Goal: Task Accomplishment & Management: Use online tool/utility

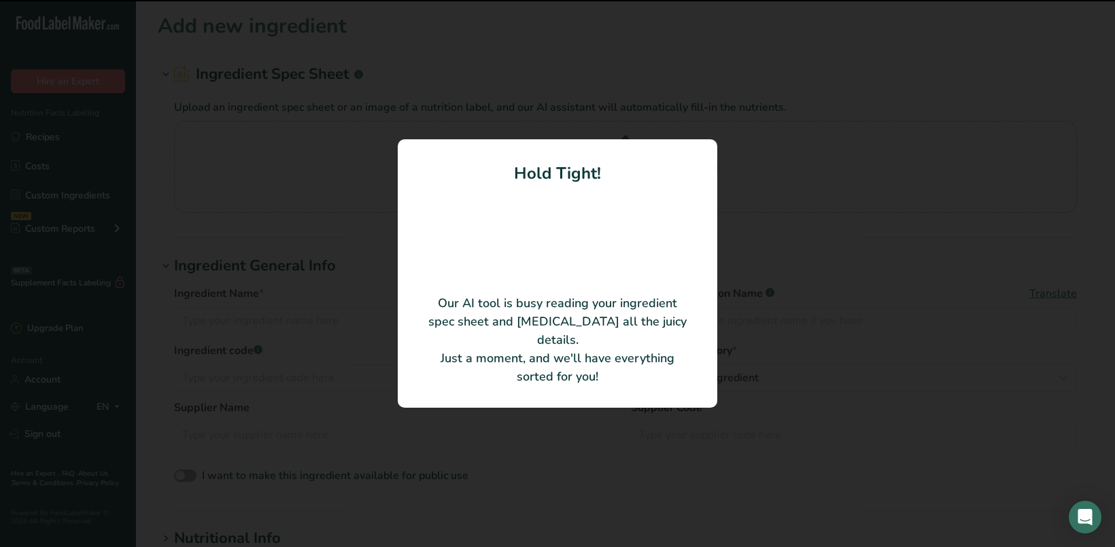
type input "[PERSON_NAME] 70102 Semi Sweet Dark Chunks"
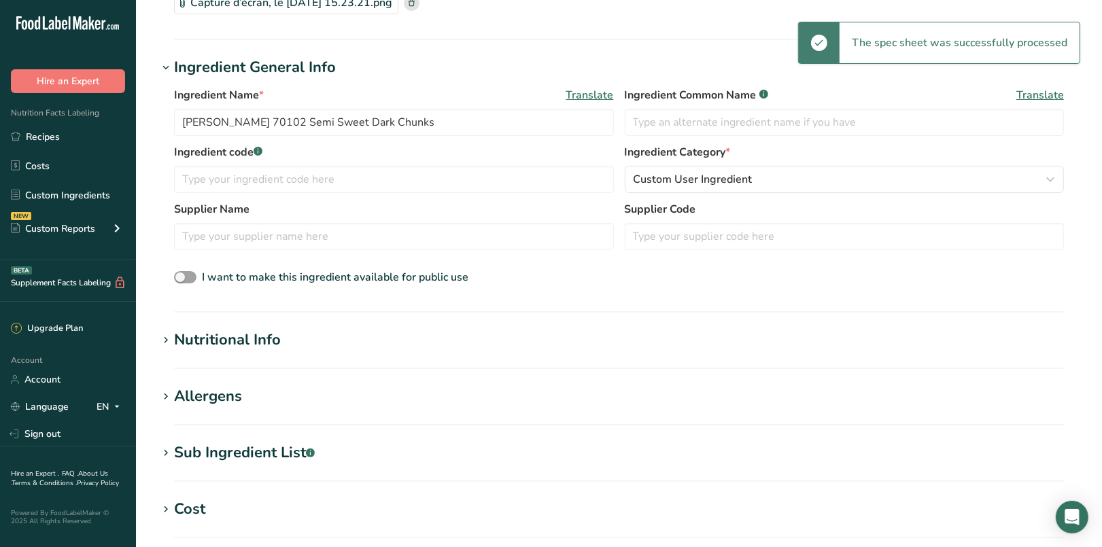
scroll to position [143, 0]
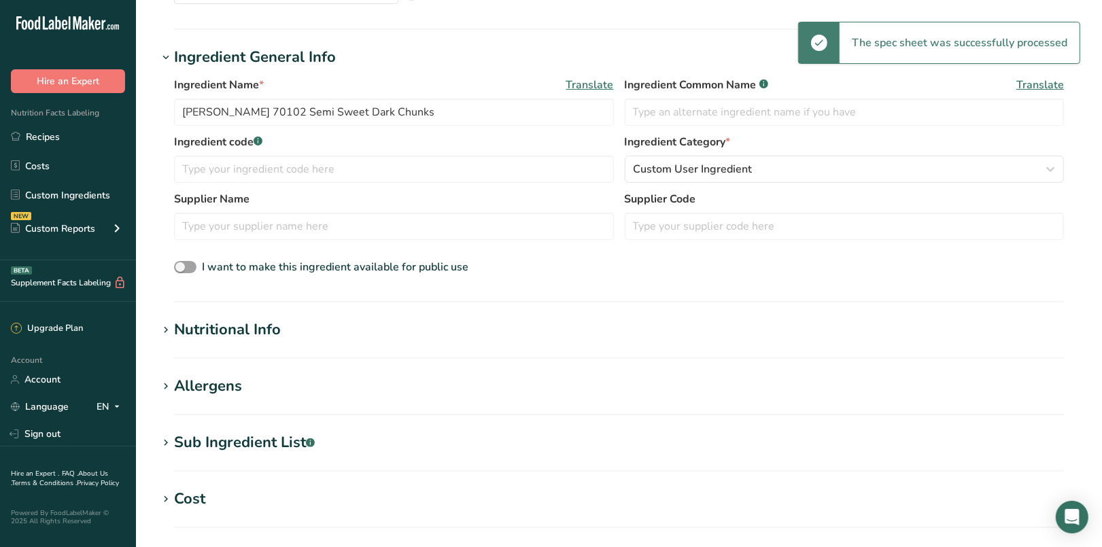
click at [247, 326] on div "Nutritional Info" at bounding box center [227, 330] width 107 height 22
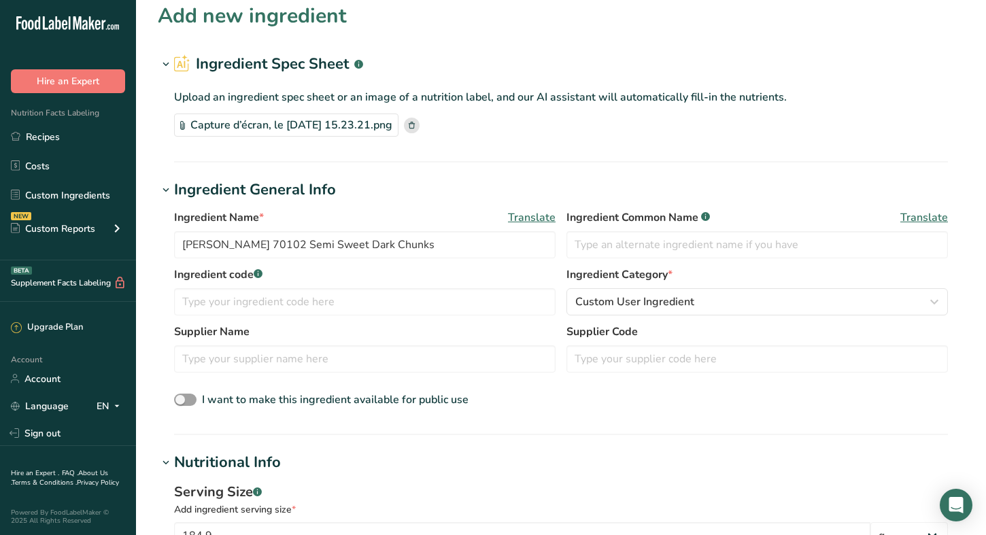
scroll to position [0, 0]
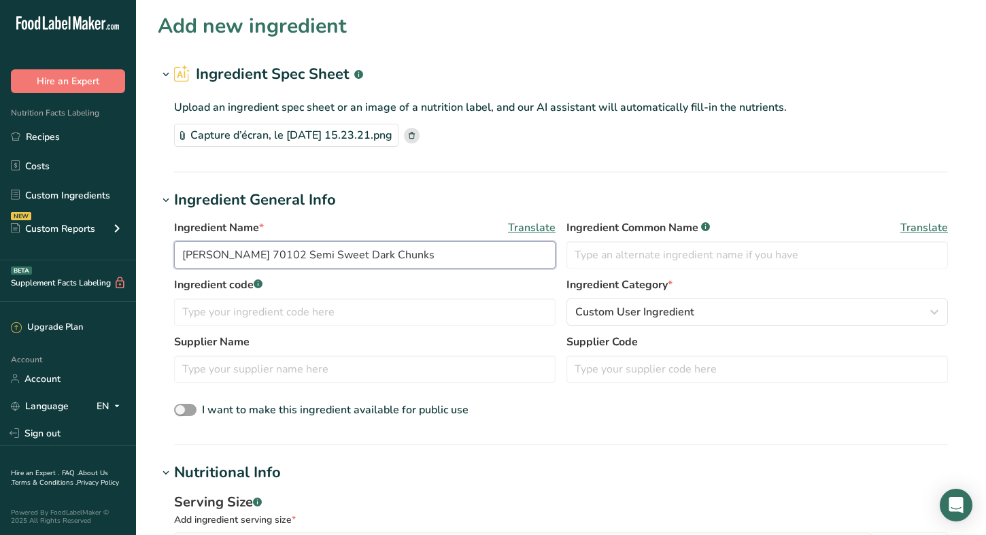
drag, startPoint x: 295, startPoint y: 253, endPoint x: 141, endPoint y: 250, distance: 153.7
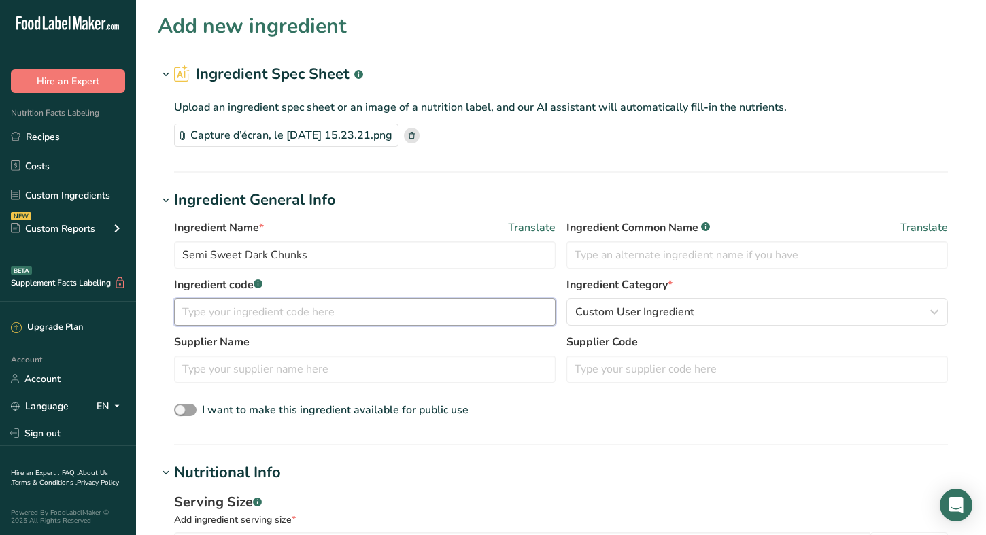
click at [364, 304] on input "text" at bounding box center [364, 311] width 381 height 27
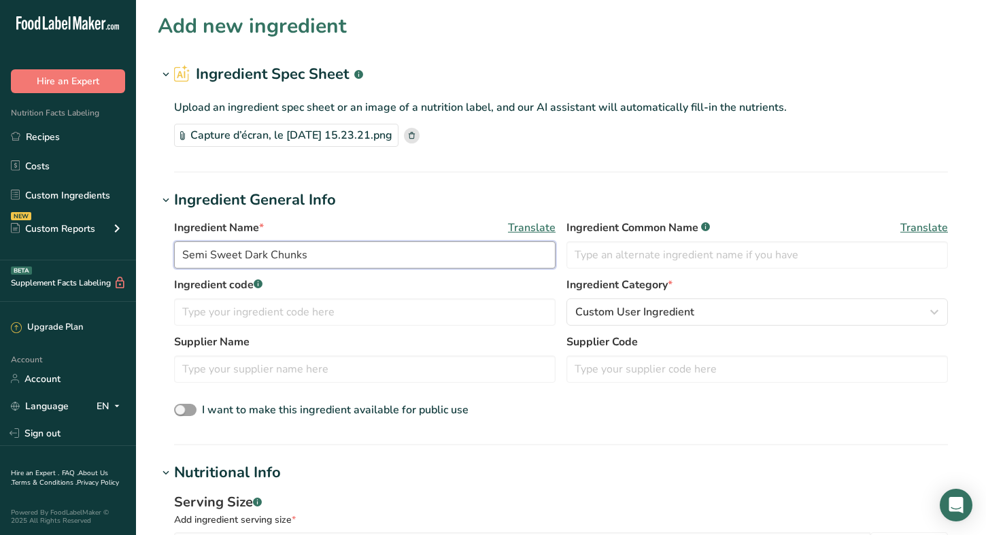
drag, startPoint x: 193, startPoint y: 257, endPoint x: 187, endPoint y: 253, distance: 7.4
click at [192, 256] on input "Semi Sweet Dark Chunks" at bounding box center [364, 254] width 381 height 27
click at [187, 253] on input "Semi Sweet Dark Chunks" at bounding box center [364, 254] width 381 height 27
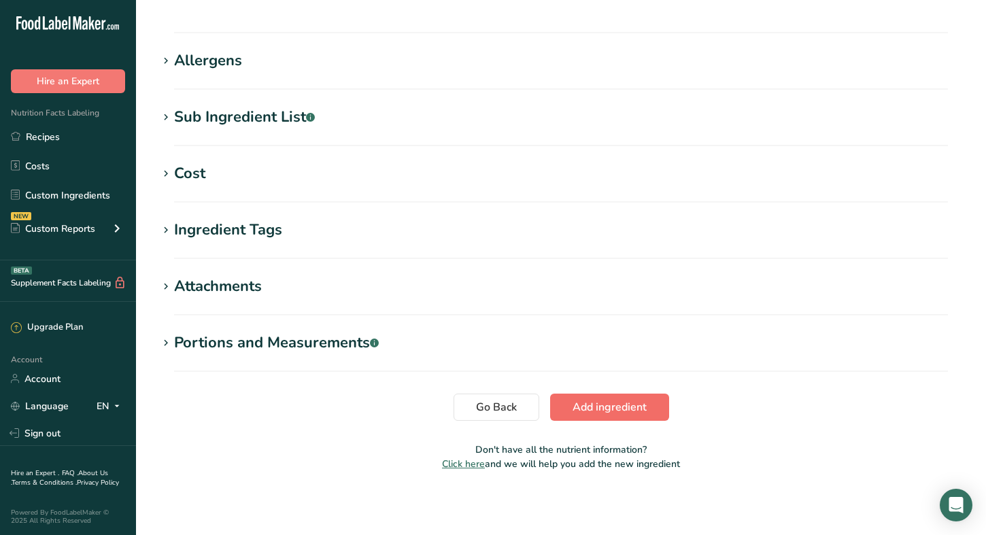
type input "Semi Sweet Dark Chunks"
click at [568, 396] on button "Add ingredient" at bounding box center [609, 407] width 119 height 27
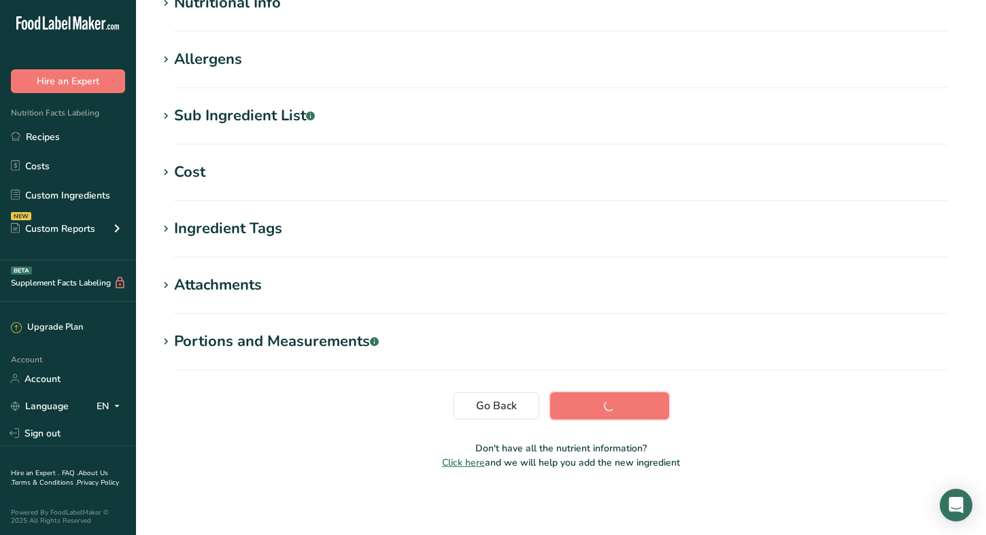
scroll to position [184, 0]
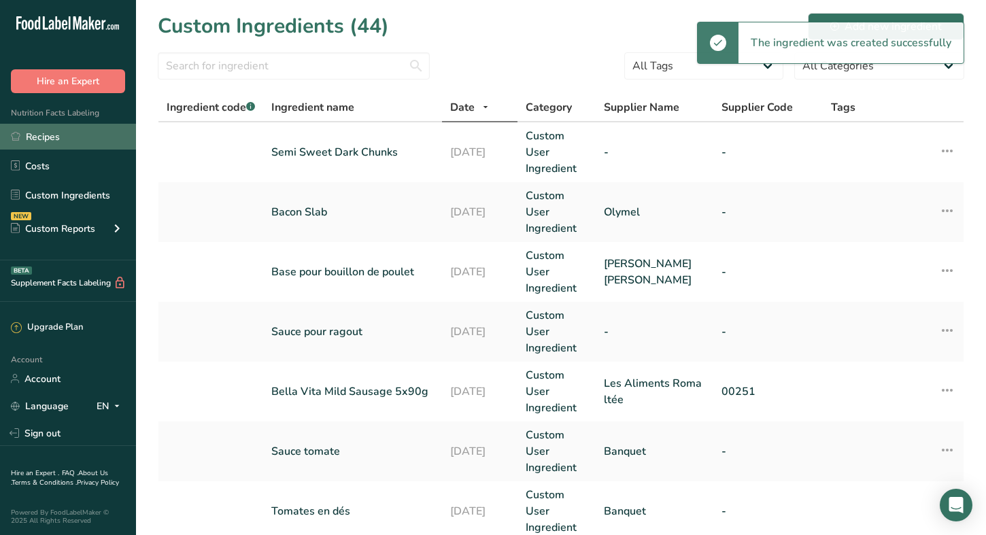
click at [56, 136] on link "Recipes" at bounding box center [68, 137] width 136 height 26
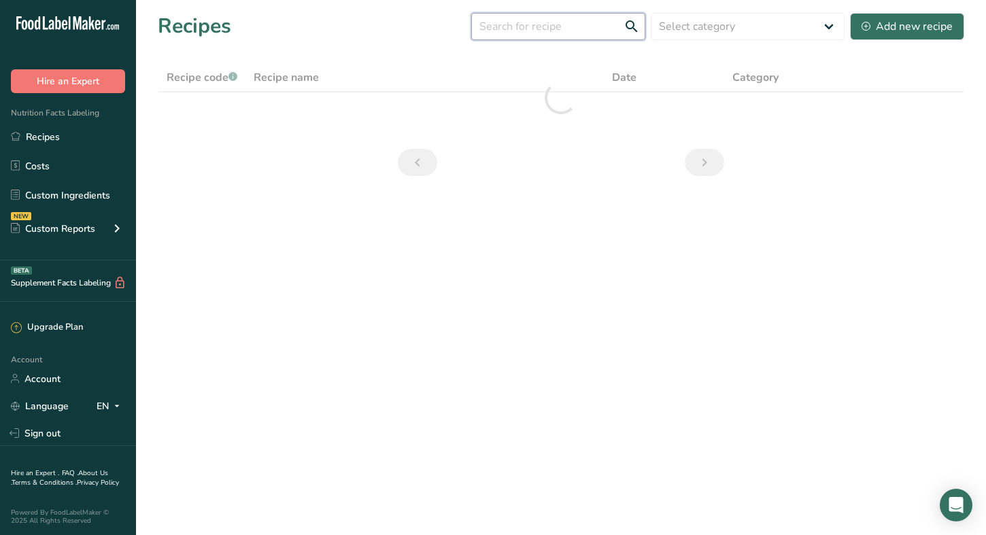
click at [558, 33] on input "text" at bounding box center [558, 26] width 174 height 27
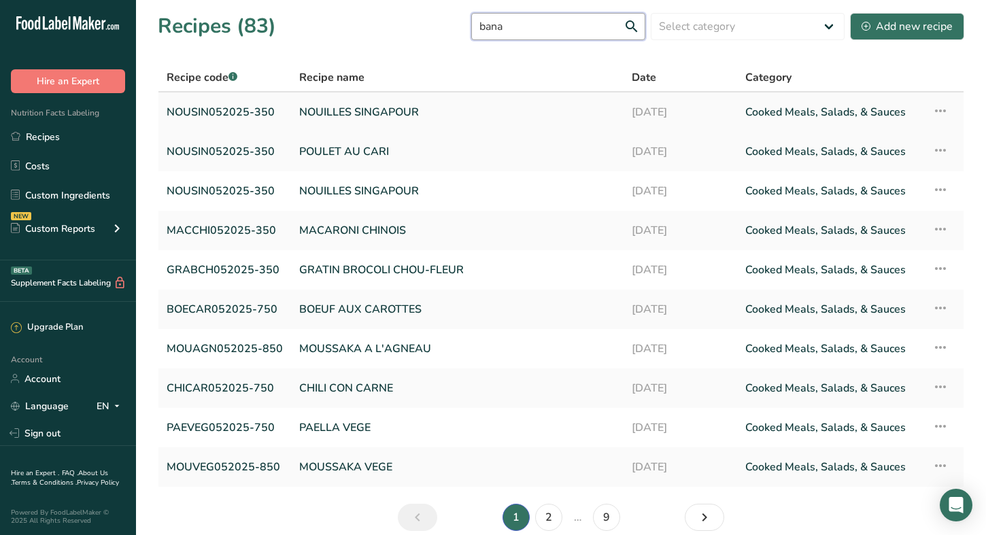
type input "bana"
click at [360, 114] on link "NOUILLES SINGAPOUR" at bounding box center [457, 112] width 316 height 29
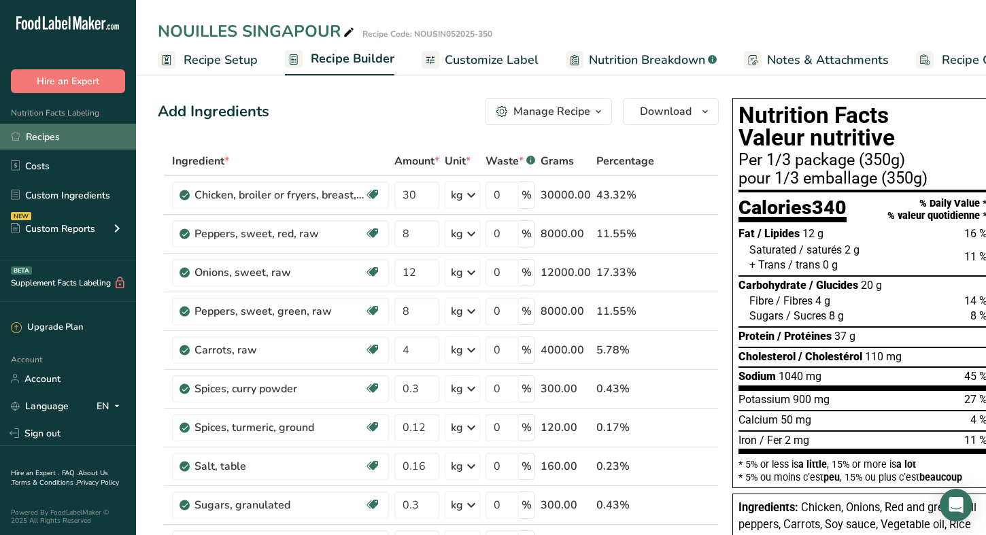
click at [33, 139] on link "Recipes" at bounding box center [68, 137] width 136 height 26
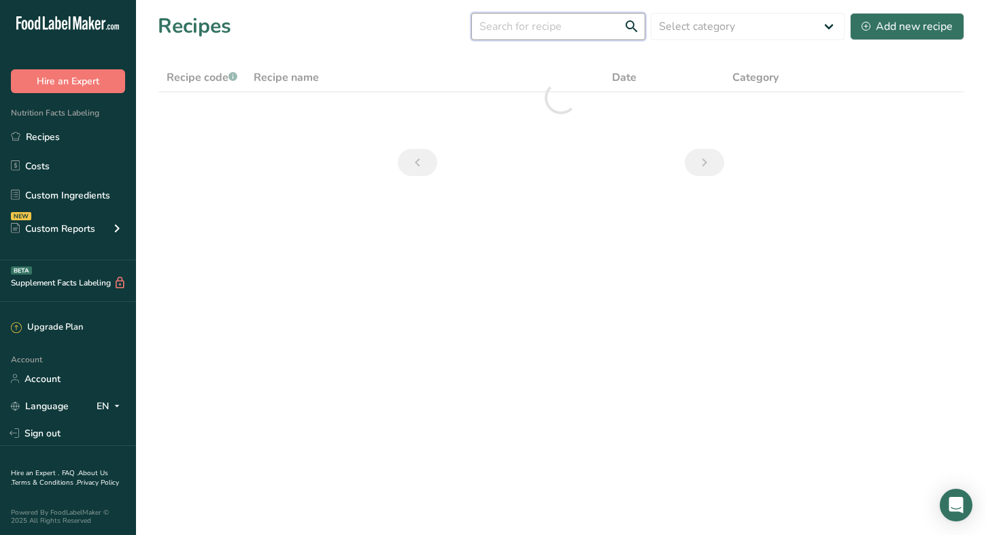
click at [519, 26] on input "text" at bounding box center [558, 26] width 174 height 27
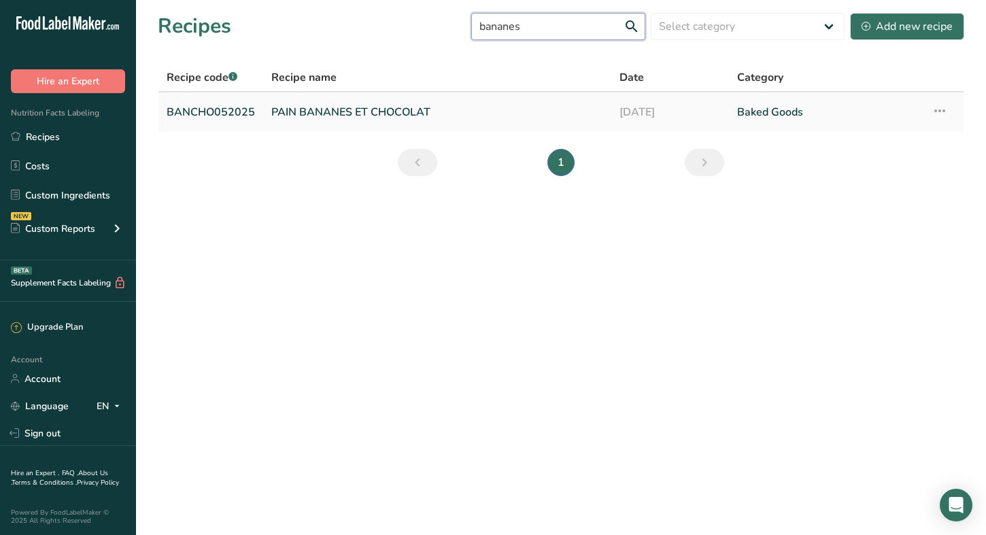
type input "bananes"
click at [382, 108] on link "PAIN BANANES ET CHOCOLAT" at bounding box center [437, 112] width 332 height 29
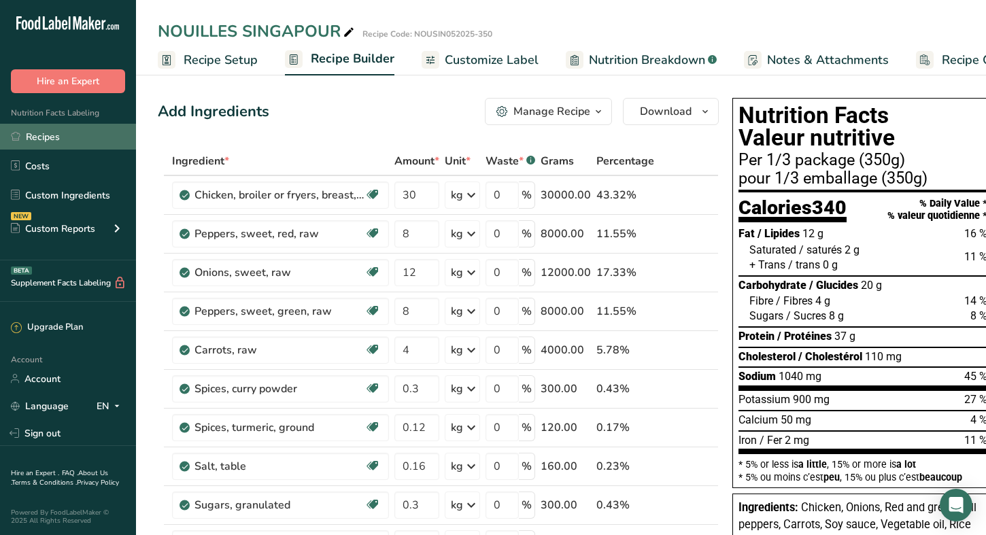
click at [33, 143] on link "Recipes" at bounding box center [68, 137] width 136 height 26
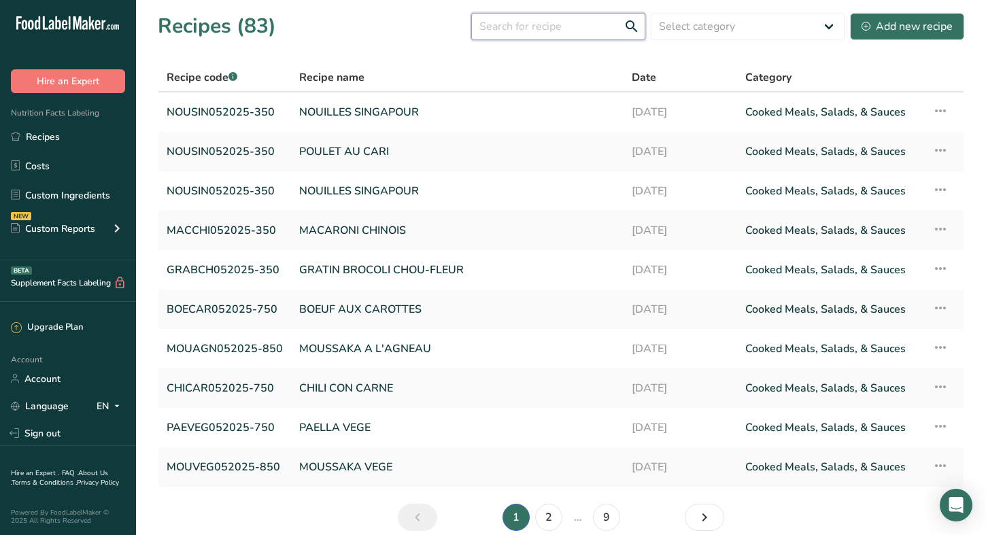
click at [522, 32] on input "text" at bounding box center [558, 26] width 174 height 27
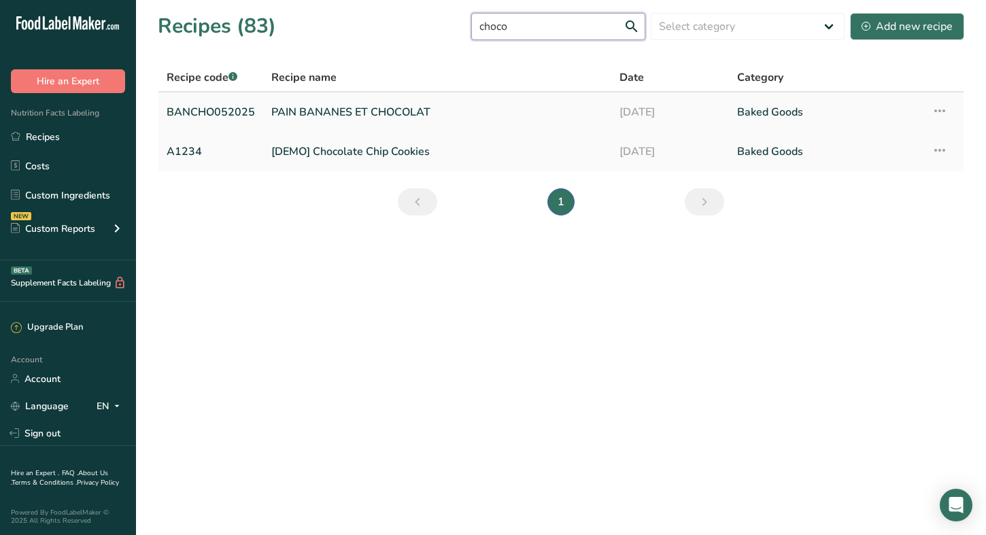
type input "choco"
click at [330, 113] on link "PAIN BANANES ET CHOCOLAT" at bounding box center [437, 112] width 332 height 29
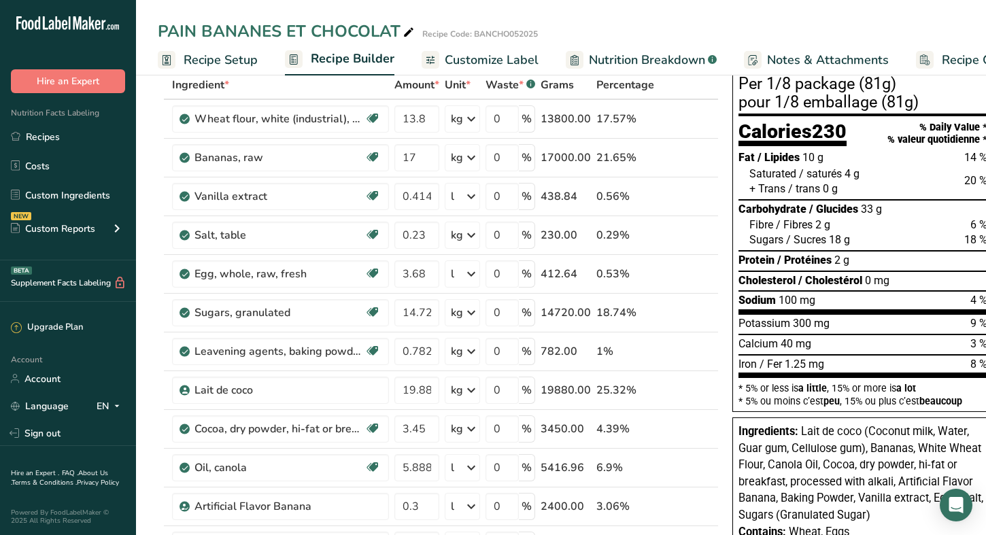
scroll to position [402, 0]
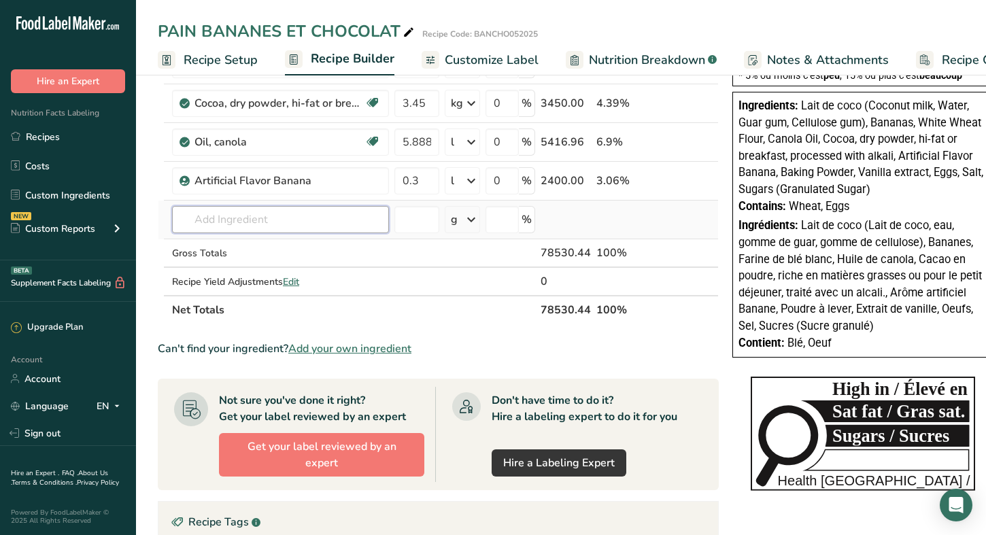
click at [202, 215] on input "text" at bounding box center [280, 219] width 217 height 27
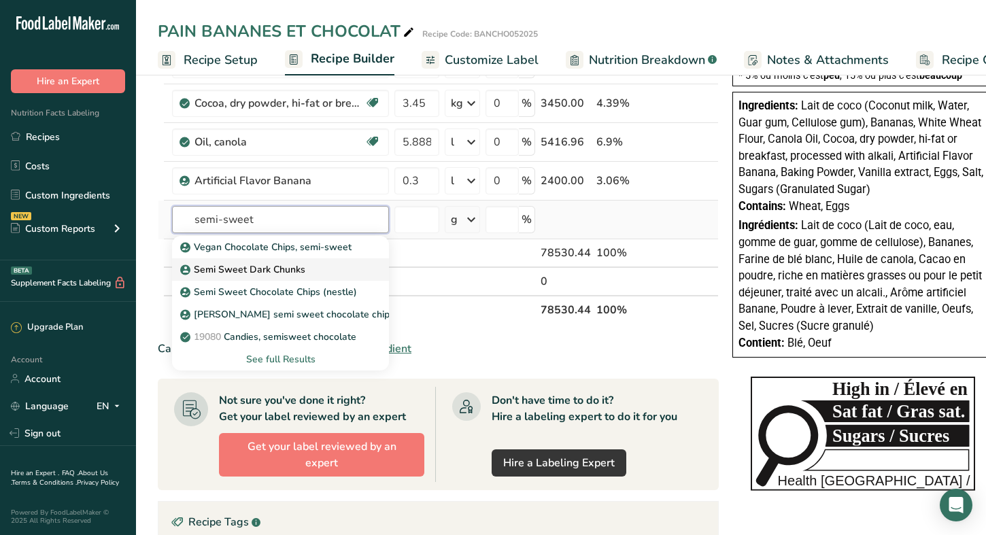
type input "semi-sweet"
click at [245, 262] on p "Semi Sweet Dark Chunks" at bounding box center [244, 269] width 122 height 14
type input "Semi Sweet Dark Chunks"
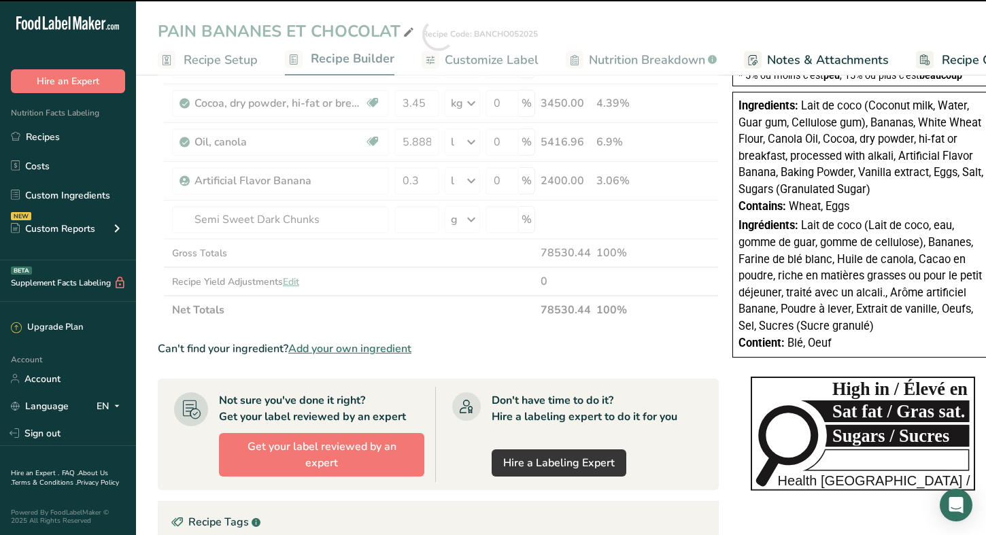
type input "0"
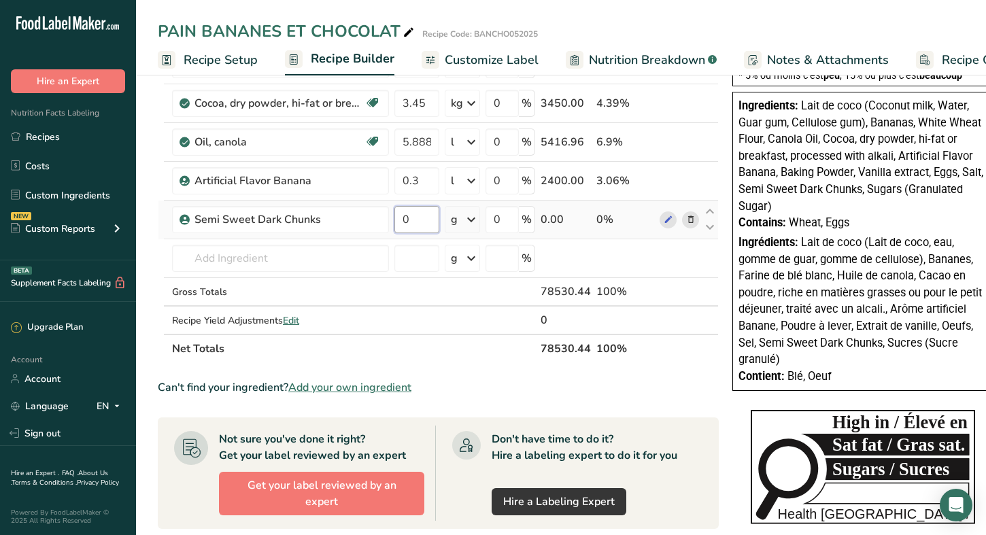
drag, startPoint x: 420, startPoint y: 218, endPoint x: 403, endPoint y: 216, distance: 17.1
click at [403, 216] on input "0" at bounding box center [416, 219] width 45 height 27
type input "2.944"
click at [484, 213] on div "Ingredient * Amount * Unit * Waste * .a-a{fill:#347362;}.b-a{fill:#fff;} Grams …" at bounding box center [438, 54] width 561 height 618
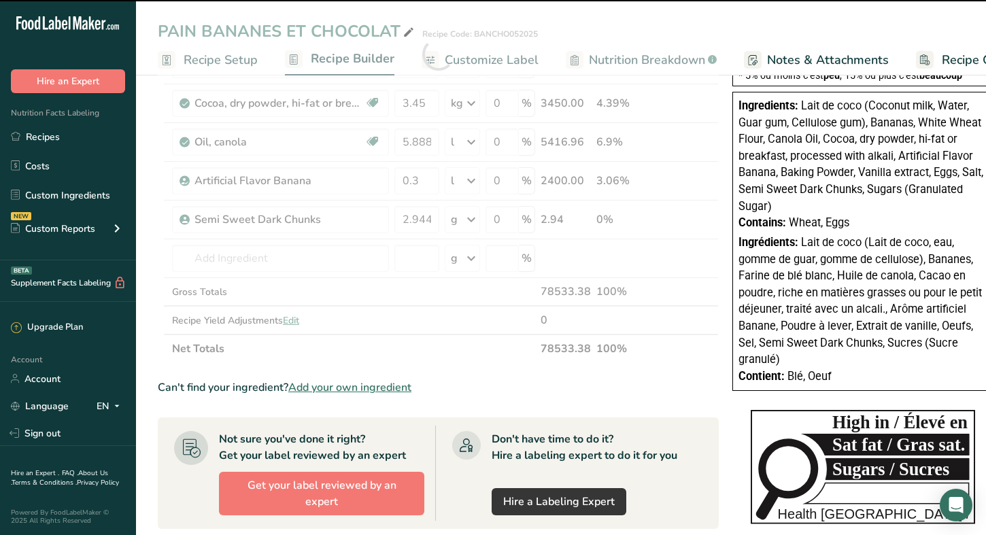
click at [473, 214] on div at bounding box center [438, 54] width 561 height 618
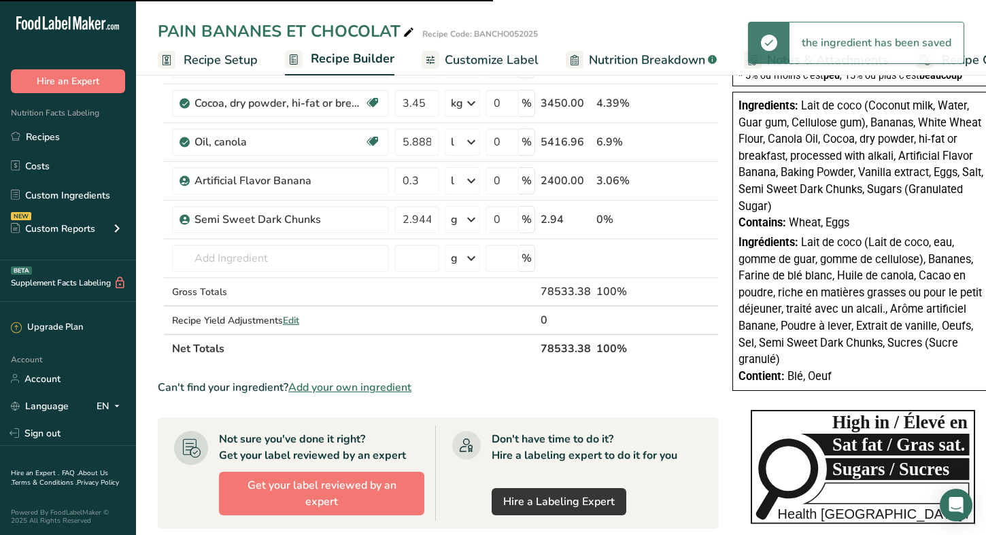
click at [470, 215] on icon at bounding box center [471, 219] width 16 height 24
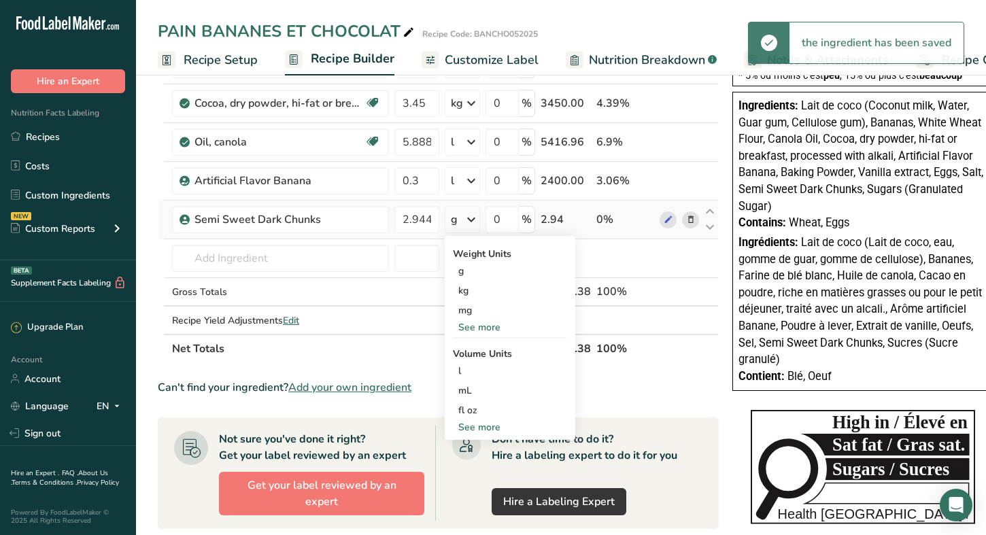
click at [471, 216] on icon at bounding box center [471, 219] width 16 height 24
click at [471, 218] on icon at bounding box center [471, 219] width 16 height 24
click at [481, 288] on div "kg" at bounding box center [510, 291] width 114 height 20
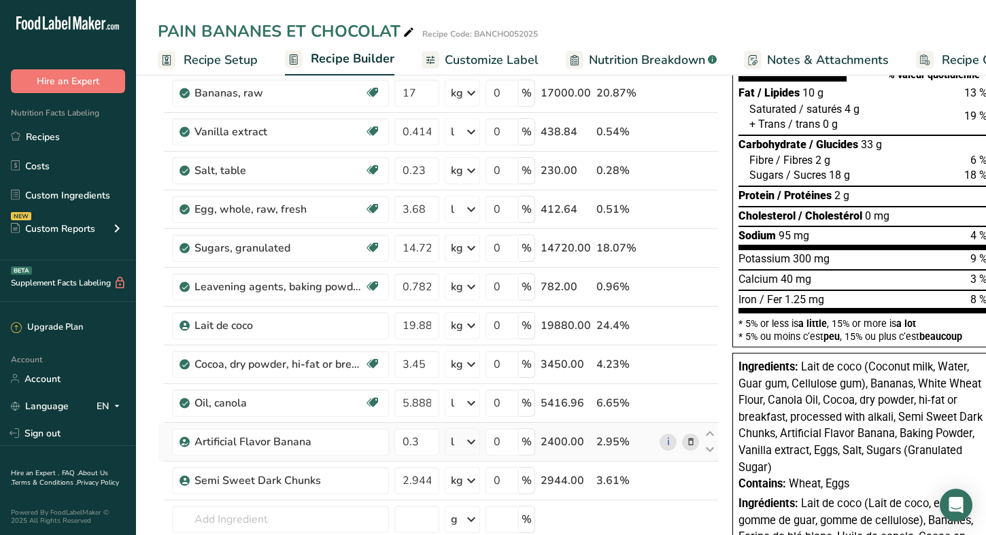
scroll to position [0, 0]
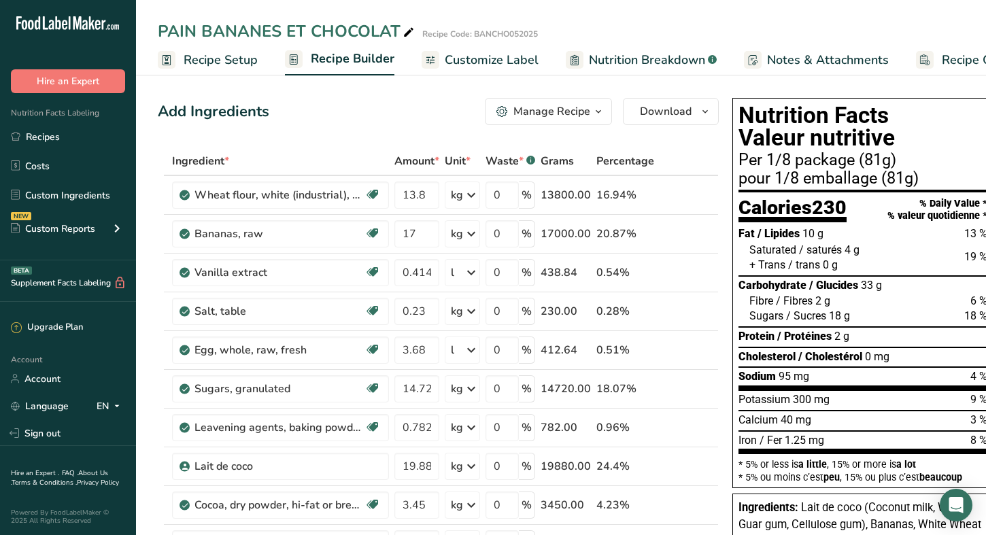
click at [485, 53] on span "Customize Label" at bounding box center [492, 60] width 94 height 18
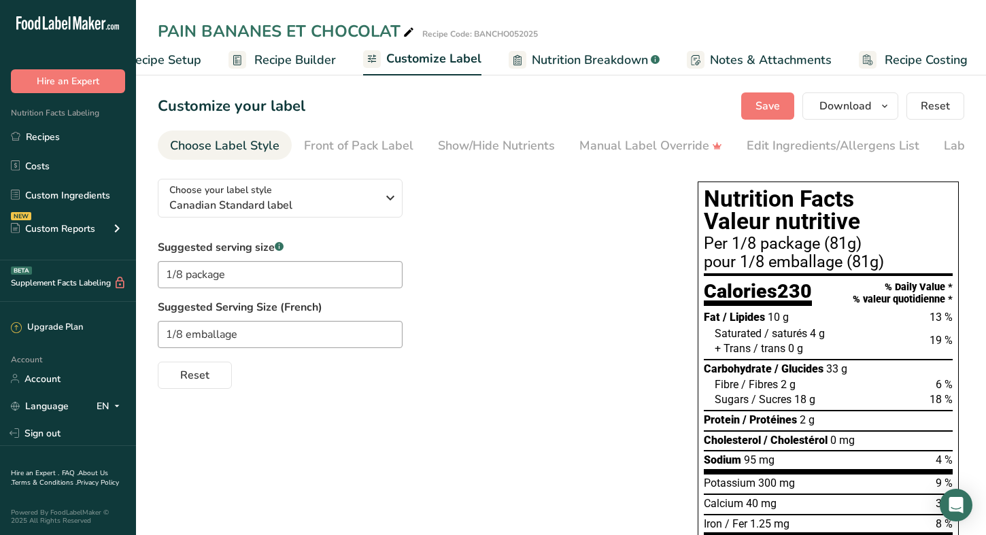
scroll to position [0, 60]
click at [784, 151] on div "Edit Ingredients/Allergens List" at bounding box center [833, 146] width 173 height 18
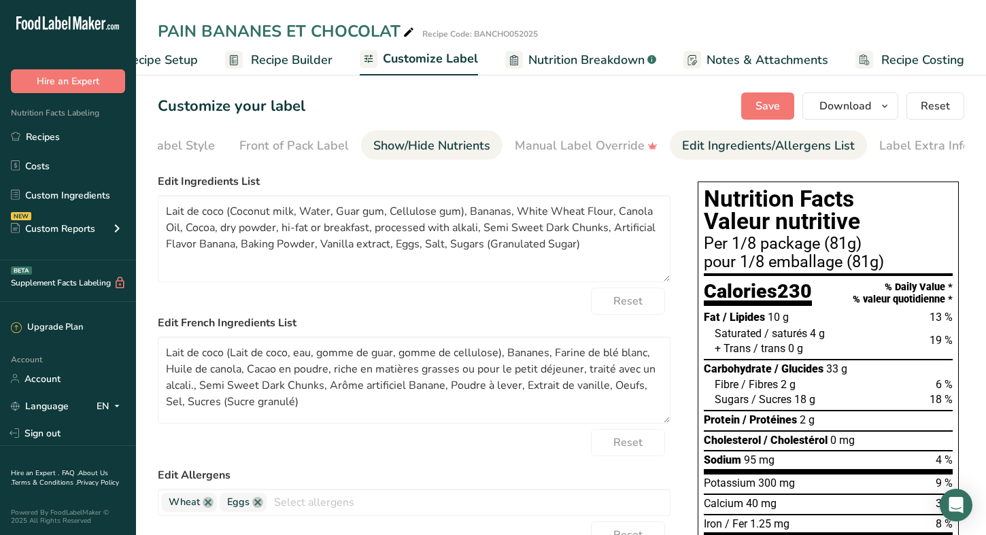
scroll to position [0, 72]
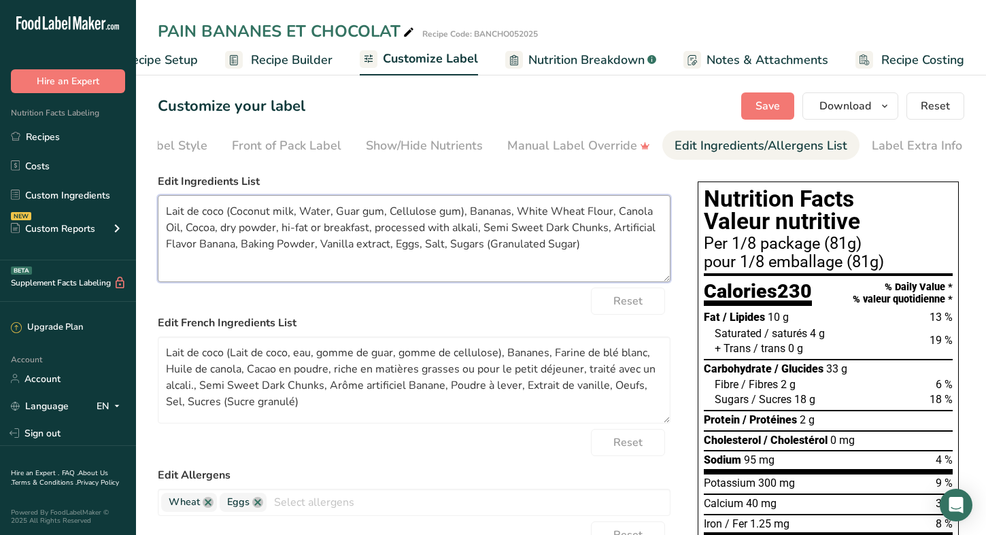
drag, startPoint x: 223, startPoint y: 214, endPoint x: 140, endPoint y: 214, distance: 83.0
click at [140, 214] on section "Customize your label Save Download Choose what to show on your downloaded label…" at bounding box center [561, 491] width 850 height 841
click at [590, 259] on textarea "Coconut milk (Coconut milk, Water, Guar gum, Cellulose gum), Bananas, White Whe…" at bounding box center [414, 238] width 513 height 87
drag, startPoint x: 518, startPoint y: 216, endPoint x: 473, endPoint y: 211, distance: 45.1
click at [473, 211] on textarea "Coconut milk (Coconut milk, Water, Guar gum, Cellulose gum), Bananas, White Whe…" at bounding box center [414, 238] width 513 height 87
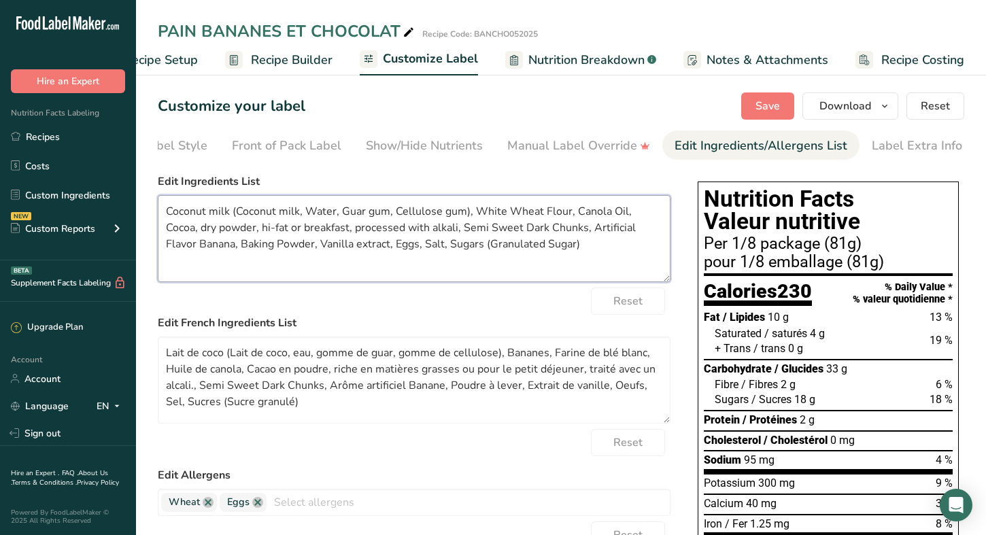
click at [164, 210] on textarea "Coconut milk (Coconut milk, Water, Guar gum, Cellulose gum), White Wheat Flour,…" at bounding box center [414, 238] width 513 height 87
paste textarea "Bananas,"
drag, startPoint x: 571, startPoint y: 251, endPoint x: 449, endPoint y: 243, distance: 122.0
click at [449, 243] on textarea "Bananas, Coconut milk (Coconut milk, Water, Guar gum, Cellulose gum), White Whe…" at bounding box center [414, 238] width 513 height 87
click at [592, 247] on textarea "Bananas, Coconut milk (Coconut milk, Water, Guar gum, Cellulose gum), White Whe…" at bounding box center [414, 238] width 513 height 87
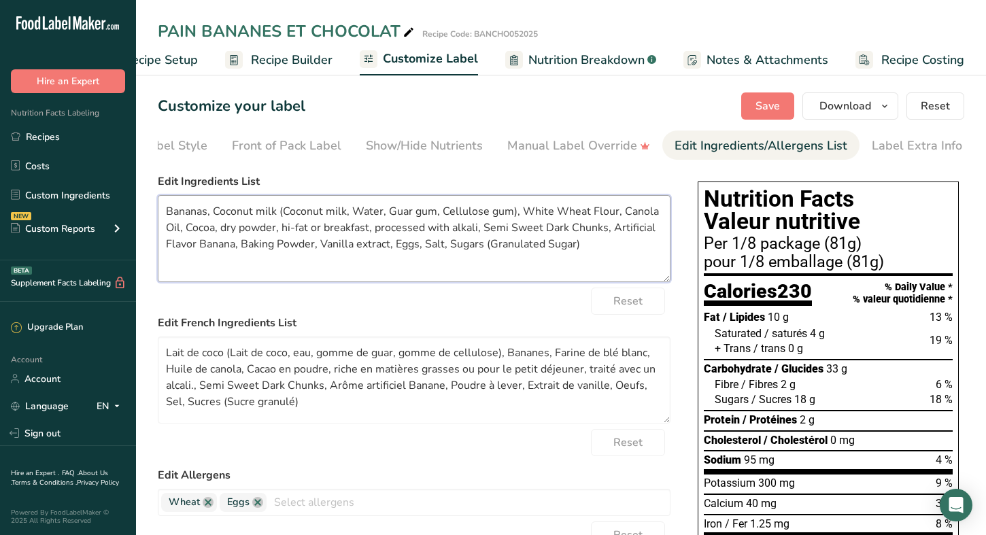
drag, startPoint x: 590, startPoint y: 249, endPoint x: 481, endPoint y: 250, distance: 108.1
click at [481, 250] on textarea "Bananas, Coconut milk (Coconut milk, Water, Guar gum, Cellulose gum), White Whe…" at bounding box center [414, 238] width 513 height 87
drag, startPoint x: 483, startPoint y: 248, endPoint x: 450, endPoint y: 250, distance: 33.4
click at [450, 250] on textarea "Bananas, Coconut milk (Coconut milk, Water, Guar gum, Cellulose gum), White Whe…" at bounding box center [414, 238] width 513 height 87
click at [213, 215] on textarea "Bananas, Coconut milk (Coconut milk, Water, Guar gum, Cellulose gum), White Whe…" at bounding box center [414, 238] width 513 height 87
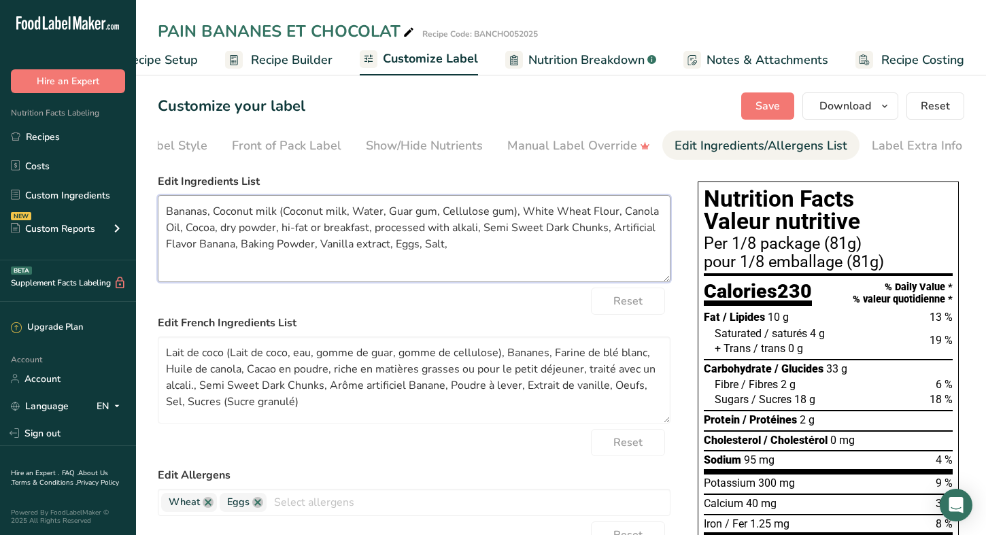
paste textarea "Sugar"
drag, startPoint x: 647, startPoint y: 212, endPoint x: 557, endPoint y: 207, distance: 90.6
click at [557, 207] on textarea "Bananas, Sugar, Coconut milk (Coconut milk, Water, Guar gum, Cellulose gum), Wh…" at bounding box center [414, 238] width 513 height 87
click at [250, 214] on textarea "Bananas, Sugar, Coconut milk (Coconut milk, Water, Guar gum, Cellulose gum), , …" at bounding box center [414, 238] width 513 height 87
paste textarea "White Wheat Flour"
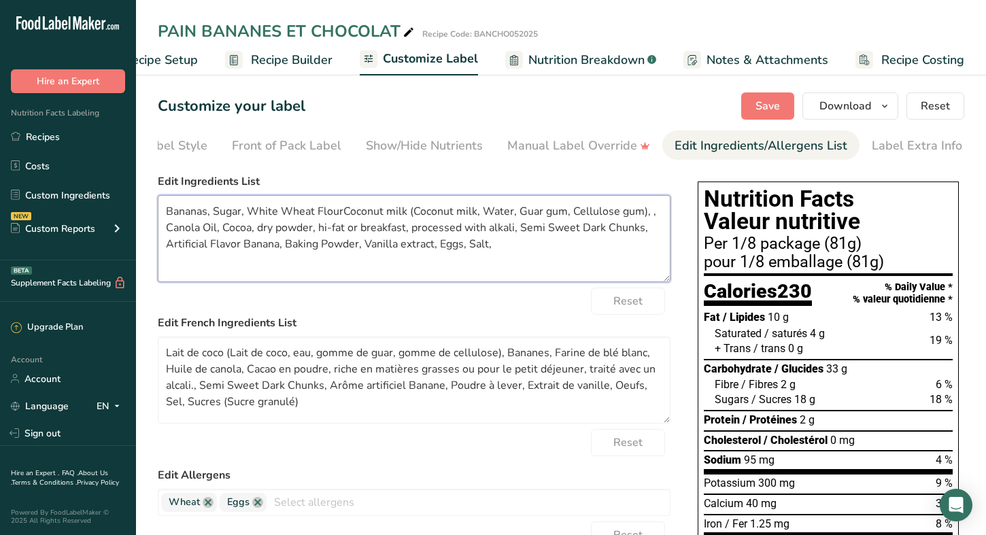
drag, startPoint x: 277, startPoint y: 216, endPoint x: 250, endPoint y: 212, distance: 26.8
click at [250, 212] on textarea "Bananas, Sugar, White Wheat FlourCoconut milk (Coconut milk, Water, Guar gum, C…" at bounding box center [414, 238] width 513 height 87
click at [331, 214] on textarea "Bananas, Sugar, Enriched wheat FlourCoconut milk (Coconut milk, Water, Guar gum…" at bounding box center [414, 238] width 513 height 87
click at [662, 217] on textarea "Bananas, Sugar, Enriched wheat flour, Coconut milk (Coconut milk, Water, Guar g…" at bounding box center [414, 238] width 513 height 87
click at [208, 228] on textarea "Bananas, Sugar, Enriched wheat flour, Coconut milk (Coconut milk, Water, Guar g…" at bounding box center [414, 238] width 513 height 87
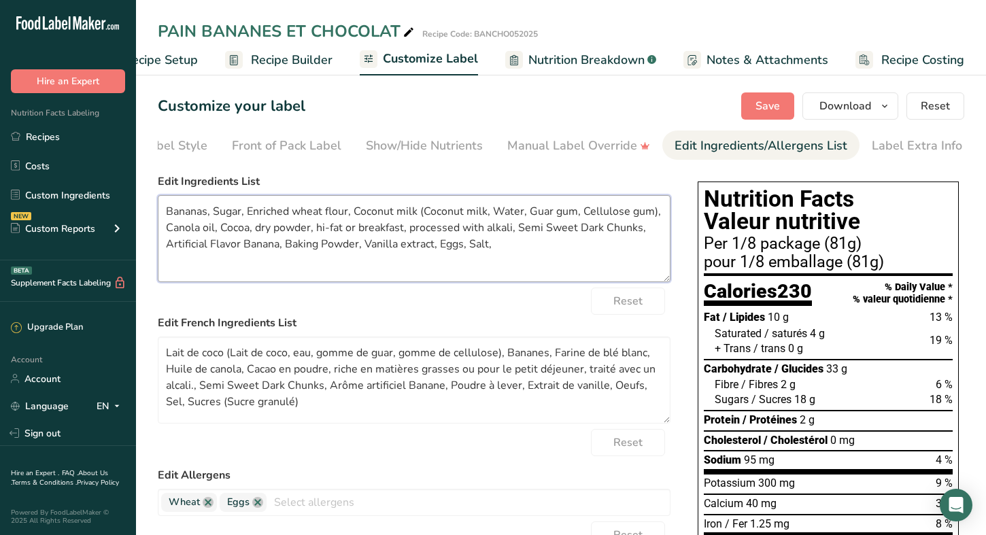
drag, startPoint x: 517, startPoint y: 230, endPoint x: 256, endPoint y: 231, distance: 261.8
click at [256, 231] on textarea "Bananas, Sugar, Enriched wheat flour, Coconut milk (Coconut milk, Water, Guar g…" at bounding box center [414, 238] width 513 height 87
click at [318, 229] on textarea "Bananas, Sugar, Enriched wheat flour, Coconut milk (Coconut milk, Water, Guar g…" at bounding box center [414, 238] width 513 height 87
click at [283, 228] on textarea "Bananas, Sugar, Enriched wheat flour, Coconut milk (Coconut milk, Water, Guar g…" at bounding box center [414, 238] width 513 height 87
click at [285, 230] on textarea "Bananas, Sugar, Enriched wheat flour, Coconut milk (Coconut milk, Water, Guar g…" at bounding box center [414, 238] width 513 height 87
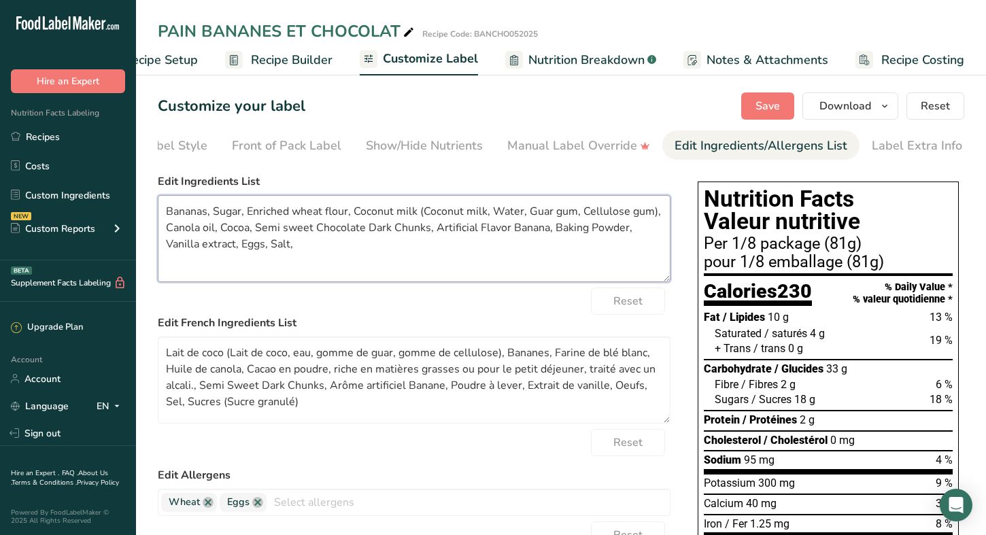
click at [284, 231] on textarea "Bananas, Sugar, Enriched wheat flour, Coconut milk (Coconut milk, Water, Guar g…" at bounding box center [414, 238] width 513 height 87
click at [318, 226] on textarea "Bananas, Sugar, Enriched wheat flour, Coconut milk (Coconut milk, Water, Guar g…" at bounding box center [414, 238] width 513 height 87
click at [323, 235] on textarea "Bananas, Sugar, Enriched wheat flour, Coconut milk (Coconut milk, Water, Guar g…" at bounding box center [414, 238] width 513 height 87
drag, startPoint x: 397, startPoint y: 232, endPoint x: 368, endPoint y: 228, distance: 29.4
click at [368, 228] on textarea "Bananas, Sugar, Enriched wheat flour, Coconut milk (Coconut milk, Water, Guar g…" at bounding box center [414, 238] width 513 height 87
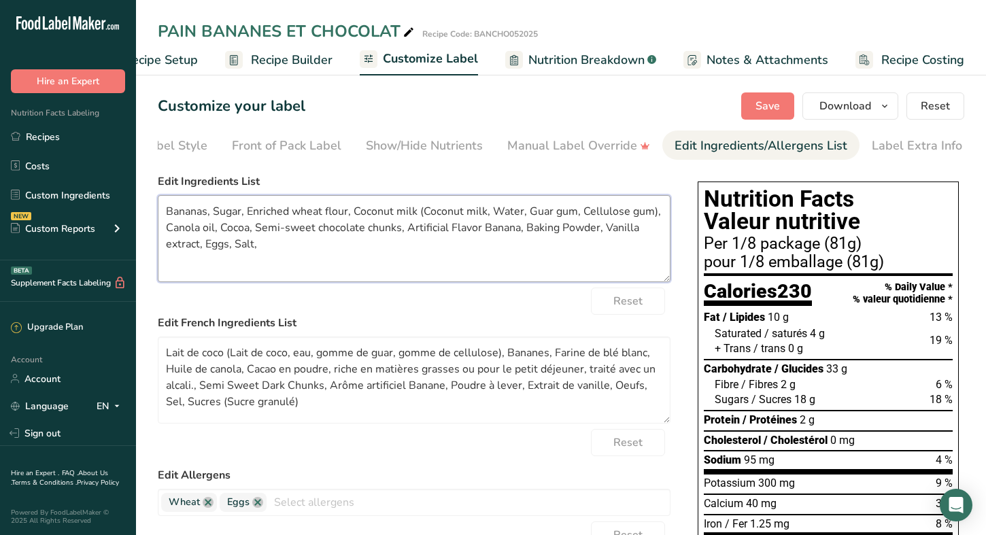
click at [250, 234] on textarea "Bananas, Sugar, Enriched wheat flour, Coconut milk (Coconut milk, Water, Guar g…" at bounding box center [414, 238] width 513 height 87
click at [226, 230] on textarea "Bananas, Sugar, Enriched wheat flour, Coconut milk (Coconut milk, Water, Guar g…" at bounding box center [414, 238] width 513 height 87
click at [500, 230] on textarea "Bananas, Sugar, Enriched wheat flour, Coconut milk (Coconut milk, Water, Guar g…" at bounding box center [414, 238] width 513 height 87
drag, startPoint x: 526, startPoint y: 233, endPoint x: 494, endPoint y: 230, distance: 31.4
click at [494, 230] on textarea "Bananas, Sugar, Enriched wheat flour, Coconut milk (Coconut milk, Water, Guar g…" at bounding box center [414, 238] width 513 height 87
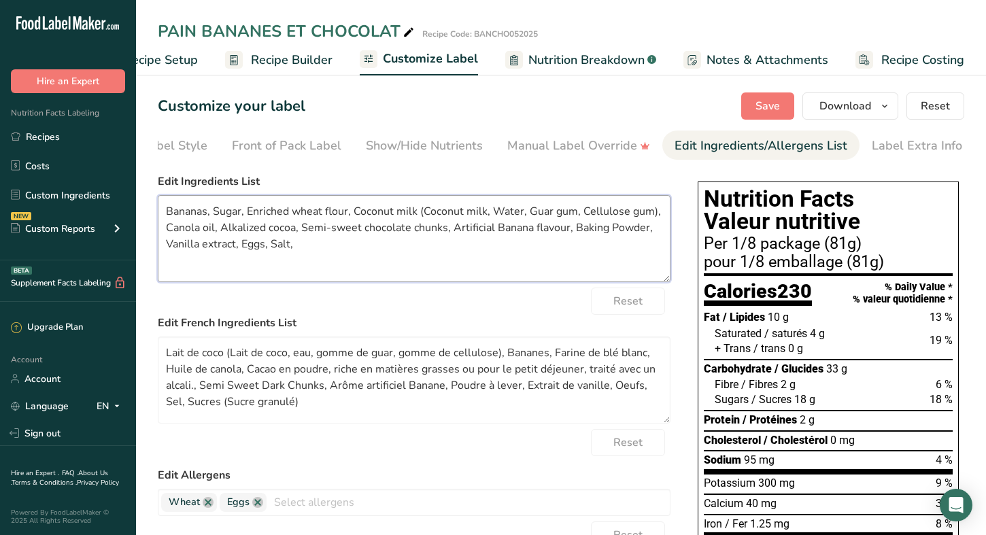
click at [617, 235] on textarea "Bananas, Sugar, Enriched wheat flour, Coconut milk (Coconut milk, Water, Guar g…" at bounding box center [414, 238] width 513 height 87
click at [244, 245] on textarea "Bananas, Sugar, Enriched wheat flour, Coconut milk (Coconut milk, Water, Guar g…" at bounding box center [414, 238] width 513 height 87
drag, startPoint x: 363, startPoint y: 249, endPoint x: 351, endPoint y: 249, distance: 12.2
click at [351, 249] on textarea "Bananas, Sugar, Enriched wheat flour, Coconut milk (Coconut milk, Water, Guar g…" at bounding box center [414, 238] width 513 height 87
click at [341, 245] on textarea "Bananas, Sugar, Enriched wheat flour, Coconut milk (Coconut milk, Water, Guar g…" at bounding box center [414, 238] width 513 height 87
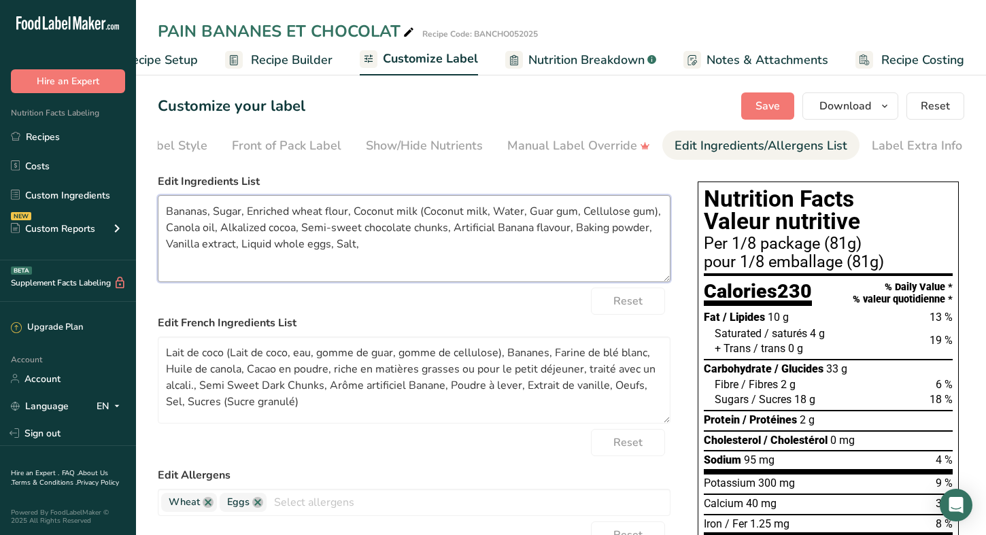
click at [337, 246] on textarea "Bananas, Sugar, Enriched wheat flour, Coconut milk (Coconut milk, Water, Guar g…" at bounding box center [414, 238] width 513 height 87
click at [383, 245] on textarea "Bananas, Sugar, Enriched wheat flour, Coconut milk (Coconut milk, Water, Guar g…" at bounding box center [414, 238] width 513 height 87
drag, startPoint x: 337, startPoint y: 251, endPoint x: 242, endPoint y: 249, distance: 95.2
click at [242, 249] on textarea "Bananas, Sugar, Enriched wheat flour, Coconut milk (Coconut milk, Water, Guar g…" at bounding box center [414, 238] width 513 height 87
click at [221, 232] on textarea "Bananas, Sugar, Enriched wheat flour, Coconut milk (Coconut milk, Water, Guar g…" at bounding box center [414, 238] width 513 height 87
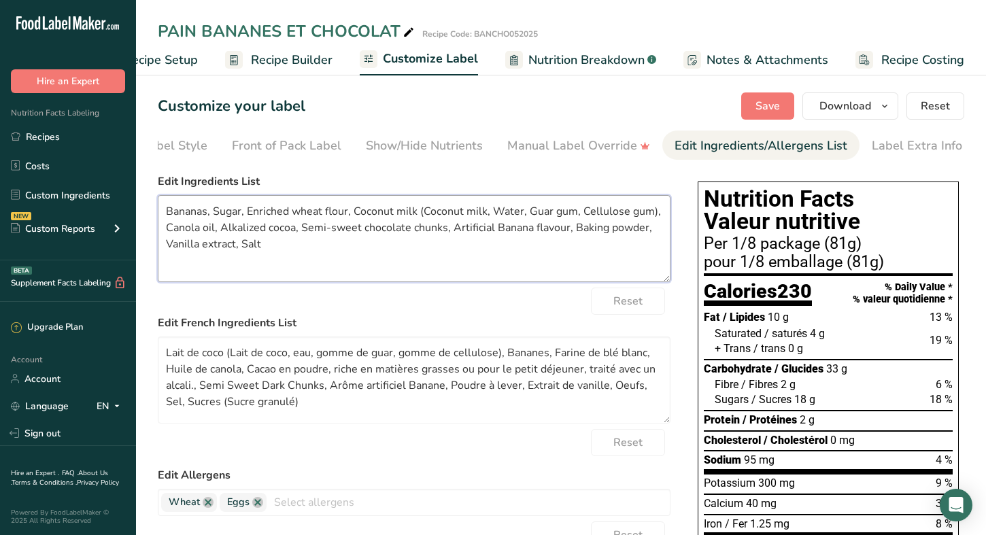
paste textarea "Liquid whole eggs,"
drag, startPoint x: 547, startPoint y: 232, endPoint x: 204, endPoint y: 244, distance: 343.6
click at [204, 244] on textarea "Bananas, Sugar, Enriched wheat flour, Coconut milk (Coconut milk, Water, Guar g…" at bounding box center [414, 238] width 513 height 87
click at [205, 250] on textarea "Bananas, Sugar, Enriched wheat flour, Coconut milk (Coconut milk, Water, Guar g…" at bounding box center [414, 238] width 513 height 87
paste textarea "Artificial Banana flavour,"
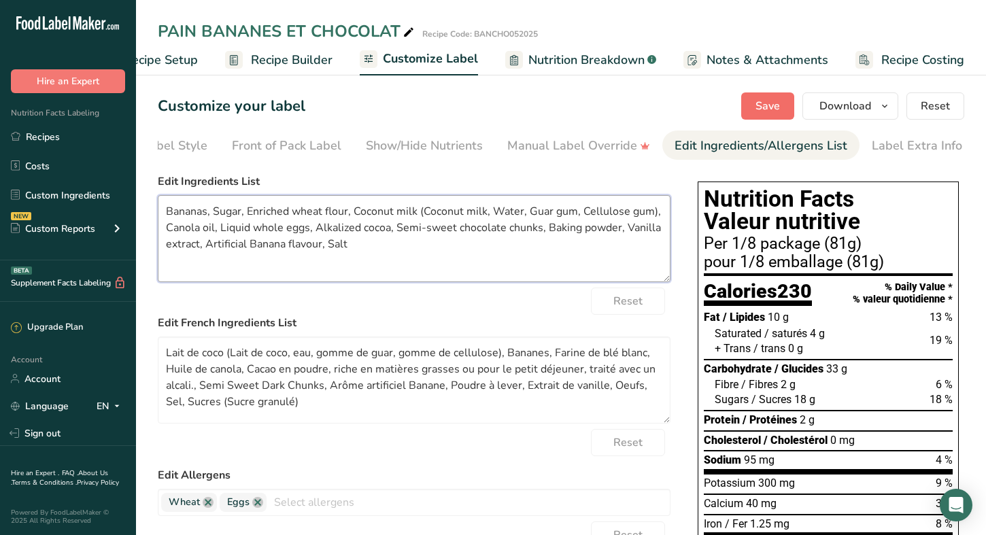
type textarea "Bananas, Sugar, Enriched wheat flour, Coconut milk (Coconut milk, Water, Guar g…"
click at [769, 104] on span "Save" at bounding box center [767, 106] width 24 height 16
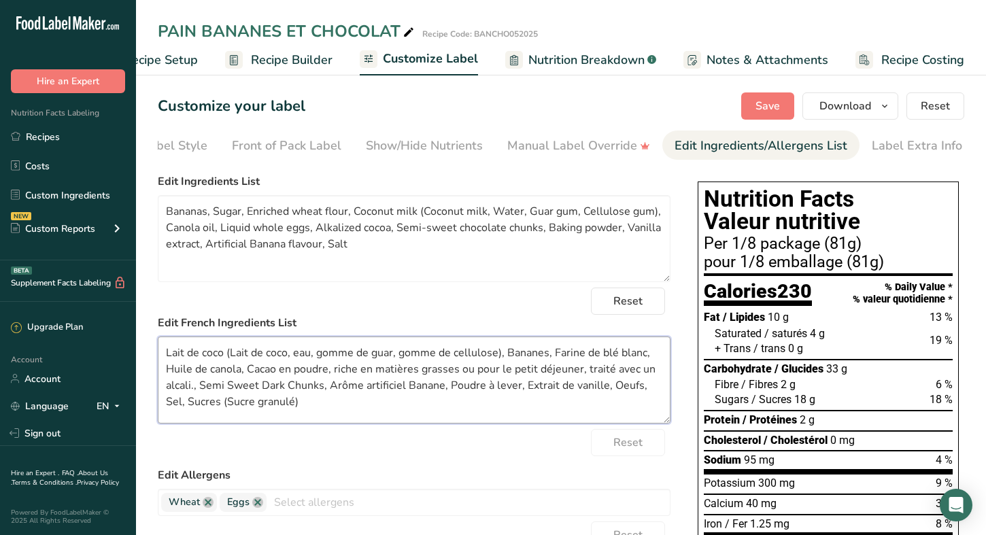
drag, startPoint x: 444, startPoint y: 389, endPoint x: 434, endPoint y: 387, distance: 9.7
click at [434, 387] on textarea "Lait de coco (Lait de coco, eau, gomme de guar, gomme de cellulose), Bananes, F…" at bounding box center [414, 380] width 513 height 87
click at [567, 386] on textarea "Lait de coco (Lait de coco, eau, gomme de guar, gomme de cellulose), Bananes, F…" at bounding box center [414, 380] width 513 height 87
drag, startPoint x: 553, startPoint y: 354, endPoint x: 505, endPoint y: 358, distance: 48.4
click at [505, 358] on textarea "Lait de coco (Lait de coco, eau, gomme de guar, gomme de cellulose), Bananes, F…" at bounding box center [414, 380] width 513 height 87
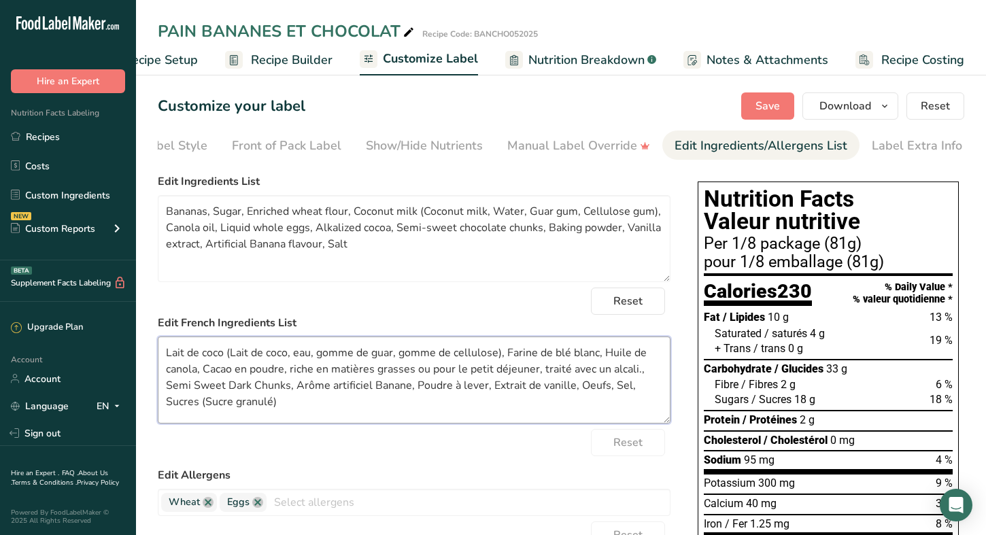
click at [167, 358] on textarea "Lait de coco (Lait de coco, eau, gomme de guar, gomme de cellulose), Farine de …" at bounding box center [414, 380] width 513 height 87
paste textarea "Bananes,"
drag, startPoint x: 281, startPoint y: 408, endPoint x: 194, endPoint y: 407, distance: 87.7
click at [193, 407] on textarea "Bananes, Lait de coco (Lait de coco, eau, gomme de guar, gomme de cellulose), F…" at bounding box center [414, 380] width 513 height 87
drag, startPoint x: 182, startPoint y: 407, endPoint x: 155, endPoint y: 409, distance: 26.6
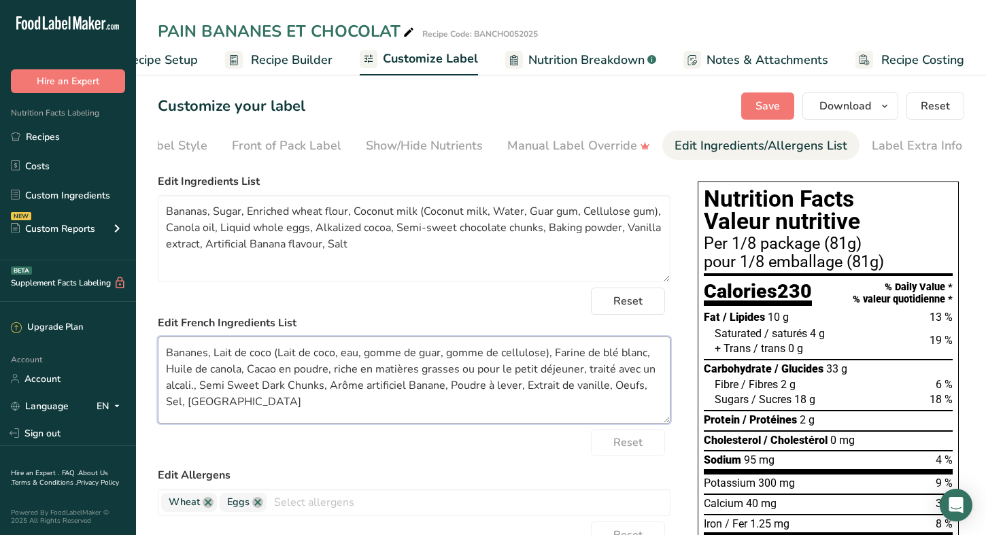
click at [155, 407] on section "Customize your label Save Download Choose what to show on your downloaded label…" at bounding box center [561, 483] width 850 height 825
click at [215, 357] on textarea "Bananes, Lait de coco (Lait de coco, eau, gomme de guar, gomme de cellulose), F…" at bounding box center [414, 380] width 513 height 87
paste textarea "Sucre"
drag, startPoint x: 587, startPoint y: 358, endPoint x: 193, endPoint y: 372, distance: 393.9
click at [193, 372] on textarea "Bananes, Sucre, Lait de coco (Lait de coco, eau, gomme de guar, gomme de cellul…" at bounding box center [414, 380] width 513 height 87
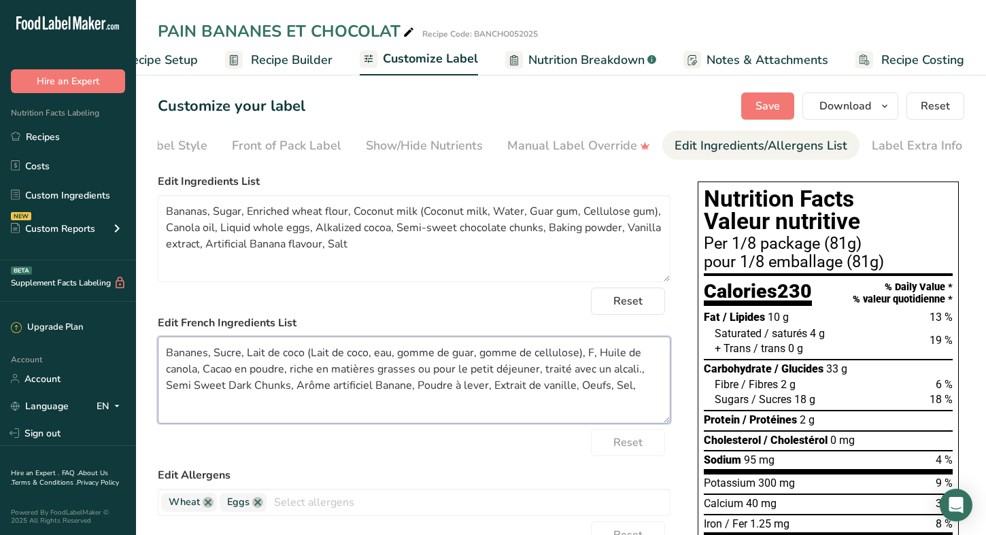
click at [246, 356] on textarea "Bananes, Sucre, Lait de coco (Lait de coco, eau, gomme de guar, gomme de cellul…" at bounding box center [414, 380] width 513 height 87
paste textarea "arine de blé blanc"
click at [227, 373] on textarea "Bananes, Sucre, arine de blé enrichie Lait de coco (Lait de coco, eau, gomme de…" at bounding box center [414, 380] width 513 height 87
click at [246, 360] on textarea "Bananes, Sucre, arine de blé enrichie Lait de coco (Lait de coco, eau, gomme de…" at bounding box center [414, 380] width 513 height 87
click at [349, 358] on textarea "Bananes, Sucre, Farine de blé enrichie Lait de coco (Lait de coco, eau, gomme d…" at bounding box center [414, 380] width 513 height 87
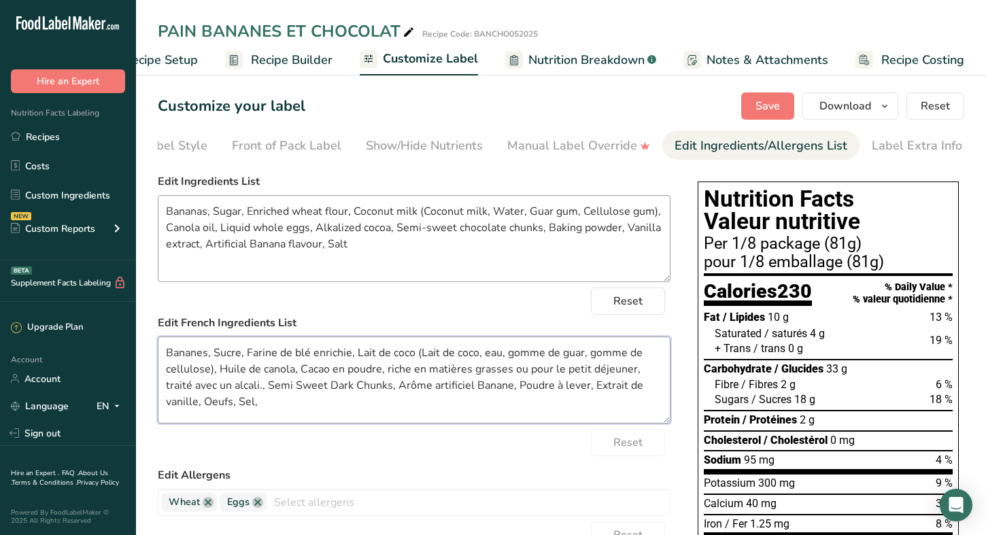
type textarea "Bananes, Sucre, Farine de blé enrichie, Lait de coco (Lait de coco, eau, gomme …"
click at [426, 215] on textarea "Bananas, Sugar, Enriched wheat flour, Coconut milk (Coconut milk, Water, Guar g…" at bounding box center [414, 238] width 513 height 87
click at [493, 211] on textarea "Bananas, Sugar, Enriched wheat flour, Coconut milk (coconut milk, Water, Guar g…" at bounding box center [414, 238] width 513 height 87
click at [526, 212] on textarea "Bananas, Sugar, Enriched wheat flour, Coconut milk (coconut milk, water, Guar g…" at bounding box center [414, 238] width 513 height 87
click at [577, 216] on textarea "Bananas, Sugar, Enriched wheat flour, Coconut milk (coconut milk, water, guar g…" at bounding box center [414, 238] width 513 height 87
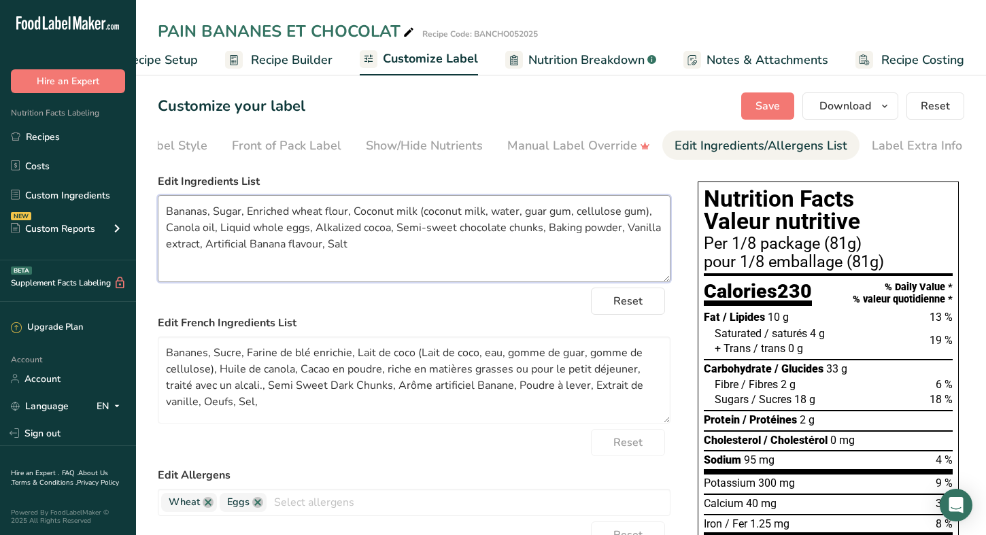
click at [479, 269] on textarea "Bananas, Sugar, Enriched wheat flour, Coconut milk (coconut milk, water, guar g…" at bounding box center [414, 238] width 513 height 87
type textarea "Bananas, Sugar, Enriched wheat flour, Coconut milk (coconut milk, water, guar g…"
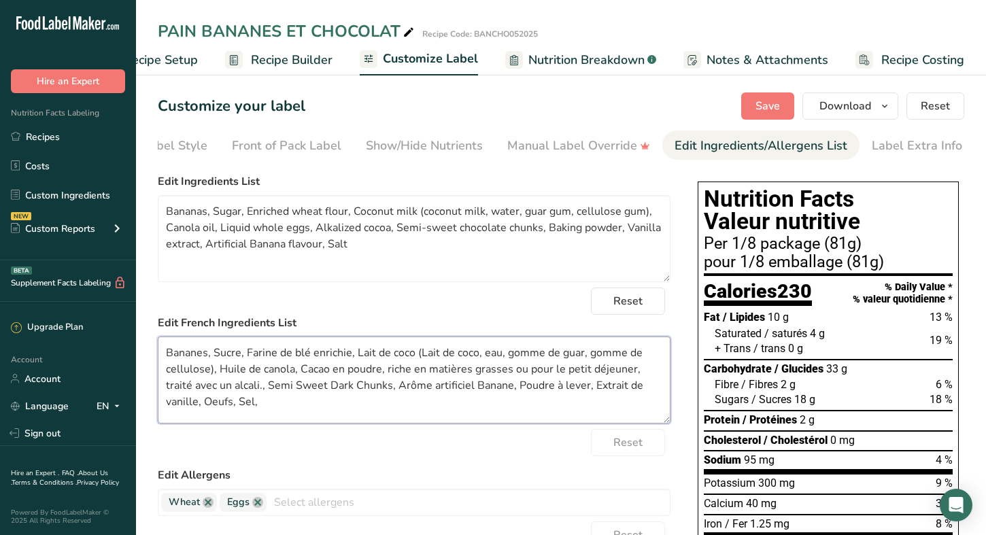
drag, startPoint x: 380, startPoint y: 373, endPoint x: 332, endPoint y: 370, distance: 47.7
click at [332, 370] on textarea "Bananes, Sucre, Farine de blé enrichie, Lait de coco (Lait de coco, eau, gomme …" at bounding box center [414, 380] width 513 height 87
drag, startPoint x: 239, startPoint y: 388, endPoint x: 381, endPoint y: 375, distance: 142.0
click at [381, 375] on textarea "Bananes, Sucre, Farine de blé enrichie, Lait de coco (Lait de coco, eau, gomme …" at bounding box center [414, 380] width 513 height 87
drag, startPoint x: 502, startPoint y: 371, endPoint x: 383, endPoint y: 374, distance: 119.0
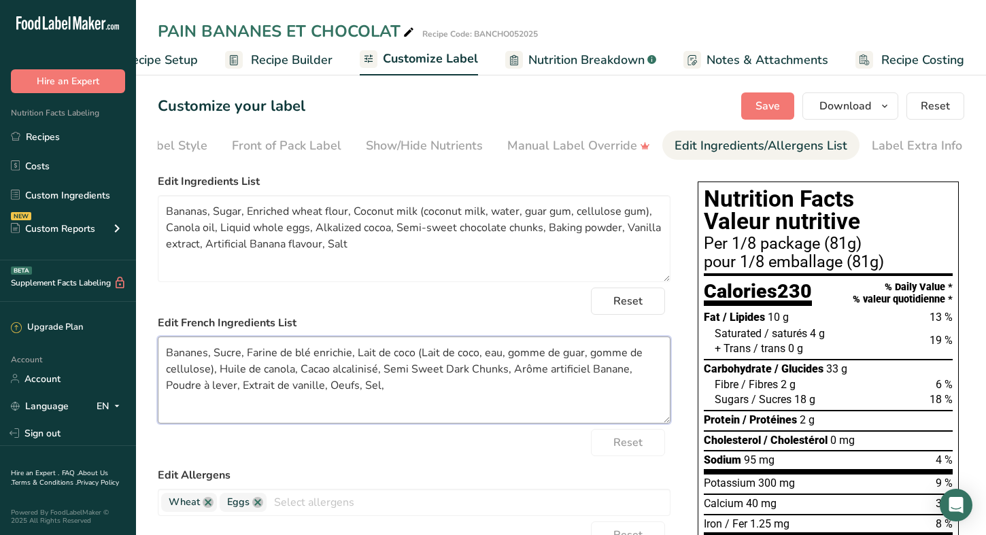
click at [383, 374] on textarea "Bananes, Sucre, Farine de blé enrichie, Lait de coco (Lait de coco, eau, gomme …" at bounding box center [414, 380] width 513 height 87
click at [654, 370] on textarea "Bananes, Sucre, Farine de blé enrichie, Lait de coco (Lait de coco, eau, gomme …" at bounding box center [414, 380] width 513 height 87
click at [171, 389] on textarea "Bananes, Sucre, Farine de blé enrichie, Lait de coco (Lait de coco, eau, gomme …" at bounding box center [414, 380] width 513 height 87
drag, startPoint x: 277, startPoint y: 387, endPoint x: 254, endPoint y: 388, distance: 23.8
click at [254, 388] on textarea "Bananes, Sucre, Farine de blé enrichie, Lait de coco (Lait de coco, eau, gomme …" at bounding box center [414, 380] width 513 height 87
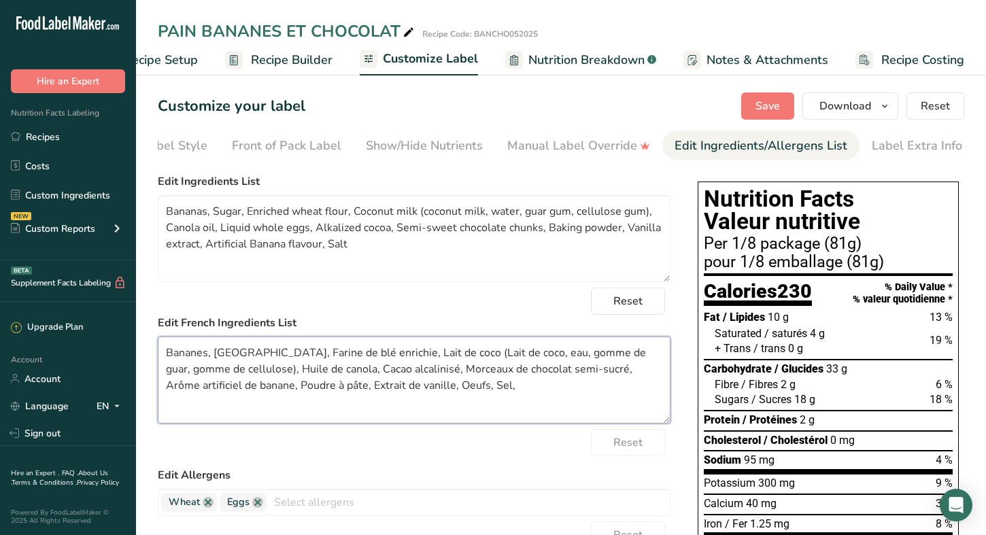
click at [418, 392] on textarea "Bananes, Sucre, Farine de blé enrichie, Lait de coco (Lait de coco, eau, gomme …" at bounding box center [414, 380] width 513 height 87
click at [395, 390] on textarea "Bananes, Sucre, Farine de blé enrichie, Lait de coco (Lait de coco, eau, gomme …" at bounding box center [414, 380] width 513 height 87
drag, startPoint x: 277, startPoint y: 386, endPoint x: 210, endPoint y: 389, distance: 66.7
click at [210, 389] on textarea "Bananes, Sucre, Farine de blé enrichie, Lait de coco (Lait de coco, eau, gomme …" at bounding box center [414, 380] width 513 height 87
click at [553, 372] on textarea "Bananes, Sucre, Farine de blé enrichie, Lait de coco (Lait de coco, eau, gomme …" at bounding box center [414, 380] width 513 height 87
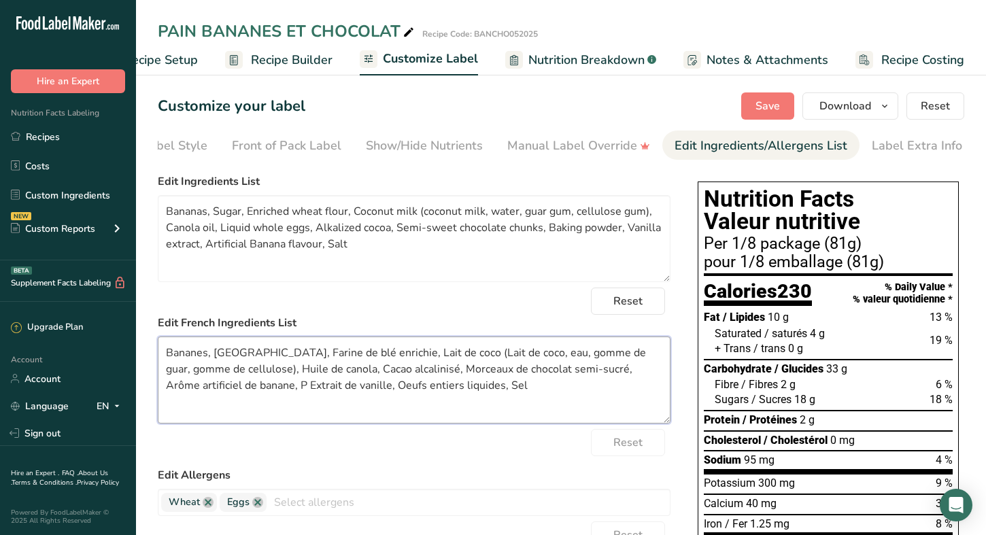
click at [552, 374] on textarea "Bananes, Sucre, Farine de blé enrichie, Lait de coco (Lait de coco, eau, gomme …" at bounding box center [414, 380] width 513 height 87
paste textarea "oudre à pâte,"
click at [551, 373] on textarea "Bananes, Sucre, Farine de blé enrichie, Lait de coco (Lait de coco, eau, gomme …" at bounding box center [414, 380] width 513 height 87
click at [621, 375] on textarea "Bananes, Sucre, Farine de blé enrichie, Lait de coco (Lait de coco, eau, gomme …" at bounding box center [414, 380] width 513 height 87
click at [270, 387] on textarea "Bananes, Sucre, Farine de blé enrichie, Lait de coco (Lait de coco, eau, gomme …" at bounding box center [414, 380] width 513 height 87
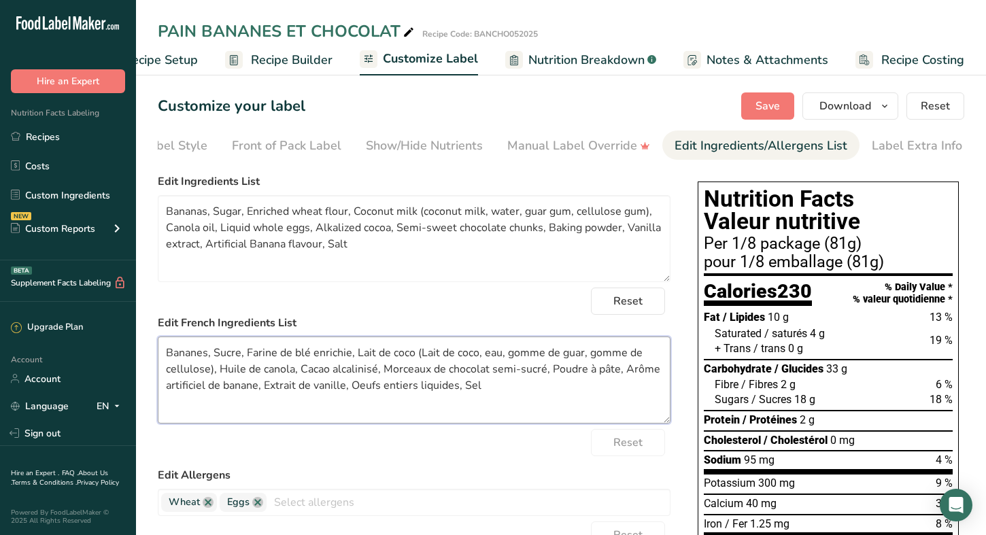
drag, startPoint x: 461, startPoint y: 388, endPoint x: 353, endPoint y: 385, distance: 108.1
click at [353, 385] on textarea "Bananes, Sucre, Farine de blé enrichie, Lait de coco (Lait de coco, eau, gomme …" at bounding box center [414, 380] width 513 height 87
click at [300, 372] on textarea "Bananes, Sucre, Farine de blé enrichie, Lait de coco (Lait de coco, eau, gomme …" at bounding box center [414, 380] width 513 height 87
paste textarea "Oeufs entiers liquides,"
drag, startPoint x: 461, startPoint y: 389, endPoint x: 373, endPoint y: 387, distance: 88.4
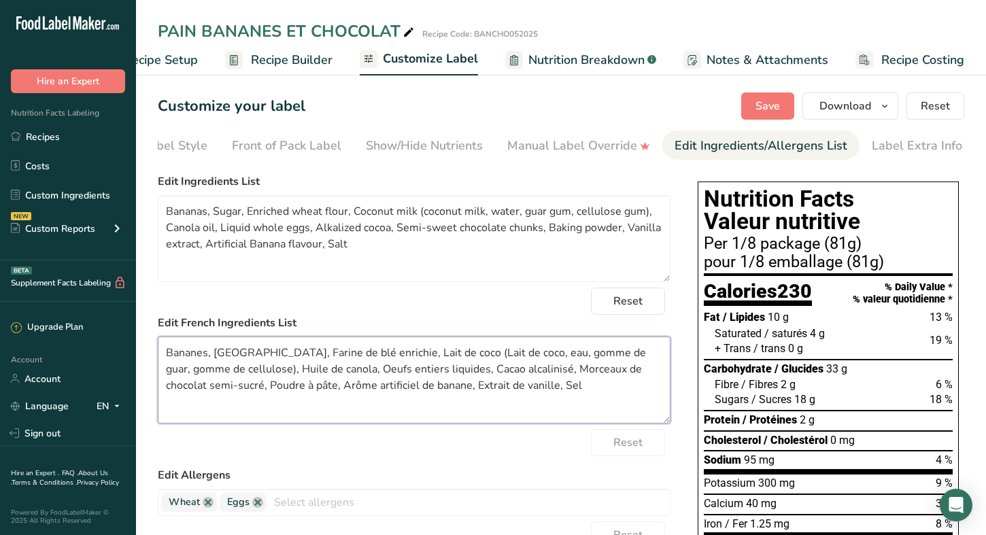
click at [373, 387] on textarea "Bananes, Sucre, Farine de blé enrichie, Lait de coco (Lait de coco, eau, gomme …" at bounding box center [414, 380] width 513 height 87
click at [239, 392] on textarea "Bananes, Sucre, Farine de blé enrichie, Lait de coco (Lait de coco, eau, gomme …" at bounding box center [414, 380] width 513 height 87
paste textarea "Extrait de vanille,"
click at [422, 409] on textarea "Bananes, Sucre, Farine de blé enrichie, Lait de coco (Lait de coco, eau, gomme …" at bounding box center [414, 380] width 513 height 87
click at [779, 103] on span "Save" at bounding box center [767, 106] width 24 height 16
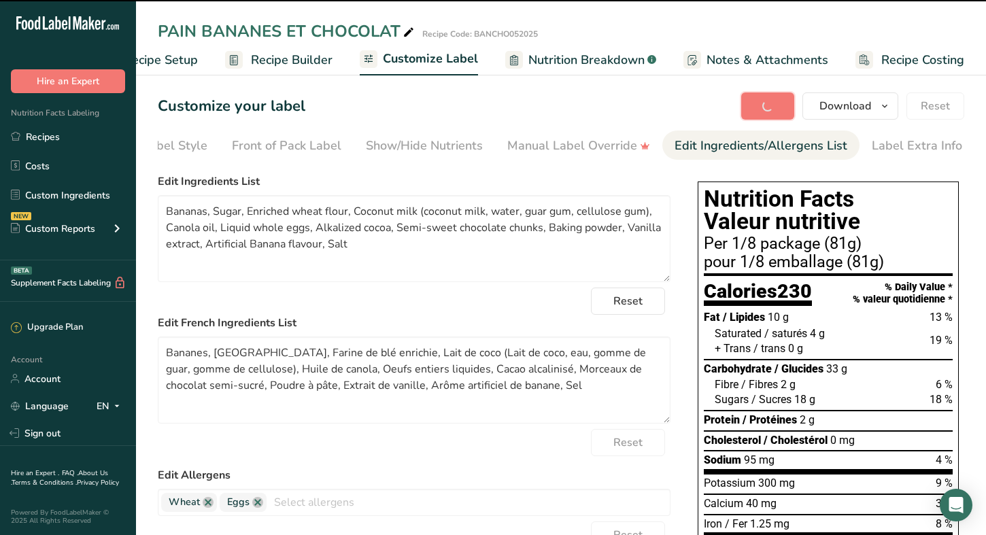
type textarea "Bananes, Sucre, Farine de blé enrichie, Lait de coco (Lait de coco, eau, gomme …"
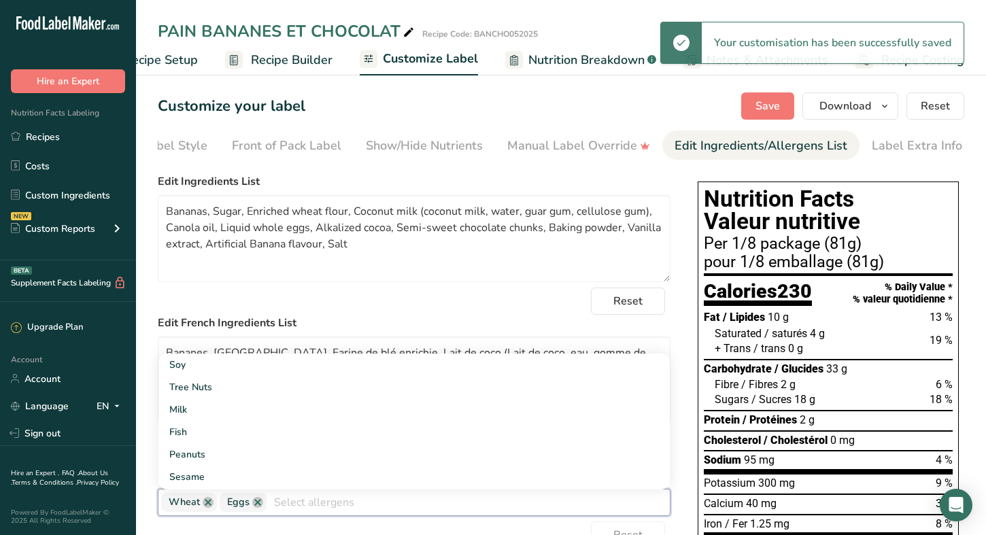
click at [317, 508] on input "text" at bounding box center [468, 502] width 403 height 21
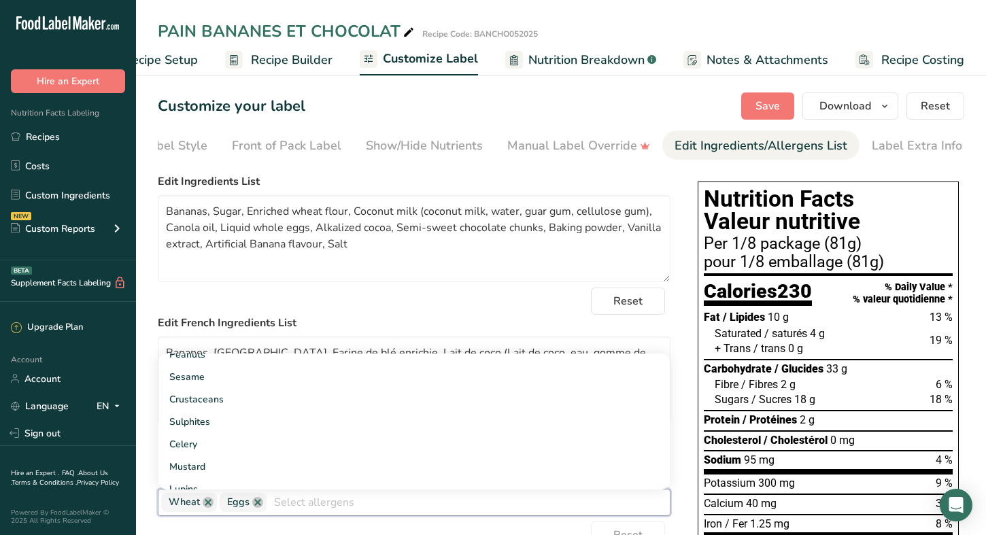
scroll to position [114, 0]
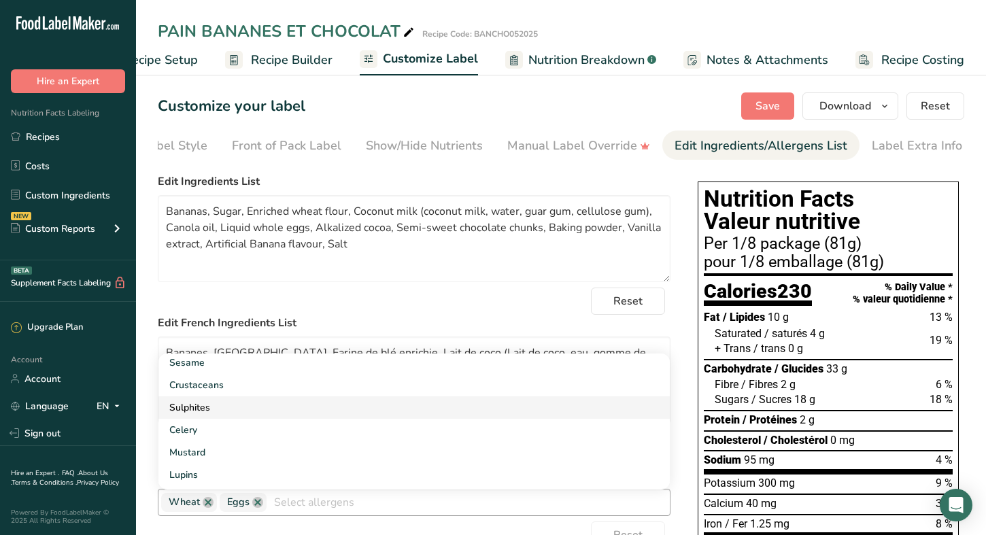
click at [197, 417] on link "Sulphites" at bounding box center [413, 407] width 511 height 22
click at [478, 311] on div "Reset" at bounding box center [414, 301] width 513 height 27
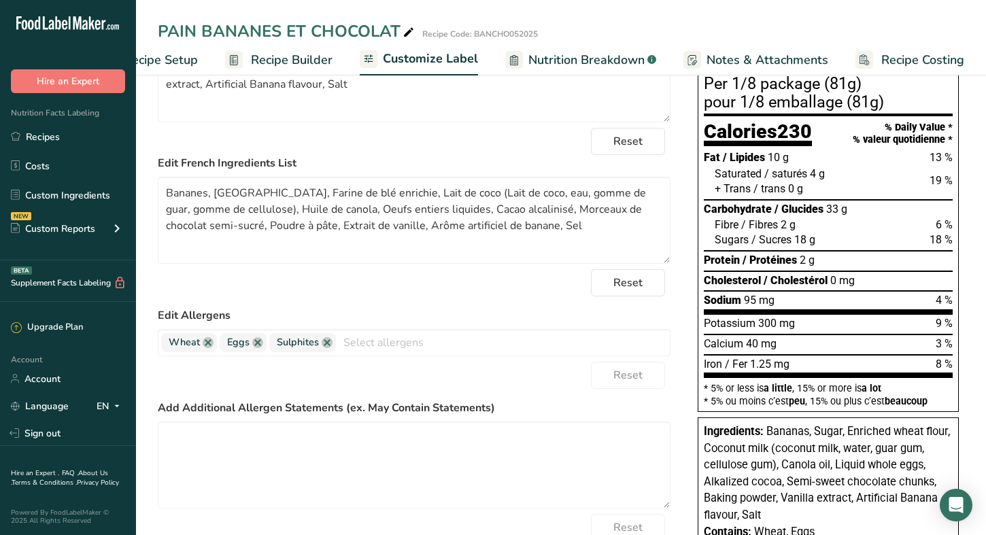
scroll to position [207, 0]
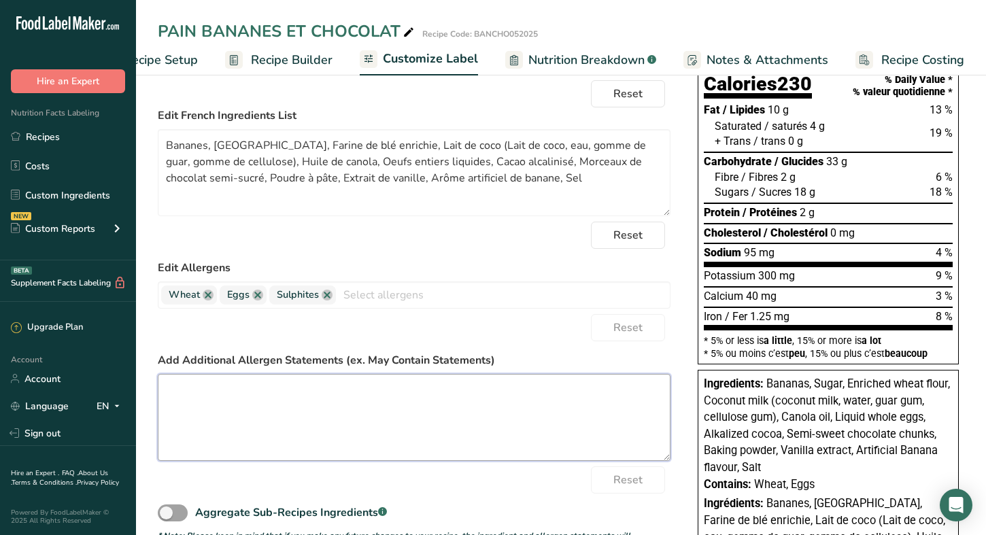
click at [343, 388] on textarea at bounding box center [414, 417] width 513 height 87
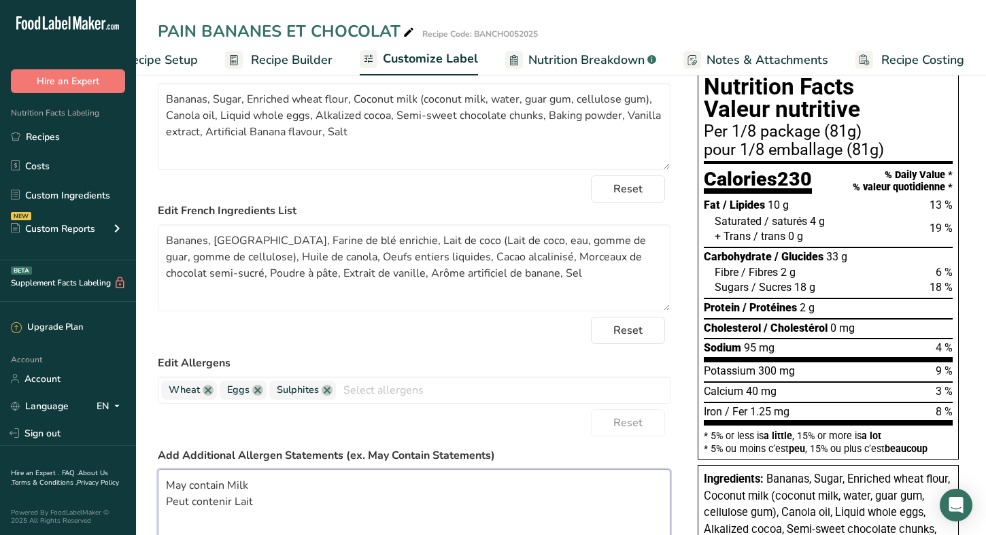
scroll to position [0, 0]
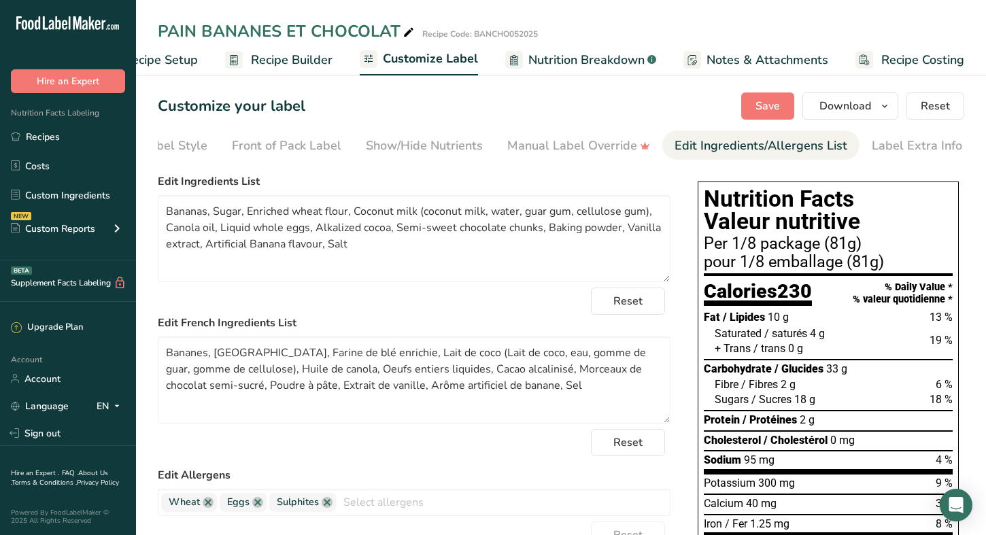
type textarea "May contain Milk Peut contenir Lait"
click at [780, 114] on span "Save" at bounding box center [767, 106] width 24 height 16
click at [324, 249] on textarea "Bananas, Sugar, Enriched wheat flour, Coconut milk (coconut milk, water, guar g…" at bounding box center [414, 238] width 513 height 87
type textarea "Bananas, Sugar, Enriched wheat flour, Coconut milk (coconut milk, water, guar g…"
click at [454, 388] on textarea "Bananes, Sucre, Farine de blé enrichie, Lait de coco (Lait de coco, eau, gomme …" at bounding box center [414, 380] width 513 height 87
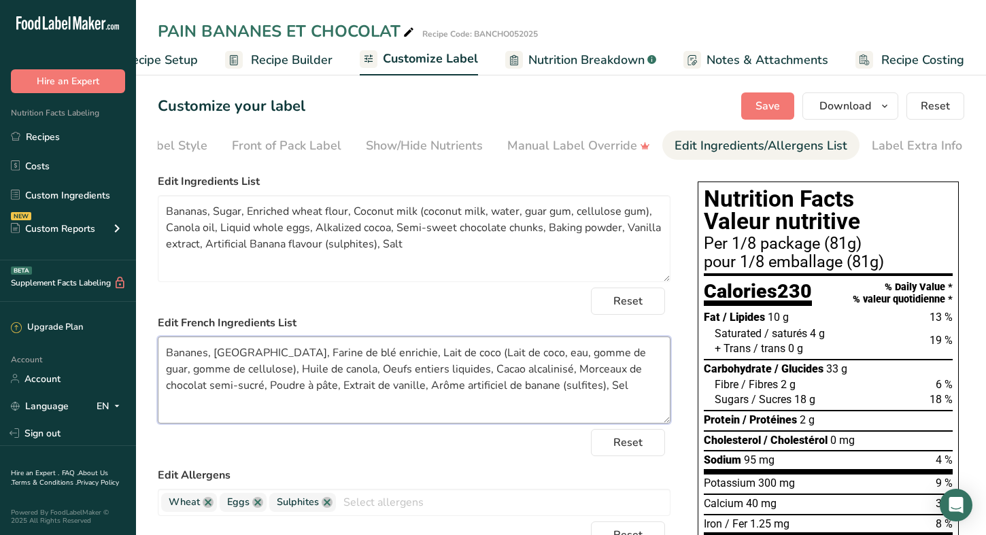
drag, startPoint x: 273, startPoint y: 390, endPoint x: 241, endPoint y: 386, distance: 31.6
click at [241, 386] on textarea "Bananes, Sucre, Farine de blé enrichie, Lait de coco (Lait de coco, eau, gomme …" at bounding box center [414, 380] width 513 height 87
type textarea "Bananes, Sucre, Farine de blé enrichie, Lait de coco (Lait de coco, eau, gomme …"
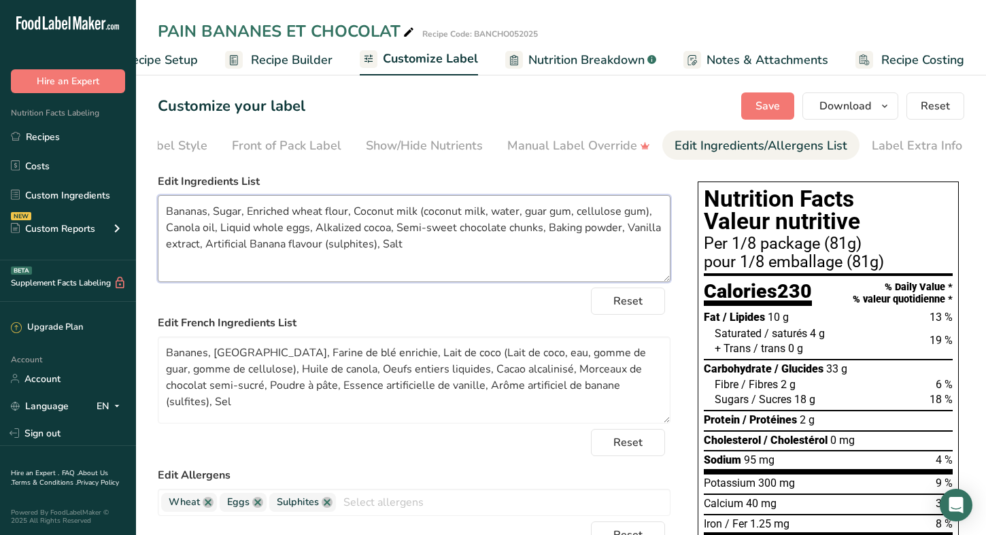
click at [630, 229] on textarea "Bananas, Sugar, Enriched wheat flour, Coconut milk (coconut milk, water, guar g…" at bounding box center [414, 238] width 513 height 87
click at [194, 246] on textarea "Bananas, Sugar, Enriched wheat flour, Coconut milk (coconut milk, water, guar g…" at bounding box center [414, 238] width 513 height 87
click at [211, 250] on textarea "Bananas, Sugar, Enriched wheat flour, Coconut milk (coconut milk, water, guar g…" at bounding box center [414, 238] width 513 height 87
drag, startPoint x: 280, startPoint y: 246, endPoint x: 247, endPoint y: 245, distance: 32.7
click at [244, 245] on textarea "Bananas, Sugar, Enriched wheat flour, Coconut milk (coconut milk, water, guar g…" at bounding box center [414, 238] width 513 height 87
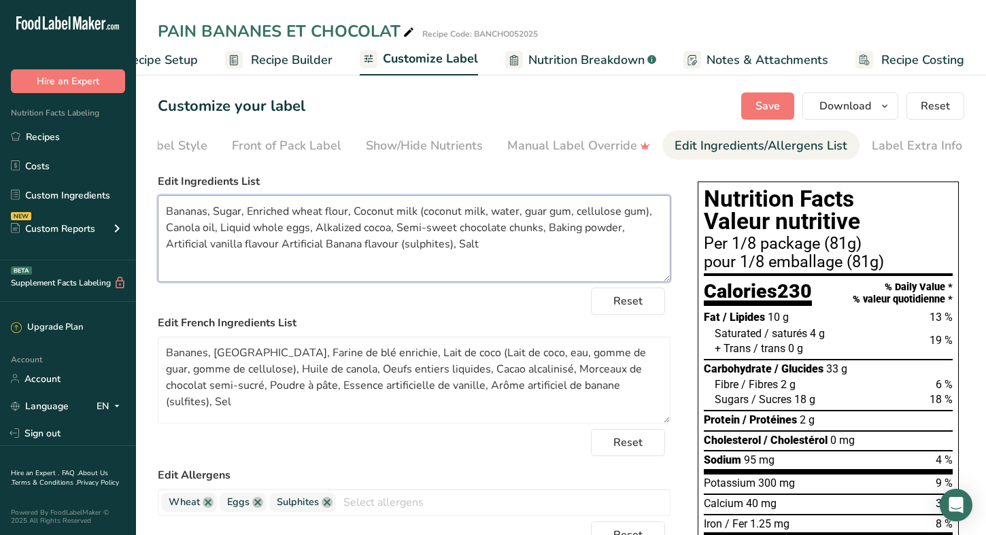
click at [560, 251] on textarea "Bananas, Sugar, Enriched wheat flour, Coconut milk (coconut milk, water, guar g…" at bounding box center [414, 238] width 513 height 87
click at [281, 248] on textarea "Bananas, Sugar, Enriched wheat flour, Coconut milk (coconut milk, water, guar g…" at bounding box center [414, 238] width 513 height 87
type textarea "Bananas, Sugar, Enriched wheat flour, Coconut milk (coconut milk, water, guar g…"
click at [764, 95] on button "Save" at bounding box center [767, 105] width 53 height 27
click at [886, 104] on icon "button" at bounding box center [884, 106] width 11 height 17
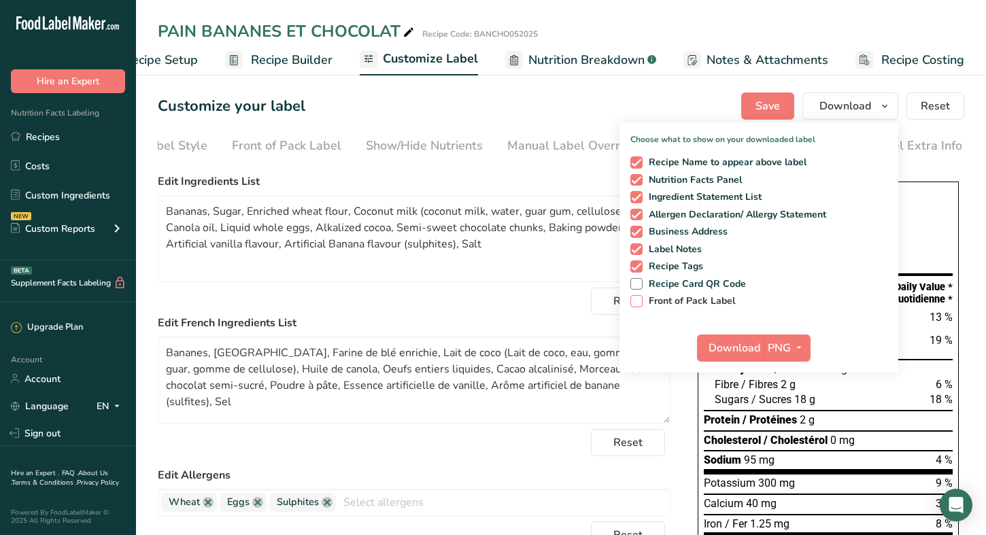
click at [692, 303] on span "Front of Pack Label" at bounding box center [689, 301] width 93 height 12
click at [639, 303] on input "Front of Pack Label" at bounding box center [634, 300] width 9 height 9
checkbox input "true"
click at [800, 350] on icon "button" at bounding box center [798, 347] width 11 height 17
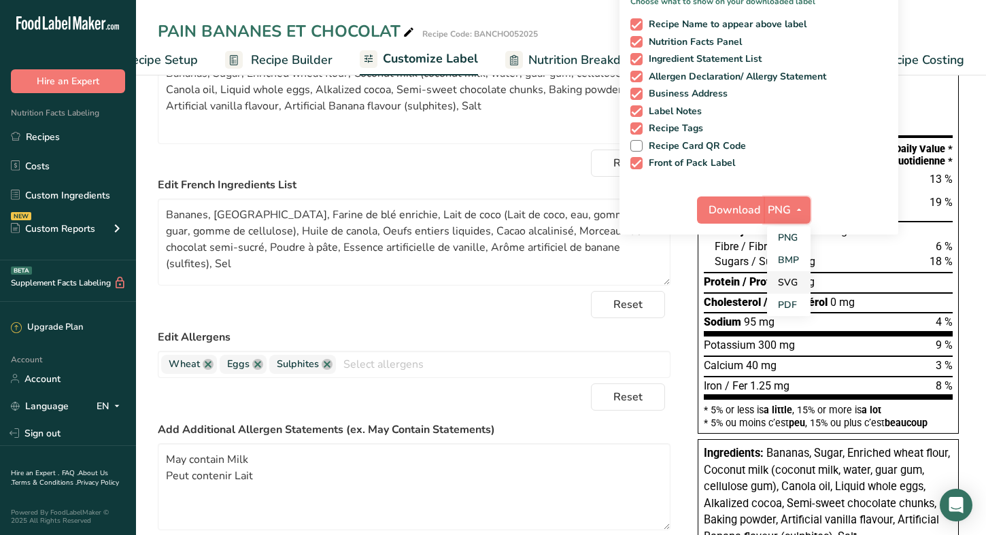
scroll to position [190, 0]
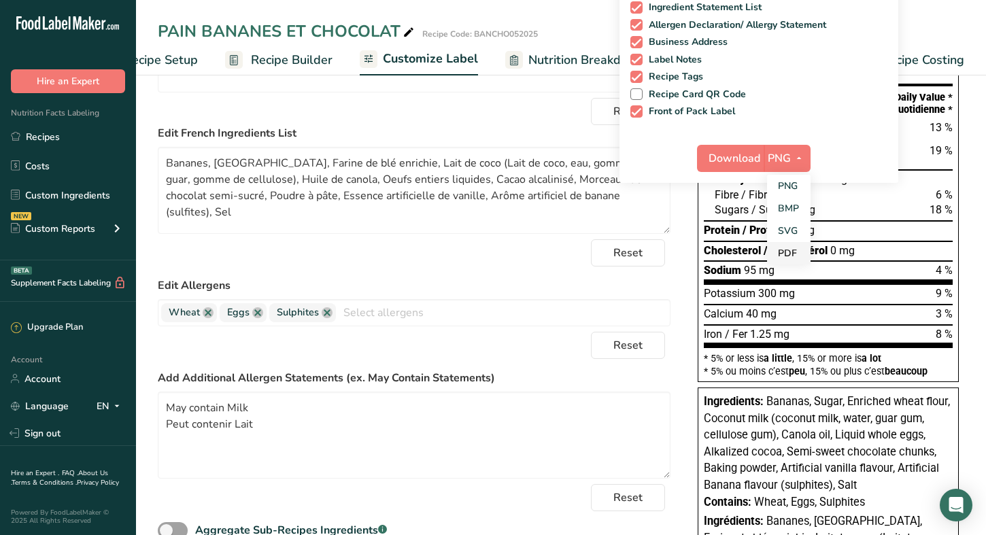
click at [782, 251] on link "PDF" at bounding box center [789, 253] width 44 height 22
click at [743, 156] on span "Download" at bounding box center [735, 158] width 52 height 16
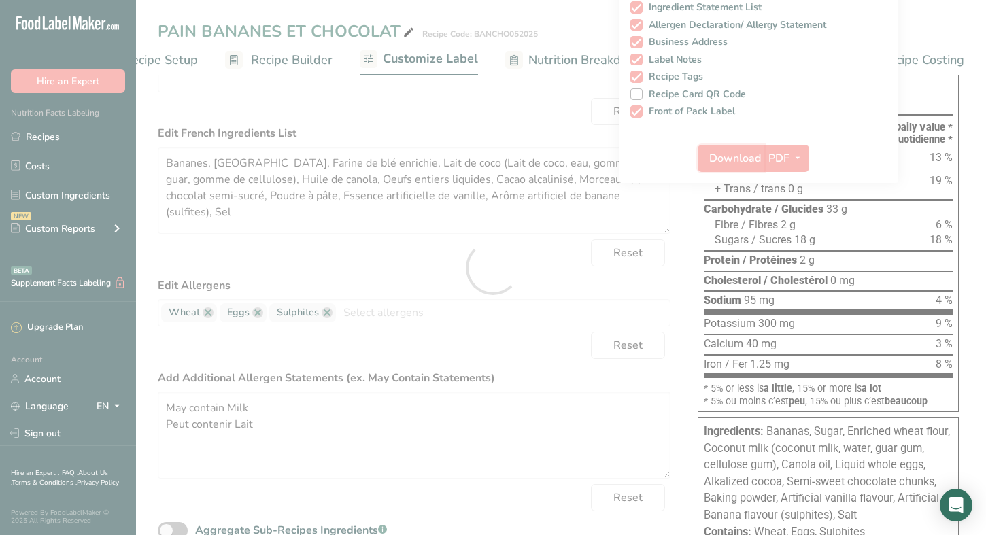
scroll to position [0, 0]
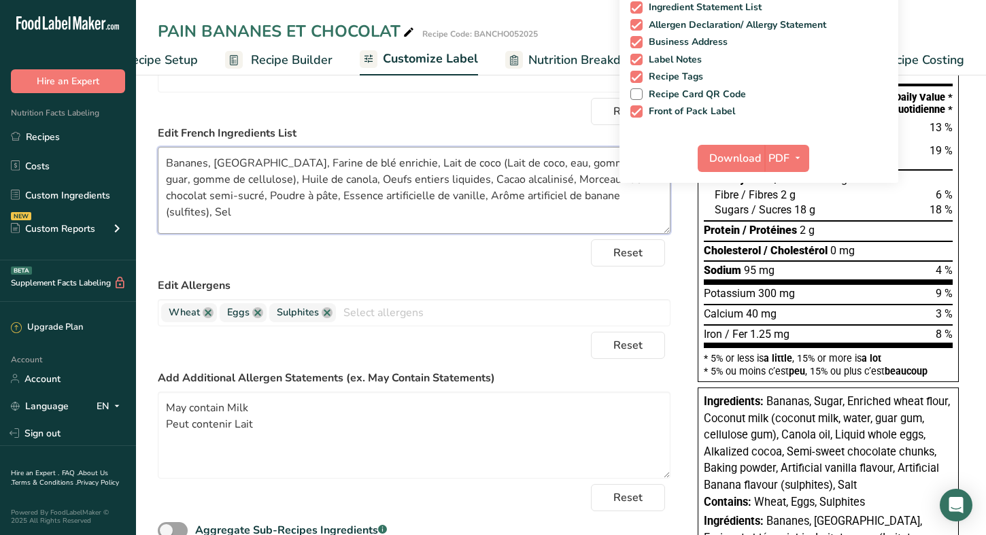
click at [311, 197] on textarea "Bananes, Sucre, Farine de blé enrichie, Lait de coco (Lait de coco, eau, gomme …" at bounding box center [414, 190] width 513 height 87
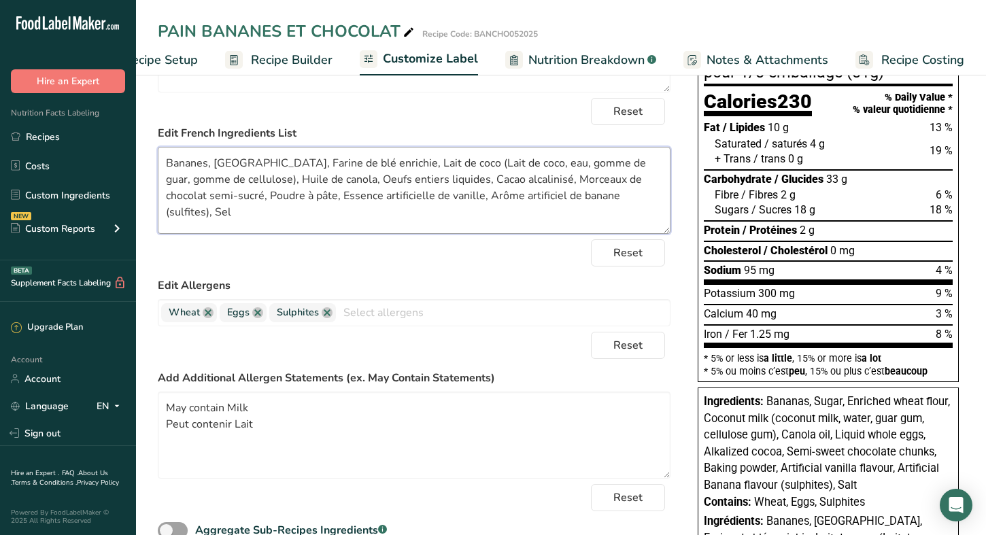
click at [653, 184] on textarea "Bananes, Sucre, Farine de blé enrichie, Lait de coco (Lait de coco, eau, gomme …" at bounding box center [414, 190] width 513 height 87
click at [174, 194] on textarea "Bananes, Sucre, Farine de blé enrichie, Lait de coco (Lait de coco, eau, gomme …" at bounding box center [414, 190] width 513 height 87
click at [288, 196] on textarea "Bananes, Sucre, Farine de blé enrichie, Lait de coco (Lait de coco, eau, gomme …" at bounding box center [414, 190] width 513 height 87
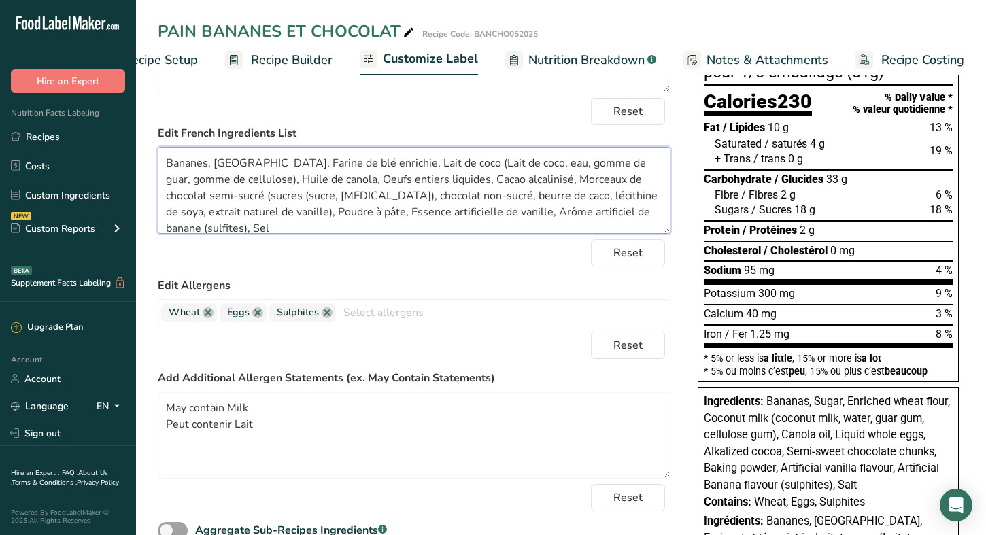
click at [454, 200] on textarea "Bananes, Sucre, Farine de blé enrichie, Lait de coco (Lait de coco, eau, gomme …" at bounding box center [414, 190] width 513 height 87
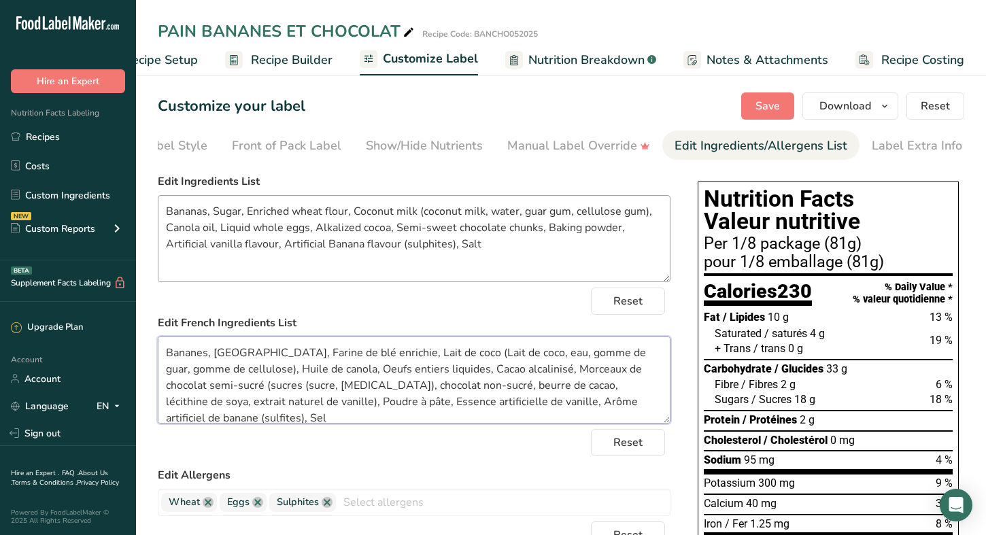
type textarea "Bananes, Sucre, Farine de blé enrichie, Lait de coco (Lait de coco, eau, gomme …"
click at [539, 232] on textarea "Bananas, Sugar, Enriched wheat flour, Coconut milk (coconut milk, water, guar g…" at bounding box center [414, 238] width 513 height 87
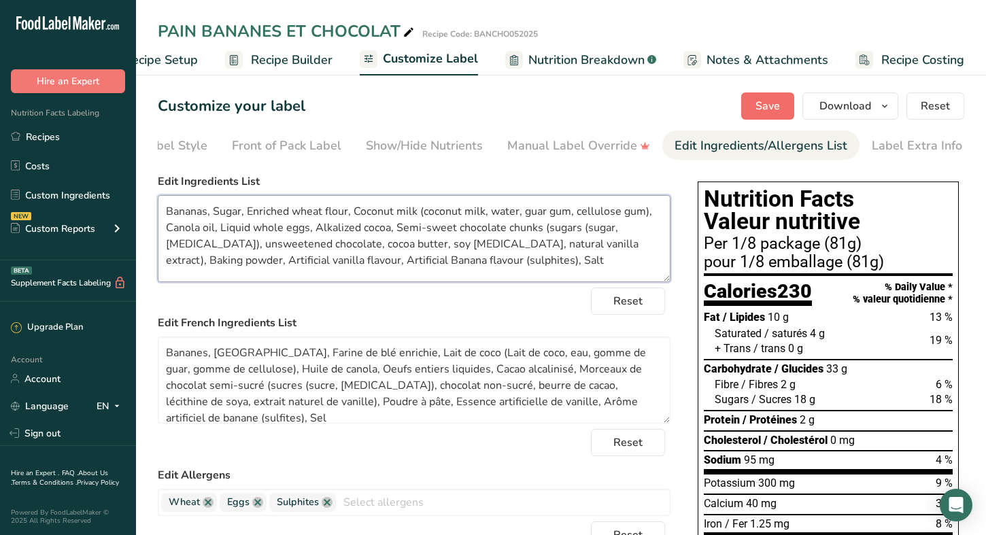
type textarea "Bananas, Sugar, Enriched wheat flour, Coconut milk (coconut milk, water, guar g…"
click at [760, 109] on span "Save" at bounding box center [767, 106] width 24 height 16
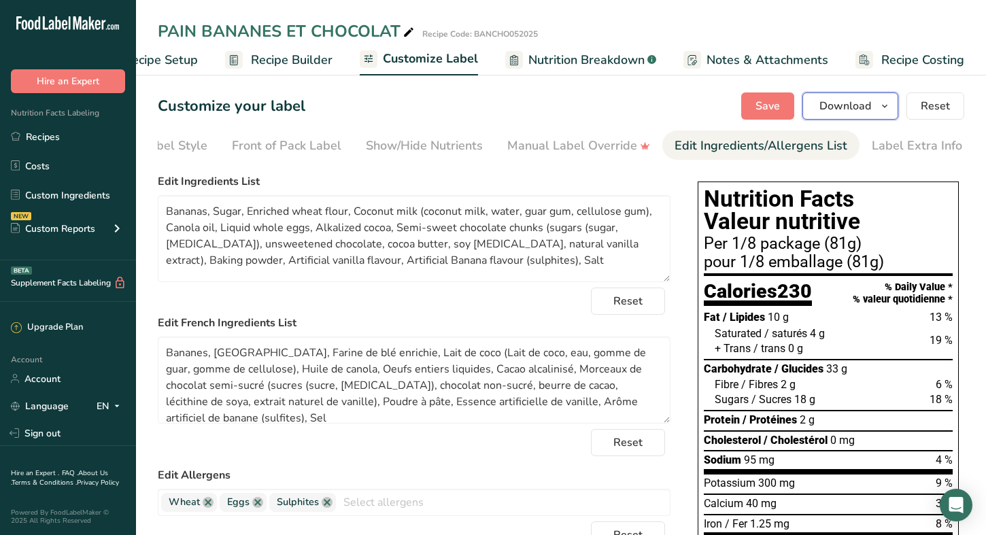
click at [887, 104] on icon "button" at bounding box center [884, 106] width 11 height 17
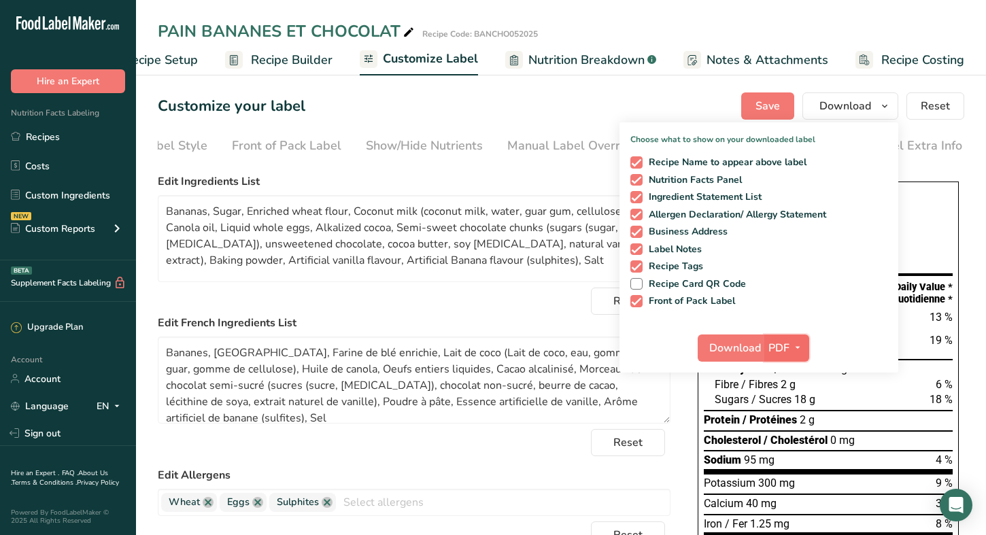
click at [795, 344] on icon "button" at bounding box center [797, 347] width 11 height 17
click at [718, 345] on span "Download" at bounding box center [735, 348] width 52 height 16
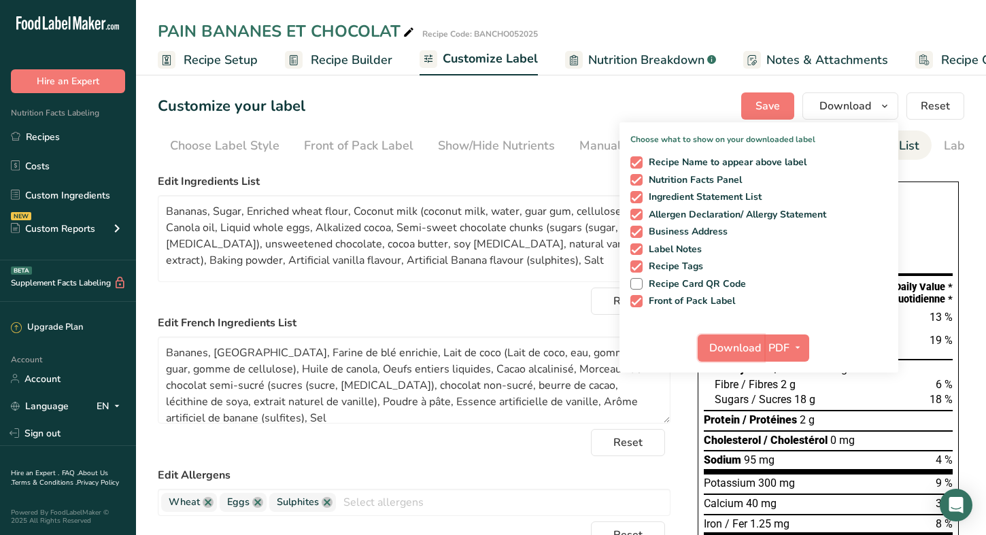
scroll to position [0, 72]
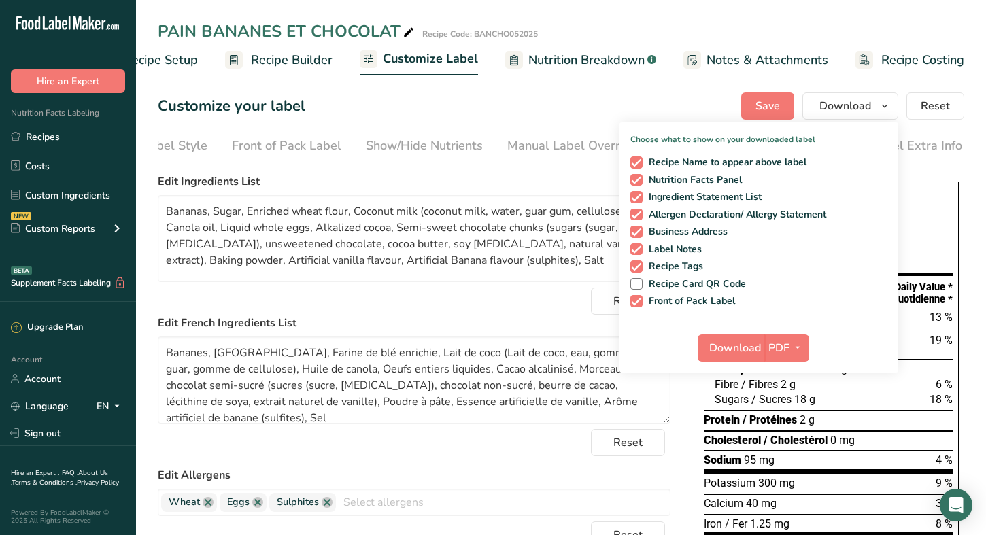
click at [602, 60] on span "Nutrition Breakdown" at bounding box center [586, 60] width 116 height 18
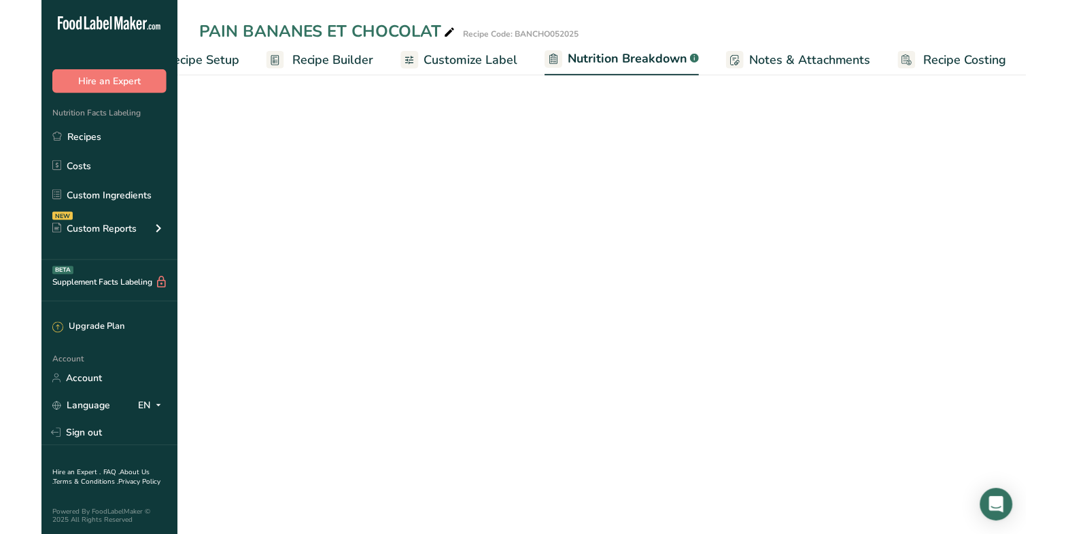
scroll to position [0, 61]
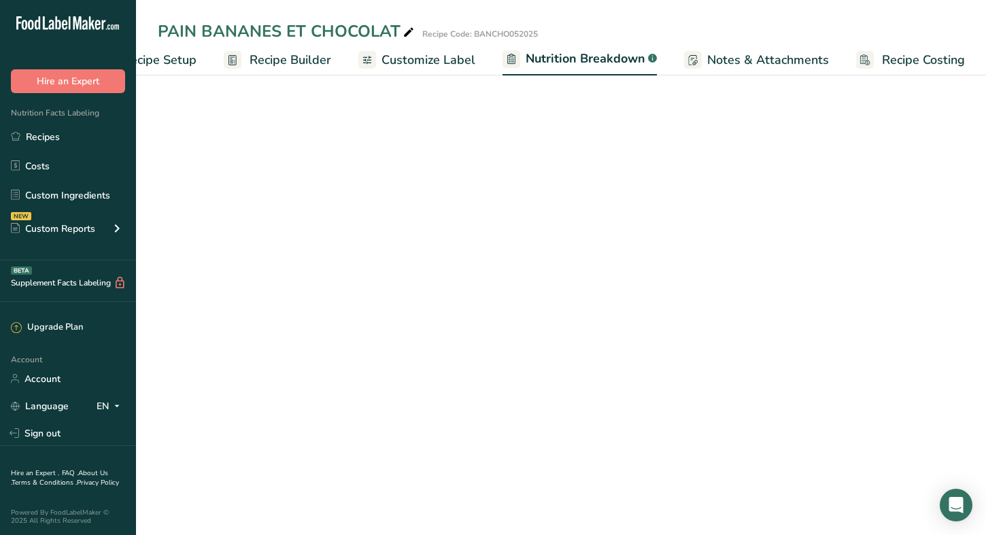
select select "Calories"
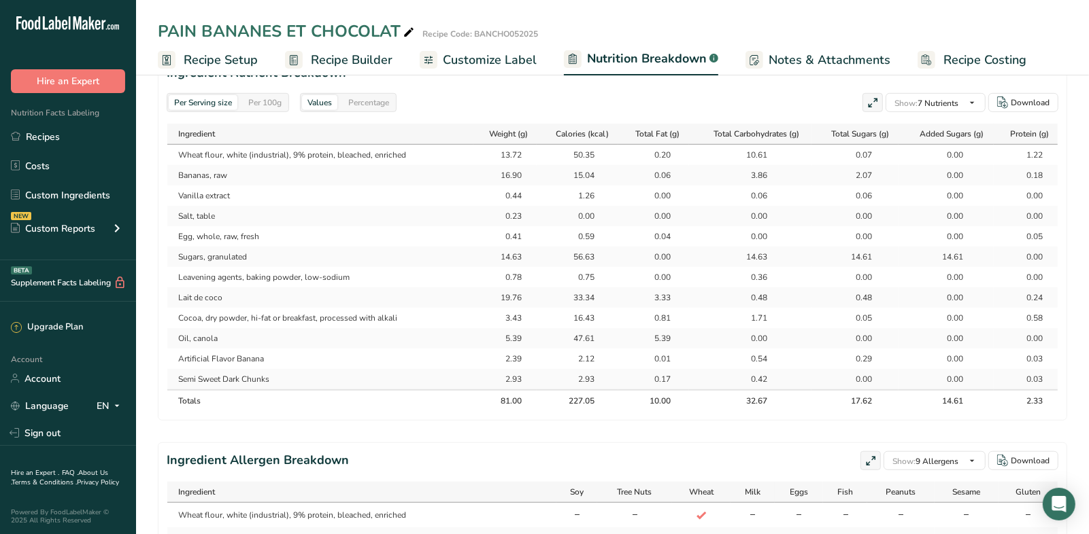
scroll to position [636, 0]
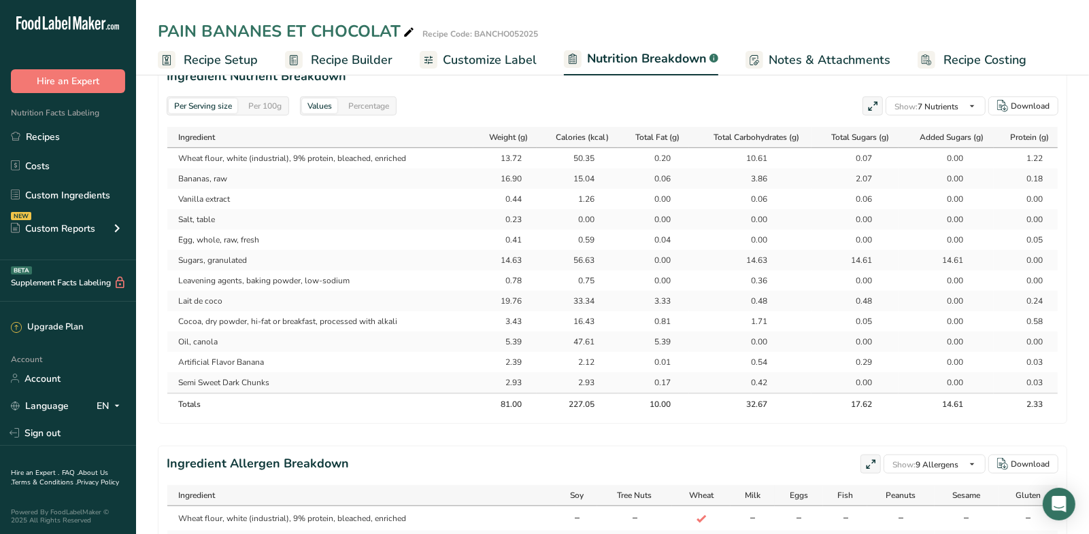
click at [279, 101] on div "Per 100g" at bounding box center [265, 106] width 44 height 15
click at [379, 108] on div "Percentage" at bounding box center [369, 106] width 52 height 15
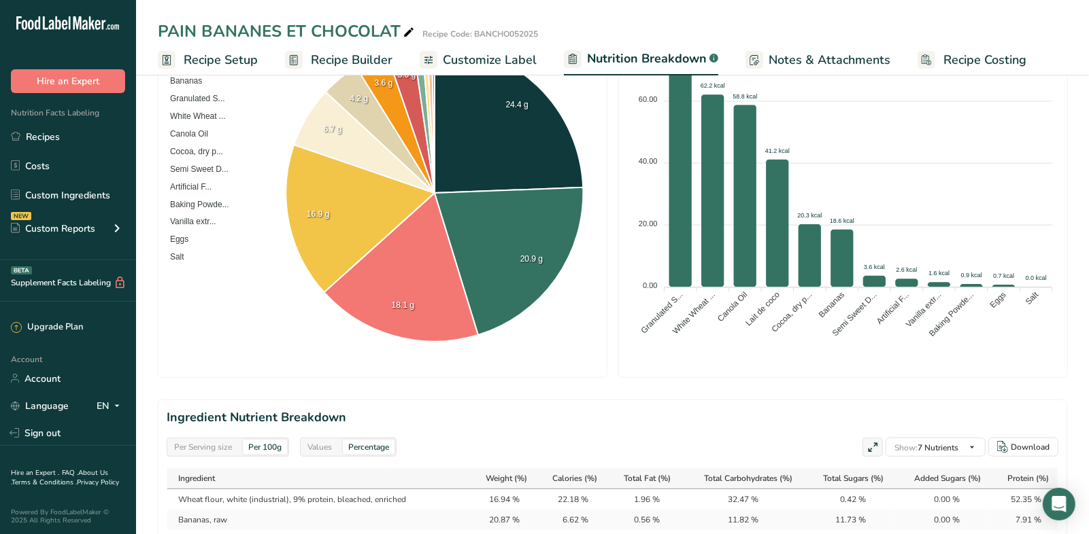
scroll to position [0, 0]
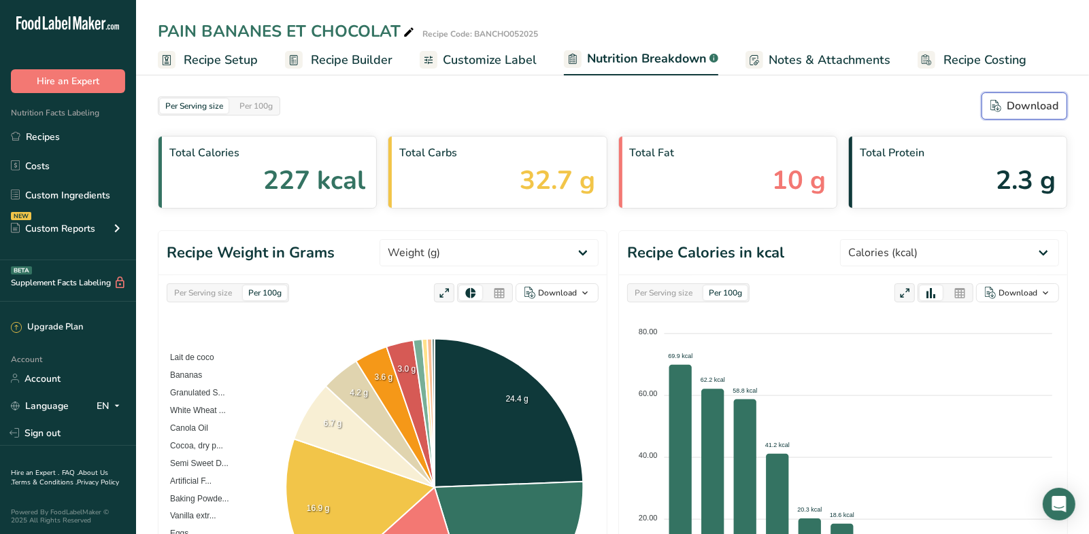
click at [985, 107] on div "Download" at bounding box center [1024, 106] width 68 height 16
click at [478, 61] on span "Customize Label" at bounding box center [490, 60] width 94 height 18
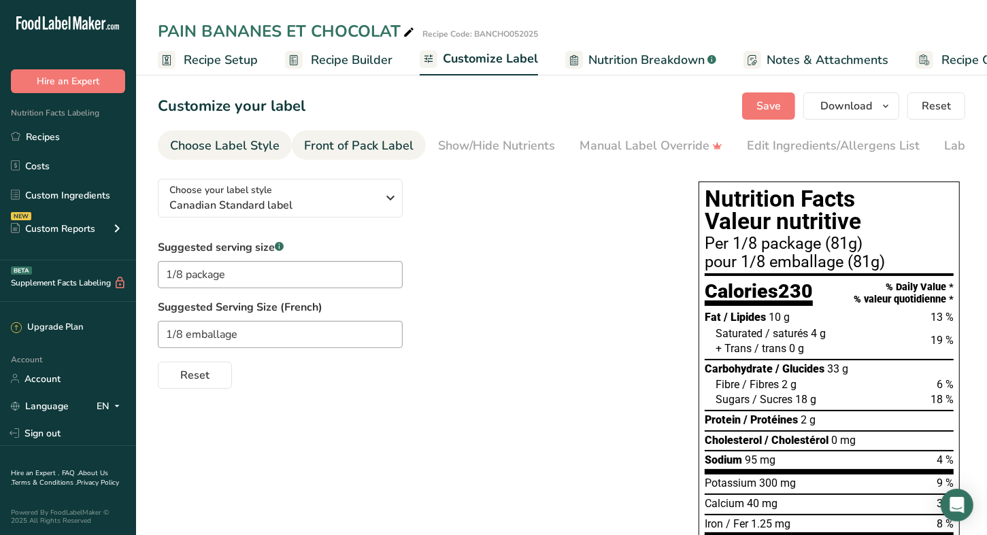
click at [356, 154] on div "Front of Pack Label" at bounding box center [358, 146] width 109 height 18
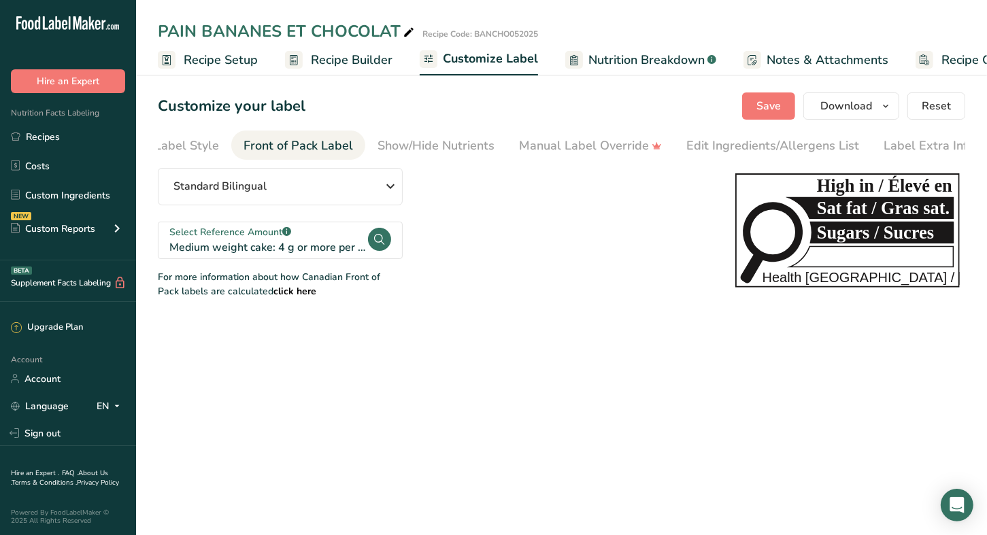
scroll to position [0, 71]
click at [47, 137] on link "Recipes" at bounding box center [68, 137] width 136 height 26
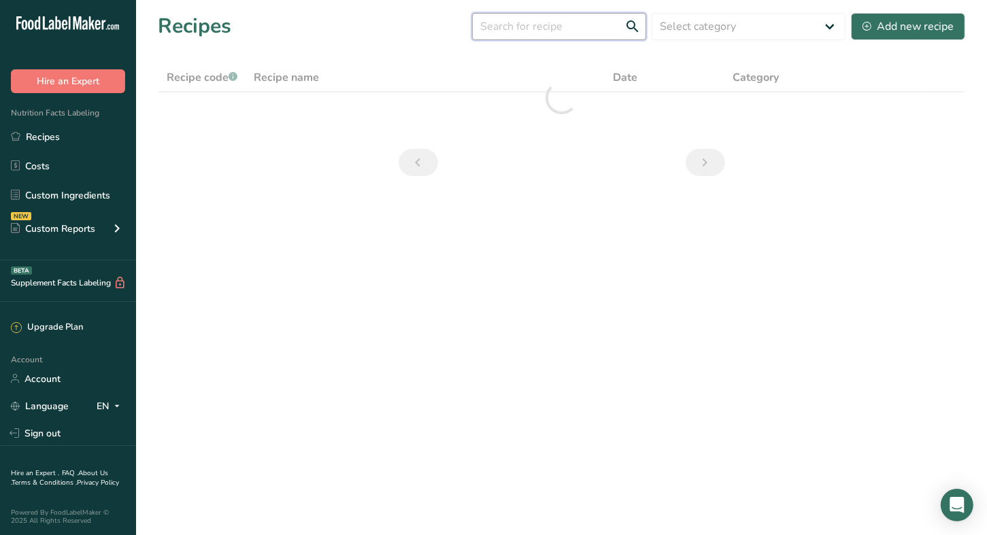
click at [519, 30] on input "text" at bounding box center [559, 26] width 174 height 27
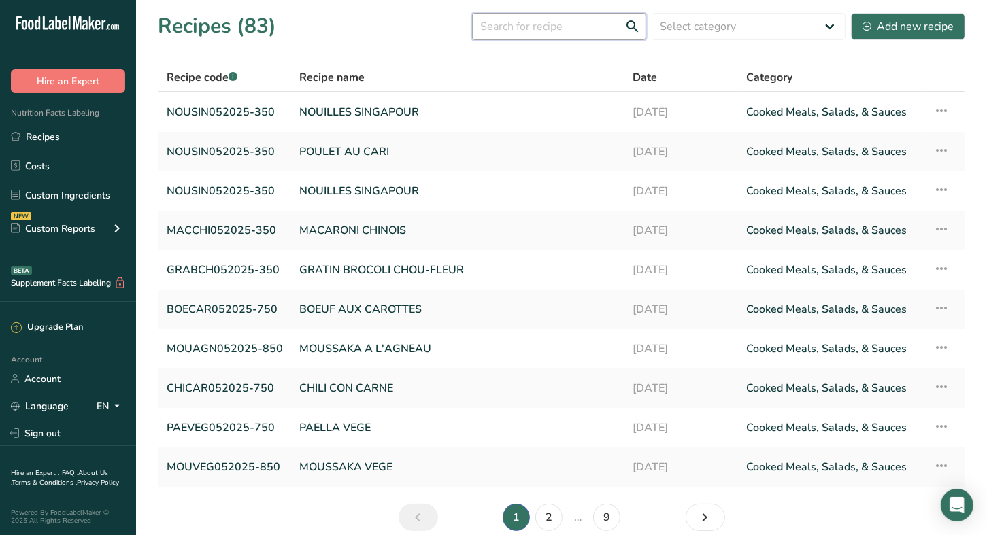
click at [530, 35] on input "text" at bounding box center [559, 26] width 174 height 27
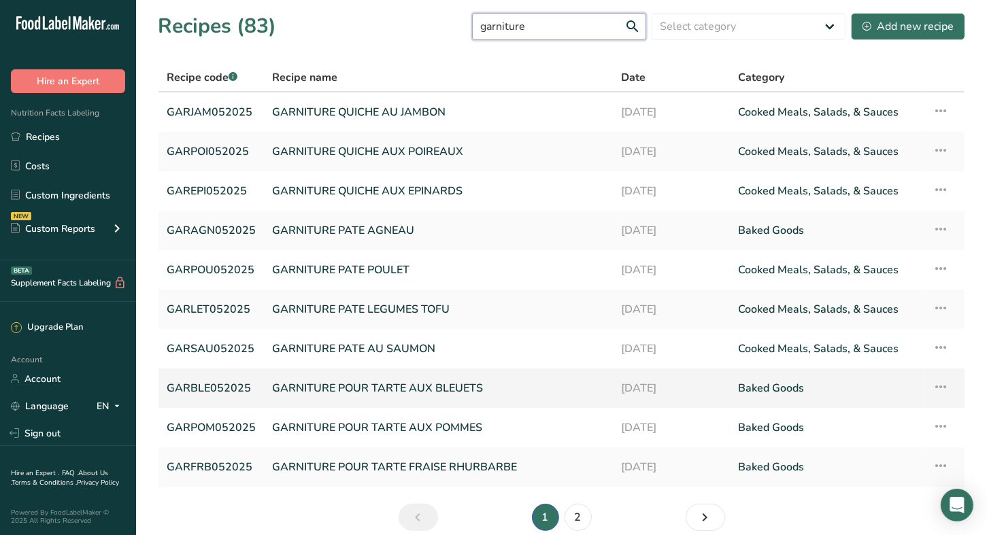
type input "garniture"
click at [432, 391] on link "GARNITURE POUR TARTE AUX BLEUETS" at bounding box center [438, 388] width 332 height 29
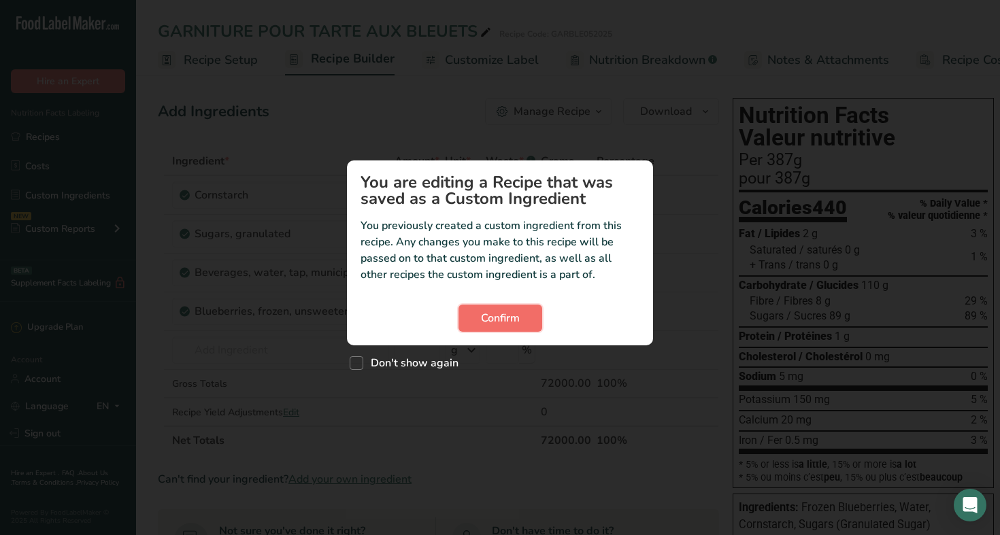
click at [487, 328] on button "Confirm" at bounding box center [500, 318] width 84 height 27
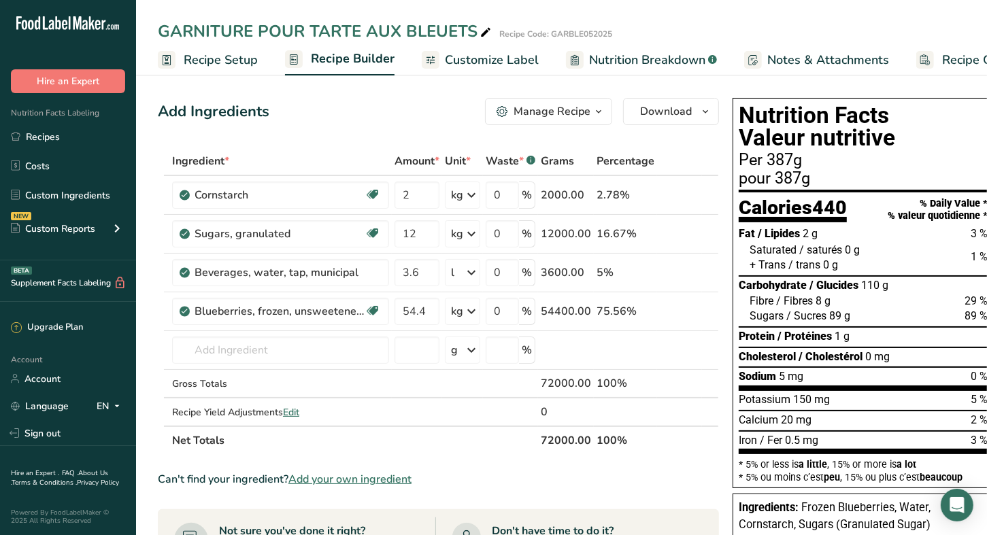
click at [494, 62] on span "Customize Label" at bounding box center [492, 60] width 94 height 18
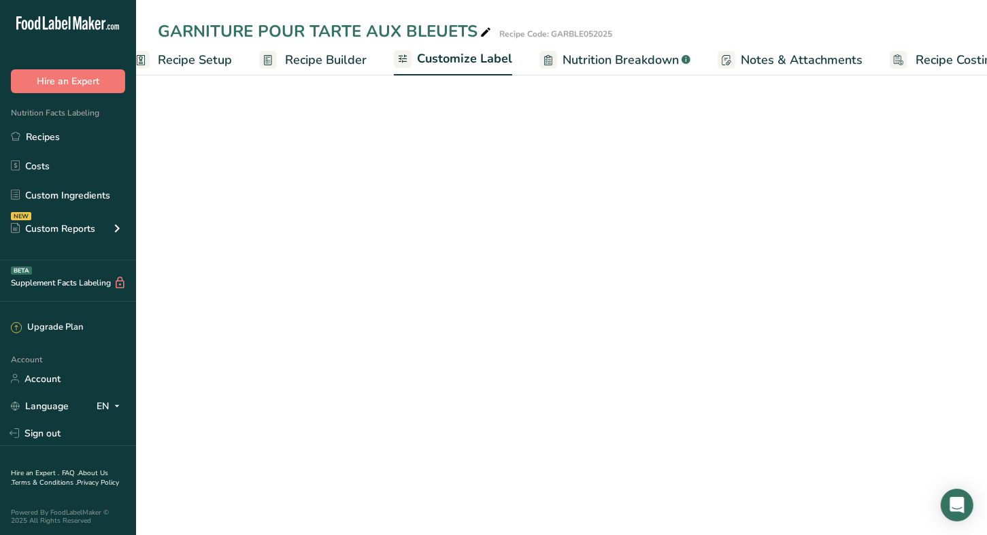
scroll to position [0, 58]
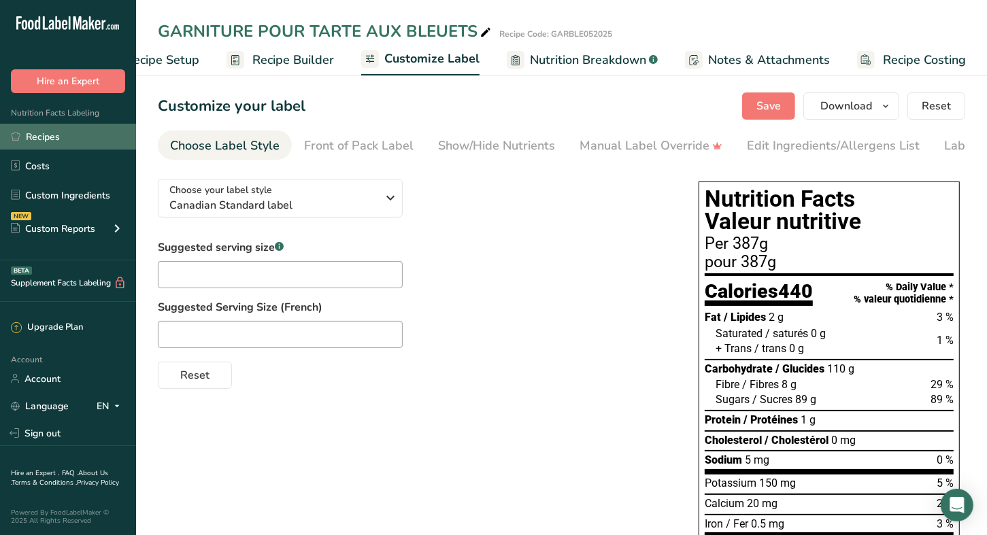
click at [37, 146] on link "Recipes" at bounding box center [68, 137] width 136 height 26
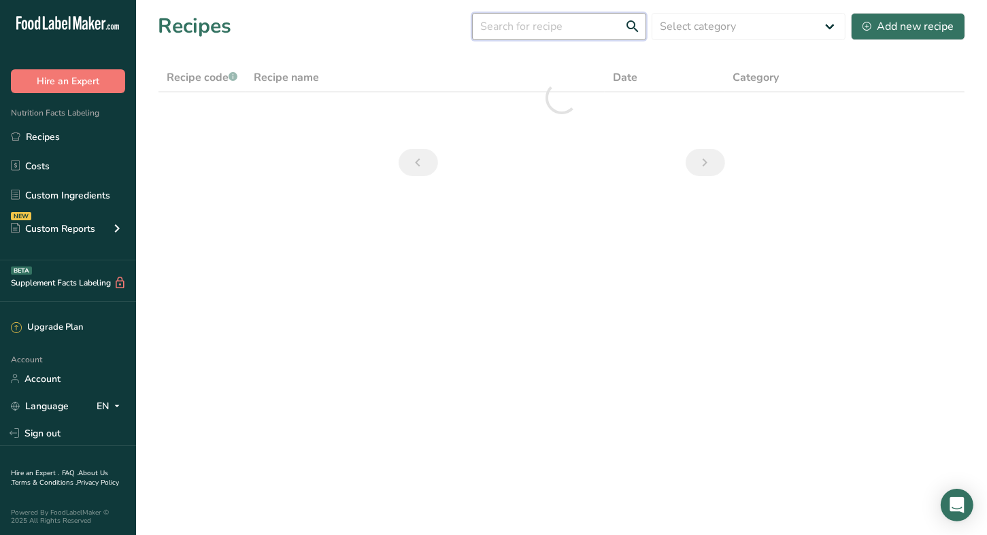
click at [577, 29] on input "text" at bounding box center [559, 26] width 174 height 27
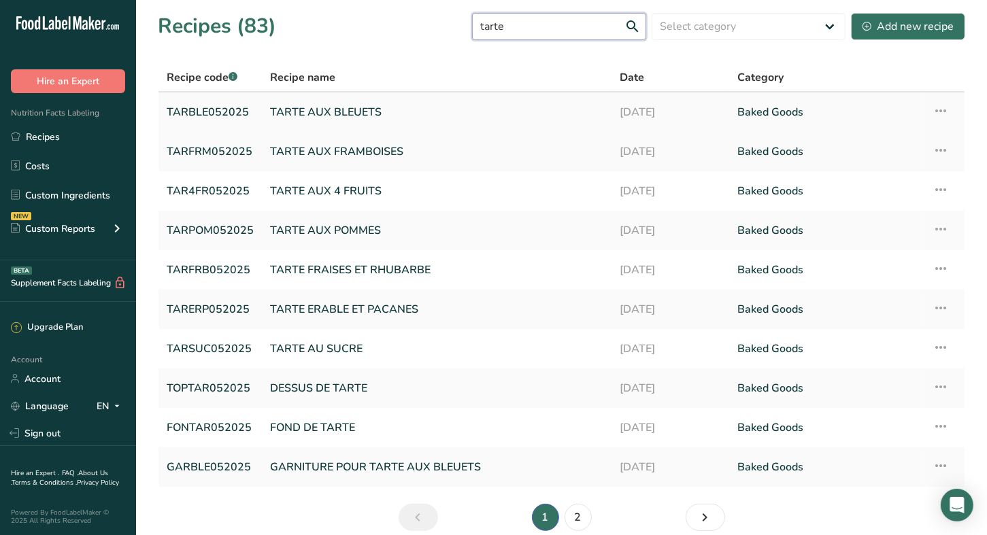
type input "tarte"
click at [329, 107] on link "TARTE AUX BLEUETS" at bounding box center [436, 112] width 333 height 29
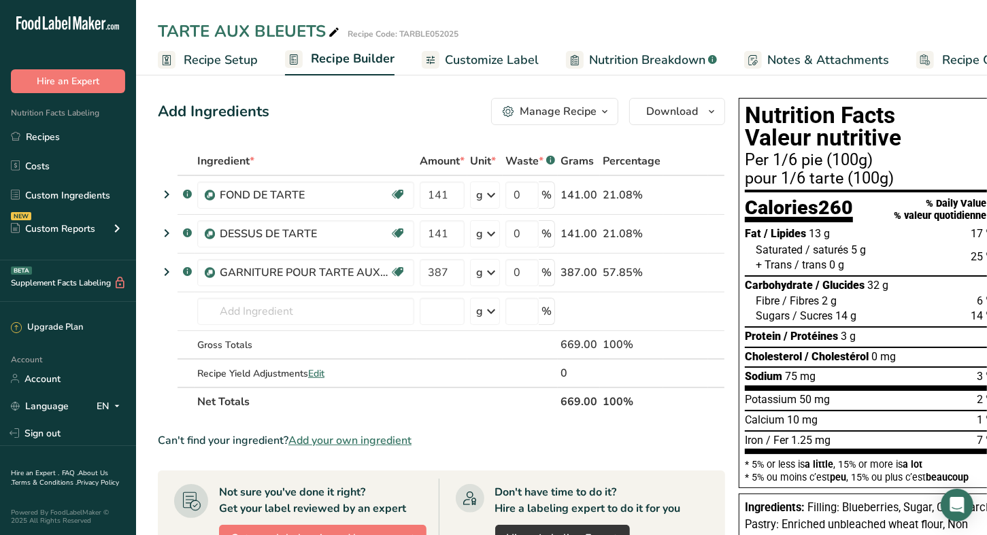
click at [491, 60] on span "Customize Label" at bounding box center [492, 60] width 94 height 18
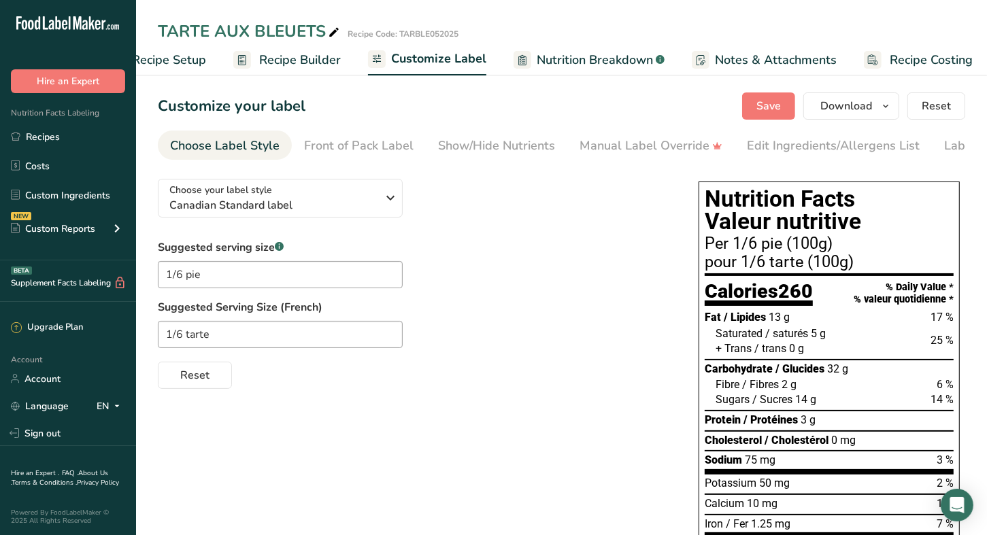
scroll to position [0, 58]
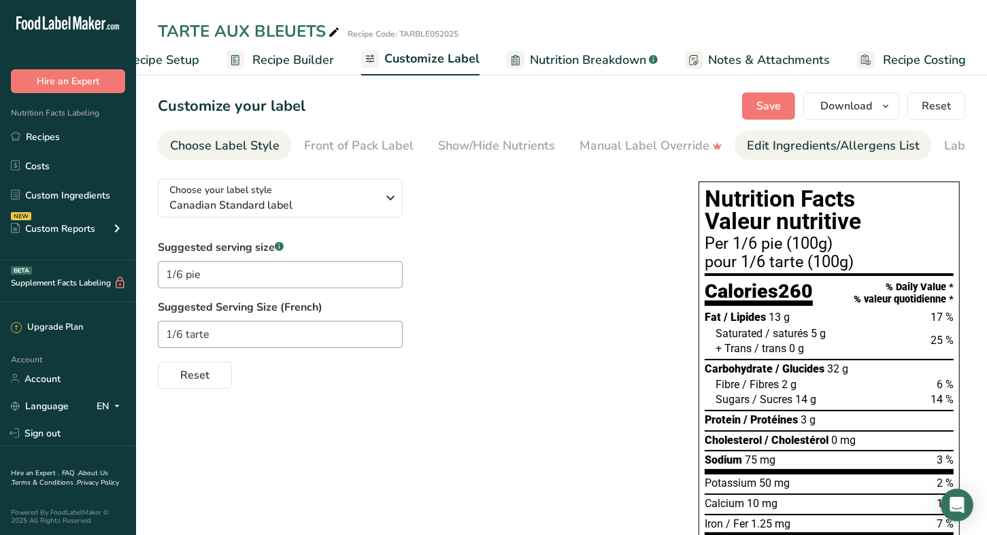
click at [784, 148] on div "Edit Ingredients/Allergens List" at bounding box center [833, 146] width 173 height 18
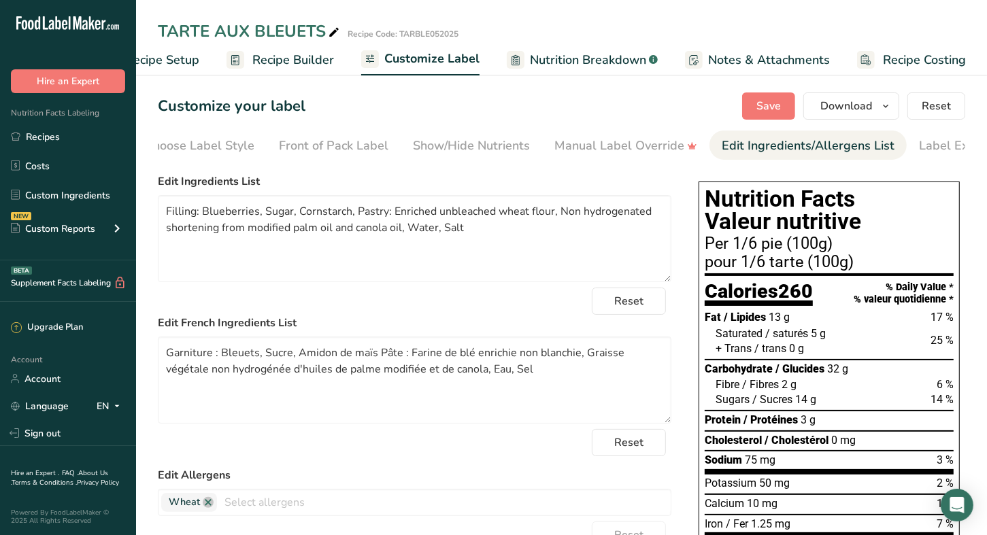
scroll to position [0, 71]
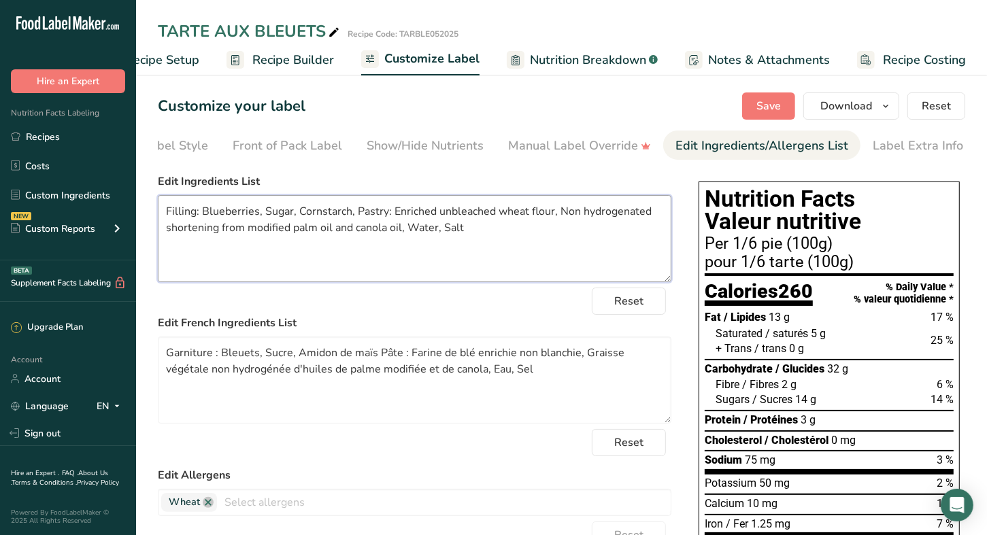
click at [264, 214] on textarea "Filling: Blueberries, Sugar, Cornstarch, Pastry: Enriched unbleached wheat flou…" at bounding box center [414, 238] width 513 height 87
type textarea "Filling: Blueberries, Organic cane sugar, Cornstarch, Pastry: Enriched unbleach…"
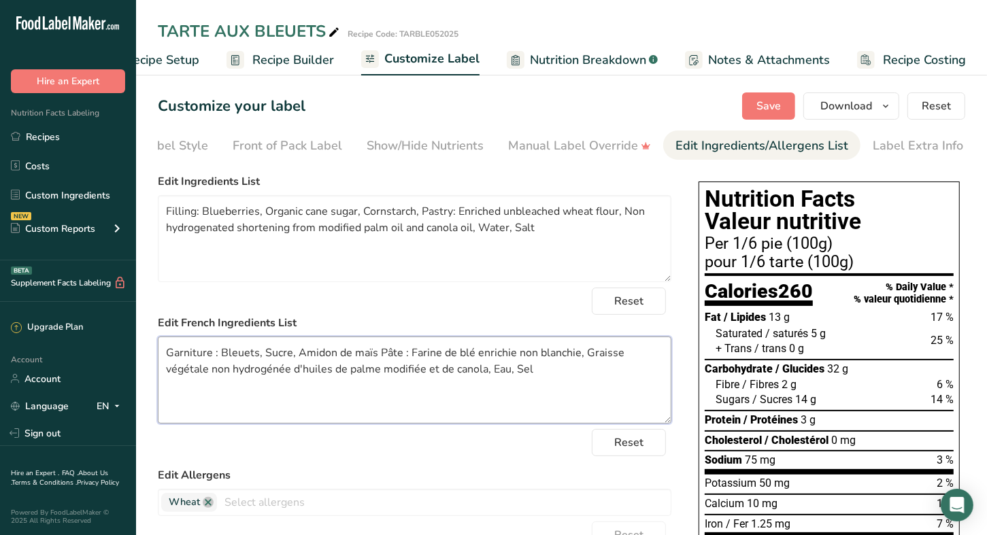
click at [288, 355] on textarea "Garniture : Bleuets, Sucre, Amidon de maïs Pâte : Farine de blé enrichie non bl…" at bounding box center [414, 380] width 513 height 87
type textarea "Garniture : Bleuets, Sucre de canne biologique, Amidon de maïs Pâte : Farine de…"
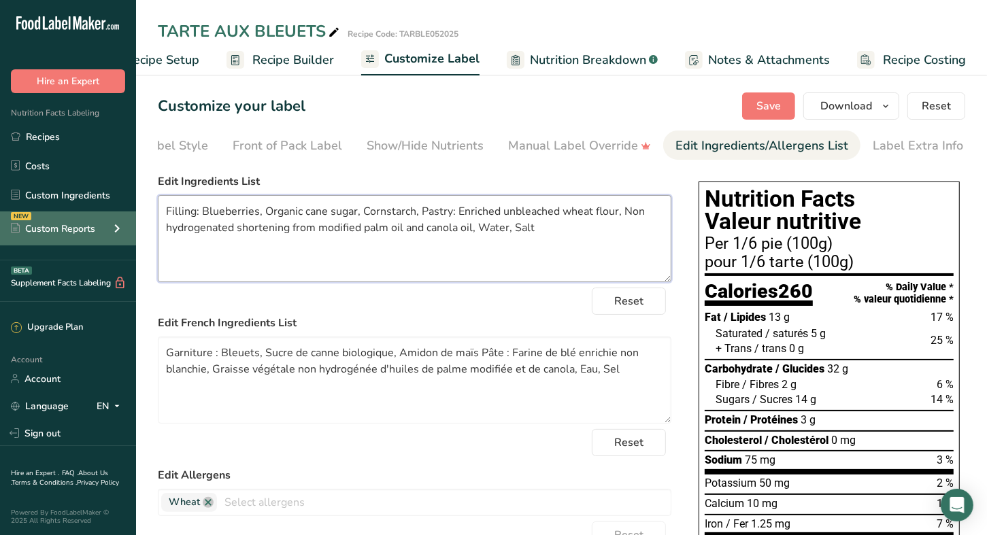
drag, startPoint x: 195, startPoint y: 215, endPoint x: 133, endPoint y: 213, distance: 62.6
click at [133, 213] on div ".a-20{fill:#fff;} Hire an Expert Nutrition Facts Labeling Recipes Costs Custom …" at bounding box center [493, 397] width 987 height 795
click at [456, 215] on textarea "FILLING: Blueberries, Organic cane sugar, Cornstarch, Pastry: Enriched unbleach…" at bounding box center [414, 238] width 513 height 87
drag, startPoint x: 460, startPoint y: 214, endPoint x: 429, endPoint y: 215, distance: 30.6
click at [429, 215] on textarea "FILLING: Blueberries, Organic cane sugar, Cornstarch, Pastry: Enriched unbleach…" at bounding box center [414, 238] width 513 height 87
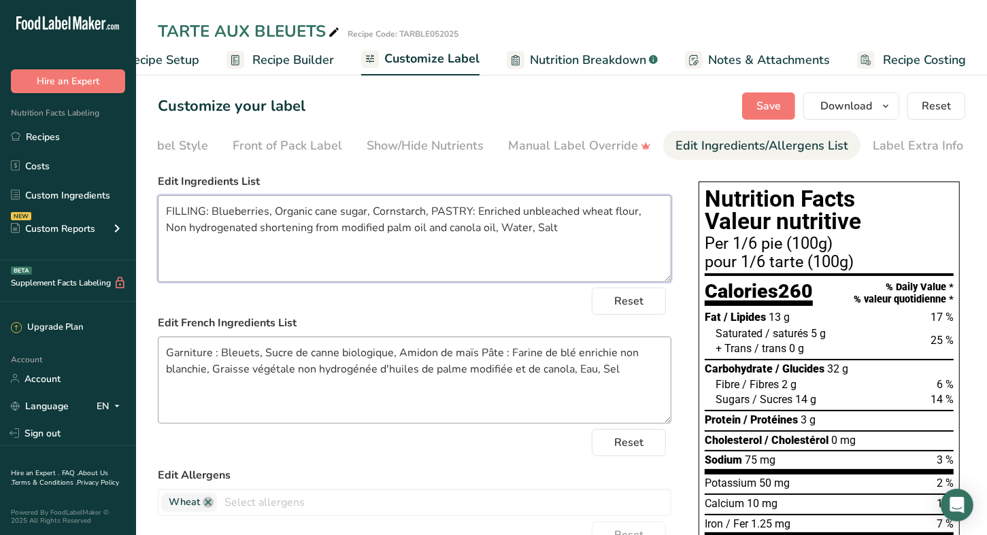
type textarea "FILLING: Blueberries, Organic cane sugar, Cornstarch, PASTRY: Enriched unbleach…"
drag, startPoint x: 210, startPoint y: 358, endPoint x: 156, endPoint y: 352, distance: 54.7
click at [156, 352] on section "Customize your label Save Download Choose what to show on your downloaded label…" at bounding box center [561, 433] width 851 height 724
drag, startPoint x: 515, startPoint y: 353, endPoint x: 494, endPoint y: 349, distance: 20.7
click at [494, 349] on textarea "GARNITURE : Bleuets, Sucre de canne biologique, Amidon de maïs Pâte : Farine de…" at bounding box center [414, 380] width 513 height 87
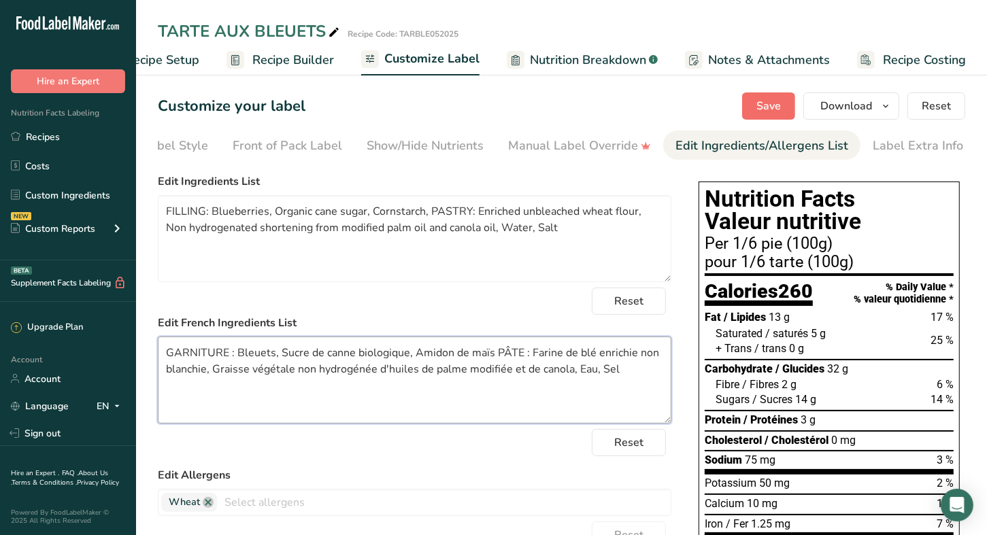
type textarea "GARNITURE : Bleuets, Sucre de canne biologique, Amidon de maïs PÂTE : Farine de…"
click at [767, 107] on span "Save" at bounding box center [768, 106] width 24 height 16
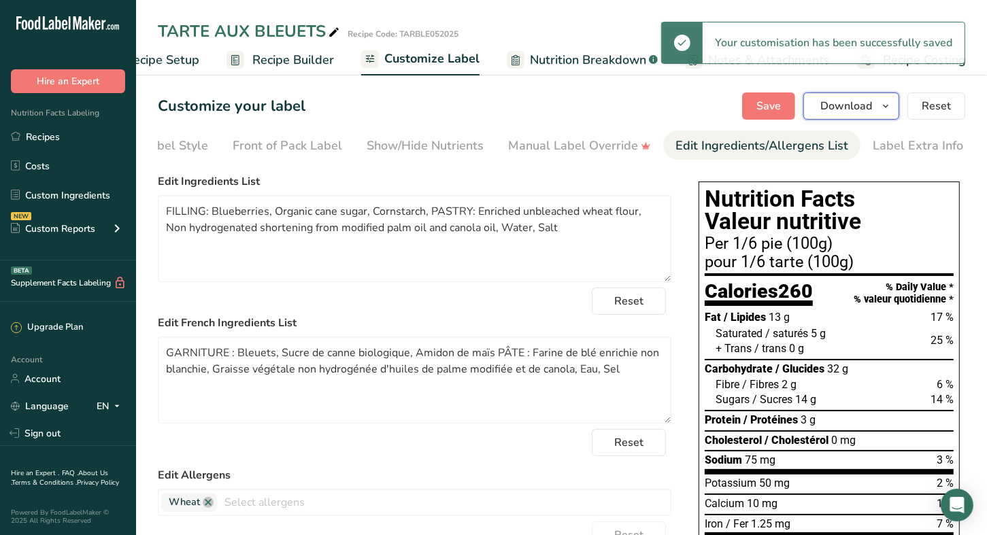
click at [891, 105] on icon "button" at bounding box center [885, 106] width 11 height 17
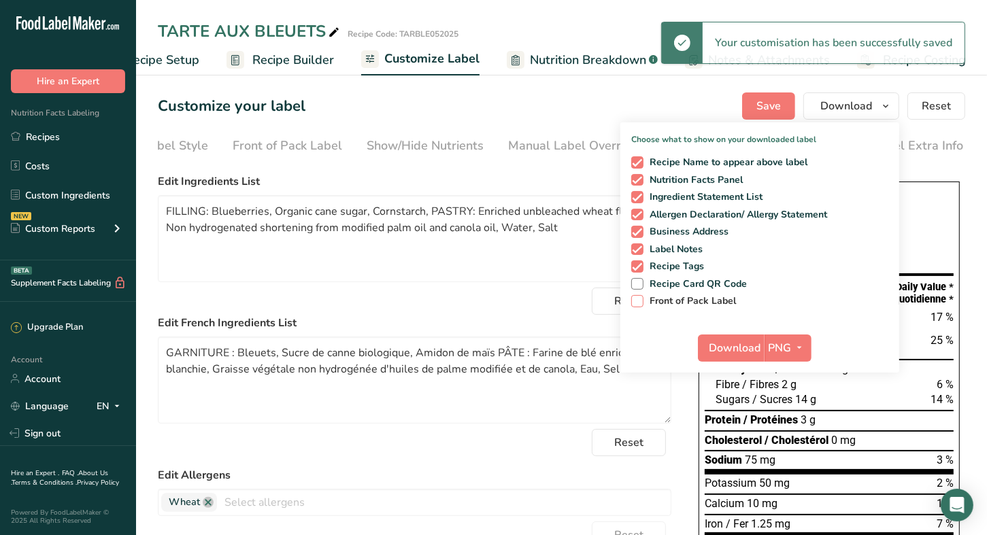
click at [685, 295] on span "Front of Pack Label" at bounding box center [689, 301] width 93 height 12
click at [640, 296] on input "Front of Pack Label" at bounding box center [635, 300] width 9 height 9
checkbox input "true"
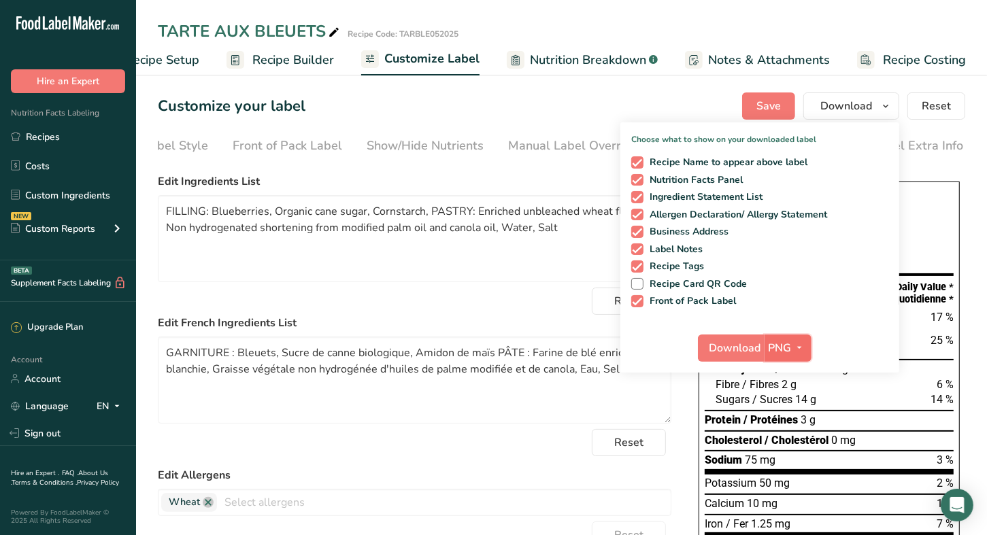
click at [798, 345] on icon "button" at bounding box center [799, 347] width 11 height 17
click at [798, 443] on link "PDF" at bounding box center [790, 443] width 44 height 22
click at [736, 349] on span "Download" at bounding box center [736, 348] width 52 height 16
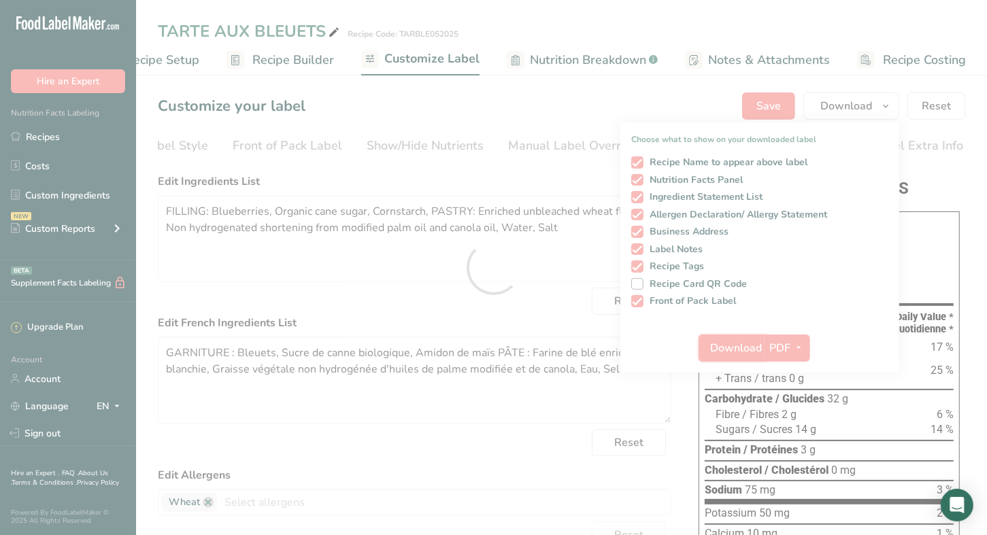
scroll to position [0, 0]
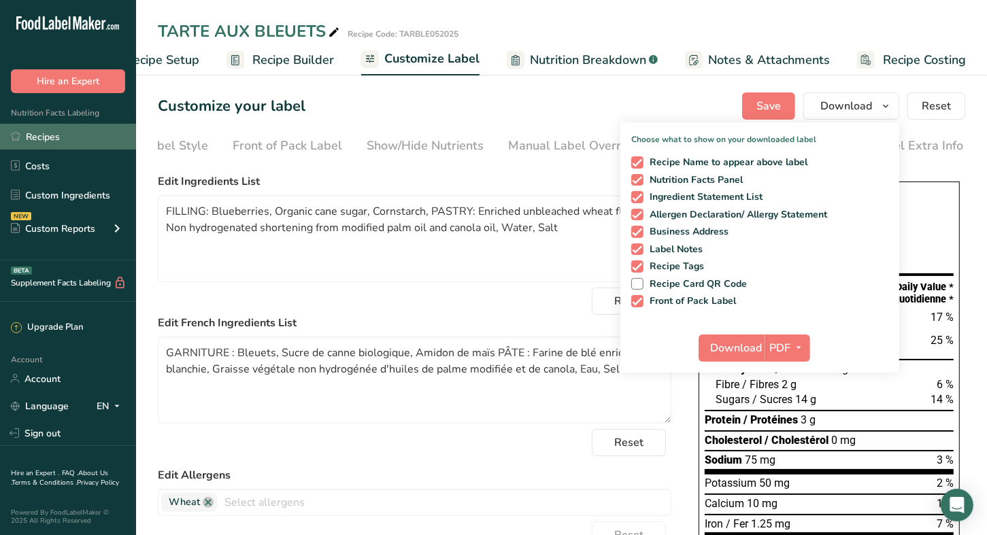
click at [44, 135] on link "Recipes" at bounding box center [68, 137] width 136 height 26
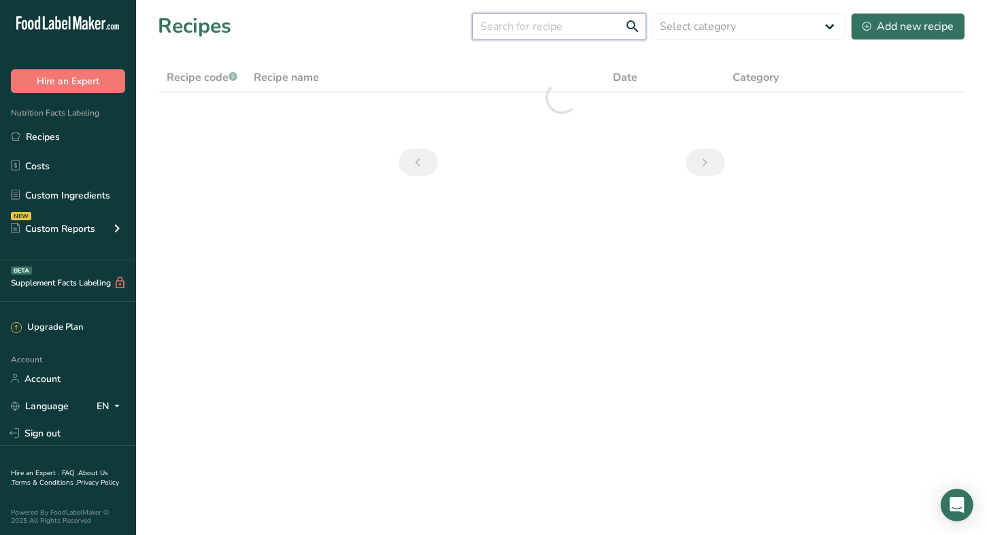
click at [558, 31] on input "text" at bounding box center [559, 26] width 174 height 27
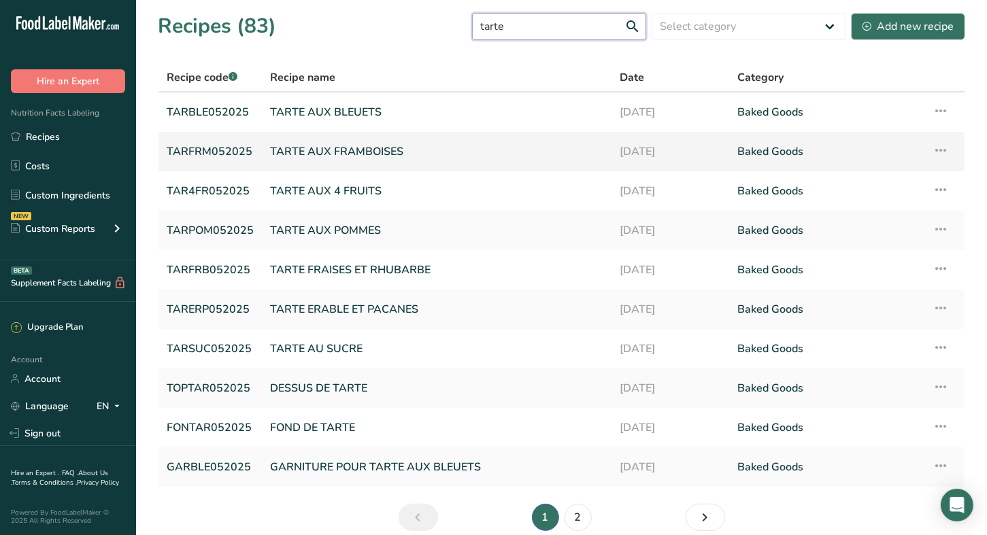
type input "tarte"
click at [363, 149] on link "TARTE AUX FRAMBOISES" at bounding box center [436, 151] width 333 height 29
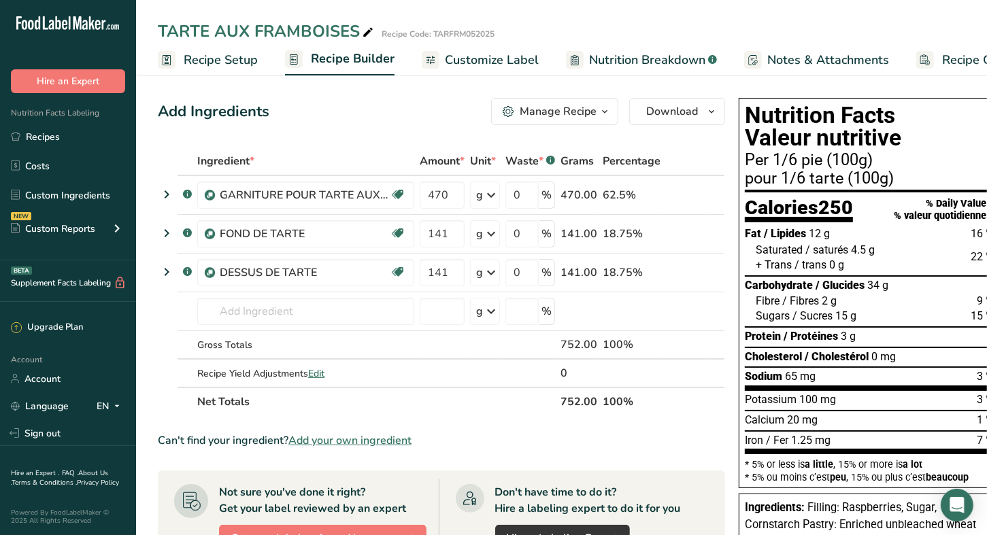
click at [502, 60] on span "Customize Label" at bounding box center [492, 60] width 94 height 18
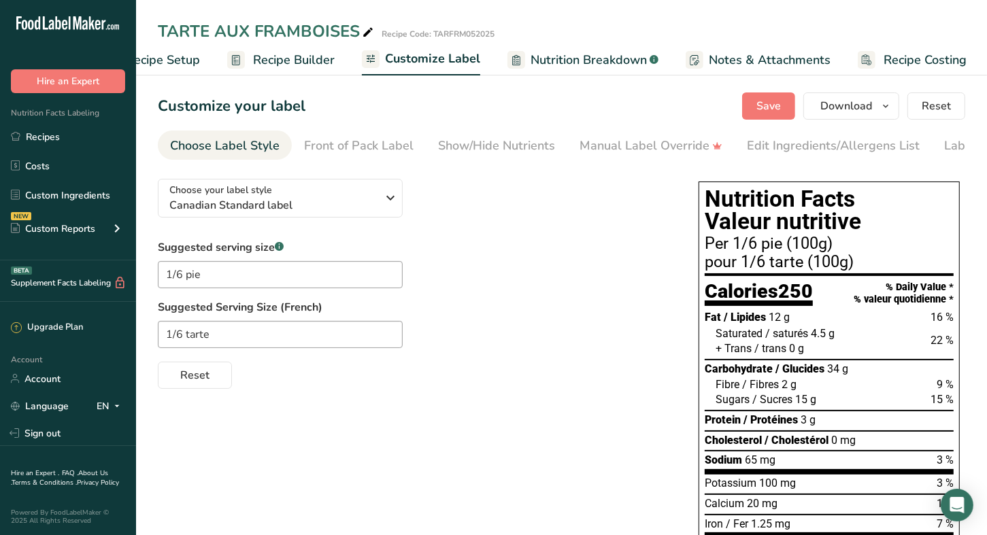
scroll to position [0, 58]
click at [806, 144] on div "Edit Ingredients/Allergens List" at bounding box center [833, 146] width 173 height 18
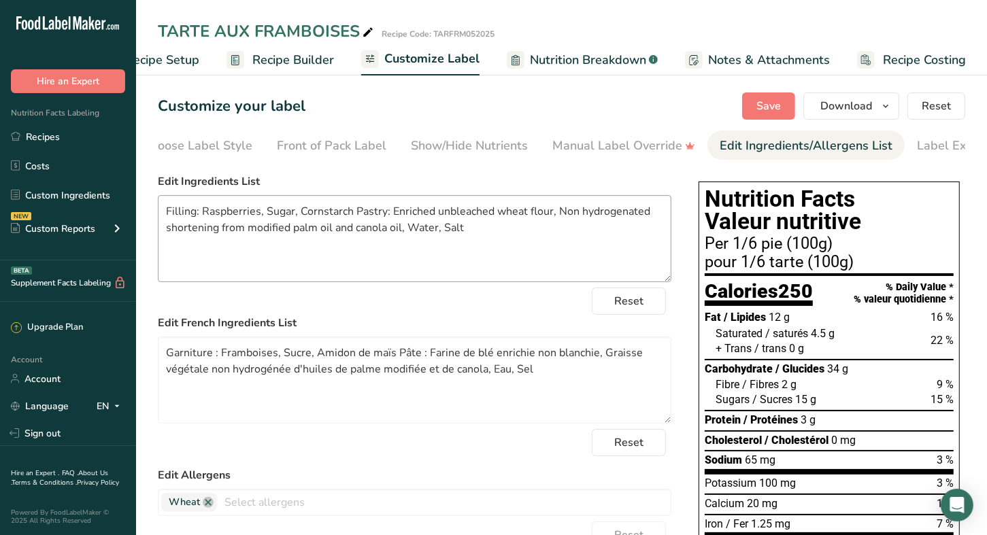
scroll to position [0, 71]
drag, startPoint x: 196, startPoint y: 216, endPoint x: 137, endPoint y: 216, distance: 59.2
click at [137, 216] on section "Customize your label Save Download Choose what to show on your downloaded label…" at bounding box center [561, 433] width 851 height 724
drag, startPoint x: 394, startPoint y: 216, endPoint x: 364, endPoint y: 211, distance: 29.6
click at [364, 211] on textarea "FILLING: Raspberries, Sugar, Cornstarch Pastry: Enriched unbleached wheat flour…" at bounding box center [414, 238] width 513 height 87
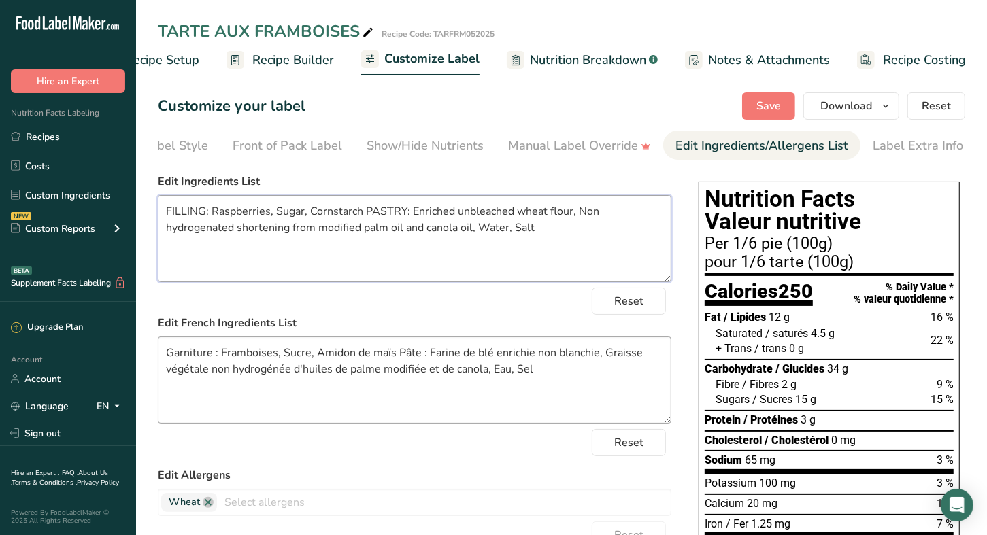
type textarea "FILLING: Raspberries, Sugar, Cornstarch PASTRY: Enriched unbleached wheat flour…"
drag, startPoint x: 210, startPoint y: 356, endPoint x: 139, endPoint y: 354, distance: 71.4
click at [139, 354] on section "Customize your label Save Download Choose what to show on your downloaded label…" at bounding box center [561, 433] width 851 height 724
drag, startPoint x: 432, startPoint y: 356, endPoint x: 413, endPoint y: 354, distance: 19.1
click at [413, 354] on textarea "GARNITURE : Framboises, Sucre, Amidon de maïs Pâte : Farine de blé enrichie non…" at bounding box center [414, 380] width 513 height 87
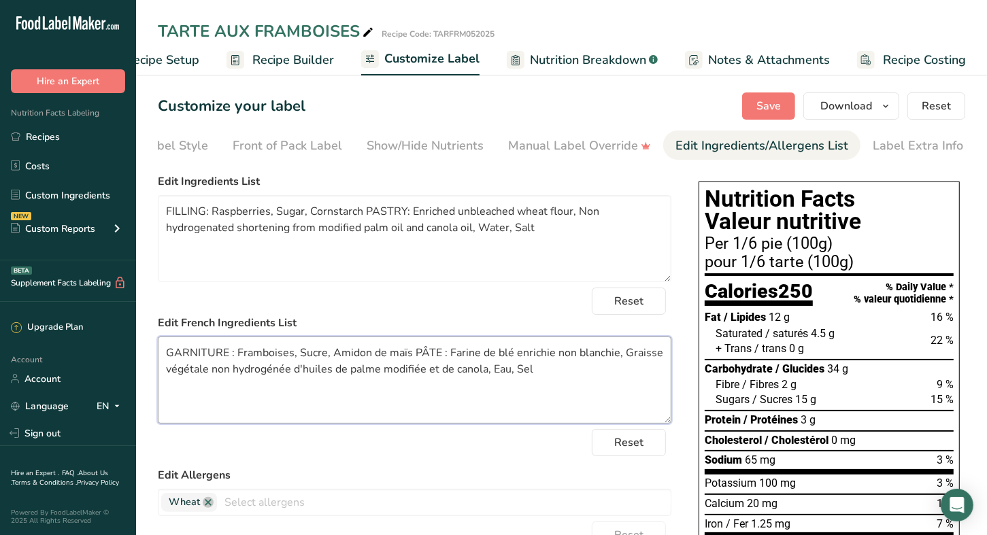
click at [324, 358] on textarea "GARNITURE : Framboises, Sucre, Amidon de maïs PÂTE : Farine de blé enrichie non…" at bounding box center [414, 380] width 513 height 87
type textarea "GARNITURE : Framboises, Sucre de canne biologique, Amidon de maïs PÂTE : Farine…"
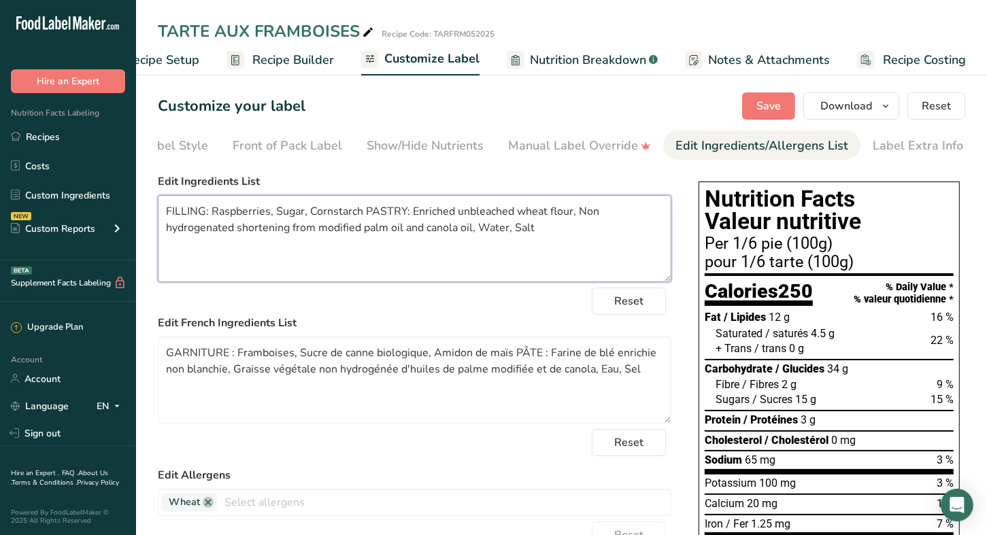
click at [300, 214] on textarea "FILLING: Raspberries, Sugar, Cornstarch PASTRY: Enriched unbleached wheat flour…" at bounding box center [414, 238] width 513 height 87
click at [281, 215] on textarea "FILLING: Raspberries, Sugar, Cornstarch PASTRY: Enriched unbleached wheat flour…" at bounding box center [414, 238] width 513 height 87
type textarea "FILLING: Raspberries, Organic cane sugar, Cornstarch PASTRY: Enriched unbleache…"
click at [764, 104] on span "Save" at bounding box center [768, 106] width 24 height 16
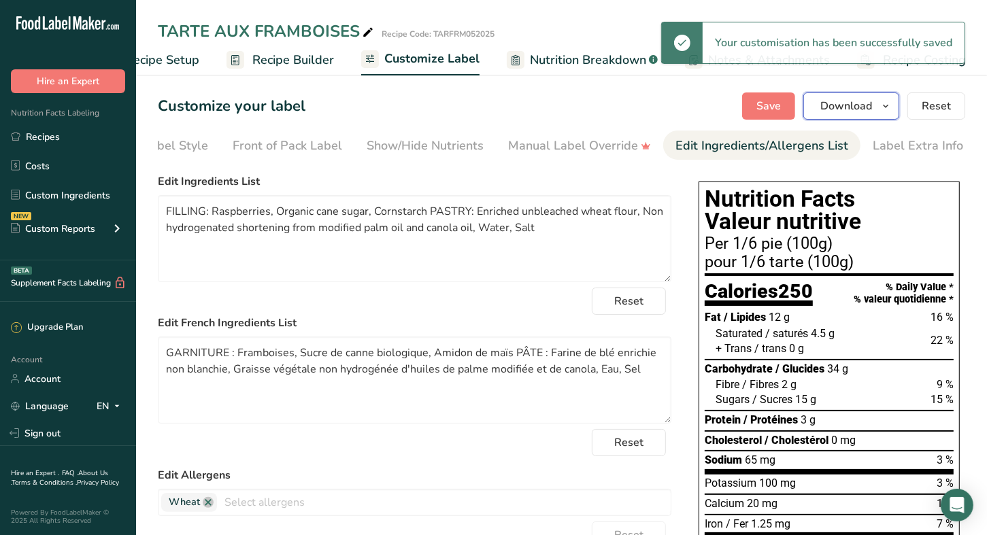
click at [889, 107] on icon "button" at bounding box center [885, 106] width 11 height 17
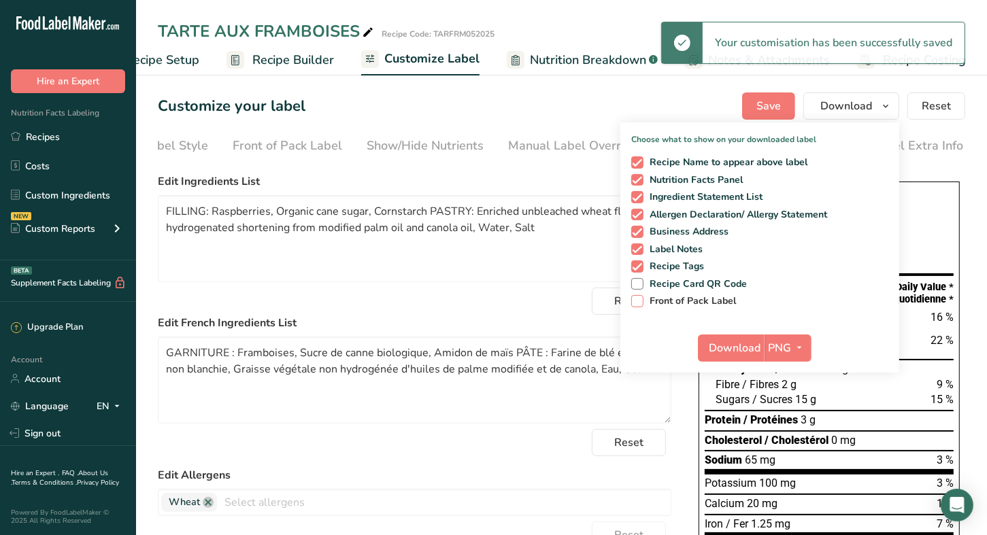
click at [709, 298] on span "Front of Pack Label" at bounding box center [689, 301] width 93 height 12
click at [640, 298] on input "Front of Pack Label" at bounding box center [635, 300] width 9 height 9
checkbox input "true"
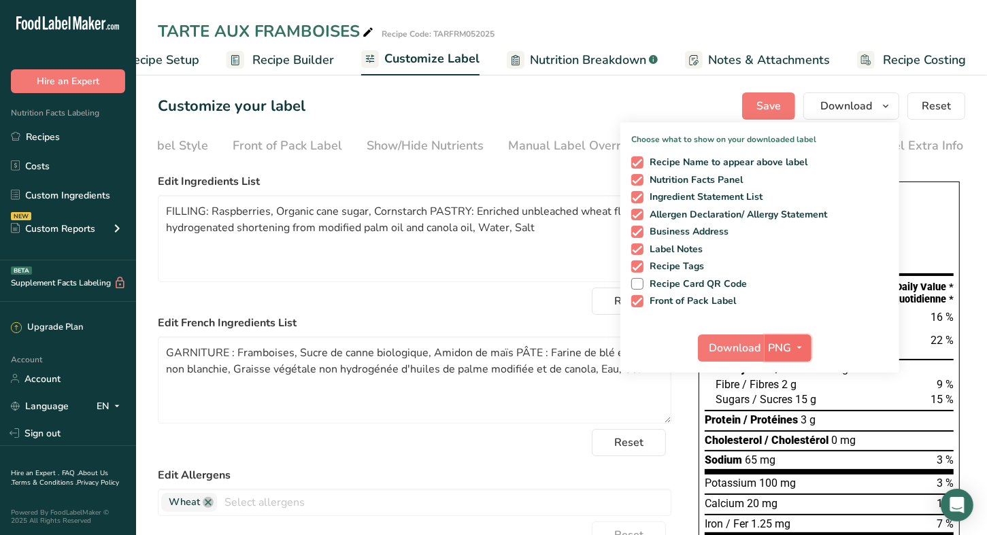
click at [801, 343] on icon "button" at bounding box center [799, 347] width 11 height 17
click at [785, 441] on link "PDF" at bounding box center [790, 443] width 44 height 22
click at [743, 352] on span "Download" at bounding box center [736, 348] width 52 height 16
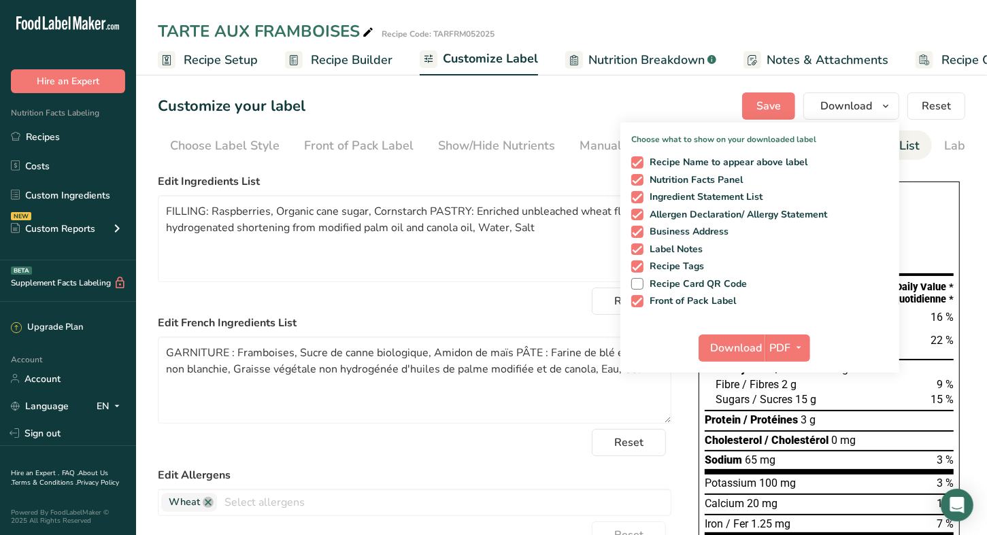
scroll to position [0, 71]
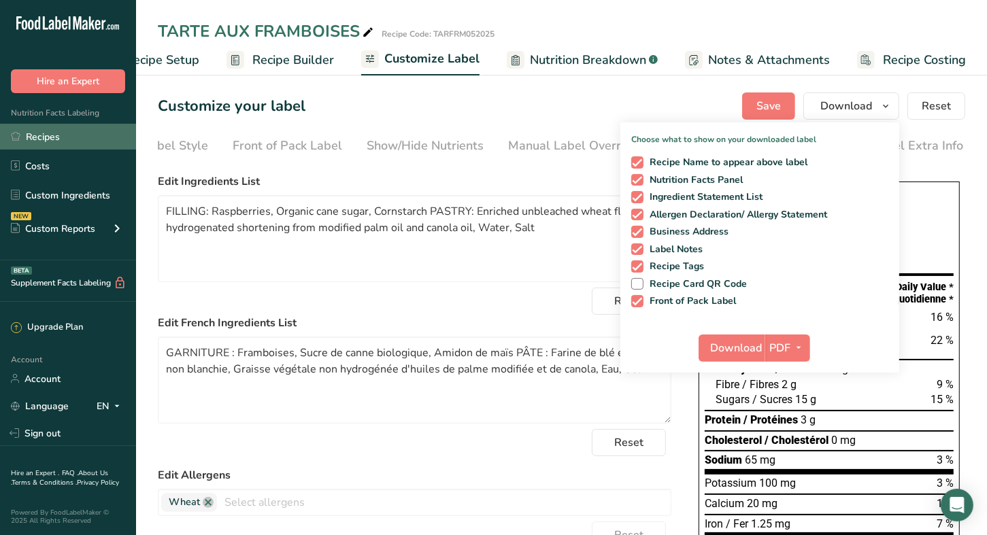
click at [54, 133] on link "Recipes" at bounding box center [68, 137] width 136 height 26
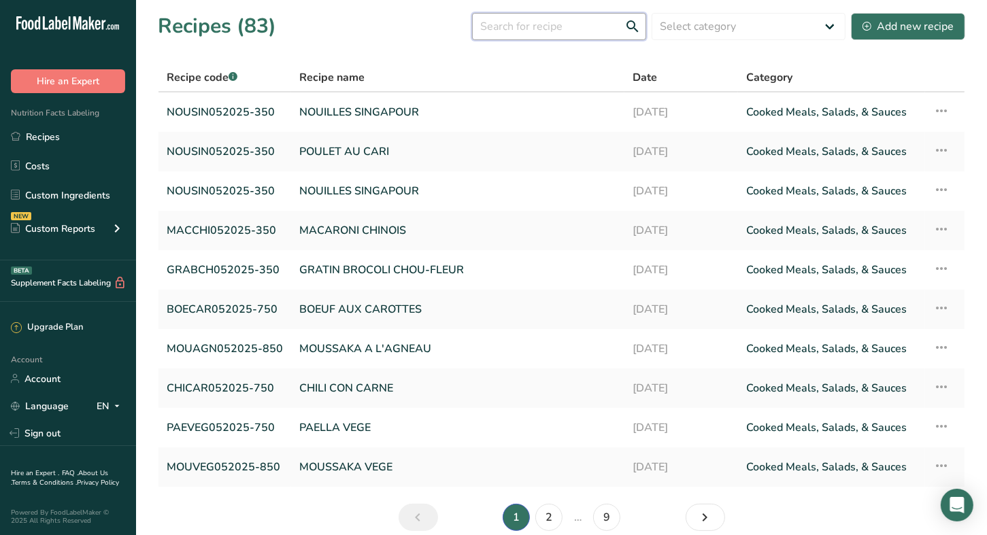
click at [566, 31] on input "text" at bounding box center [559, 26] width 174 height 27
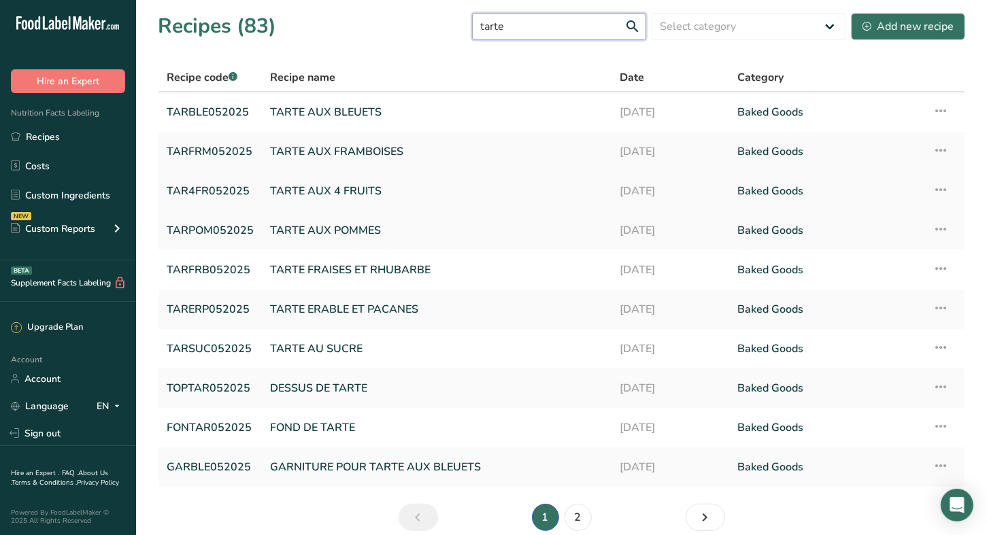
type input "tarte"
click at [333, 186] on link "TARTE AUX 4 FRUITS" at bounding box center [436, 191] width 333 height 29
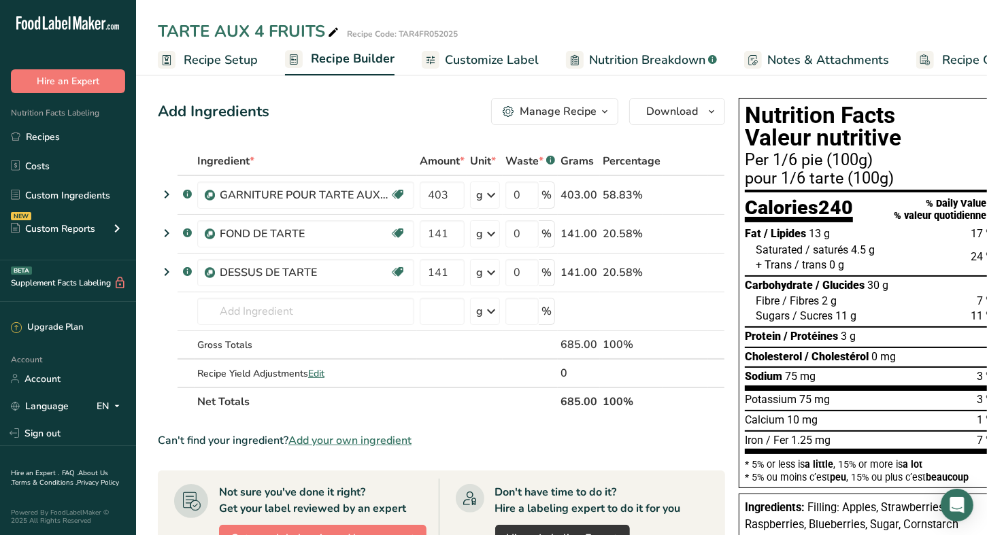
click at [488, 62] on span "Customize Label" at bounding box center [492, 60] width 94 height 18
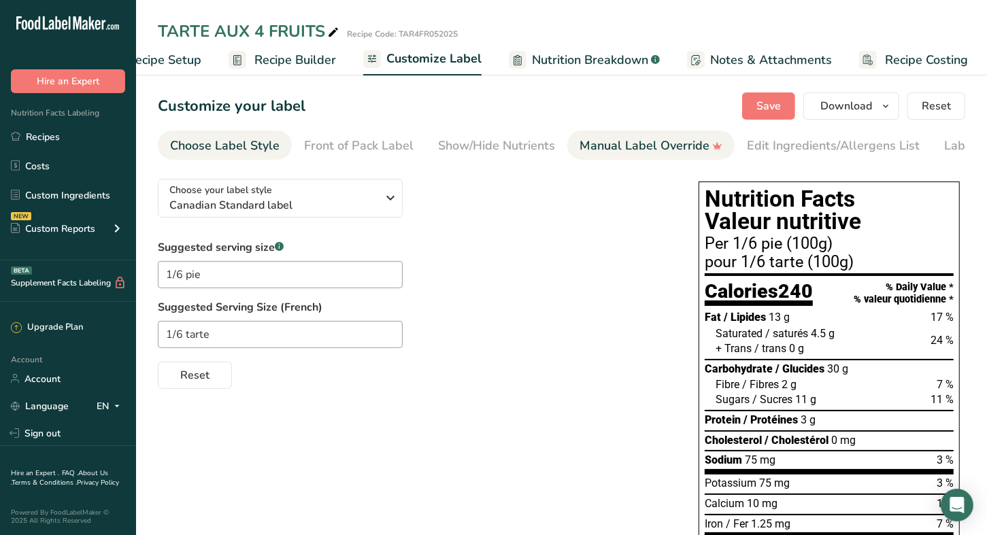
scroll to position [0, 58]
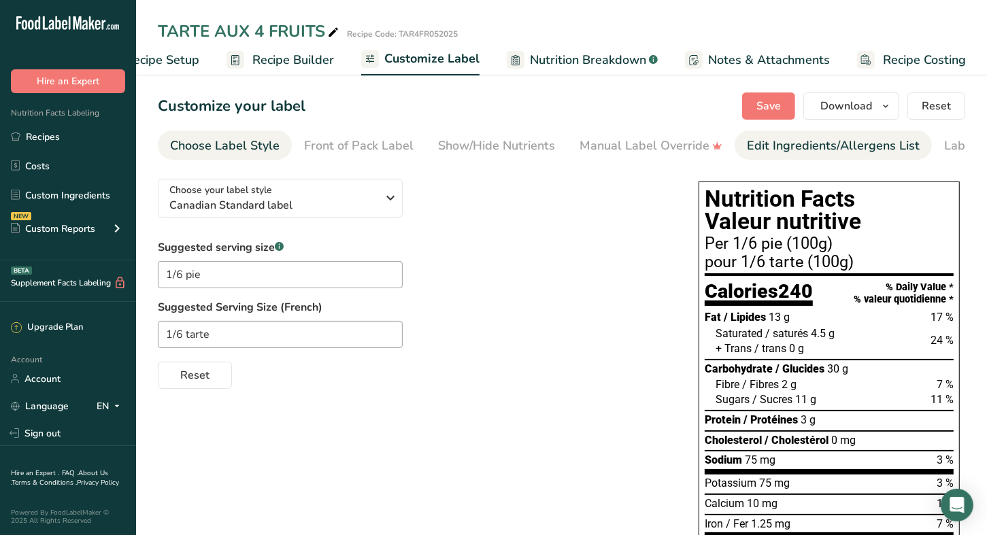
click at [790, 138] on div "Edit Ingredients/Allergens List" at bounding box center [833, 146] width 173 height 18
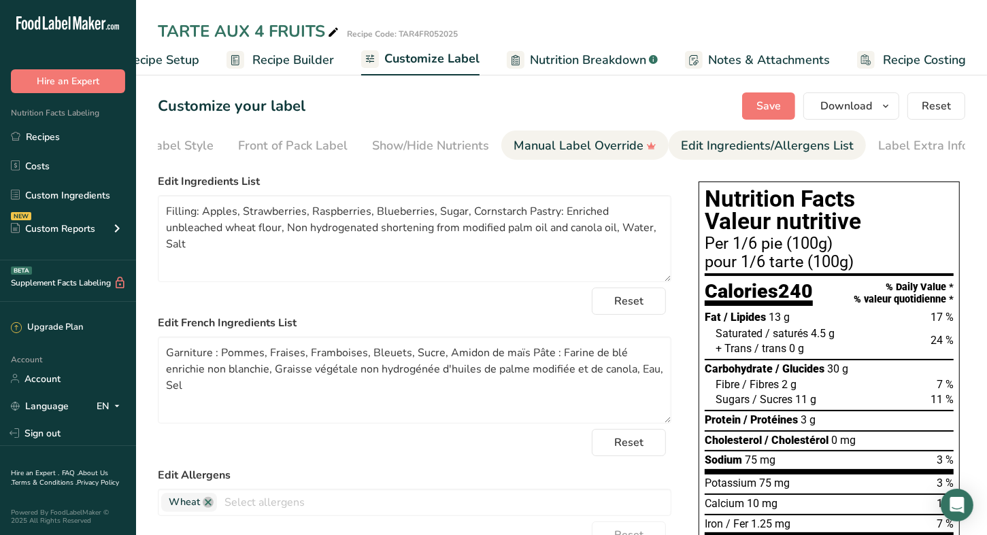
scroll to position [0, 71]
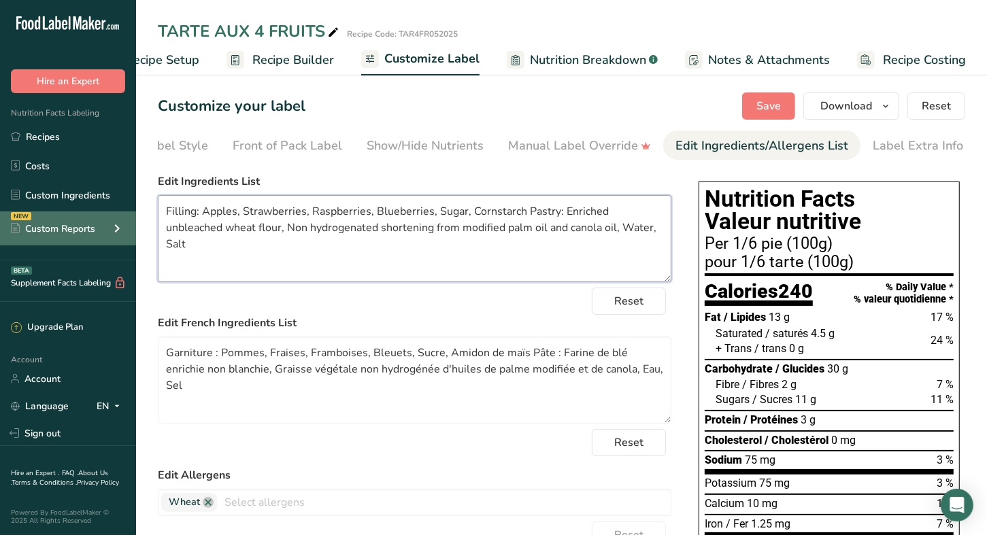
drag, startPoint x: 195, startPoint y: 216, endPoint x: 104, endPoint y: 214, distance: 91.1
click at [104, 214] on div ".a-20{fill:#fff;} Hire an Expert Nutrition Facts Labeling Recipes Costs Custom …" at bounding box center [493, 414] width 987 height 828
drag, startPoint x: 562, startPoint y: 214, endPoint x: 534, endPoint y: 214, distance: 27.9
click at [534, 214] on textarea "FILLING: Apples, Strawberries, Raspberries, Blueberries, Sugar, Cornstarch Past…" at bounding box center [414, 238] width 513 height 87
type textarea "FILLING: Apples, Strawberries, Raspberries, Blueberries, Sugar, Cornstarch PAST…"
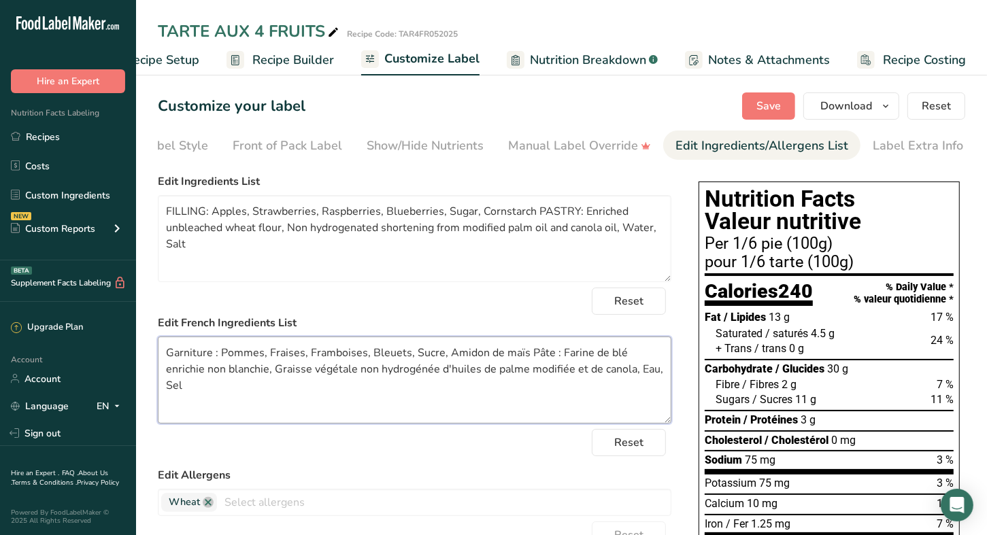
drag, startPoint x: 210, startPoint y: 359, endPoint x: 148, endPoint y: 353, distance: 62.2
click at [148, 353] on section "Customize your label Save Download Choose what to show on your downloaded label…" at bounding box center [561, 449] width 851 height 757
drag, startPoint x: 561, startPoint y: 352, endPoint x: 547, endPoint y: 352, distance: 14.3
click at [547, 352] on textarea "GARNITURE : Pommes, Fraises, Framboises, Bleuets, Sucre, Amidon de maïs Pâte : …" at bounding box center [414, 380] width 513 height 87
click at [492, 387] on textarea "GARNITURE : Pommes, Fraises, Framboises, Bleuets, Sucre, Amidon de maïs PÂTE : …" at bounding box center [414, 380] width 513 height 87
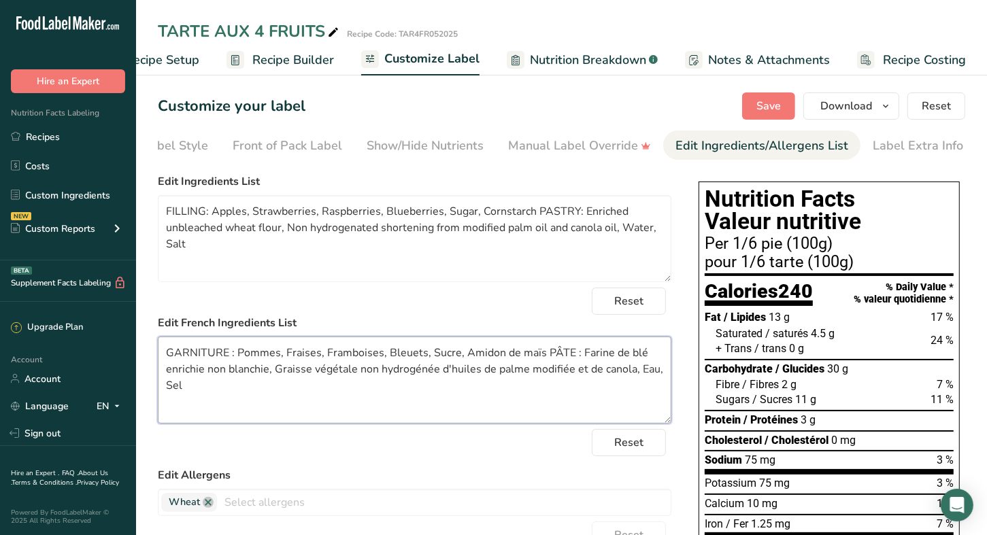
click at [451, 358] on textarea "GARNITURE : Pommes, Fraises, Framboises, Bleuets, Sucre, Amidon de maïs PÂTE : …" at bounding box center [414, 380] width 513 height 87
type textarea "GARNITURE : Pommes, Fraises, Framboises, Bleuets, Sucre de canne biologique, Am…"
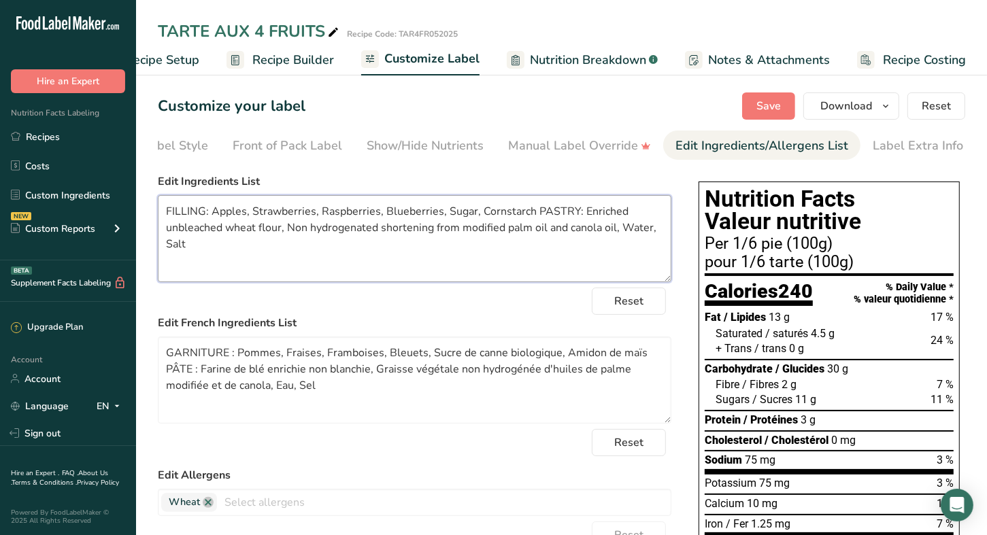
drag, startPoint x: 448, startPoint y: 211, endPoint x: 450, endPoint y: 204, distance: 7.8
click at [448, 211] on textarea "FILLING: Apples, Strawberries, Raspberries, Blueberries, Sugar, Cornstarch PAST…" at bounding box center [414, 238] width 513 height 87
type textarea "FILLING: Apples, Strawberries, Raspberries, Blueberries, Organic cane sugar, Co…"
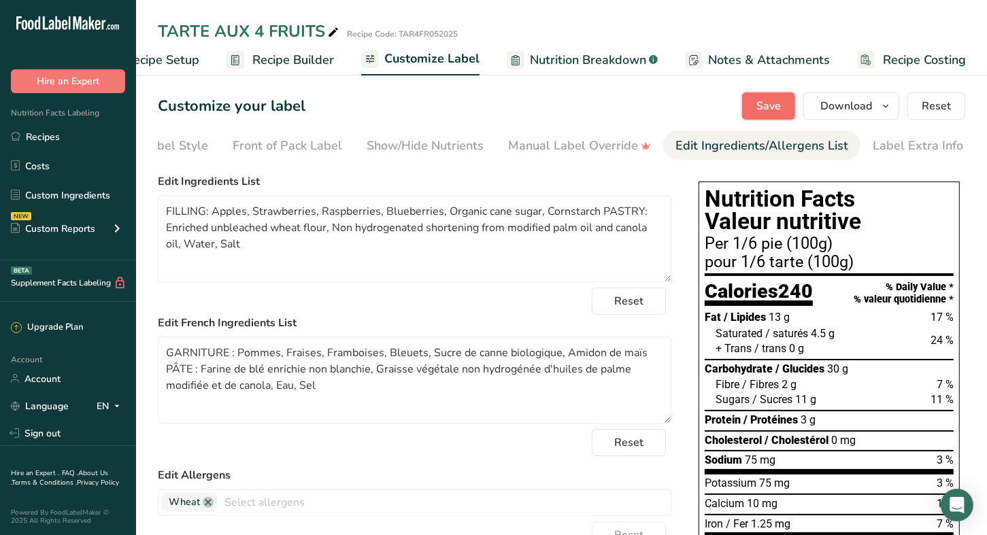
click at [765, 105] on span "Save" at bounding box center [768, 106] width 24 height 16
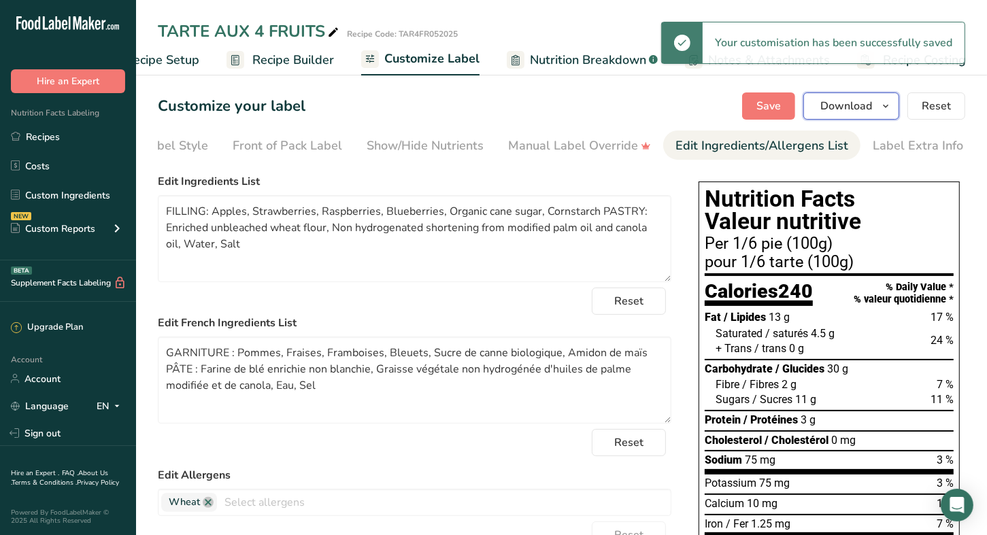
click at [886, 108] on icon "button" at bounding box center [885, 106] width 11 height 17
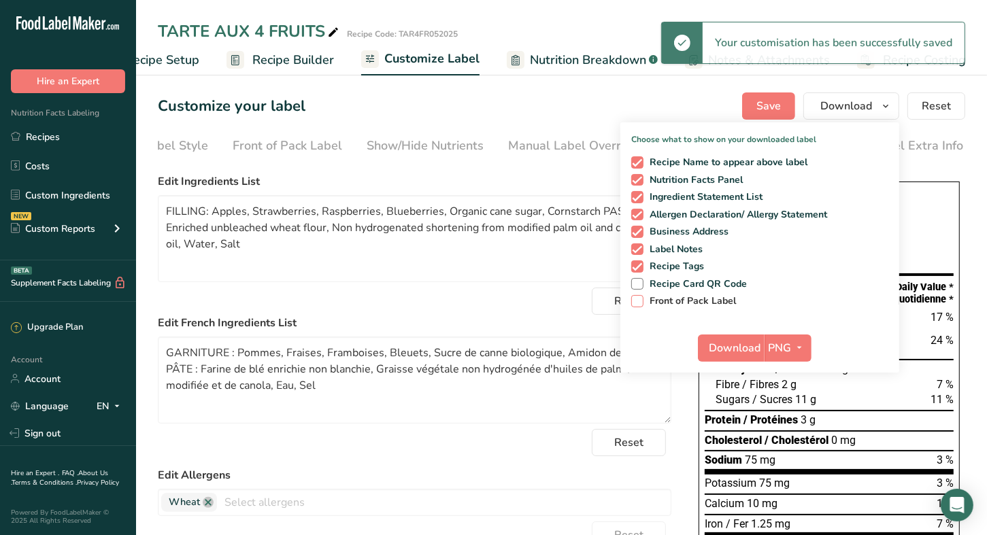
click at [716, 298] on span "Front of Pack Label" at bounding box center [689, 301] width 93 height 12
click at [640, 298] on input "Front of Pack Label" at bounding box center [635, 300] width 9 height 9
checkbox input "true"
click at [792, 342] on span "button" at bounding box center [799, 348] width 16 height 16
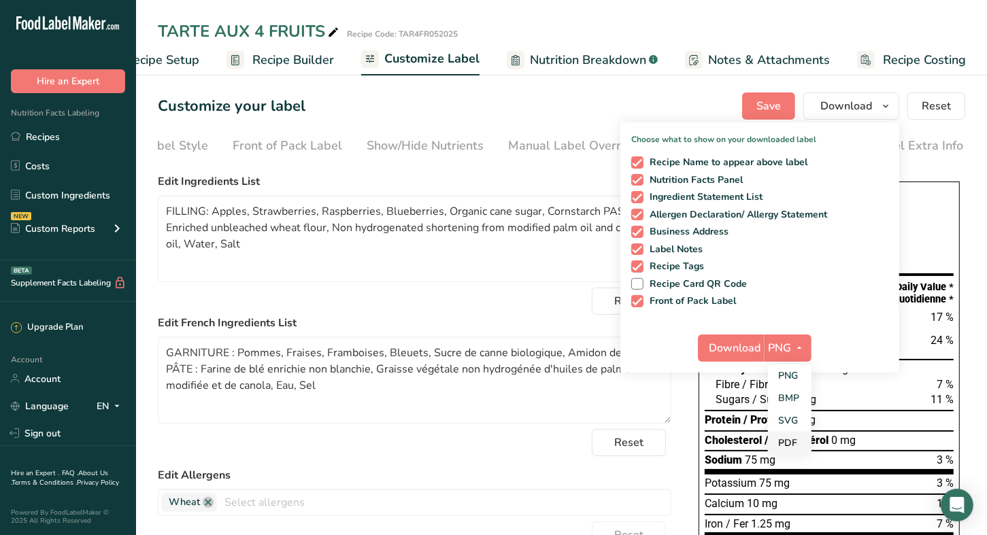
click at [798, 441] on link "PDF" at bounding box center [790, 443] width 44 height 22
click at [741, 341] on span "Download" at bounding box center [736, 348] width 52 height 16
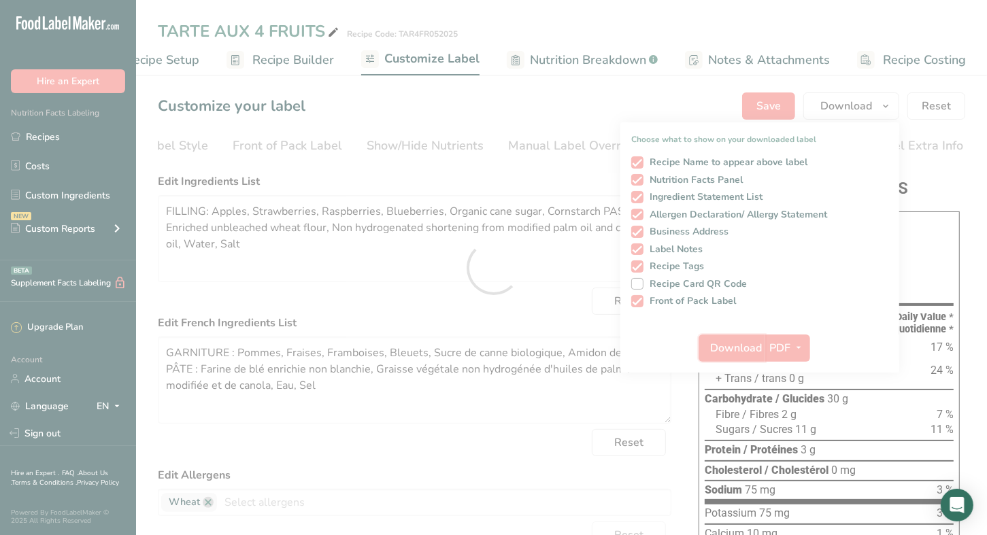
scroll to position [0, 0]
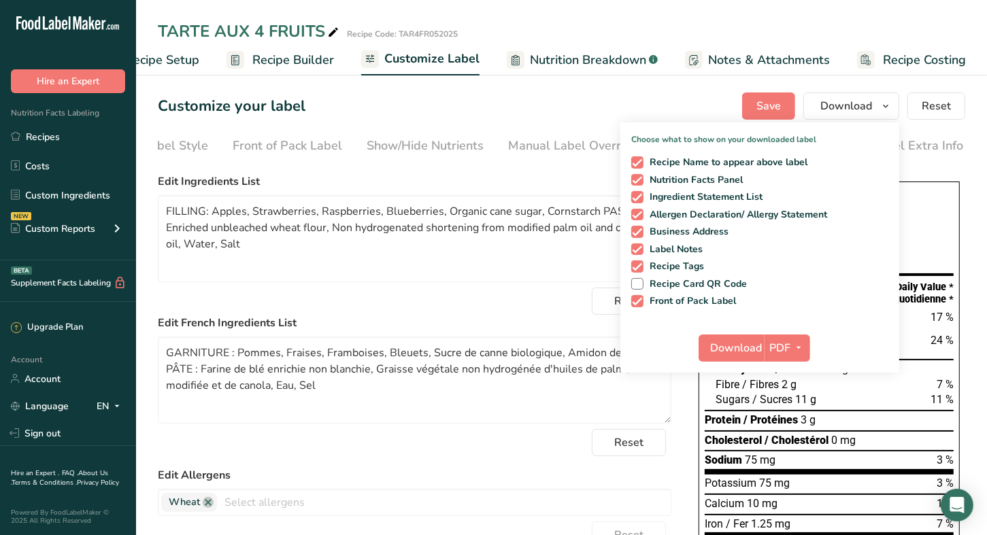
drag, startPoint x: 52, startPoint y: 138, endPoint x: 376, endPoint y: 44, distance: 337.2
click at [53, 138] on link "Recipes" at bounding box center [68, 137] width 136 height 26
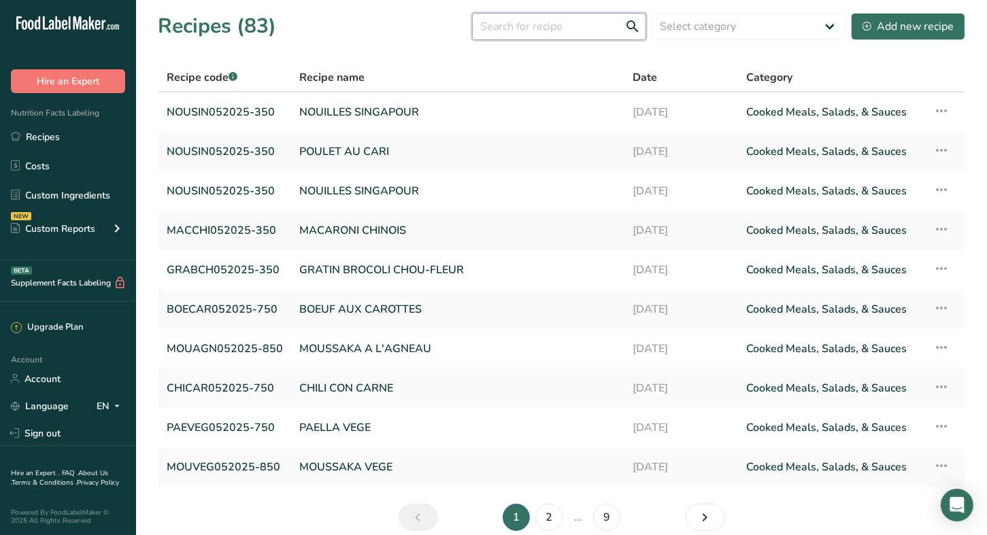
click at [572, 24] on input "text" at bounding box center [559, 26] width 174 height 27
type input "tarte"
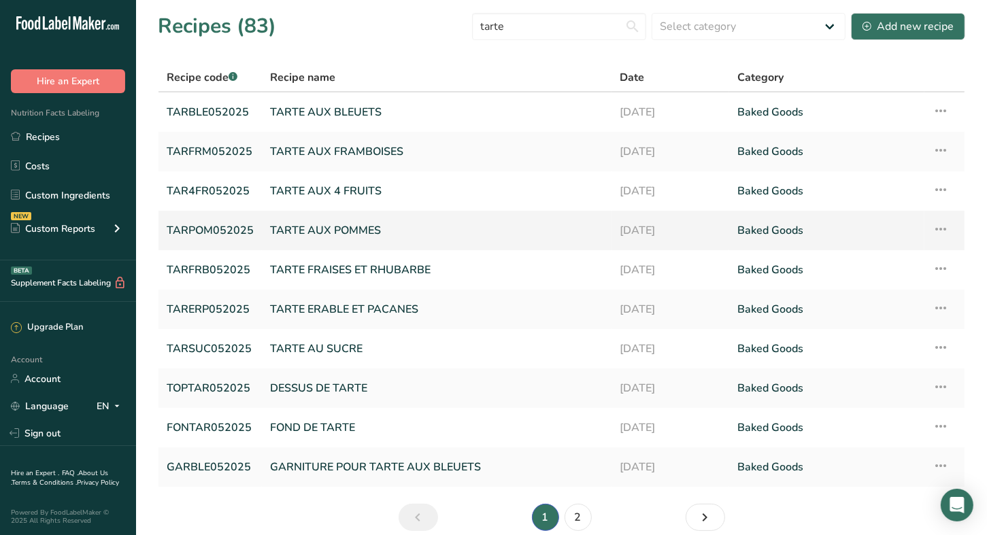
click at [354, 226] on link "TARTE AUX POMMES" at bounding box center [436, 230] width 333 height 29
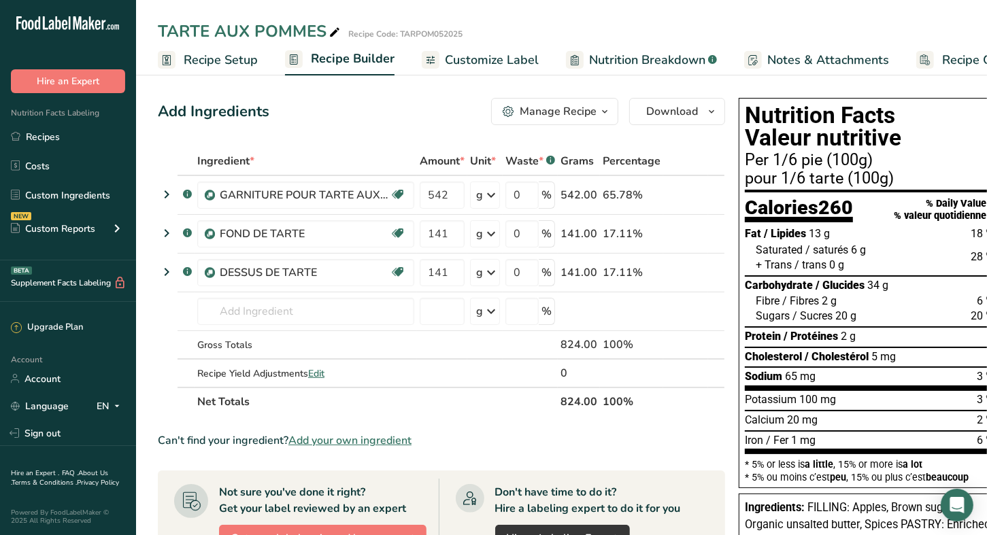
click at [489, 61] on span "Customize Label" at bounding box center [492, 60] width 94 height 18
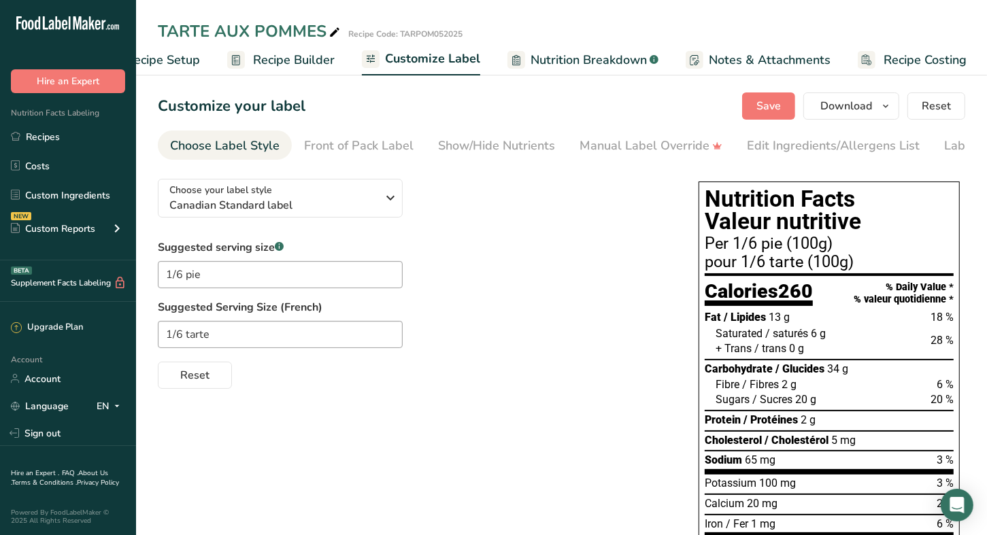
scroll to position [0, 58]
click at [749, 146] on div "Edit Ingredients/Allergens List" at bounding box center [833, 146] width 173 height 18
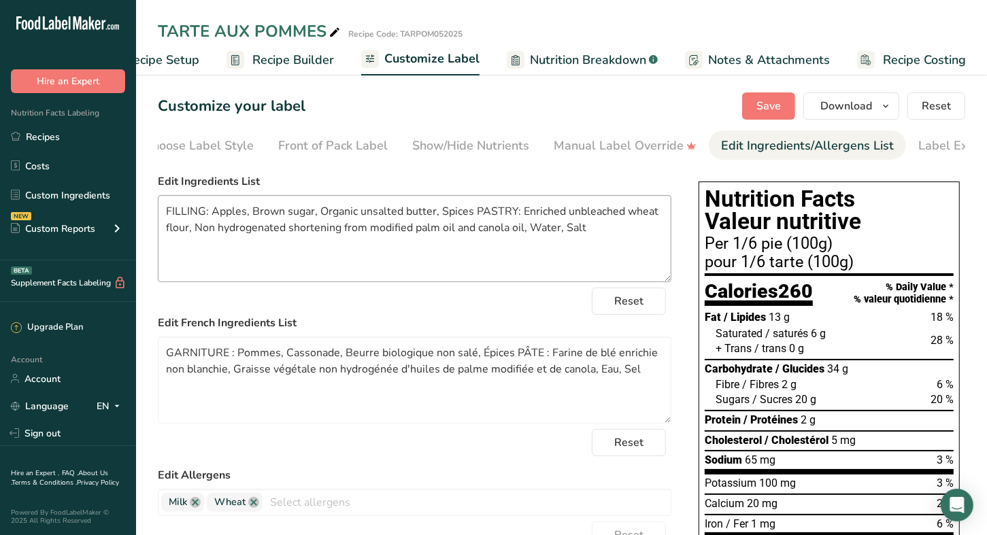
scroll to position [0, 71]
drag, startPoint x: 363, startPoint y: 216, endPoint x: 318, endPoint y: 214, distance: 44.9
click at [318, 214] on textarea "FILLING: Apples, Brown sugar, Organic unsalted butter, Spices PASTRY: Enriched …" at bounding box center [414, 238] width 513 height 87
type textarea "FILLING: Apples, Brown sugar, Unsalted butter, Spices PASTRY: Enriched unbleach…"
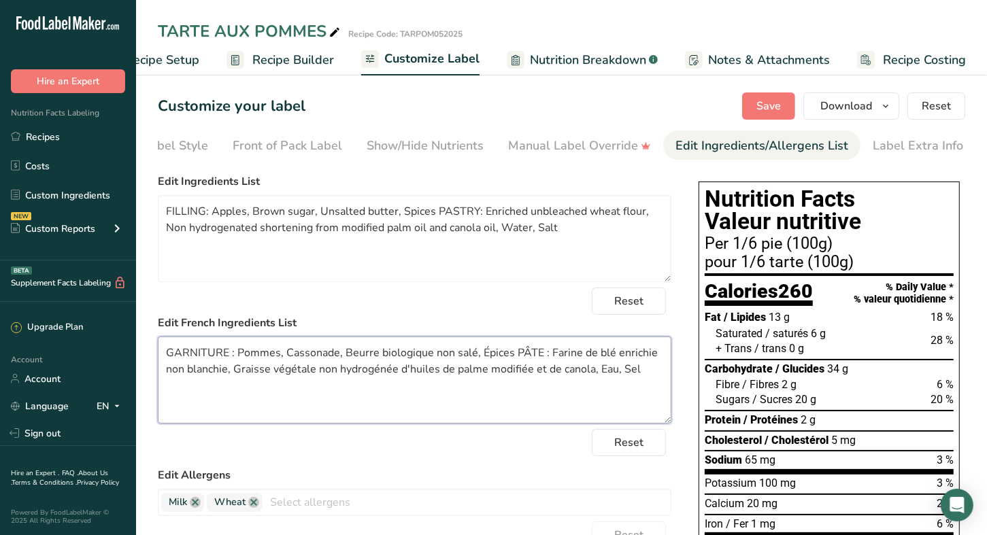
drag, startPoint x: 434, startPoint y: 357, endPoint x: 379, endPoint y: 356, distance: 54.4
click at [379, 356] on textarea "GARNITURE : Pommes, Cassonade, Beurre biologique non salé, Épices PÂTE : Farine…" at bounding box center [414, 380] width 513 height 87
type textarea "GARNITURE : Pommes, Cassonade, Beurre non salé, Épices PÂTE : Farine de blé enr…"
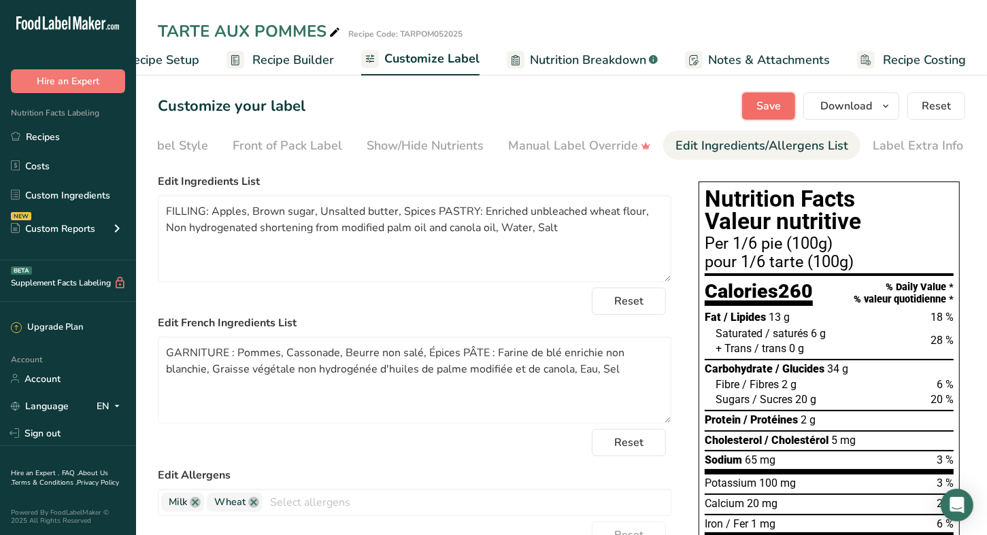
click at [756, 105] on button "Save" at bounding box center [768, 105] width 53 height 27
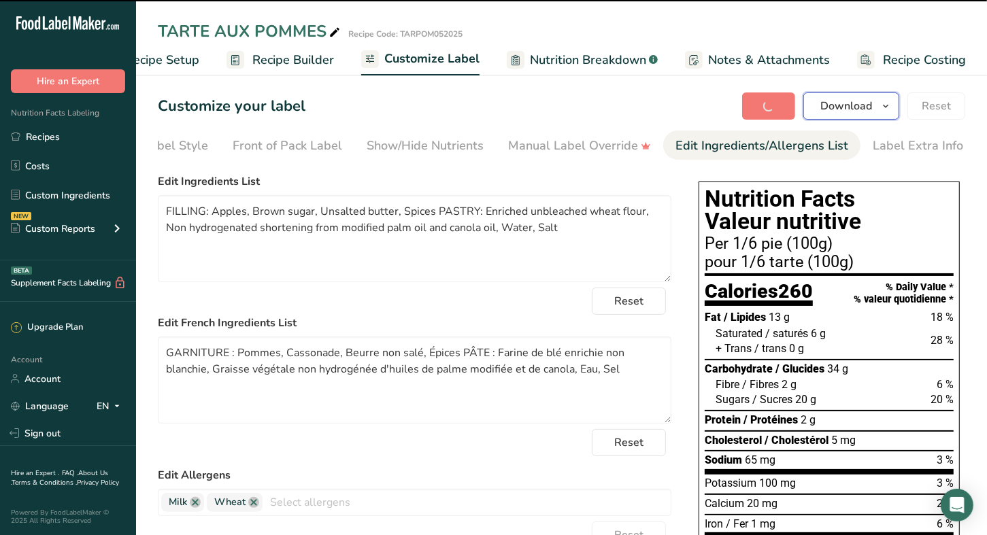
click at [897, 103] on button "Download" at bounding box center [851, 105] width 96 height 27
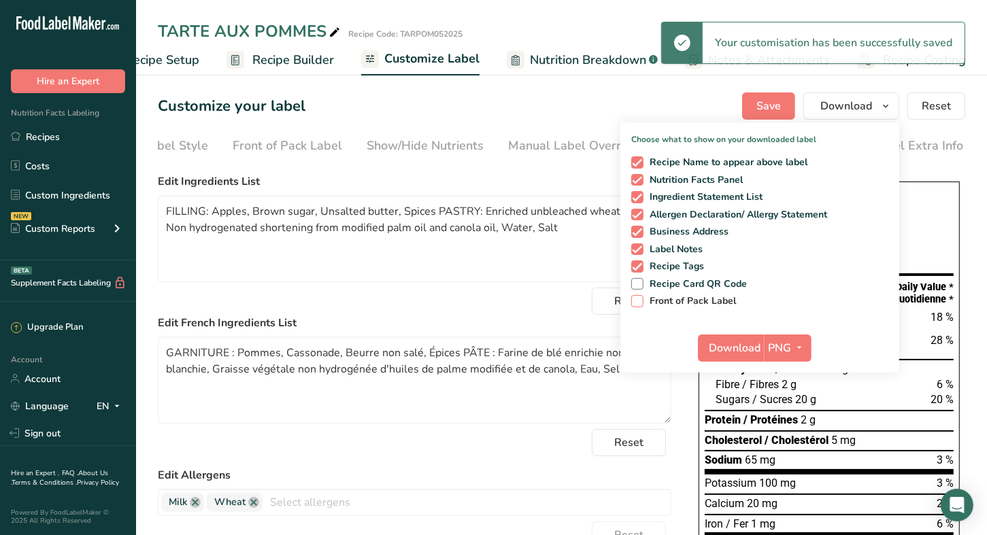
click at [719, 302] on span "Front of Pack Label" at bounding box center [689, 301] width 93 height 12
click at [640, 302] on input "Front of Pack Label" at bounding box center [635, 300] width 9 height 9
checkbox input "true"
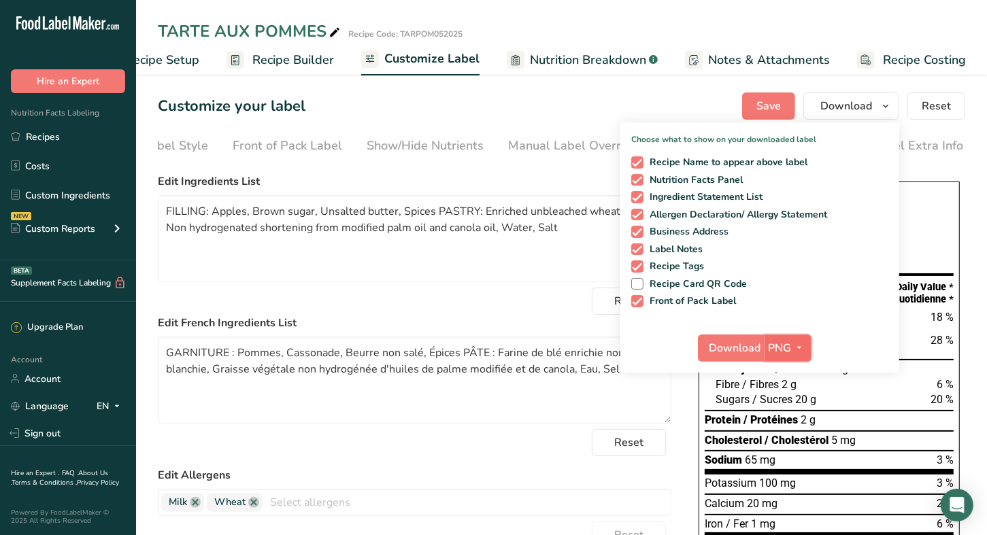
click at [795, 343] on icon "button" at bounding box center [799, 347] width 11 height 17
click at [789, 443] on link "PDF" at bounding box center [790, 443] width 44 height 22
click at [716, 356] on button "Download" at bounding box center [731, 348] width 67 height 27
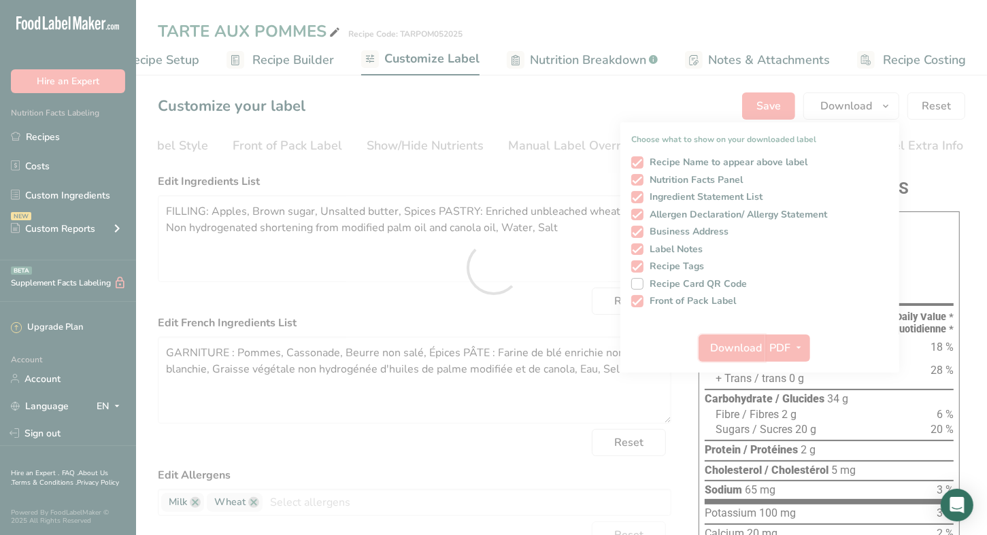
scroll to position [0, 0]
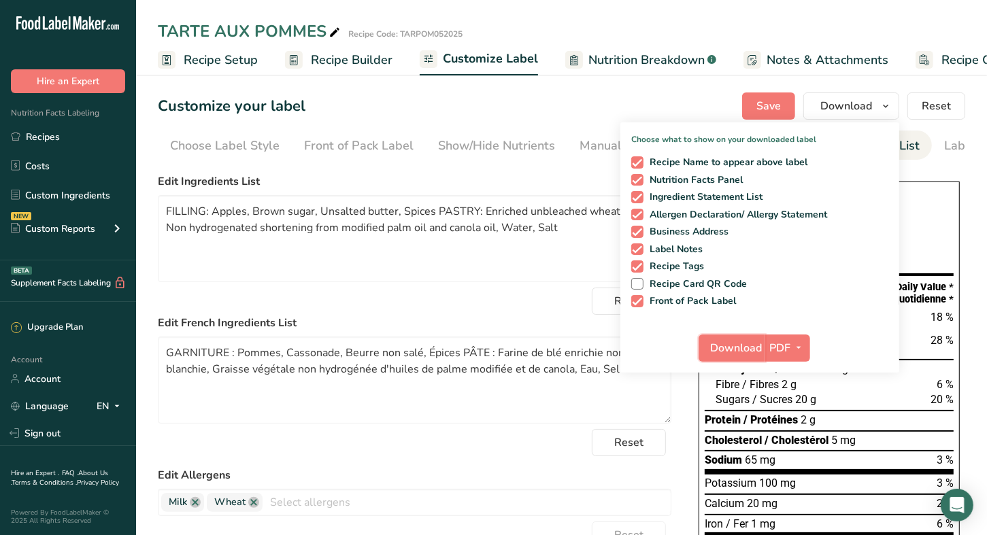
scroll to position [0, 71]
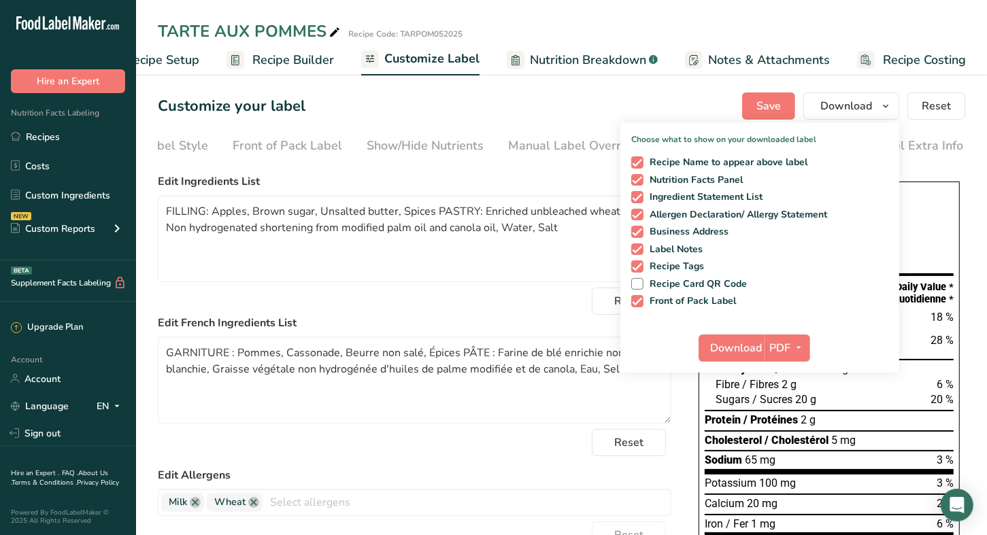
drag, startPoint x: 35, startPoint y: 134, endPoint x: 456, endPoint y: 83, distance: 423.3
click at [35, 134] on link "Recipes" at bounding box center [68, 137] width 136 height 26
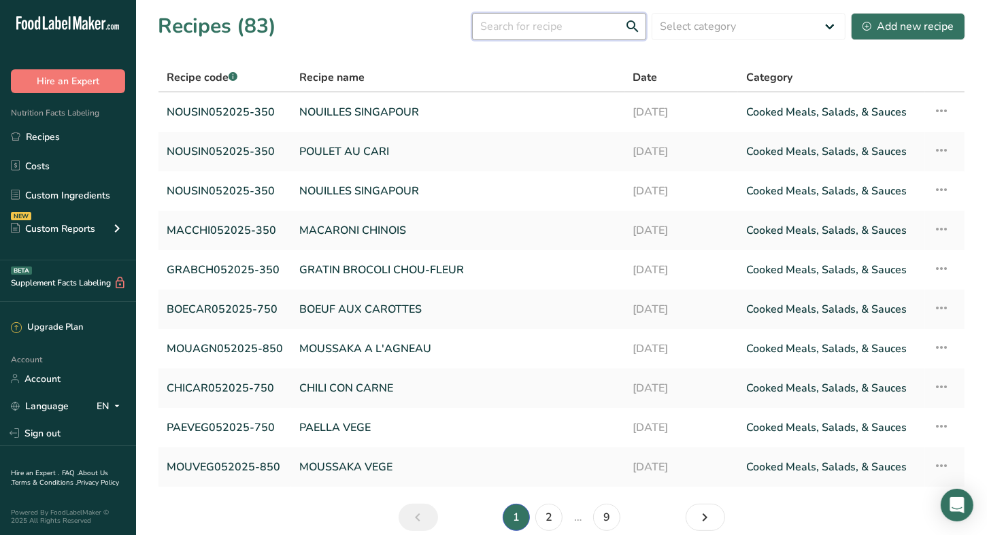
click at [543, 34] on input "text" at bounding box center [559, 26] width 174 height 27
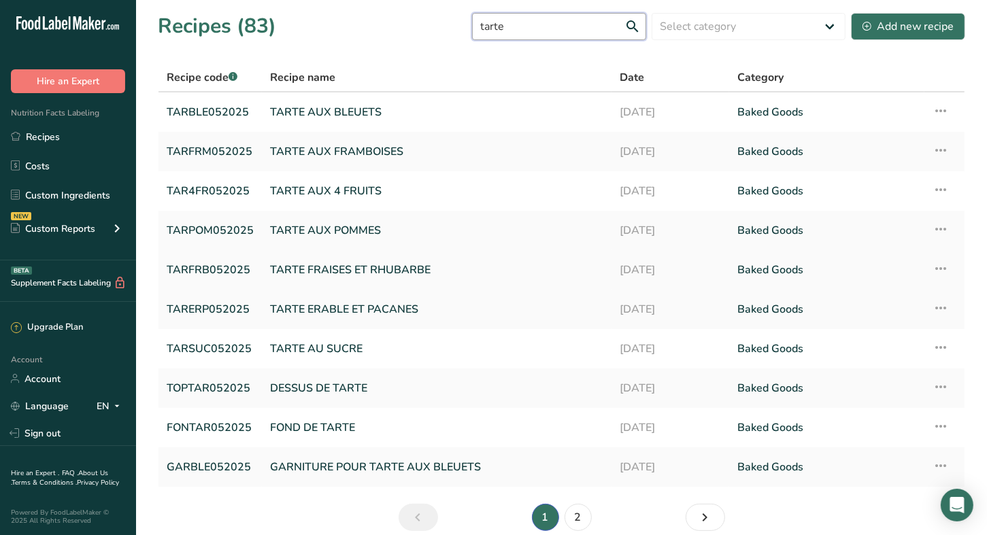
type input "tarte"
click at [362, 273] on link "TARTE FRAISES ET RHUBARBE" at bounding box center [436, 270] width 333 height 29
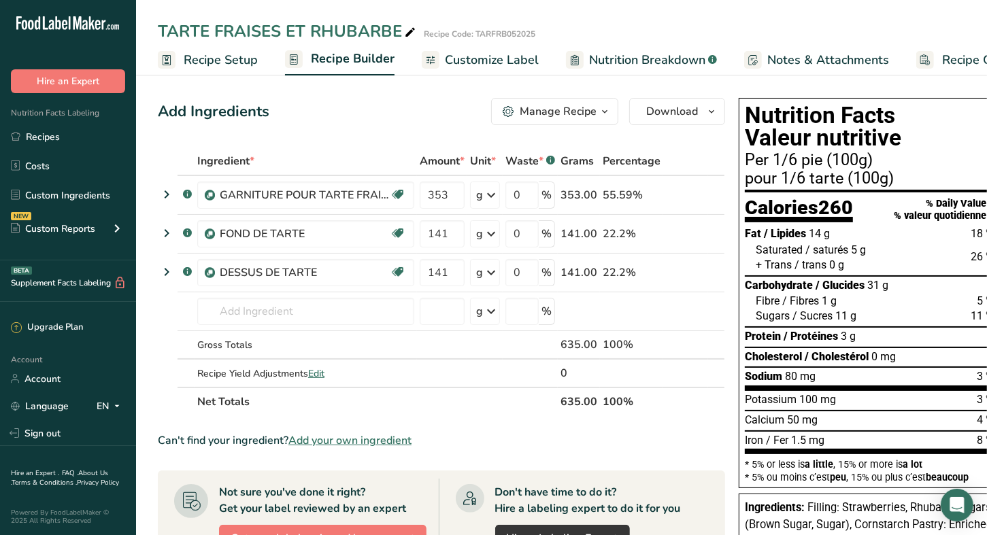
click at [519, 58] on span "Customize Label" at bounding box center [492, 60] width 94 height 18
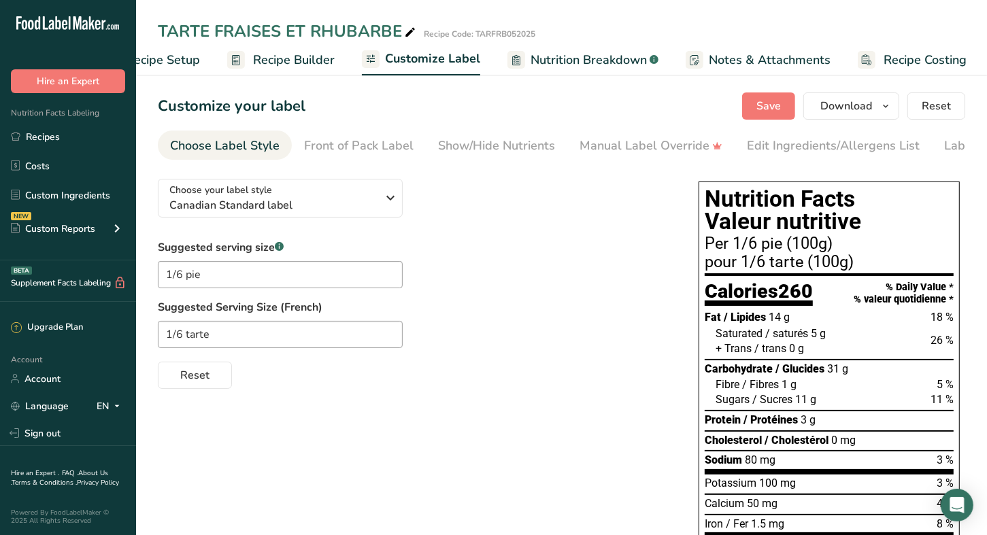
scroll to position [0, 58]
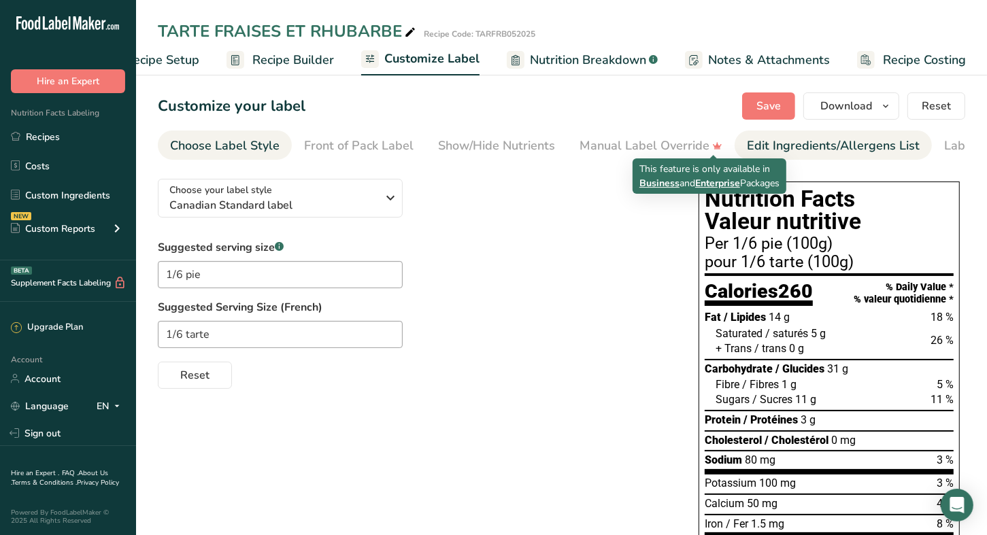
click at [785, 150] on div "Edit Ingredients/Allergens List" at bounding box center [833, 146] width 173 height 18
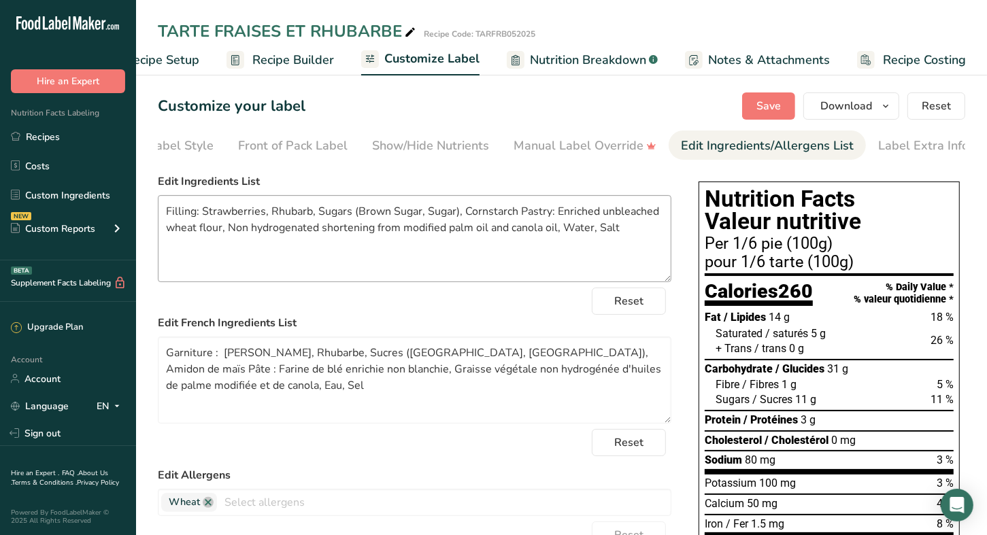
scroll to position [0, 71]
drag, startPoint x: 194, startPoint y: 213, endPoint x: 90, endPoint y: 210, distance: 103.4
click at [90, 210] on div ".a-20{fill:#fff;} Hire an Expert Nutrition Facts Labeling Recipes Costs Custom …" at bounding box center [493, 422] width 987 height 845
click at [198, 216] on textarea "FILLIONG: Strawberries, Rhubarb, Sugars (Brown Sugar, Sugar), Cornstarch Pastry…" at bounding box center [414, 238] width 513 height 87
drag, startPoint x: 557, startPoint y: 218, endPoint x: 536, endPoint y: 211, distance: 21.9
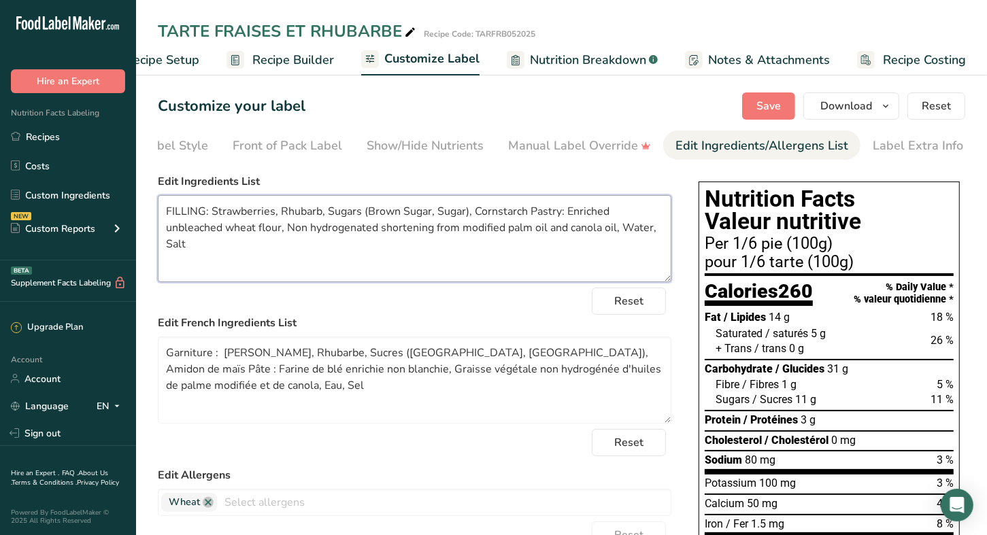
click at [536, 211] on textarea "FILLING: Strawberries, Rhubarb, Sugars (Brown Sugar, Sugar), Cornstarch Pastry:…" at bounding box center [414, 238] width 513 height 87
type textarea "FILLING: Strawberries, Rhubarb, Sugars (Brown Sugar, Sugar), Cornstarch PASTRY:…"
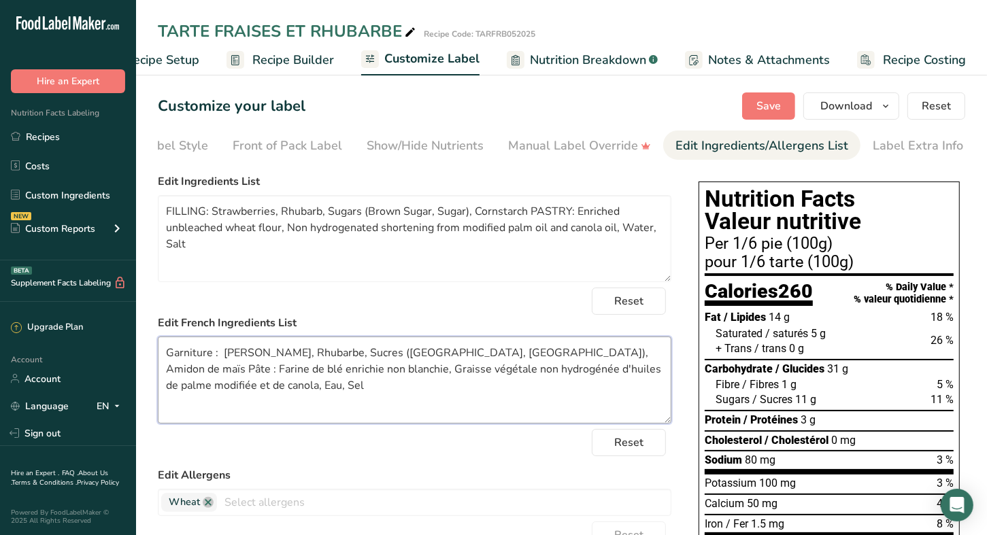
drag, startPoint x: 209, startPoint y: 355, endPoint x: 174, endPoint y: 356, distance: 35.4
click at [174, 356] on textarea "Garniture : Fraises, Rhubarbe, Sucres (Cassonade, Sucre), Amidon de maïs Pâte :…" at bounding box center [414, 380] width 513 height 87
drag, startPoint x: 566, startPoint y: 355, endPoint x: 555, endPoint y: 352, distance: 12.0
click at [555, 352] on textarea "GARNITURE : Fraises, Rhubarbe, Sucres (Cassonade, Sucre), Amidon de maïs Pâte :…" at bounding box center [414, 380] width 513 height 87
click at [456, 358] on textarea "GARNITURE : Fraises, Rhubarbe, Sucres (Cassonade, Sucre), Amidon de maïs PÂTE :…" at bounding box center [414, 380] width 513 height 87
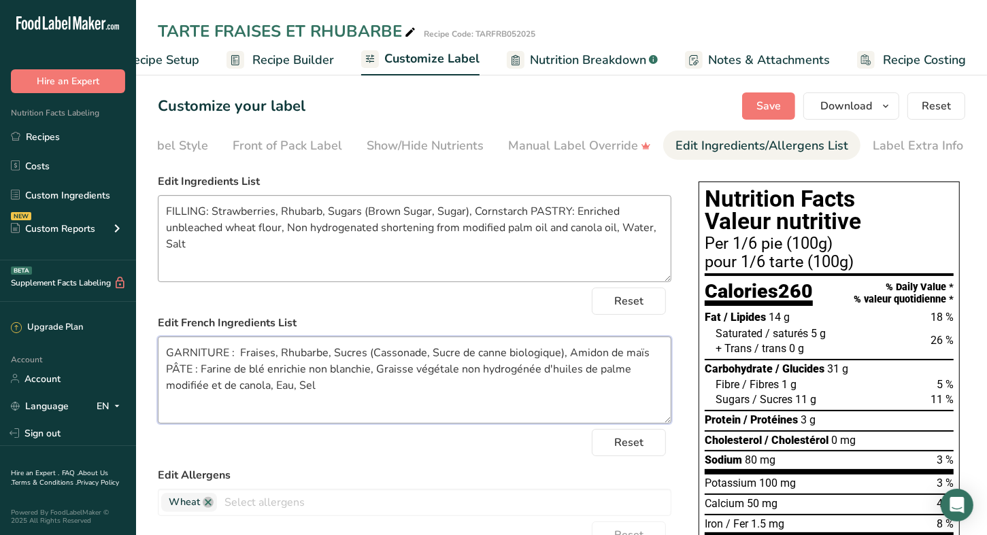
type textarea "GARNITURE : Fraises, Rhubarbe, Sucres (Cassonade, Sucre de canne biologique), A…"
click at [441, 211] on textarea "FILLING: Strawberries, Rhubarb, Sugars (Brown Sugar, Sugar), Cornstarch PASTRY:…" at bounding box center [414, 238] width 513 height 87
click at [405, 216] on textarea "FILLING: Strawberries, Rhubarb, Sugars (Brown Sugar, Sugar), Cornstarch PASTRY:…" at bounding box center [414, 238] width 513 height 87
click at [371, 214] on textarea "FILLING: Strawberries, Rhubarb, Sugars (Brown sugar, Sugar), Cornstarch PASTRY:…" at bounding box center [414, 238] width 513 height 87
type textarea "FILLING: Strawberries, Rhubarb, Sugars (brown sugar, Sugar), Cornstarch PASTRY:…"
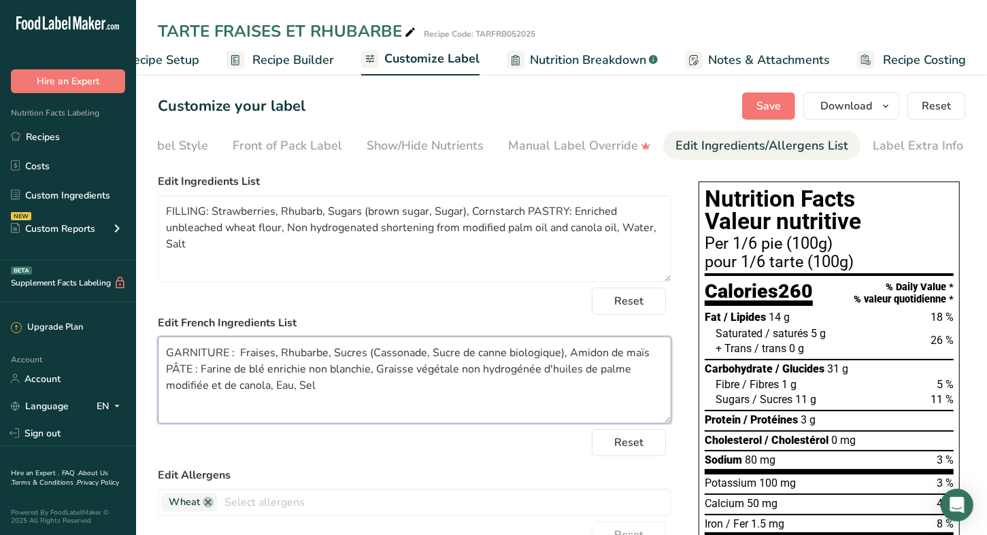
click at [373, 352] on textarea "GARNITURE : Fraises, Rhubarbe, Sucres (Cassonade, Sucre de canne biologique), A…" at bounding box center [414, 380] width 513 height 87
click at [427, 354] on textarea "GARNITURE : Fraises, Rhubarbe, Sucres (cassonade, Sucre de canne biologique), A…" at bounding box center [414, 380] width 513 height 87
type textarea "GARNITURE : Fraises, Rhubarbe, Sucres (cassonade, sucre de canne biologique), A…"
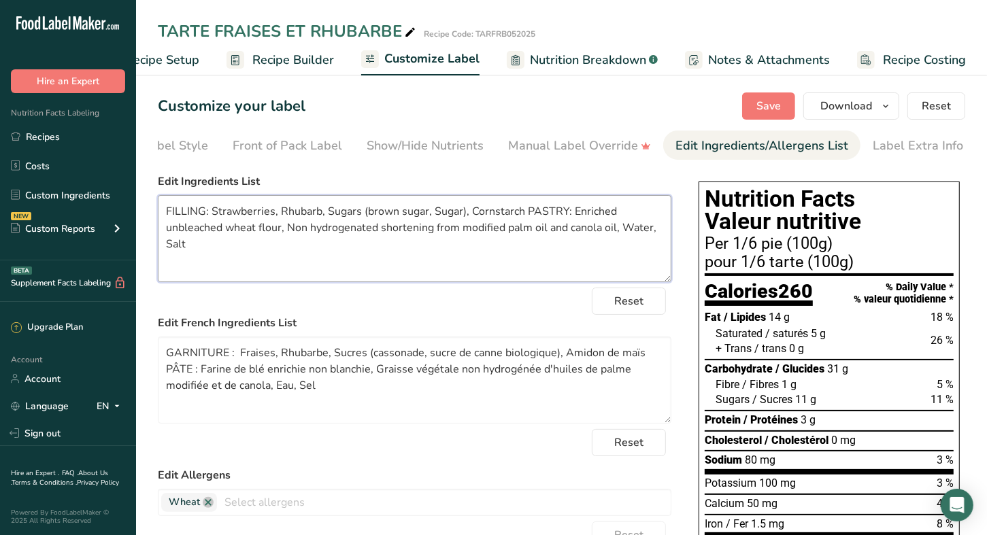
drag, startPoint x: 438, startPoint y: 214, endPoint x: 486, endPoint y: 184, distance: 56.4
click at [438, 214] on textarea "FILLING: Strawberries, Rhubarb, Sugars (brown sugar, Sugar), Cornstarch PASTRY:…" at bounding box center [414, 238] width 513 height 87
click at [457, 215] on textarea "FILLING: Strawberries, Rhubarb, Sugars (brown sugar, Orgnaic cane sugar), Corns…" at bounding box center [414, 238] width 513 height 87
click at [558, 267] on textarea "FILLING: Strawberries, Rhubarb, Sugars (brown sugar, Organic cane sugar), Corns…" at bounding box center [414, 238] width 513 height 87
type textarea "FILLING: Strawberries, Rhubarb, Sugars (brown sugar, Organic cane sugar), Corns…"
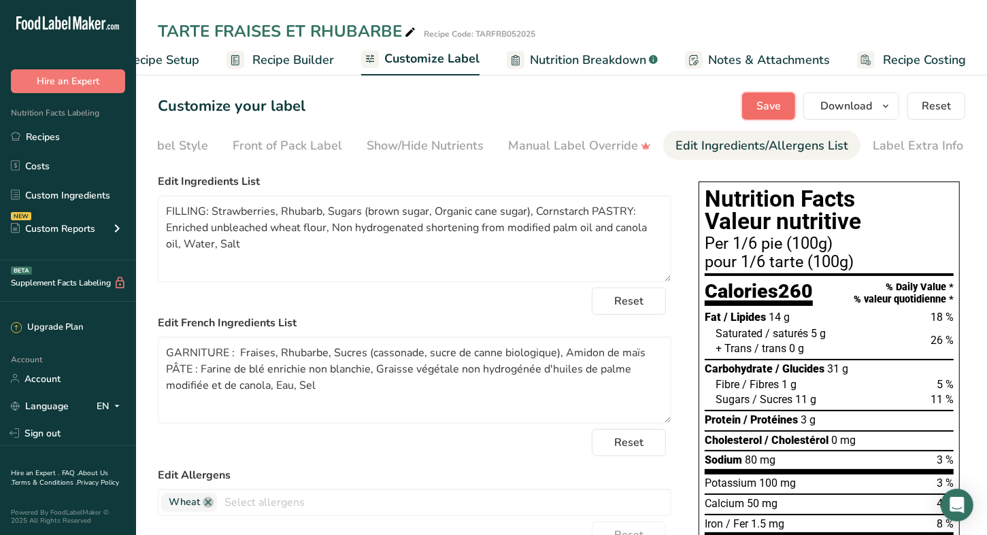
click at [776, 109] on span "Save" at bounding box center [768, 106] width 24 height 16
click at [887, 101] on icon "button" at bounding box center [885, 106] width 11 height 17
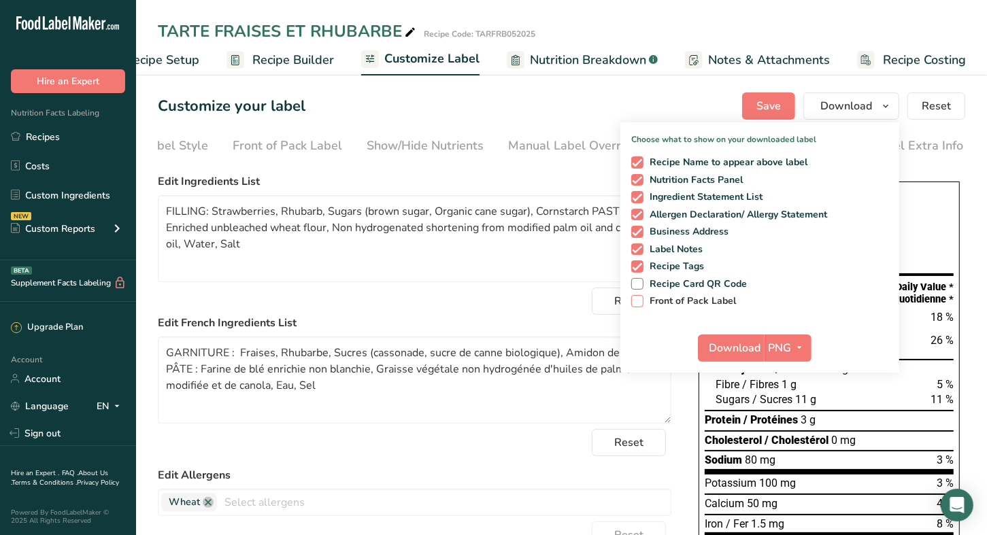
click at [666, 295] on span "Front of Pack Label" at bounding box center [689, 301] width 93 height 12
click at [640, 296] on input "Front of Pack Label" at bounding box center [635, 300] width 9 height 9
checkbox input "true"
click at [805, 343] on icon "button" at bounding box center [799, 347] width 11 height 17
drag, startPoint x: 800, startPoint y: 439, endPoint x: 792, endPoint y: 430, distance: 12.0
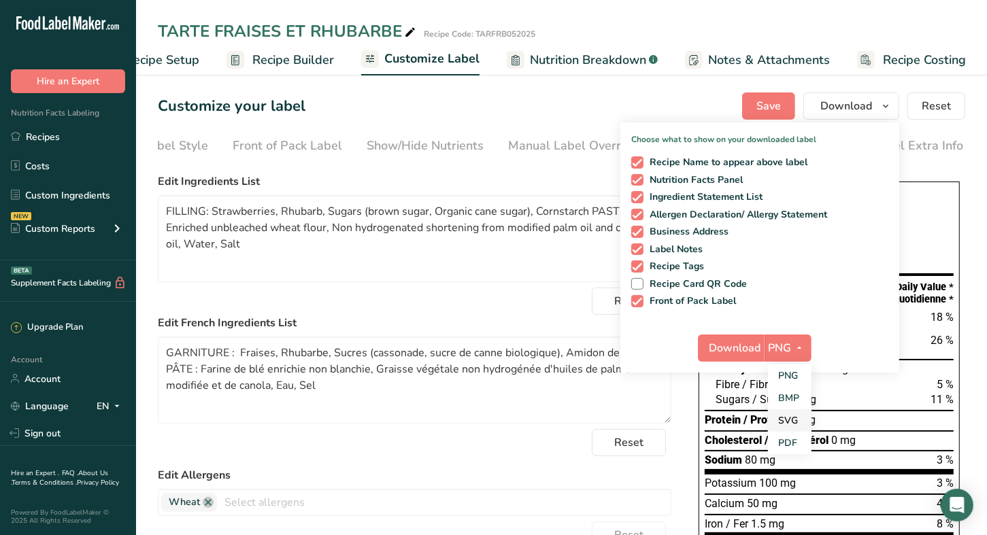
click at [800, 440] on link "PDF" at bounding box center [790, 443] width 44 height 22
click at [736, 345] on span "Download" at bounding box center [736, 348] width 52 height 16
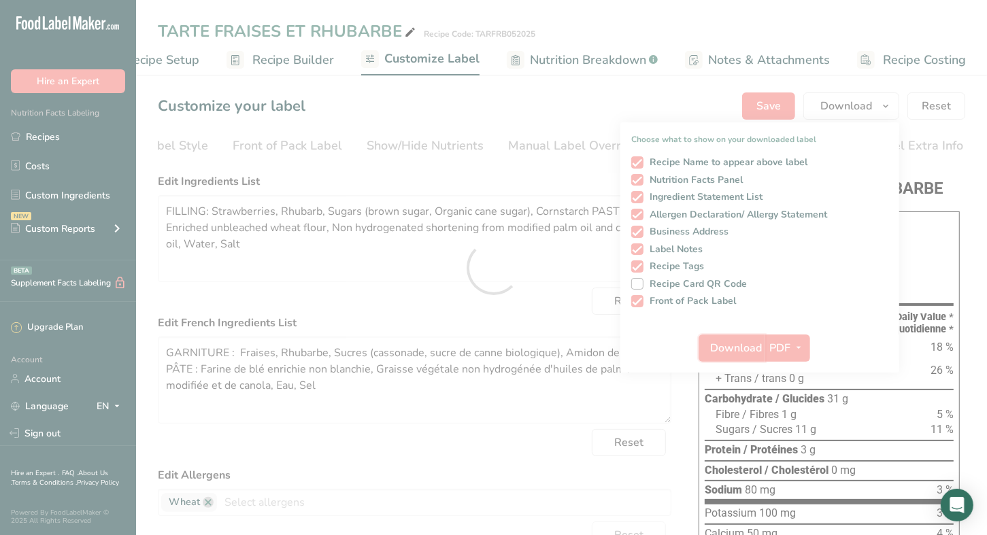
scroll to position [0, 0]
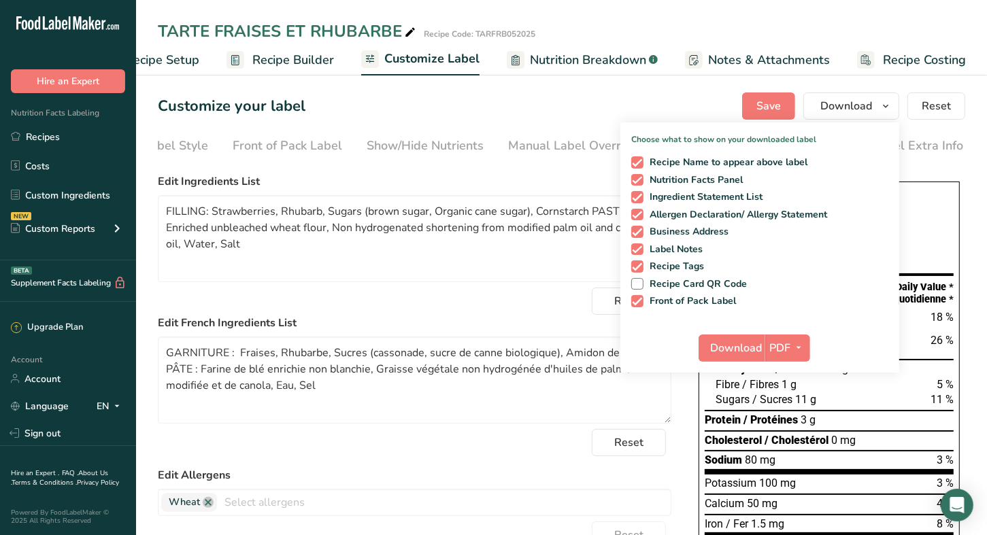
click at [54, 139] on link "Recipes" at bounding box center [68, 137] width 136 height 26
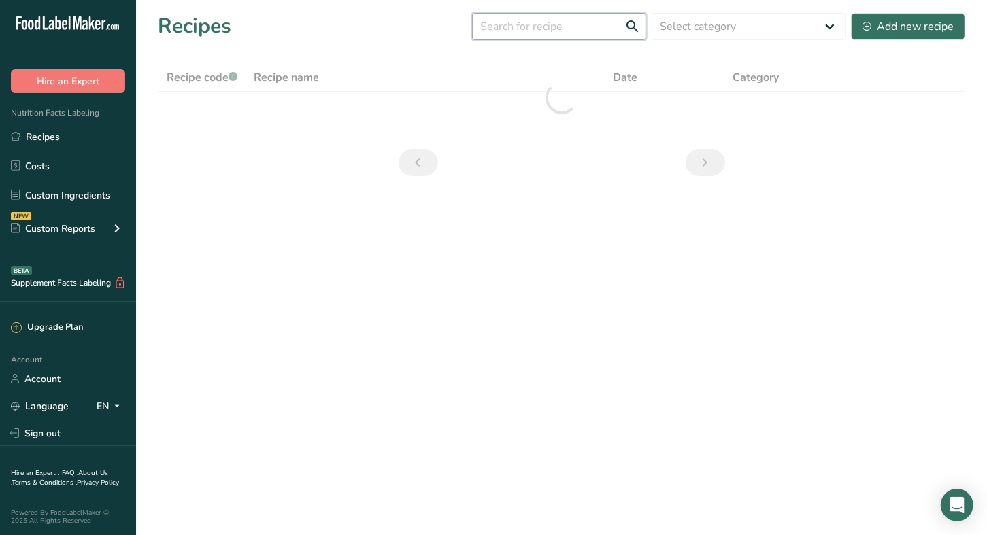
click at [564, 35] on input "text" at bounding box center [559, 26] width 174 height 27
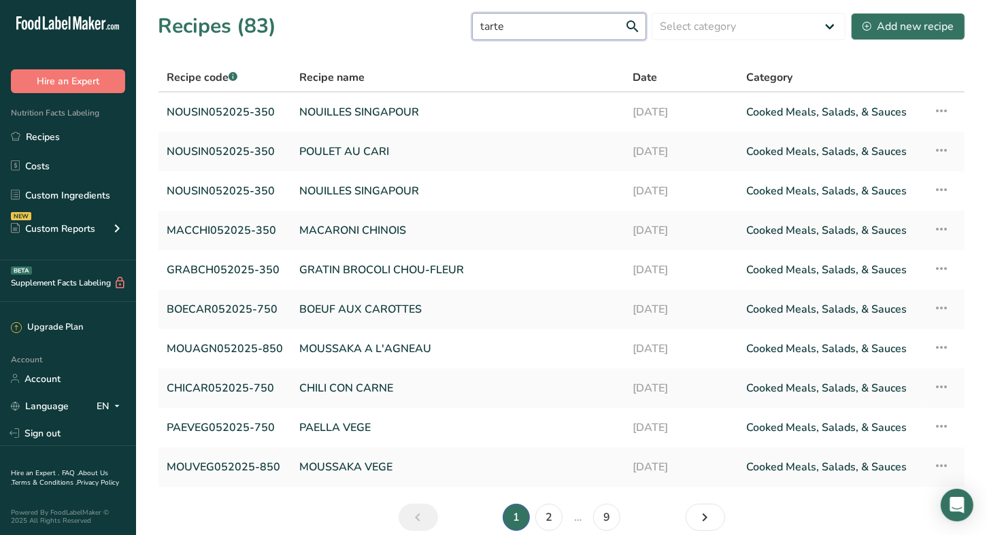
click at [566, 29] on input "tarte" at bounding box center [559, 26] width 174 height 27
click at [634, 23] on input "tarte" at bounding box center [559, 26] width 174 height 27
click at [638, 28] on input "tarte" at bounding box center [559, 26] width 174 height 27
click at [545, 24] on input "tarte" at bounding box center [559, 26] width 174 height 27
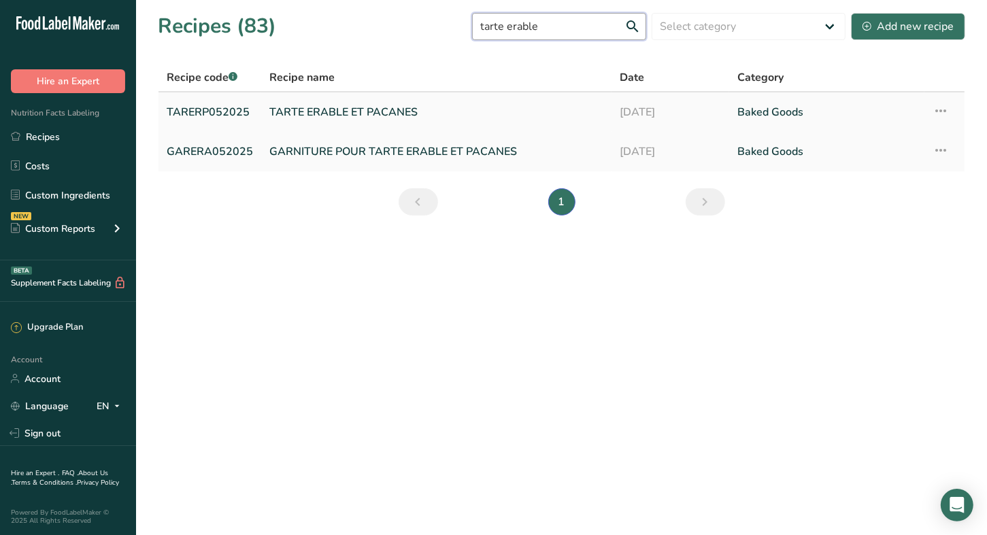
type input "tarte erable"
click at [367, 110] on link "TARTE ERABLE ET PACANES" at bounding box center [436, 112] width 334 height 29
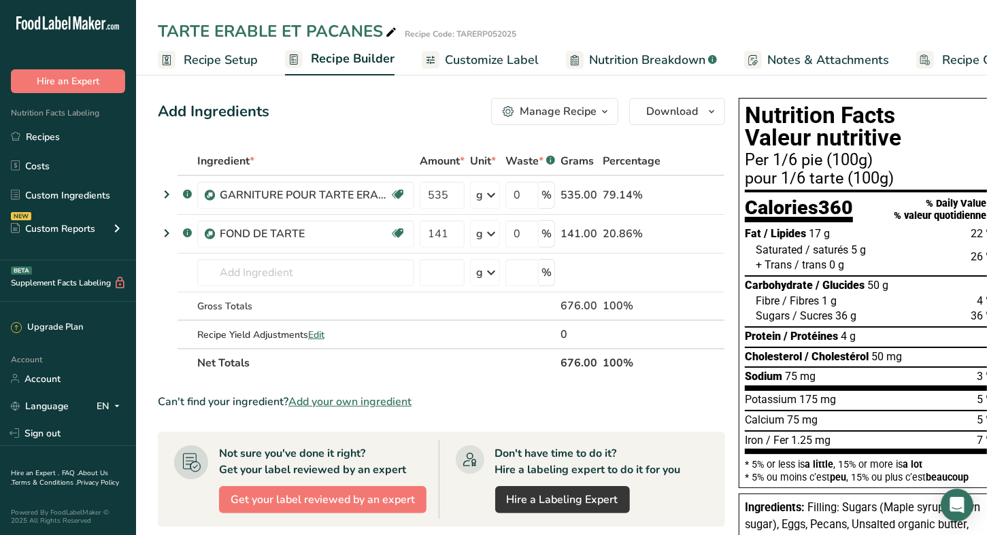
click at [492, 58] on span "Customize Label" at bounding box center [492, 60] width 94 height 18
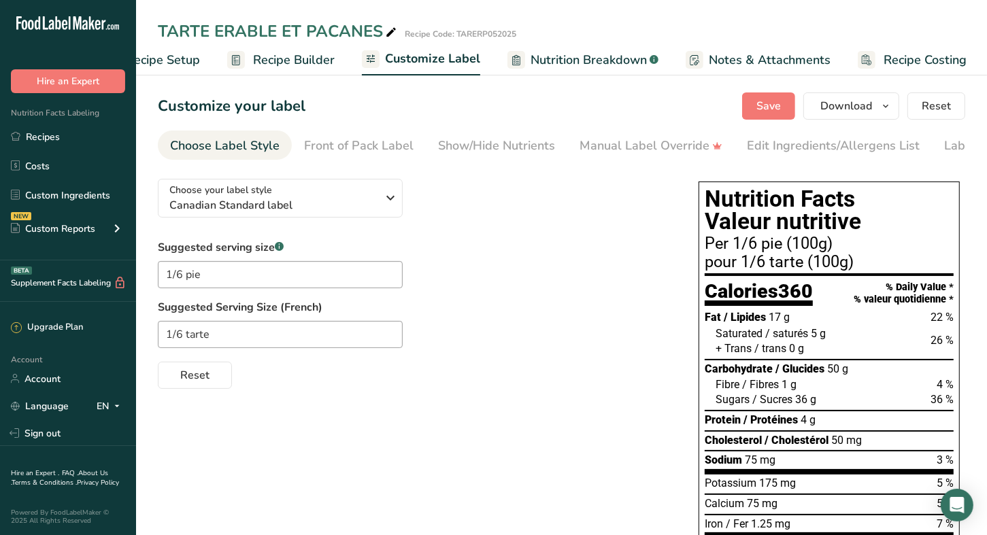
scroll to position [0, 58]
click at [798, 154] on div "Edit Ingredients/Allergens List" at bounding box center [833, 146] width 173 height 18
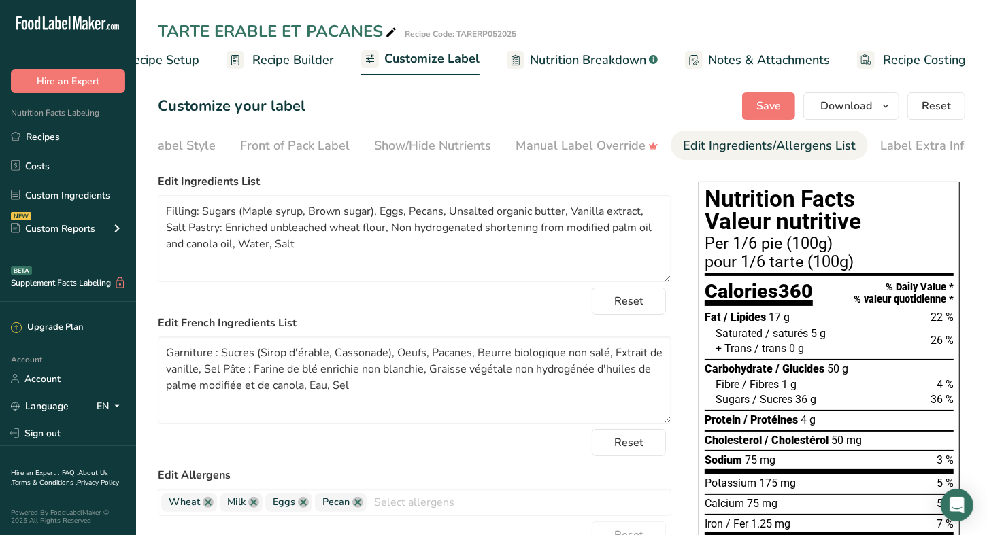
scroll to position [0, 71]
drag, startPoint x: 197, startPoint y: 218, endPoint x: 136, endPoint y: 207, distance: 61.4
click at [139, 211] on section "Customize your label Save Download Choose what to show on your downloaded label…" at bounding box center [561, 458] width 851 height 774
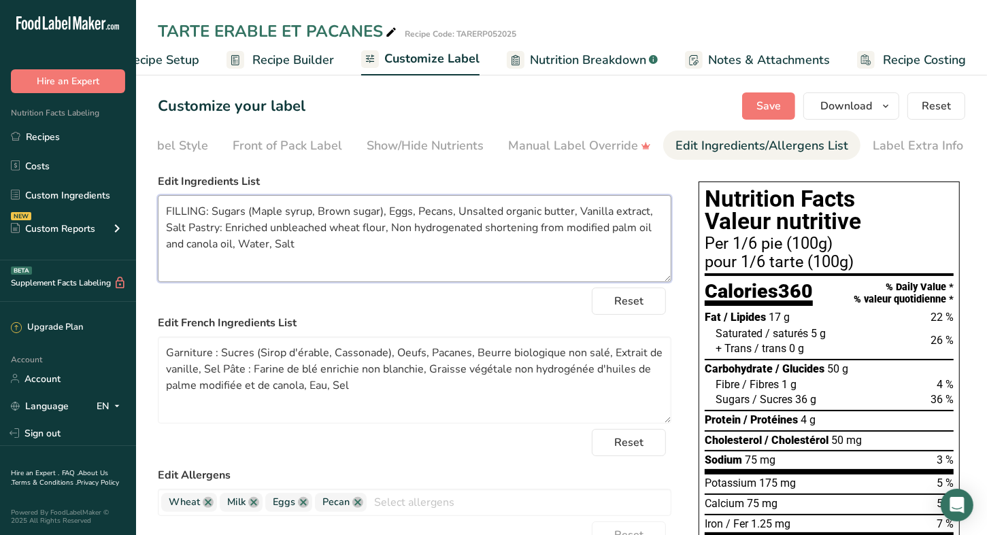
drag, startPoint x: 218, startPoint y: 233, endPoint x: 195, endPoint y: 229, distance: 22.7
click at [195, 229] on textarea "FILLING: Sugars (Maple syrup, Brown sugar), Eggs, Pecans, Unsalted organic butt…" at bounding box center [414, 238] width 513 height 87
type textarea "FILLING: Sugars (Maple syrup, Brown sugar), Eggs, Pecans, Unsalted organic butt…"
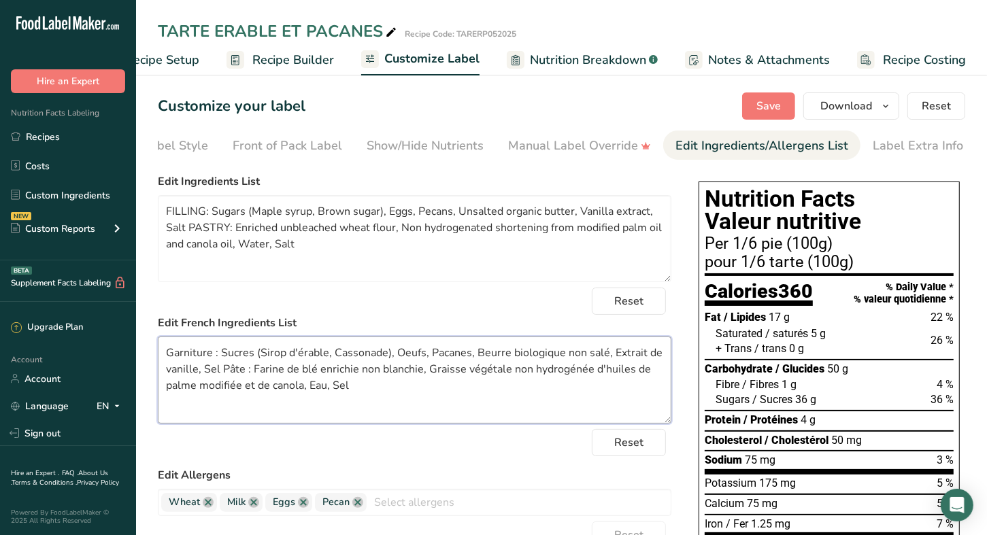
drag, startPoint x: 209, startPoint y: 356, endPoint x: 173, endPoint y: 354, distance: 36.1
click at [173, 354] on textarea "Garniture : Sucres (Sirop d'érable, Cassonade), Oeufs, Pacanes, Beurre biologiq…" at bounding box center [414, 380] width 513 height 87
drag, startPoint x: 257, startPoint y: 373, endPoint x: 243, endPoint y: 367, distance: 15.3
click at [243, 367] on textarea "GARNITURE : Sucres (Sirop d'érable, Cassonade), Oeufs, Pacanes, Beurre biologiq…" at bounding box center [414, 380] width 513 height 87
click at [273, 351] on textarea "GARNITURE : Sucres (Sirop d'érable, Cassonade), Oeufs, Pacanes, Beurre biologiq…" at bounding box center [414, 380] width 513 height 87
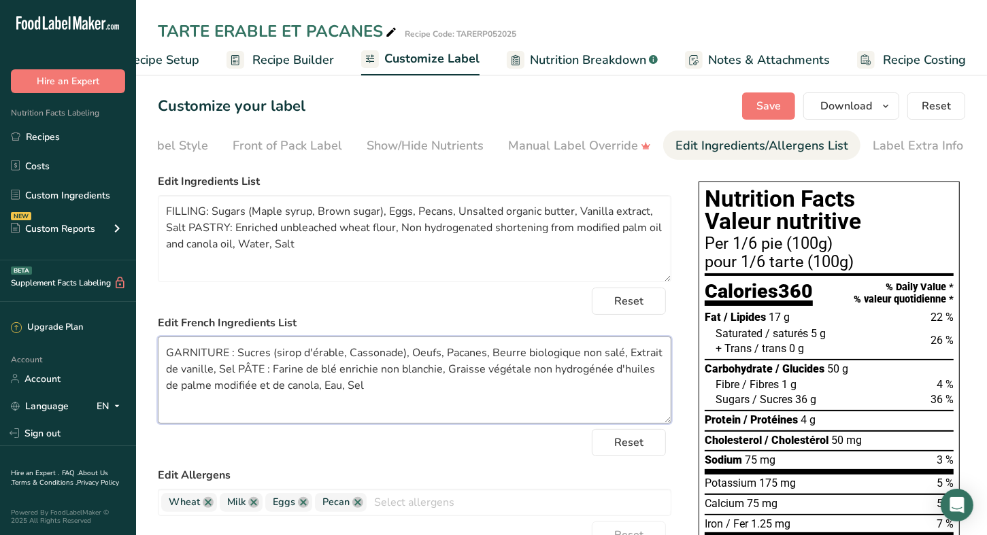
click at [348, 354] on textarea "GARNITURE : Sucres (sirop d'érable, Cassonade), Oeufs, Pacanes, Beurre biologiq…" at bounding box center [414, 380] width 513 height 87
drag, startPoint x: 573, startPoint y: 356, endPoint x: 522, endPoint y: 356, distance: 51.7
click at [522, 356] on textarea "GARNITURE : Sucres (sirop d'érable, cassonade), Oeufs, Pacanes, Beurre biologiq…" at bounding box center [414, 380] width 513 height 87
click at [525, 354] on textarea "GARNITURE : Sucres (sirop d'érable, cassonade), Oeufs, Pacanes, Beurre non salé…" at bounding box center [414, 380] width 513 height 87
drag, startPoint x: 602, startPoint y: 355, endPoint x: 570, endPoint y: 354, distance: 32.6
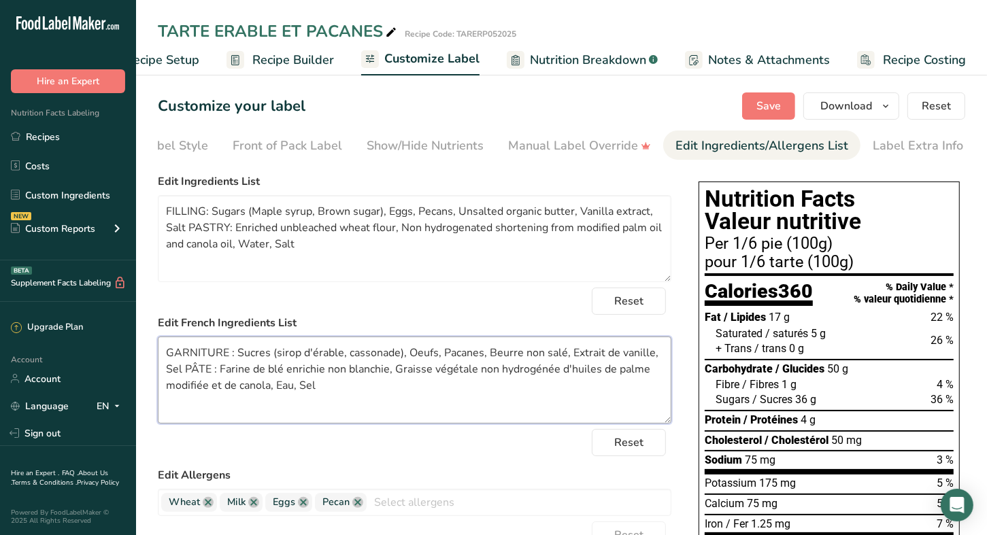
click at [570, 354] on textarea "GARNITURE : Sucres (sirop d'érable, cassonade), Oeufs, Pacanes, Beurre non salé…" at bounding box center [414, 380] width 513 height 87
type textarea "GARNITURE : Sucres (sirop d'érable, cassonade), Oeufs, Pacanes, Beurre non salé…"
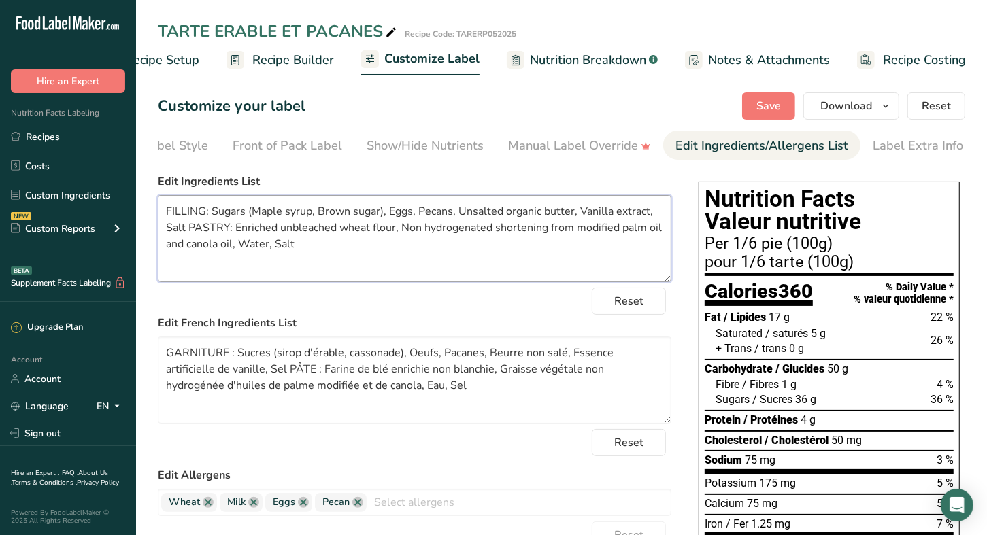
click at [583, 216] on textarea "FILLING: Sugars (Maple syrup, Brown sugar), Eggs, Pecans, Unsalted organic butt…" at bounding box center [414, 238] width 513 height 87
drag, startPoint x: 199, startPoint y: 234, endPoint x: 168, endPoint y: 229, distance: 31.0
click at [168, 229] on textarea "FILLING: Sugars (Maple syrup, Brown sugar), Eggs, Pecans, Unsalted organic butt…" at bounding box center [414, 238] width 513 height 87
click at [394, 213] on textarea "FILLING: Sugars (Maple syrup, Brown sugar), Eggs, Pecans, Unsalted organic butt…" at bounding box center [414, 238] width 513 height 87
type textarea "FILLING: Sugars (Maple syrup, Brown sugar), Liquid whole eggs, Pecans, Unsalted…"
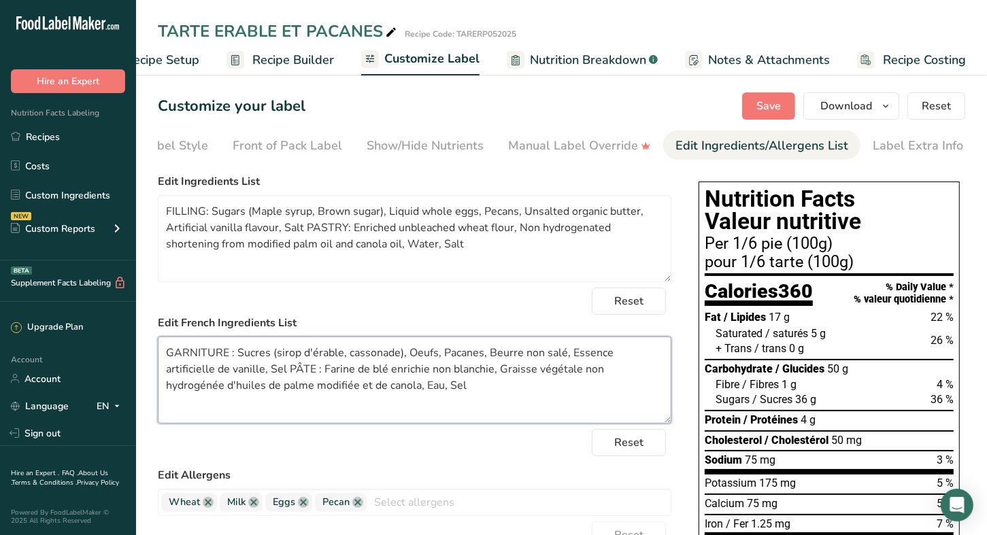
click at [436, 358] on textarea "GARNITURE : Sucres (sirop d'érable, cassonade), Oeufs, Pacanes, Beurre non salé…" at bounding box center [414, 380] width 513 height 87
type textarea "GARNITURE : Sucres (sirop d'érable, cassonade), Oeufs entiers liquides, Pacanes…"
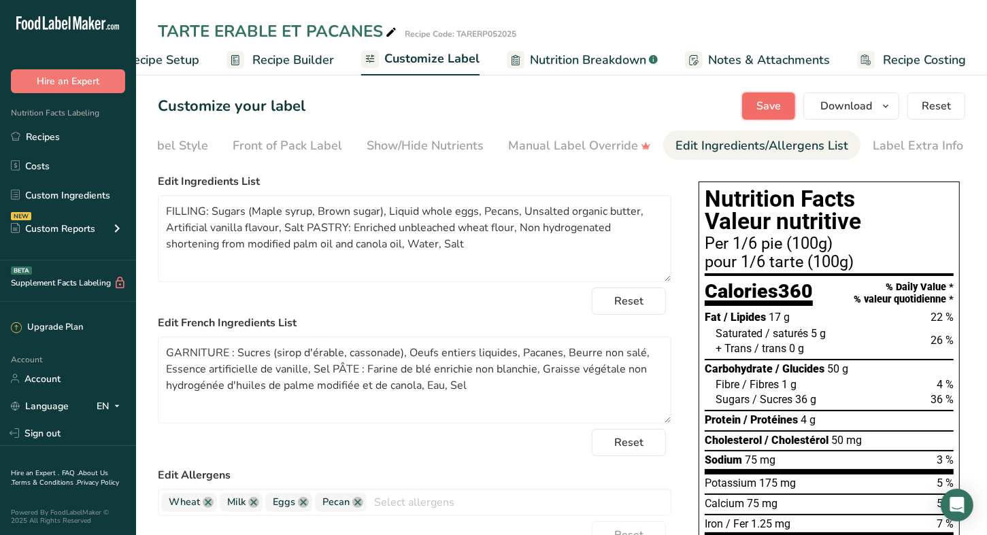
click at [774, 97] on button "Save" at bounding box center [768, 105] width 53 height 27
click at [887, 103] on icon "button" at bounding box center [885, 106] width 11 height 17
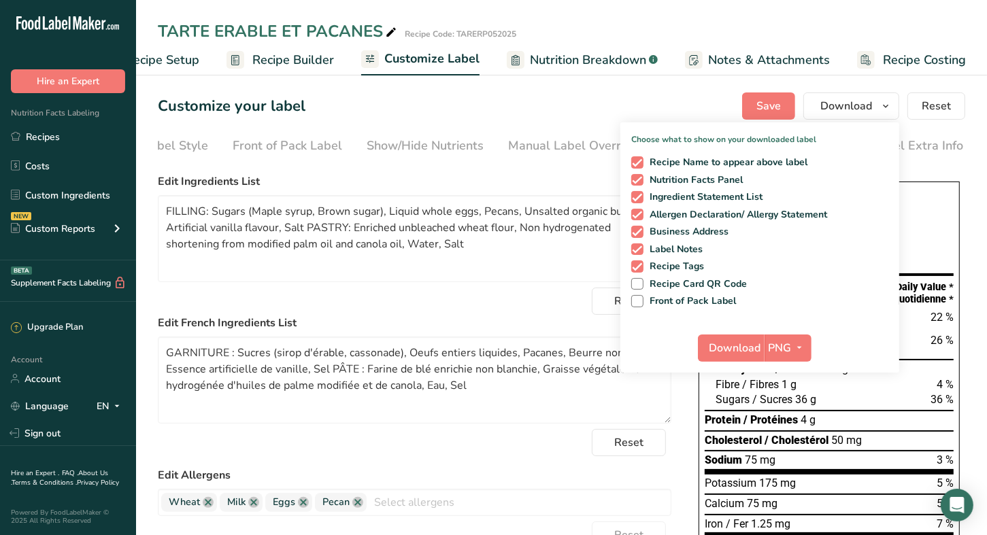
drag, startPoint x: 685, startPoint y: 304, endPoint x: 704, endPoint y: 311, distance: 20.5
click at [685, 304] on span "Front of Pack Label" at bounding box center [689, 301] width 93 height 12
click at [640, 304] on input "Front of Pack Label" at bounding box center [635, 300] width 9 height 9
checkbox input "true"
click at [790, 349] on span "PNG" at bounding box center [779, 348] width 23 height 16
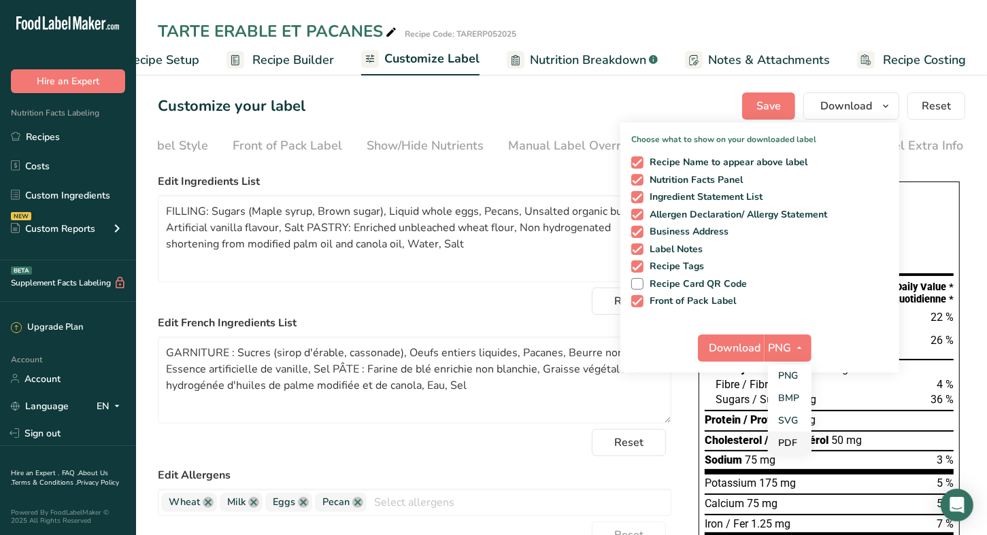
click at [791, 443] on link "PDF" at bounding box center [790, 443] width 44 height 22
click at [736, 352] on span "Download" at bounding box center [736, 348] width 52 height 16
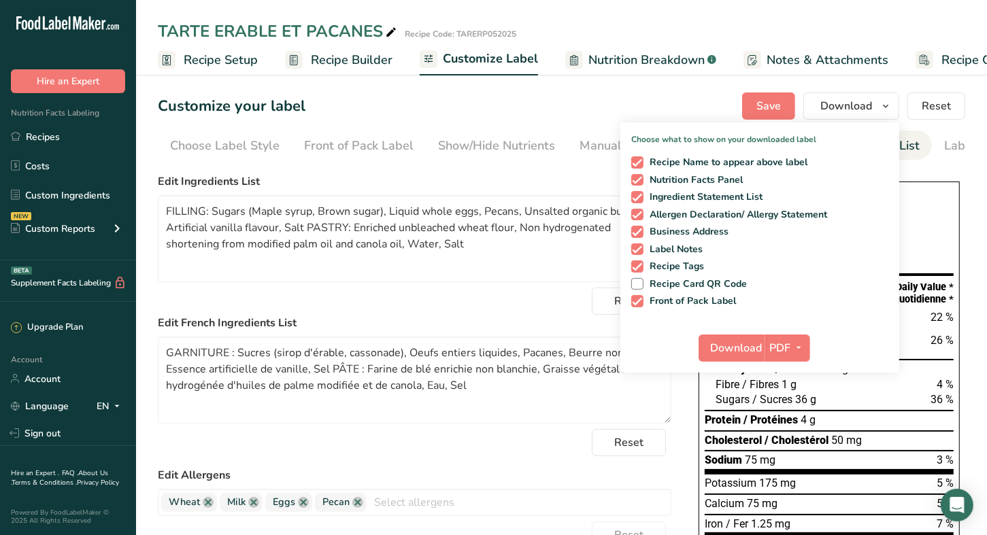
scroll to position [0, 71]
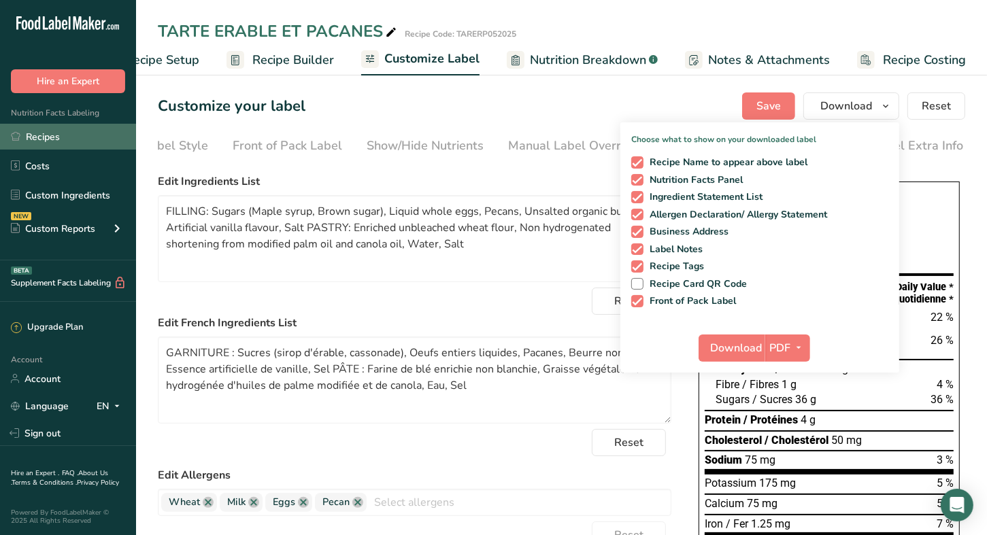
click at [52, 137] on link "Recipes" at bounding box center [68, 137] width 136 height 26
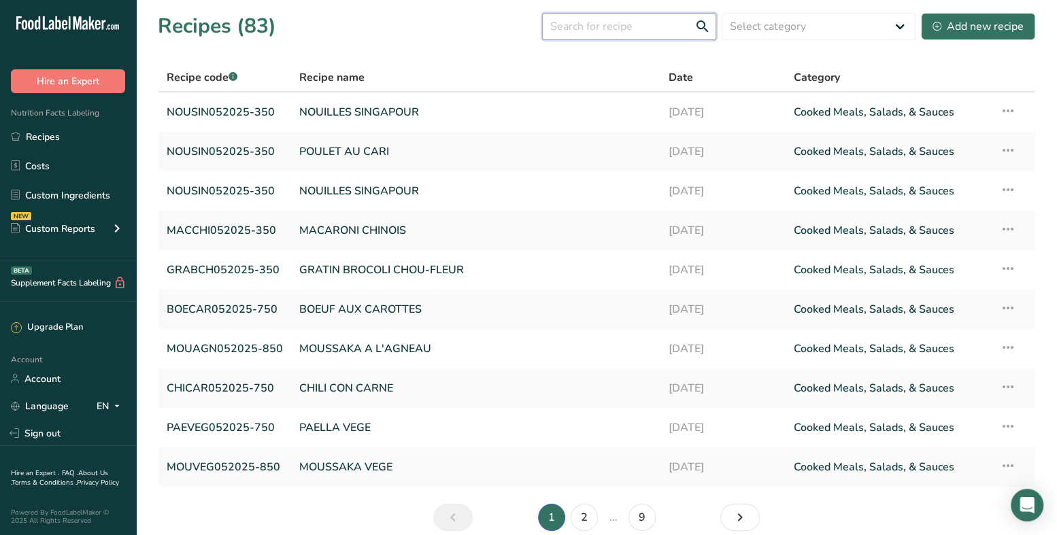
click at [592, 27] on input "text" at bounding box center [629, 26] width 174 height 27
type input "sucre"
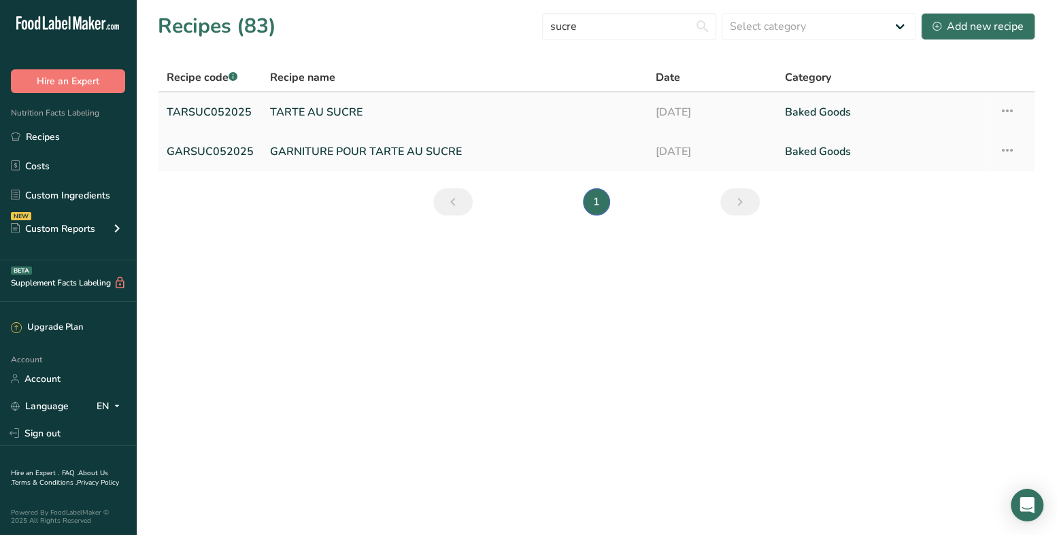
click at [341, 112] on link "TARTE AU SUCRE" at bounding box center [454, 112] width 369 height 29
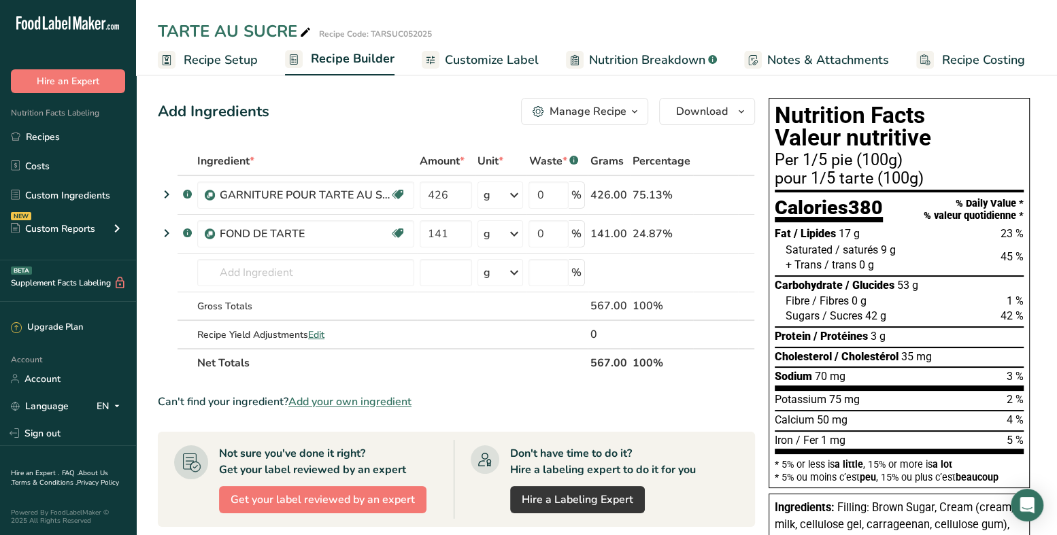
click at [476, 59] on span "Customize Label" at bounding box center [492, 60] width 94 height 18
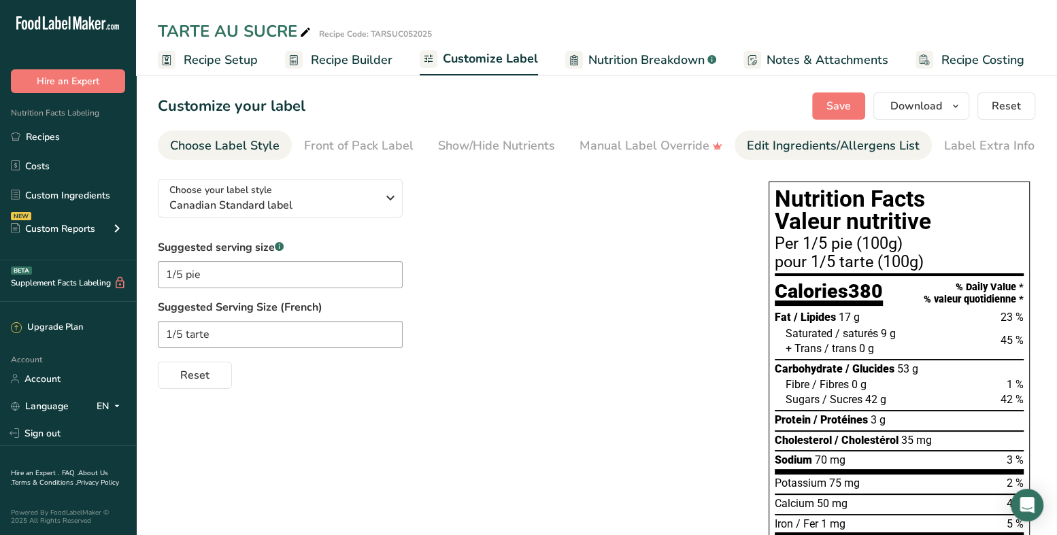
click at [847, 140] on div "Edit Ingredients/Allergens List" at bounding box center [833, 146] width 173 height 18
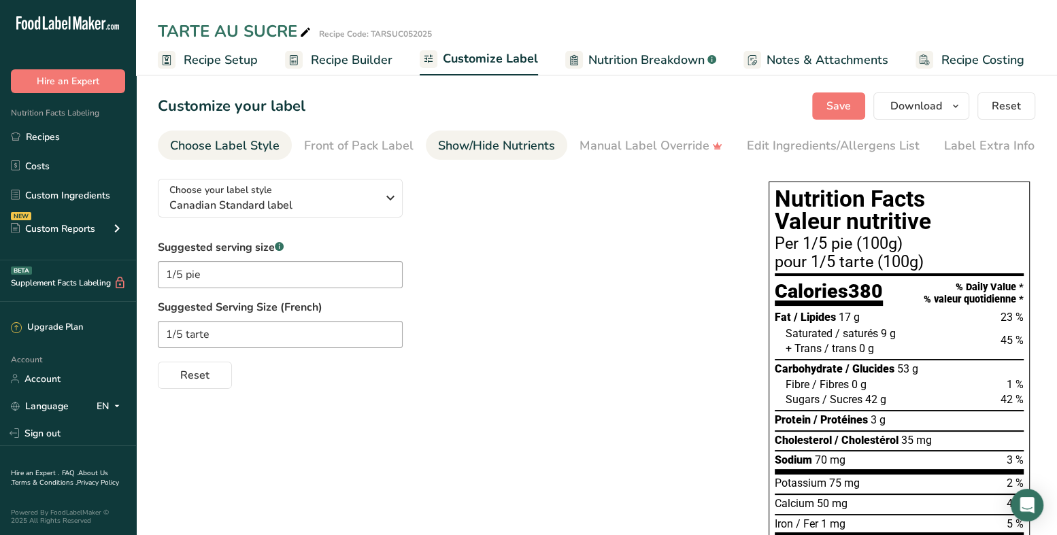
scroll to position [0, 1]
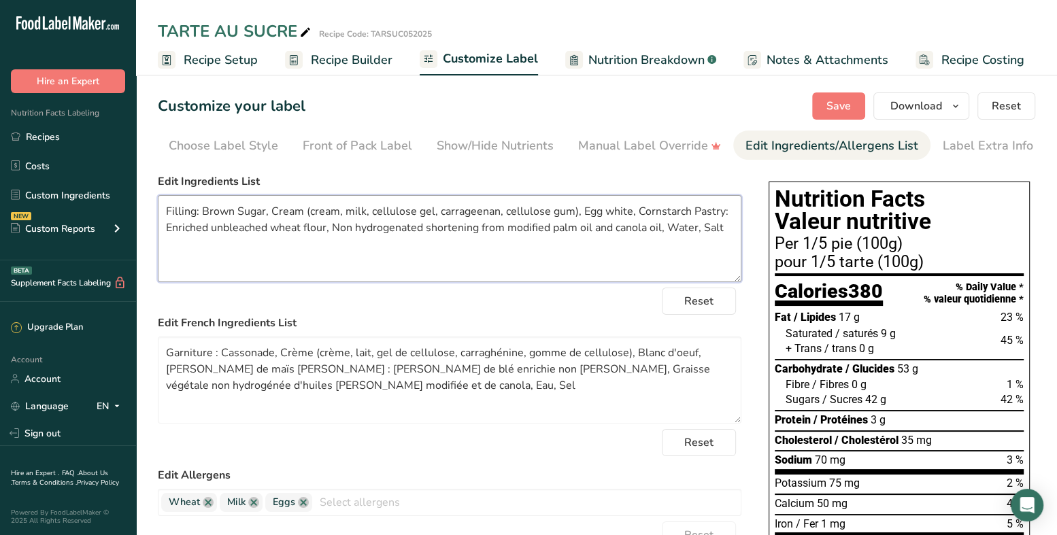
drag, startPoint x: 195, startPoint y: 216, endPoint x: 170, endPoint y: 214, distance: 25.2
click at [170, 214] on textarea "Filling: Brown Sugar, Cream (cream, milk, cellulose gel, carrageenan, cellulose…" at bounding box center [449, 238] width 583 height 87
click at [245, 211] on textarea "FILLING: Brown Sugar, Cream (cream, milk, cellulose gel, carrageenan, cellulose…" at bounding box center [449, 238] width 583 height 87
drag, startPoint x: 726, startPoint y: 216, endPoint x: 705, endPoint y: 216, distance: 21.1
click at [705, 216] on textarea "FILLING: Brown sugar, Cream (cream, milk, cellulose gel, carrageenan, cellulose…" at bounding box center [449, 238] width 583 height 87
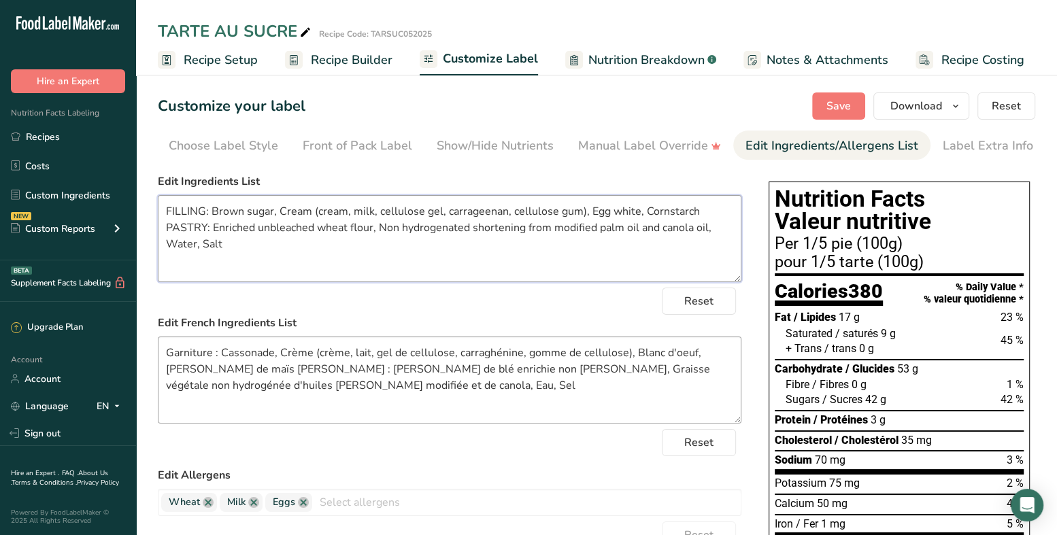
type textarea "FILLING: Brown sugar, Cream (cream, milk, cellulose gel, carrageenan, cellulose…"
drag, startPoint x: 210, startPoint y: 360, endPoint x: 175, endPoint y: 358, distance: 35.4
click at [175, 358] on textarea "Garniture : Cassonade, Crème (crème, lait, gel de cellulose, carraghénine, gomm…" at bounding box center [449, 380] width 583 height 87
click at [265, 371] on textarea "GARNITURE : Cassonade, Crème (crème, lait, gel de cellulose, carraghénine, gomm…" at bounding box center [449, 380] width 583 height 87
click at [358, 404] on textarea "GARNITURE : Cassonade, Crème (crème, lait, gel de cellulose, carraghénine, gomm…" at bounding box center [449, 380] width 583 height 87
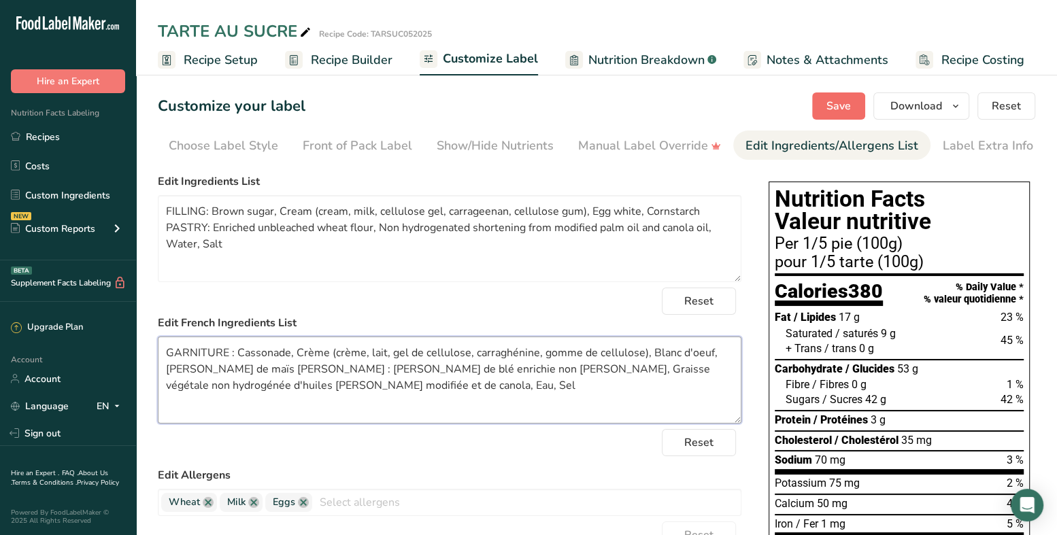
type textarea "GARNITURE : Cassonade, Crème (crème, lait, gel de cellulose, carraghénine, gomm…"
click at [838, 95] on button "Save" at bounding box center [838, 105] width 53 height 27
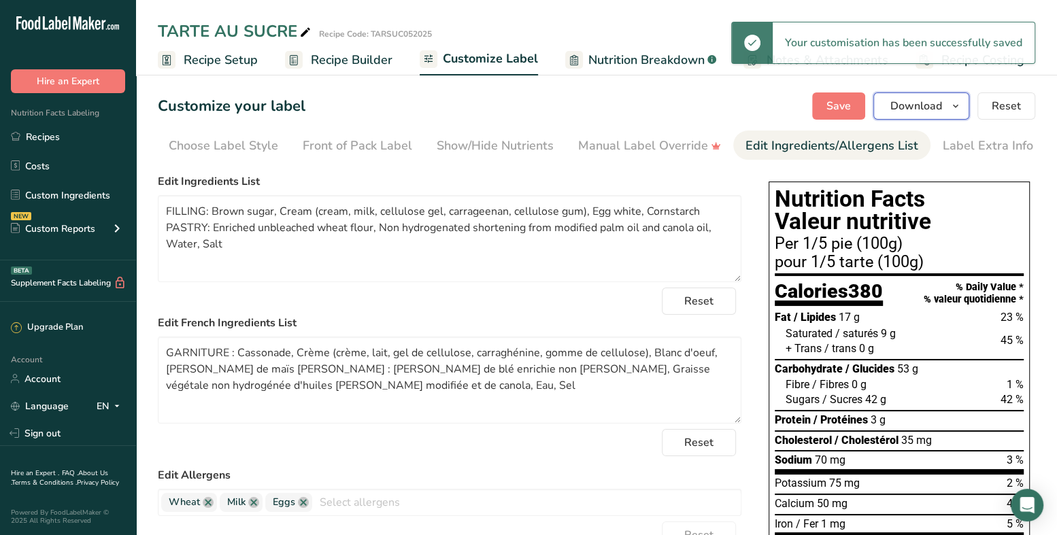
click at [958, 105] on icon "button" at bounding box center [955, 106] width 11 height 17
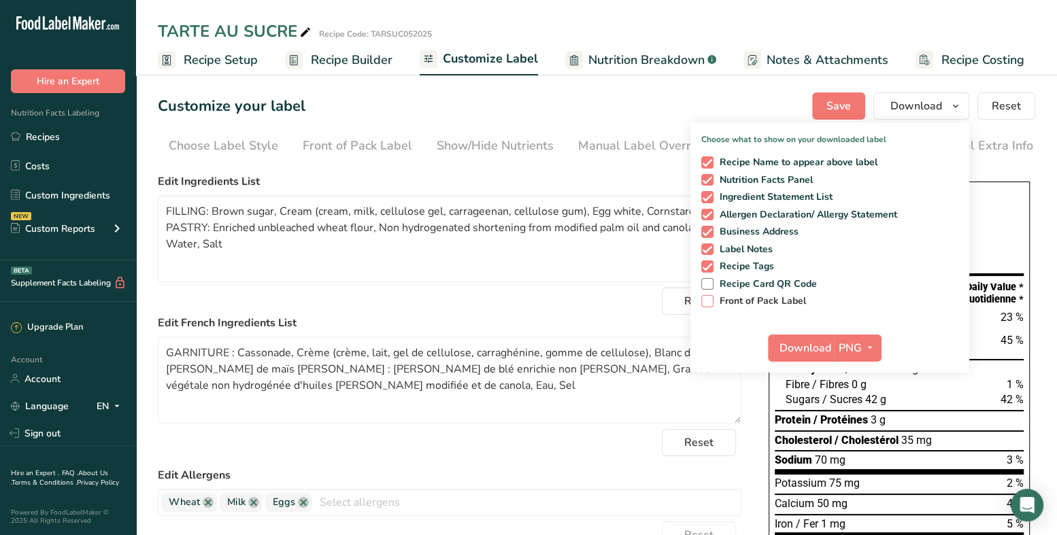
click at [760, 301] on span "Front of Pack Label" at bounding box center [759, 301] width 93 height 12
click at [710, 301] on input "Front of Pack Label" at bounding box center [705, 300] width 9 height 9
checkbox input "true"
click at [874, 342] on icon "button" at bounding box center [869, 347] width 11 height 17
click at [855, 439] on link "PDF" at bounding box center [860, 443] width 44 height 22
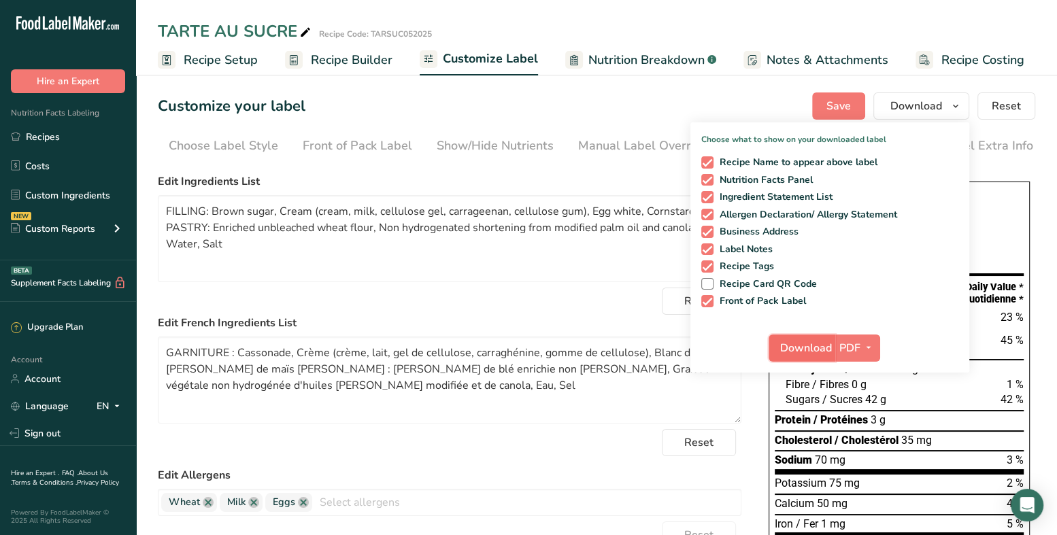
click at [800, 348] on span "Download" at bounding box center [806, 348] width 52 height 16
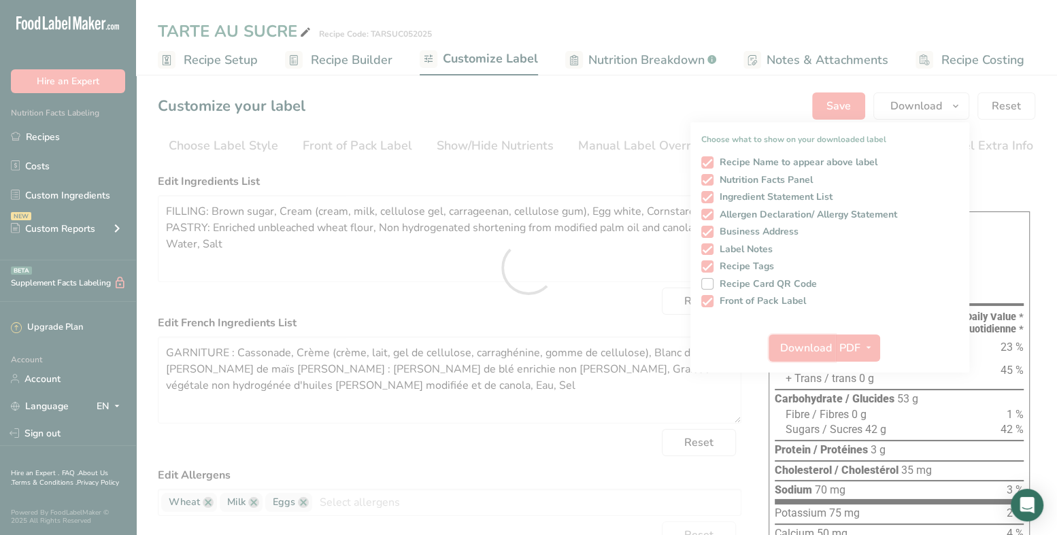
scroll to position [0, 0]
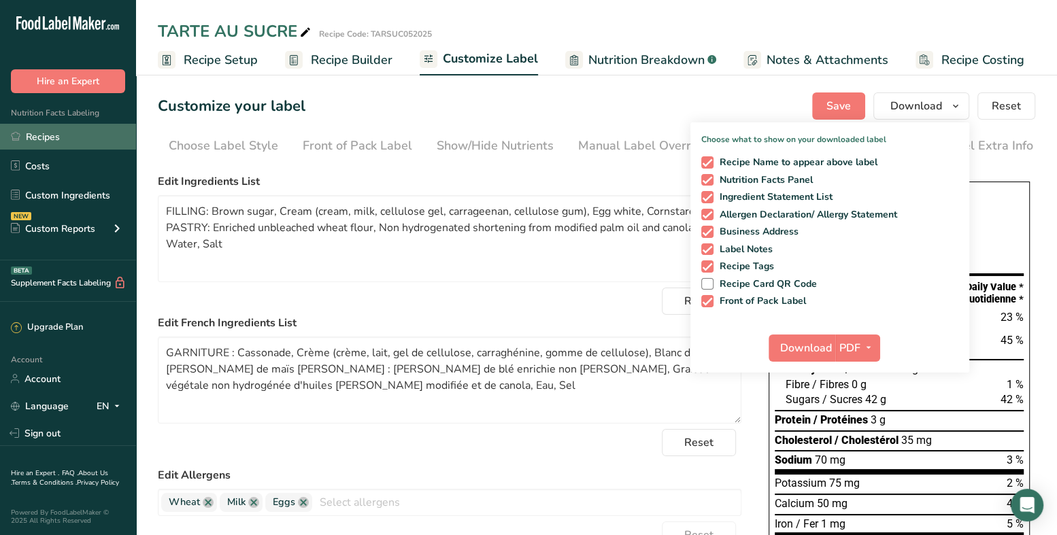
click at [63, 136] on link "Recipes" at bounding box center [68, 137] width 136 height 26
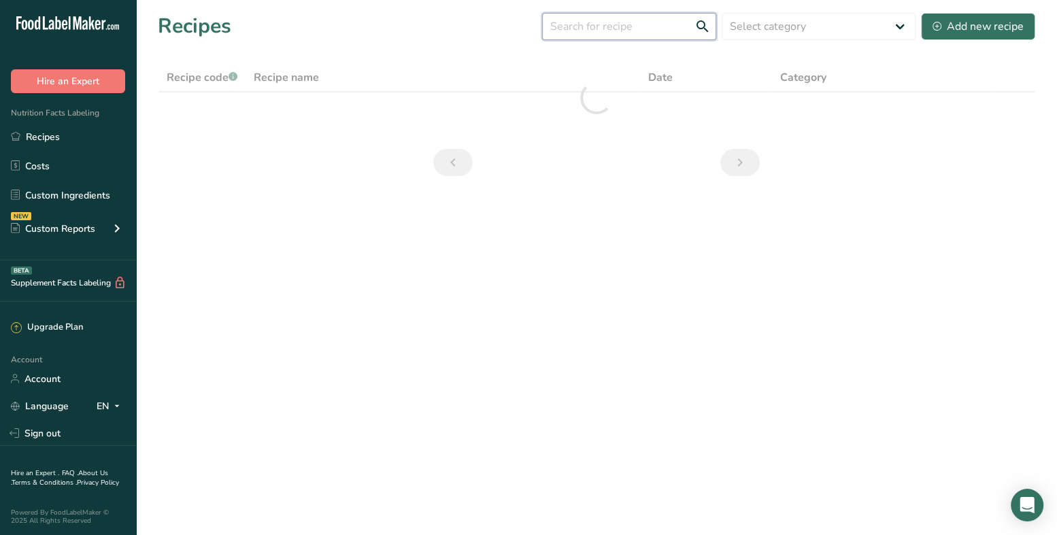
click at [639, 33] on input "text" at bounding box center [629, 26] width 174 height 27
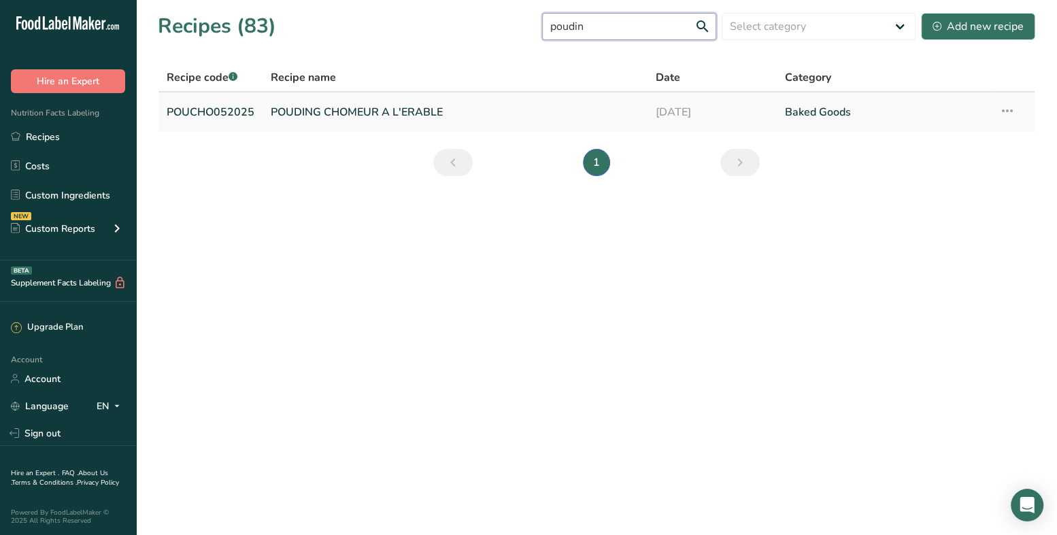
type input "poudin"
click at [388, 110] on link "POUDING CHOMEUR A L'ERABLE" at bounding box center [455, 112] width 369 height 29
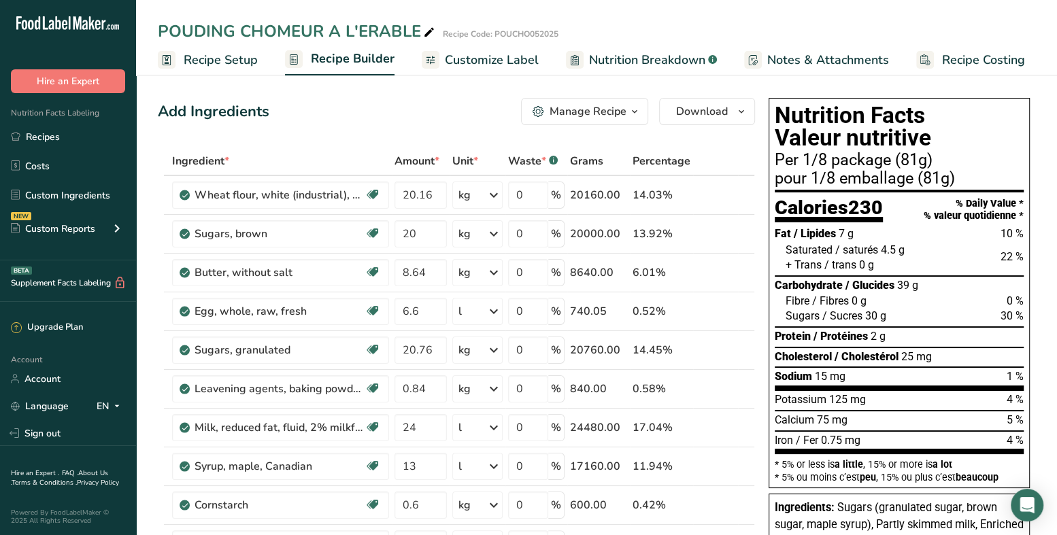
click at [516, 58] on span "Customize Label" at bounding box center [492, 60] width 94 height 18
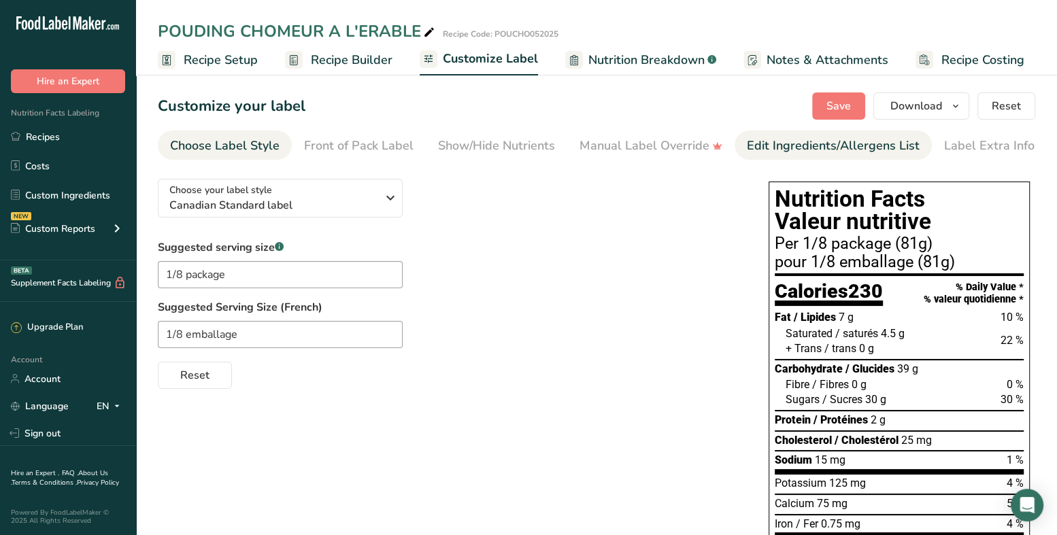
click at [878, 145] on div "Edit Ingredients/Allergens List" at bounding box center [833, 146] width 173 height 18
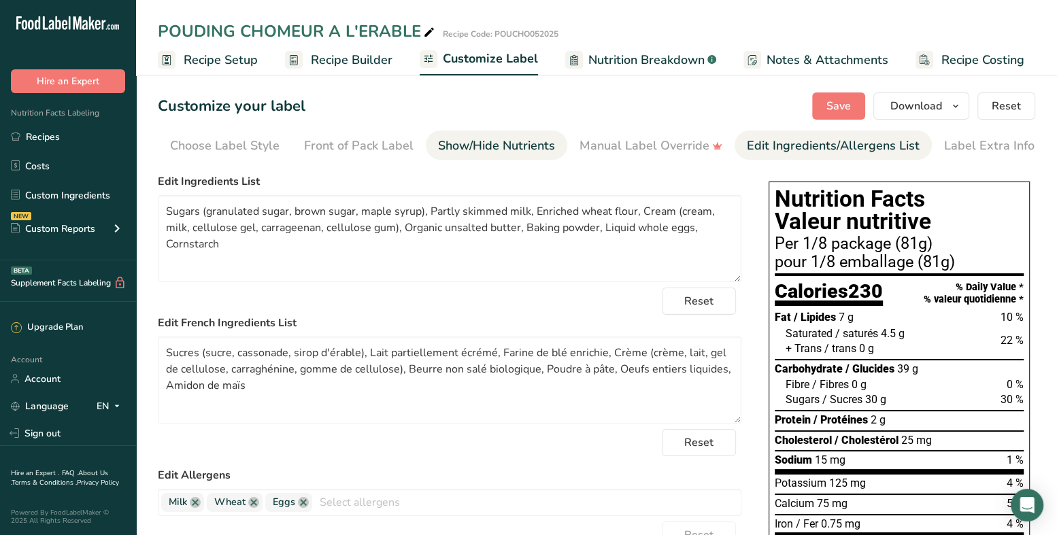
scroll to position [0, 1]
drag, startPoint x: 449, startPoint y: 232, endPoint x: 400, endPoint y: 231, distance: 49.0
click at [400, 231] on textarea "Sugars (granulated sugar, brown sugar, maple syrup), Partly skimmed milk, Enric…" at bounding box center [449, 238] width 583 height 87
type textarea "Sugars (granulated sugar, brown sugar, maple syrup), Partly skimmed milk, Enric…"
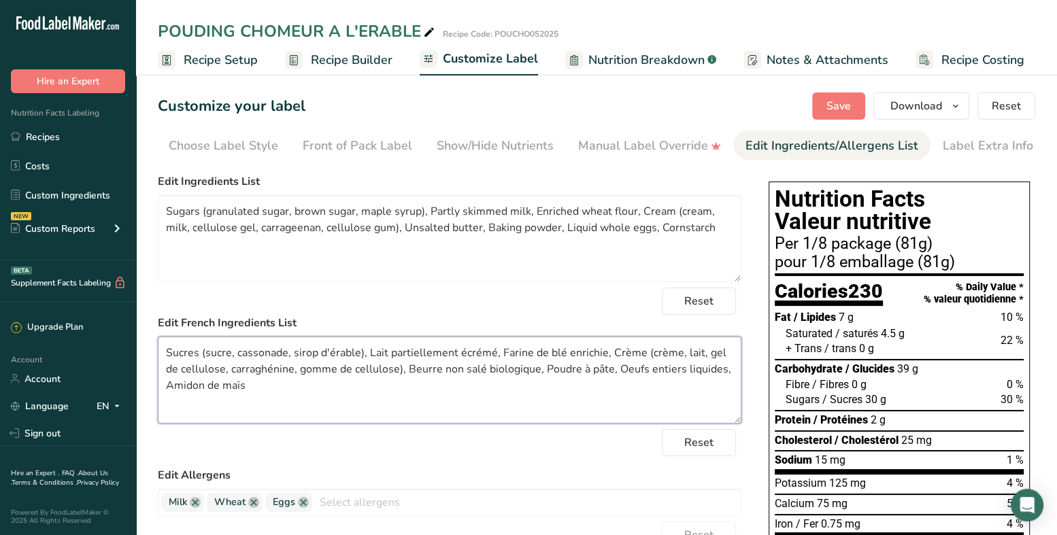
drag, startPoint x: 518, startPoint y: 371, endPoint x: 469, endPoint y: 375, distance: 49.1
click at [469, 375] on textarea "Sucres (sucre, cassonade, sirop d'érable), Lait partiellement écrémé, Farine de…" at bounding box center [449, 380] width 583 height 87
click at [485, 391] on textarea "Sucres (sucre, cassonade, sirop d'érable), Lait partiellement écrémé, Farine de…" at bounding box center [449, 380] width 583 height 87
type textarea "Sucres (sucre, cassonade, sirop d'érable), Lait partiellement écrémé, Farine de…"
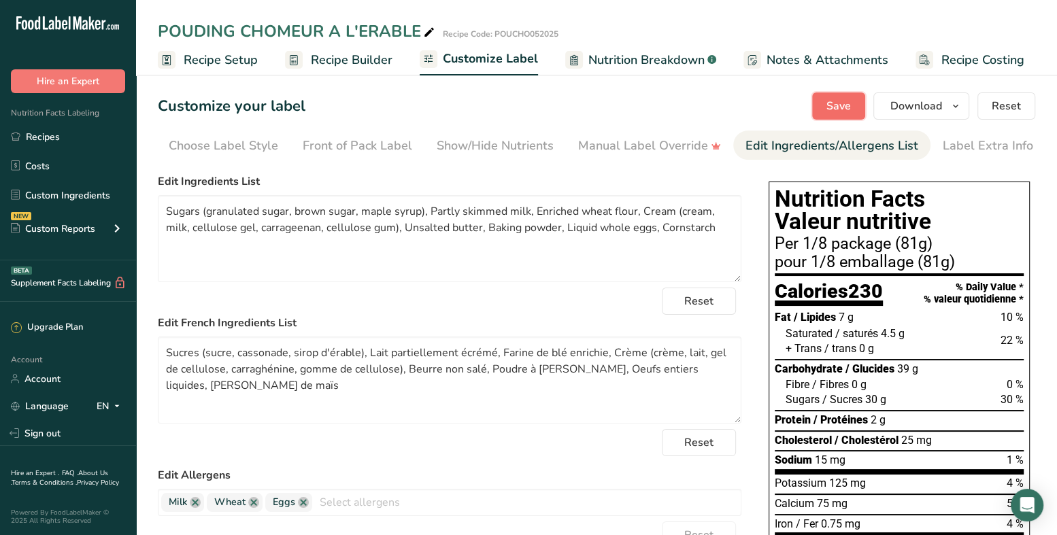
click at [842, 101] on span "Save" at bounding box center [838, 106] width 24 height 16
drag, startPoint x: 655, startPoint y: 233, endPoint x: 562, endPoint y: 233, distance: 93.2
click at [562, 233] on textarea "Sugars (granulated sugar, brown sugar, maple syrup), Partly skimmed milk, Enric…" at bounding box center [449, 238] width 583 height 87
click at [484, 229] on textarea "Sugars (granulated sugar, brown sugar, maple syrup), Partly skimmed milk, Enric…" at bounding box center [449, 238] width 583 height 87
paste textarea "Liquid whole eggs,"
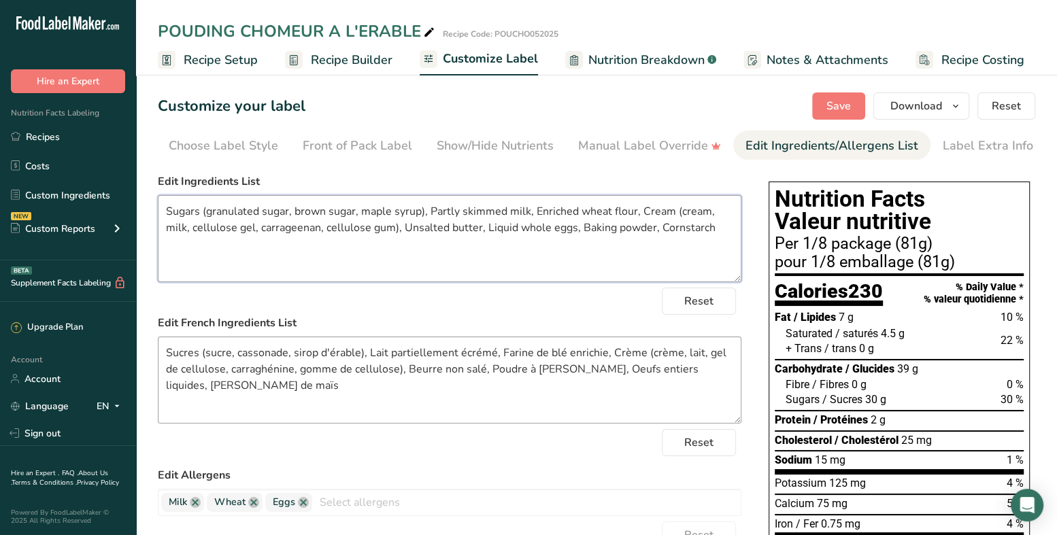
type textarea "Sugars (granulated sugar, brown sugar, maple syrup), Partly skimmed milk, Enric…"
drag, startPoint x: 655, startPoint y: 371, endPoint x: 547, endPoint y: 373, distance: 108.1
click at [547, 373] on textarea "Sucres (sucre, cassonade, sirop d'érable), Lait partiellement écrémé, Farine de…" at bounding box center [449, 380] width 583 height 87
click at [473, 373] on textarea "Sucres (sucre, cassonade, sirop d'érable), Lait partiellement écrémé, Farine de…" at bounding box center [449, 380] width 583 height 87
paste textarea "Oeufs entiers liquides, A"
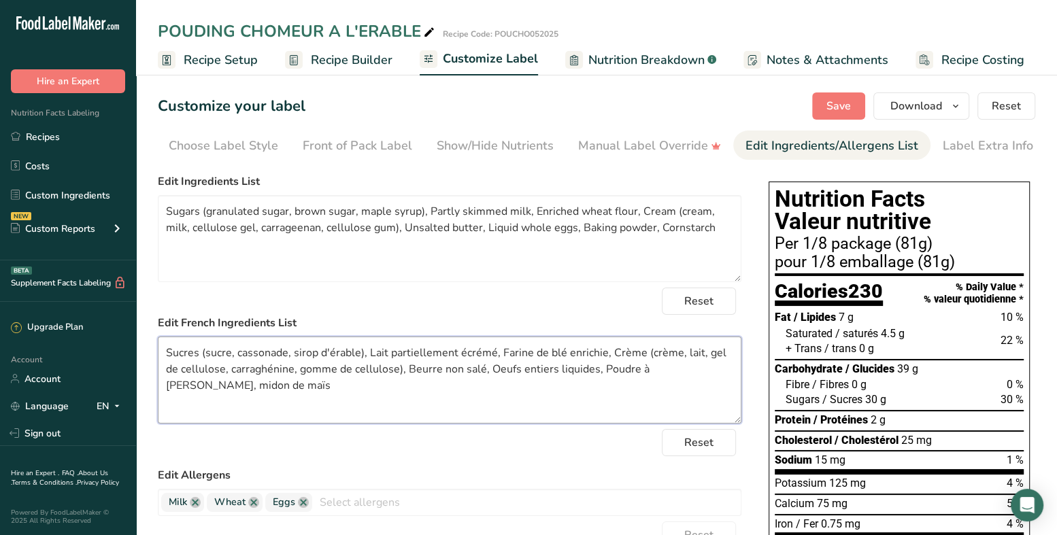
drag, startPoint x: 655, startPoint y: 376, endPoint x: 686, endPoint y: 385, distance: 31.8
click at [655, 376] on textarea "Sucres (sucre, cassonade, sirop d'érable), Lait partiellement écrémé, Farine de…" at bounding box center [449, 380] width 583 height 87
click at [578, 411] on textarea "Sucres (sucre, cassonade, sirop d'érable), Lait partiellement écrémé, Farine de…" at bounding box center [449, 380] width 583 height 87
type textarea "Sucres (sucre, cassonade, sirop d'érable), Lait partiellement écrémé, Farine de…"
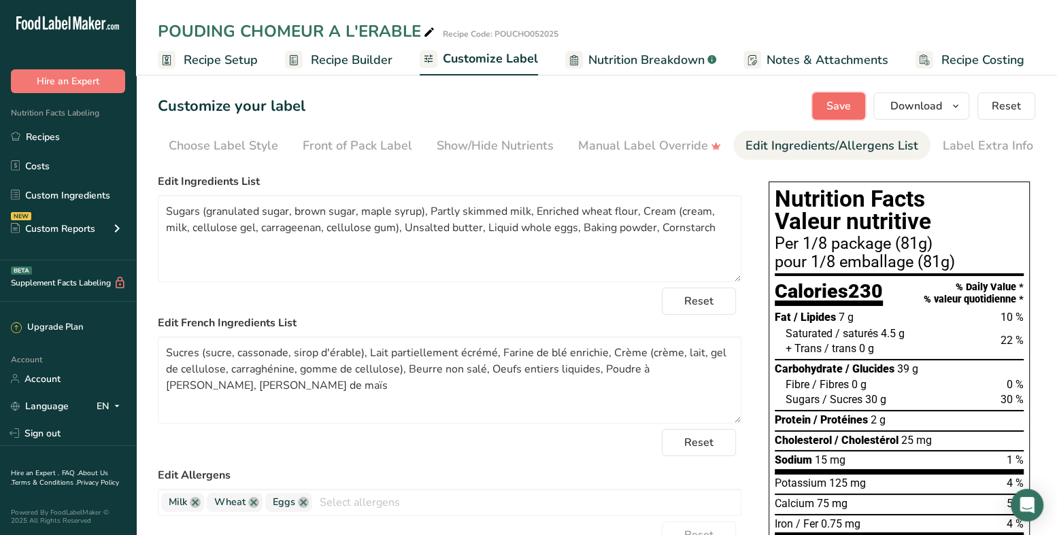
click at [851, 106] on span "Save" at bounding box center [838, 106] width 24 height 16
click at [957, 107] on icon "button" at bounding box center [955, 106] width 11 height 17
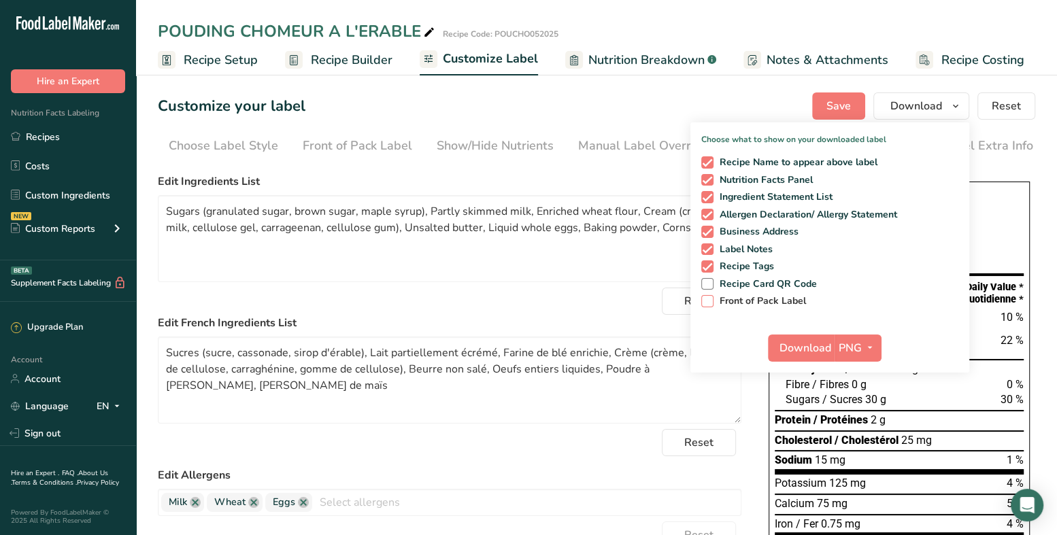
click at [763, 305] on span "Front of Pack Label" at bounding box center [759, 301] width 93 height 12
click at [710, 305] on input "Front of Pack Label" at bounding box center [705, 300] width 9 height 9
checkbox input "true"
click at [870, 343] on icon "button" at bounding box center [869, 347] width 11 height 17
click at [855, 436] on link "PDF" at bounding box center [860, 443] width 44 height 22
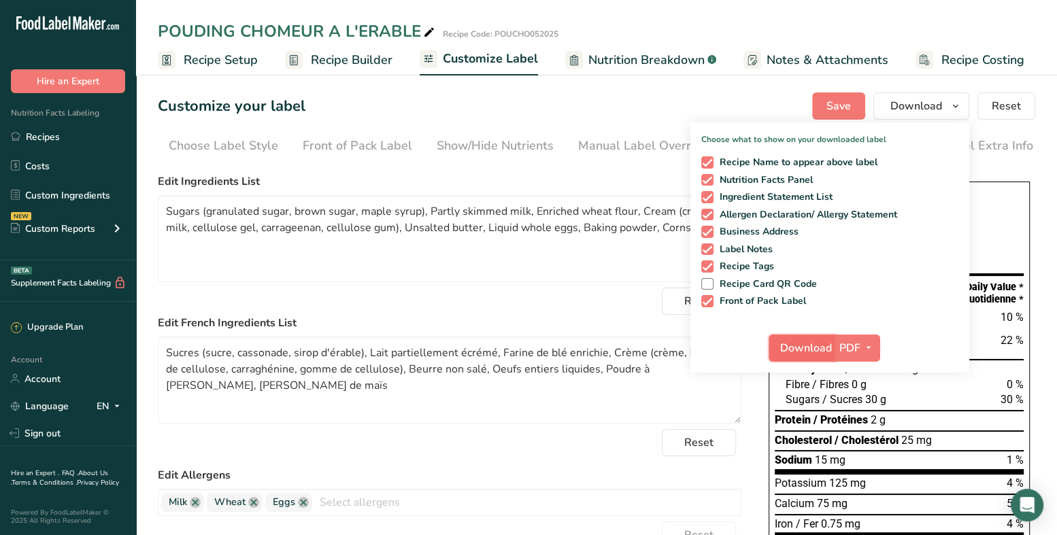
click at [800, 345] on span "Download" at bounding box center [806, 348] width 52 height 16
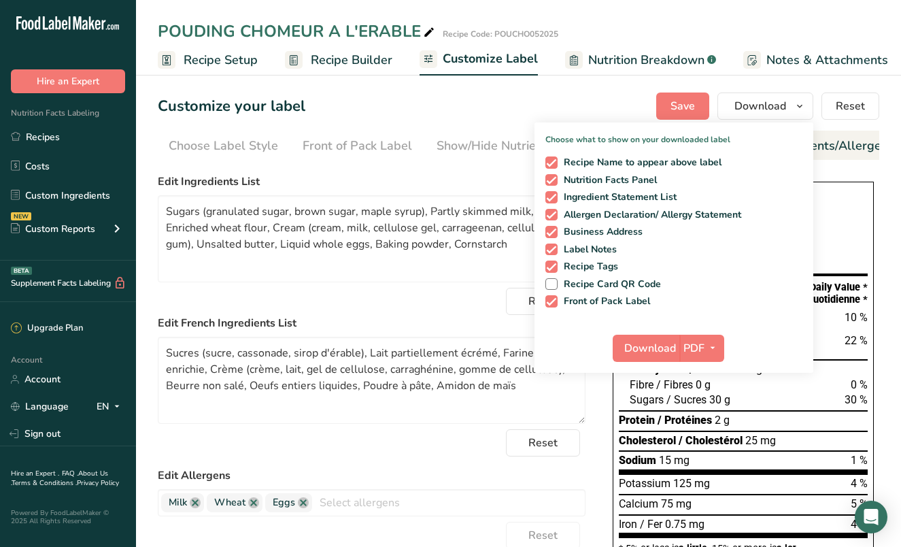
click at [379, 97] on div "Customize your label Save Download Choose what to show on your downloaded label…" at bounding box center [518, 105] width 721 height 27
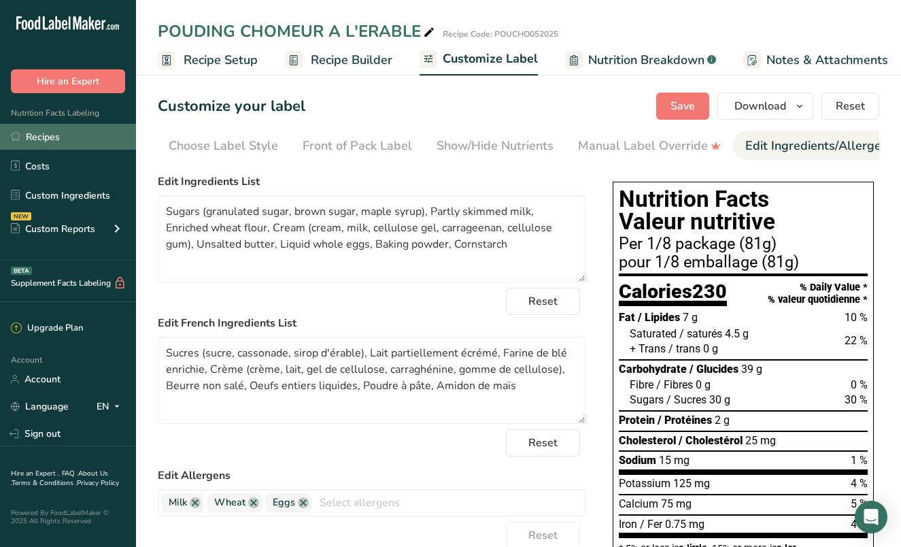
click at [57, 139] on link "Recipes" at bounding box center [68, 137] width 136 height 26
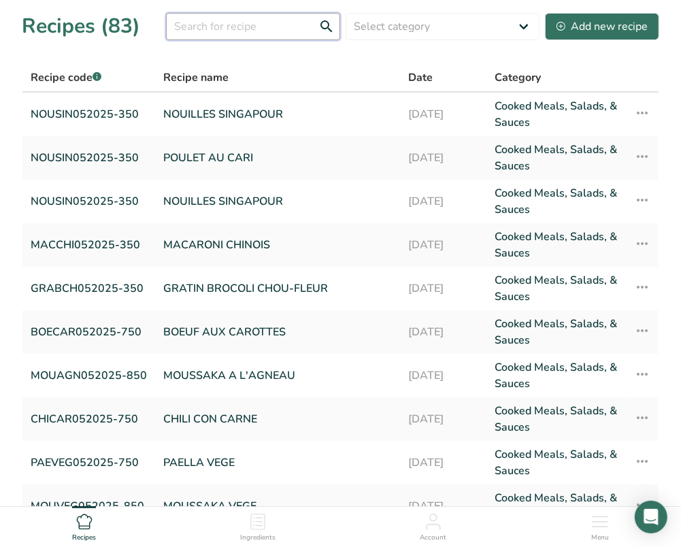
click at [230, 31] on input "text" at bounding box center [253, 26] width 174 height 27
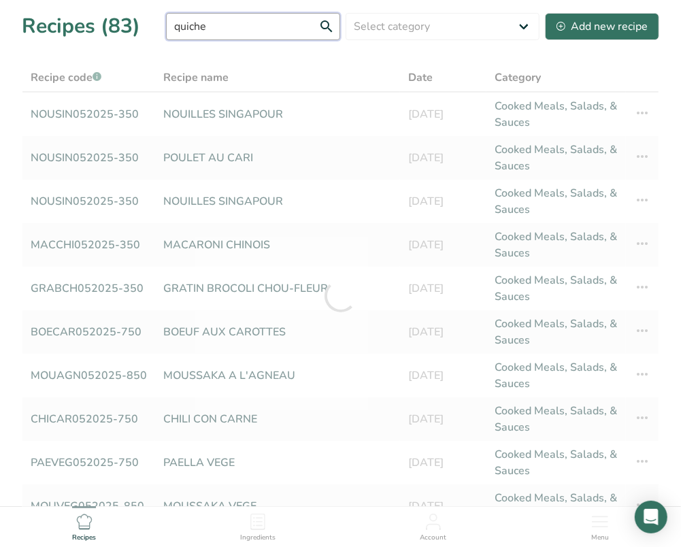
type input "quiche"
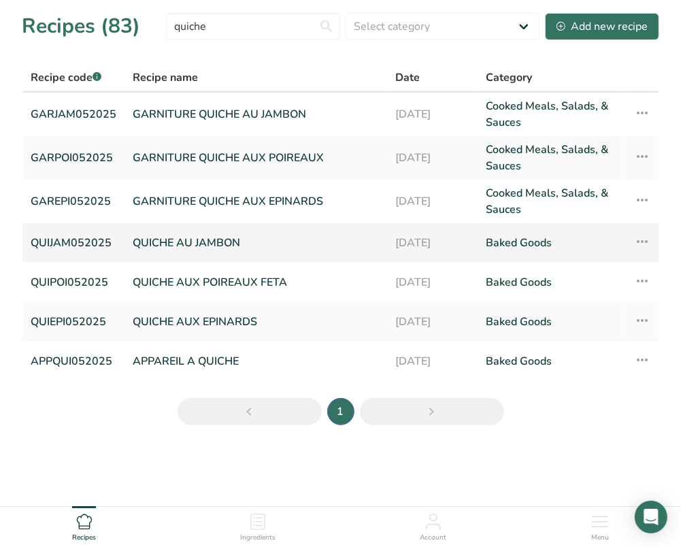
click at [200, 241] on link "QUICHE AU JAMBON" at bounding box center [256, 242] width 246 height 29
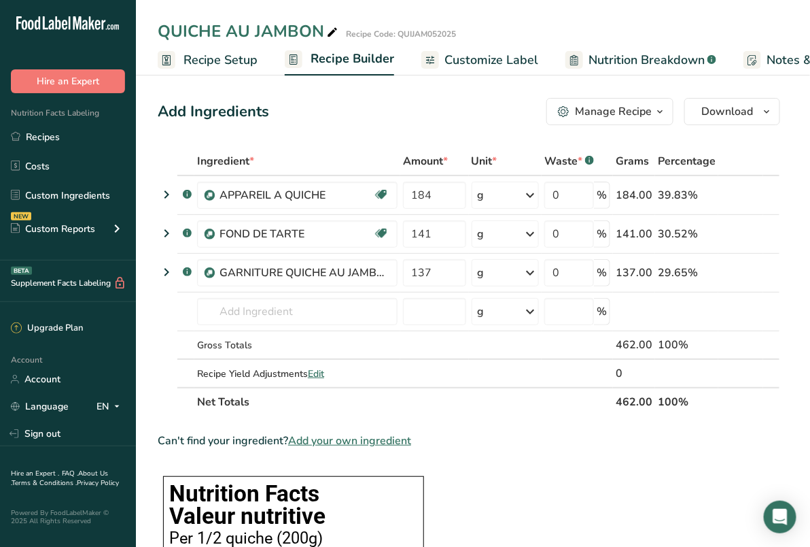
click at [225, 62] on span "Recipe Setup" at bounding box center [221, 60] width 74 height 18
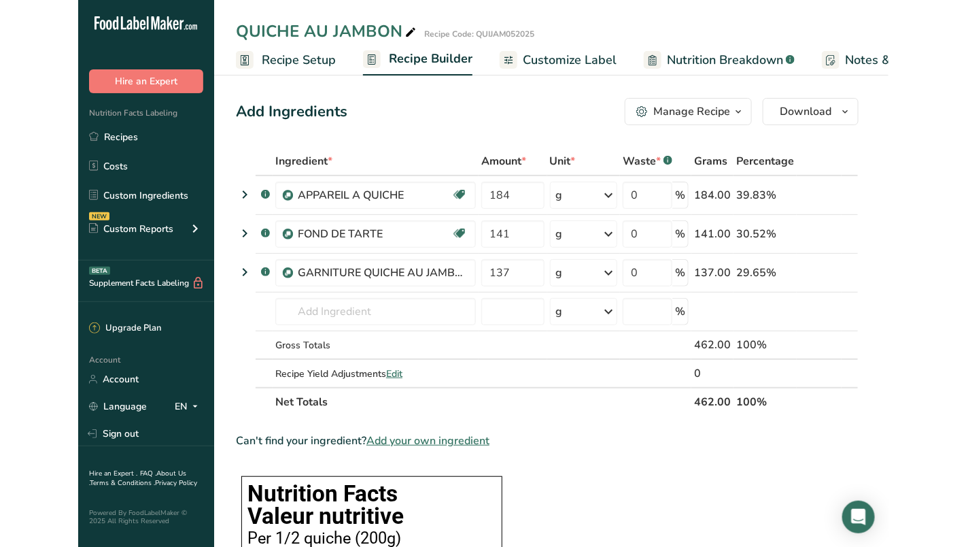
scroll to position [0, 4]
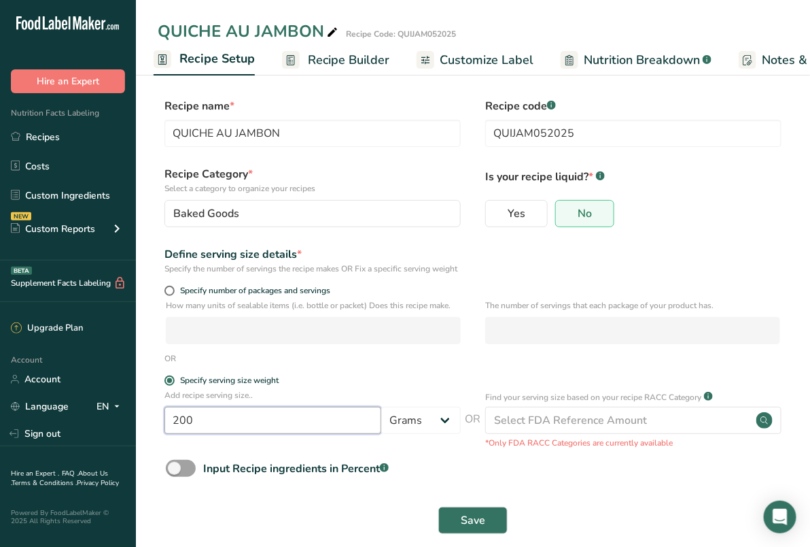
click at [188, 429] on input "200" at bounding box center [273, 420] width 217 height 27
drag, startPoint x: 204, startPoint y: 432, endPoint x: 180, endPoint y: 434, distance: 23.9
click at [181, 434] on input "200" at bounding box center [273, 420] width 217 height 27
type input "225"
click at [485, 528] on button "Save" at bounding box center [473, 520] width 69 height 27
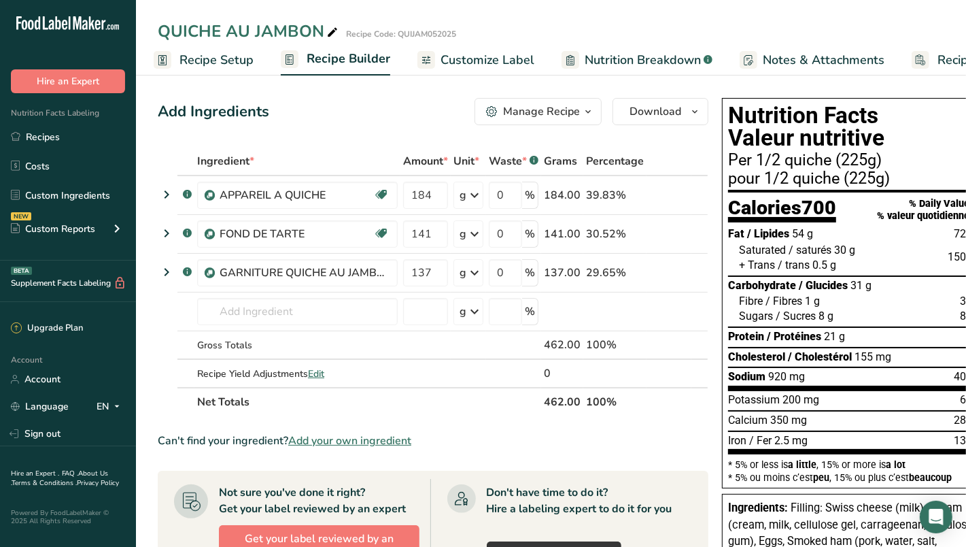
click at [488, 58] on span "Customize Label" at bounding box center [488, 60] width 94 height 18
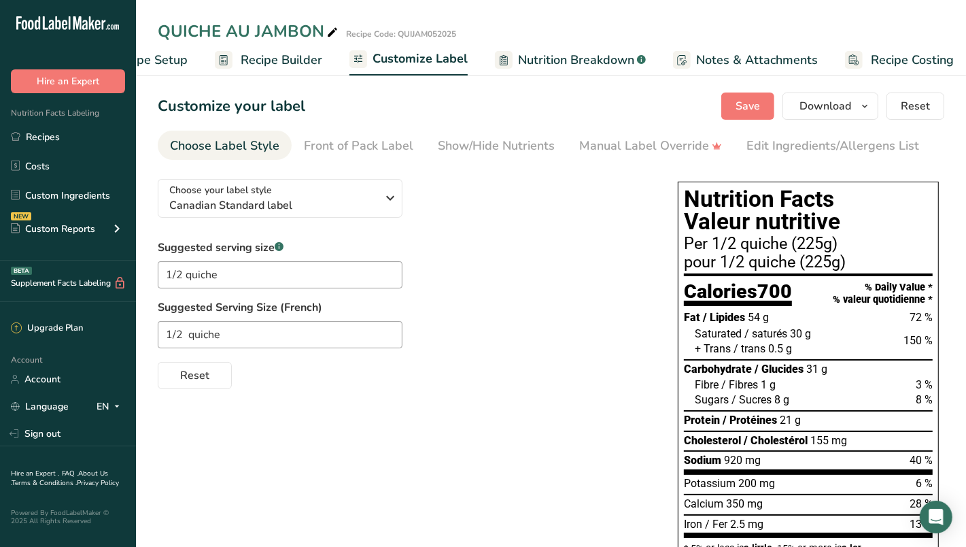
scroll to position [0, 79]
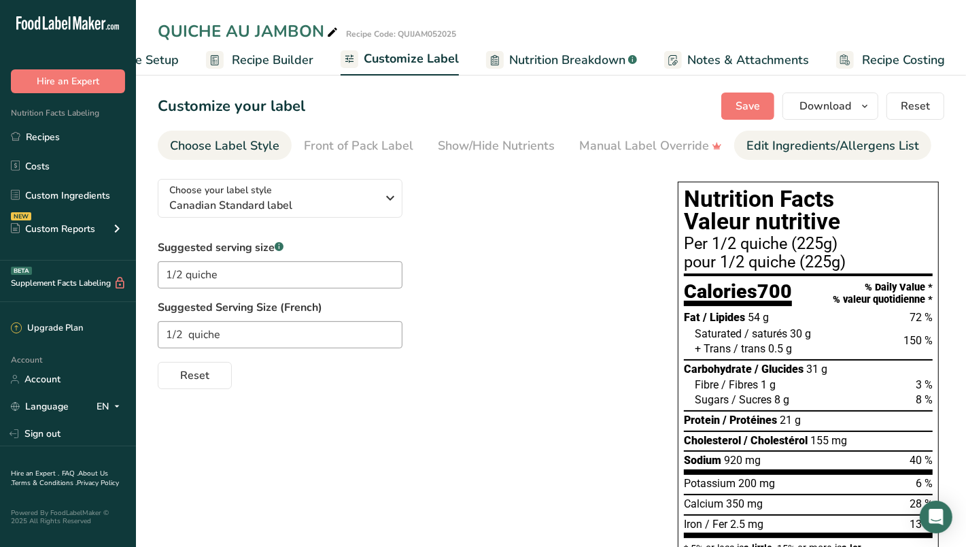
click at [804, 148] on div "Edit Ingredients/Allergens List" at bounding box center [833, 146] width 173 height 18
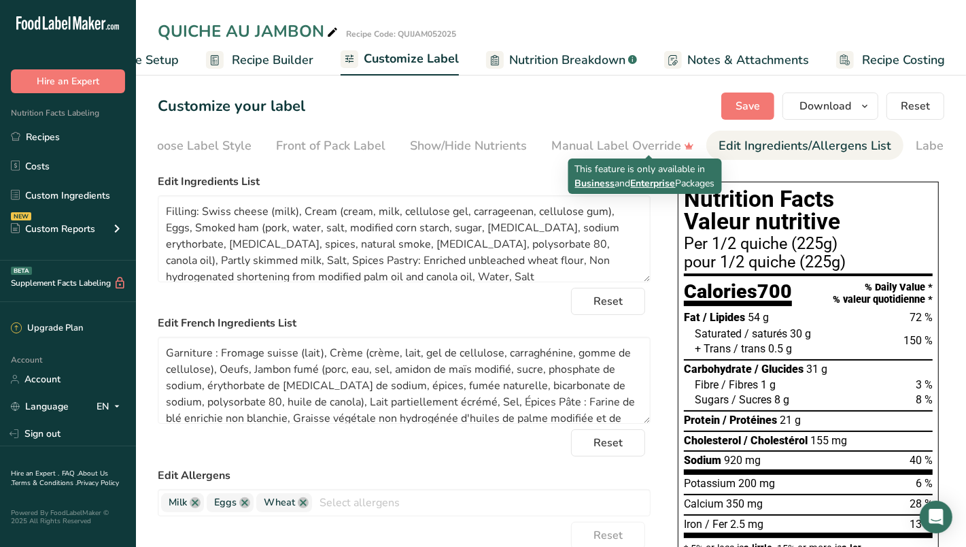
scroll to position [0, 92]
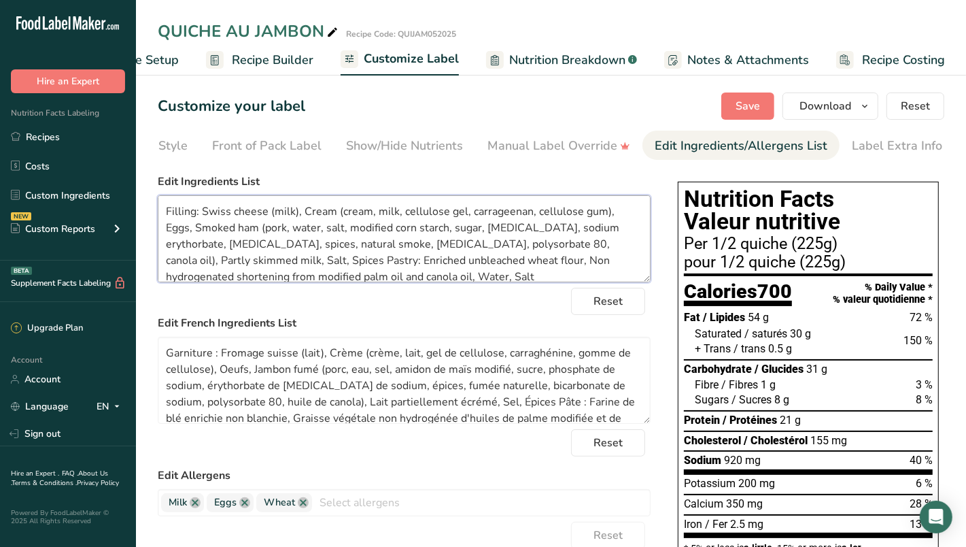
drag, startPoint x: 195, startPoint y: 218, endPoint x: 173, endPoint y: 216, distance: 22.5
click at [171, 217] on textarea "Filling: Swiss cheese (milk), Cream (cream, milk, cellulose gel, carrageenan, c…" at bounding box center [404, 238] width 493 height 87
drag, startPoint x: 381, startPoint y: 263, endPoint x: 358, endPoint y: 268, distance: 23.6
click at [358, 268] on textarea "FILLING: Swiss cheese (milk), Cream (cream, milk, cellulose gel, carrageenan, c…" at bounding box center [404, 238] width 493 height 87
type textarea "FILLING: Swiss cheese (milk), Cream (cream, milk, cellulose gel, carrageenan, c…"
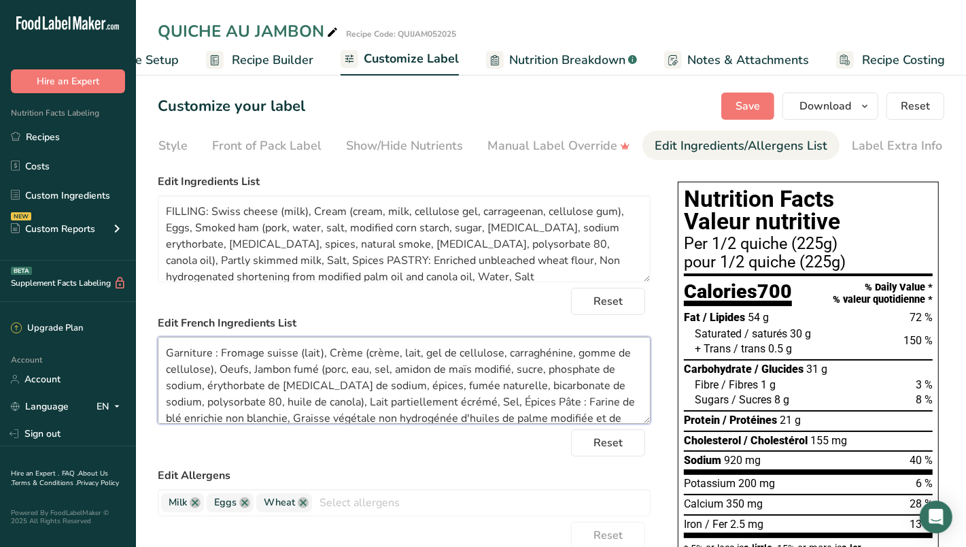
drag, startPoint x: 213, startPoint y: 358, endPoint x: 172, endPoint y: 360, distance: 40.8
click at [172, 360] on textarea "Garniture : Fromage suisse (lait), Crème (crème, lait, gel de cellulose, carrag…" at bounding box center [404, 380] width 493 height 87
drag, startPoint x: 575, startPoint y: 407, endPoint x: 560, endPoint y: 404, distance: 15.2
click at [560, 404] on textarea "GARNITURE: Fromage suisse (lait), Crème (crème, lait, gel de cellulose, carragh…" at bounding box center [404, 380] width 493 height 87
click at [261, 368] on textarea "GARNITURE: Fromage suisse (lait), Crème (crème, lait, gel de cellulose, carragh…" at bounding box center [404, 380] width 493 height 87
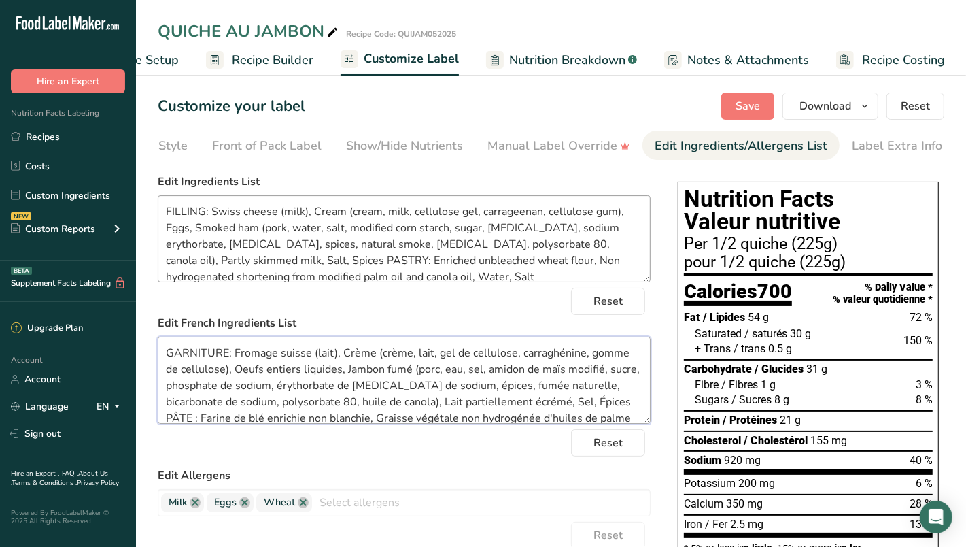
type textarea "GARNITURE: Fromage suisse (lait), Crème (crème, lait, gel de cellulose, carragh…"
click at [172, 231] on textarea "FILLING: Swiss cheese (milk), Cream (cream, milk, cellulose gel, carrageenan, c…" at bounding box center [404, 238] width 493 height 87
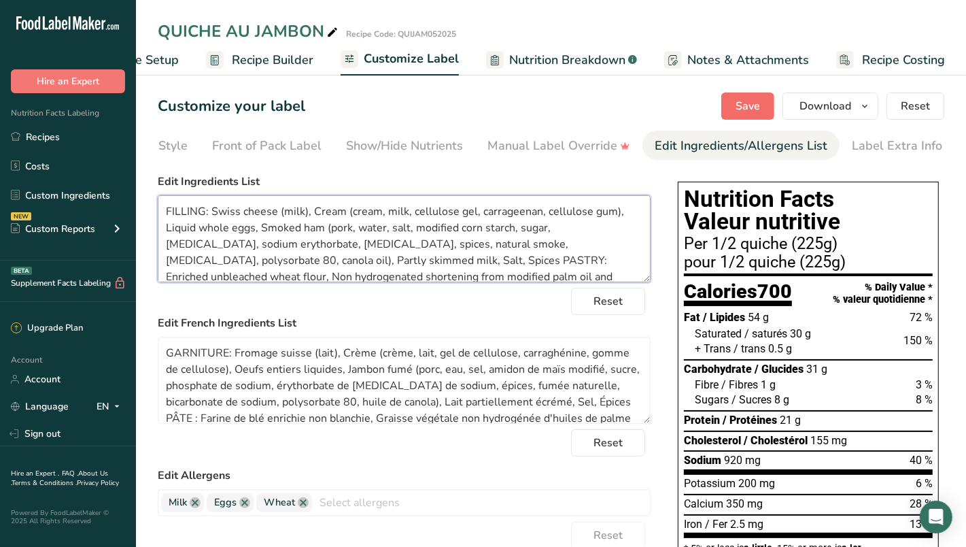
type textarea "FILLING: Swiss cheese (milk), Cream (cream, milk, cellulose gel, carrageenan, c…"
click at [740, 111] on span "Save" at bounding box center [748, 106] width 24 height 16
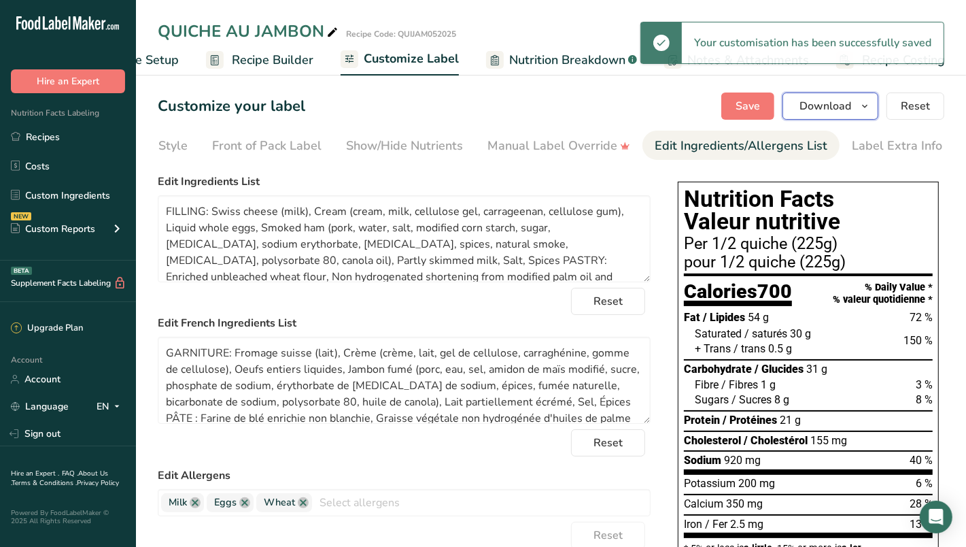
click at [868, 105] on icon "button" at bounding box center [864, 106] width 11 height 17
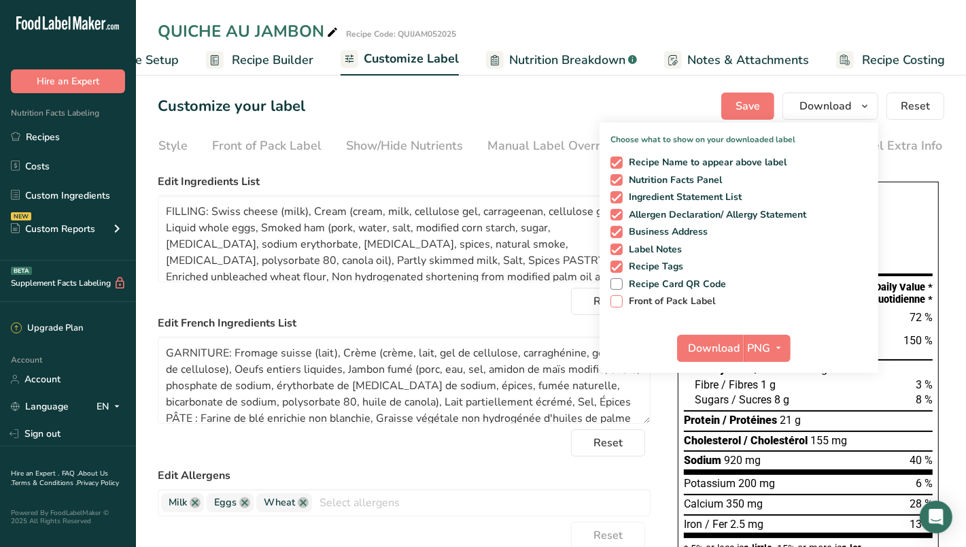
click at [668, 300] on span "Front of Pack Label" at bounding box center [669, 301] width 93 height 12
click at [619, 300] on input "Front of Pack Label" at bounding box center [615, 300] width 9 height 9
checkbox input "true"
click at [777, 345] on icon "button" at bounding box center [779, 347] width 11 height 17
click at [775, 443] on link "PDF" at bounding box center [769, 443] width 44 height 22
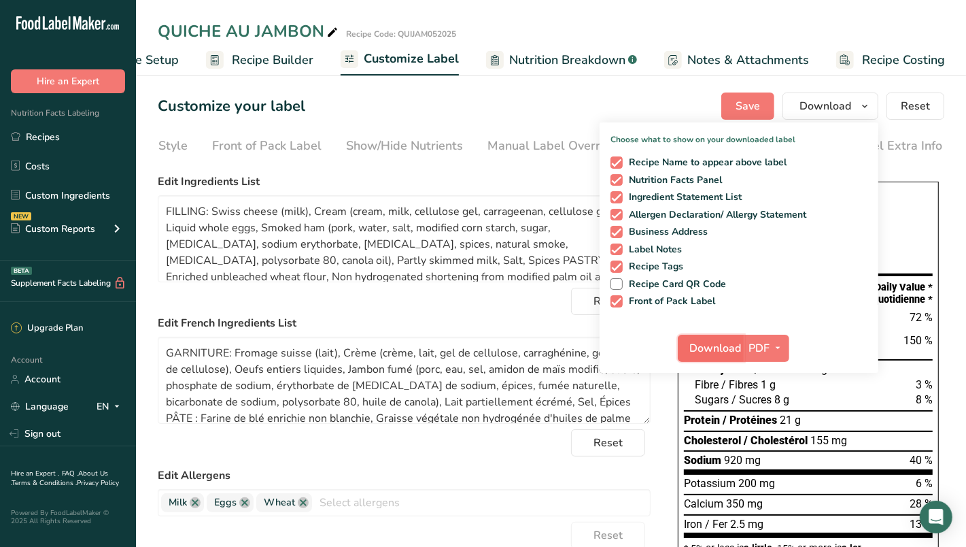
click at [719, 354] on span "Download" at bounding box center [715, 348] width 52 height 16
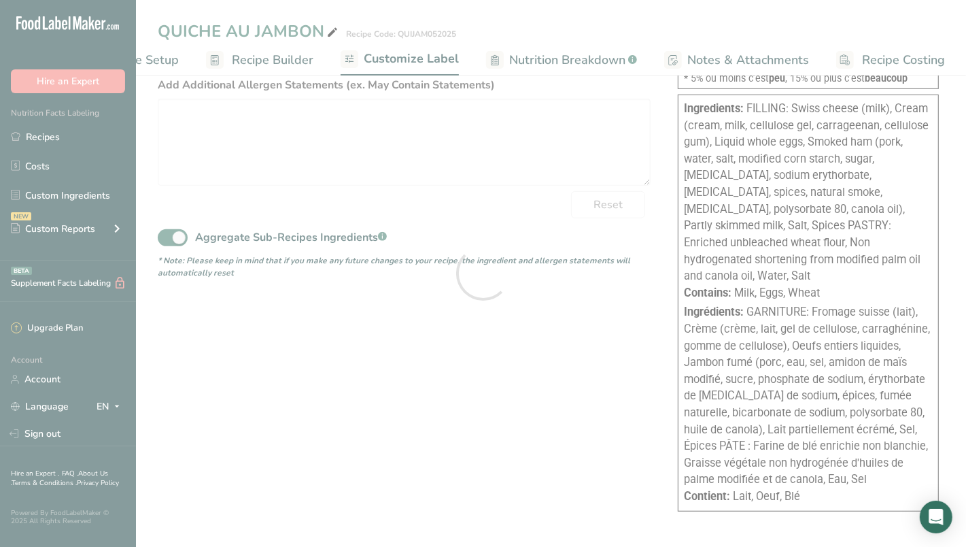
scroll to position [466, 0]
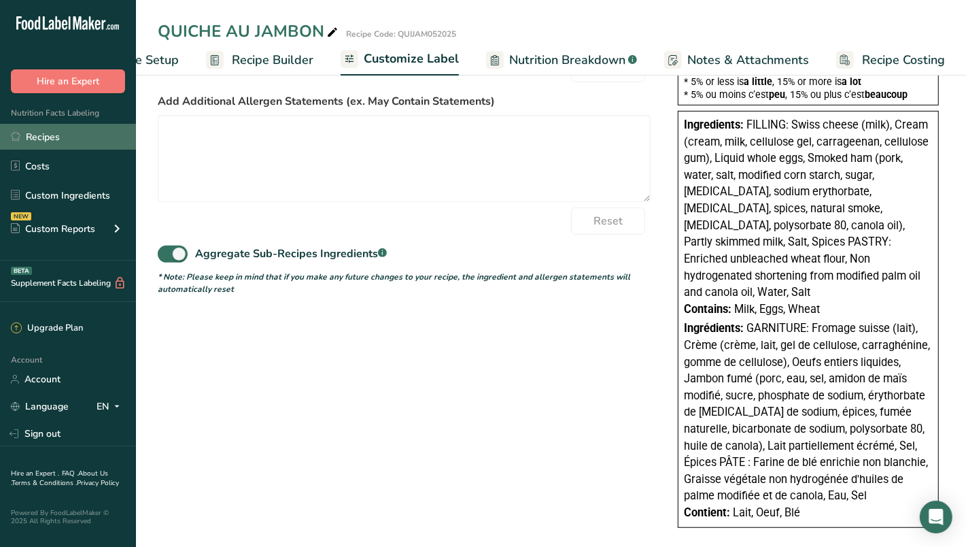
click at [46, 136] on link "Recipes" at bounding box center [68, 137] width 136 height 26
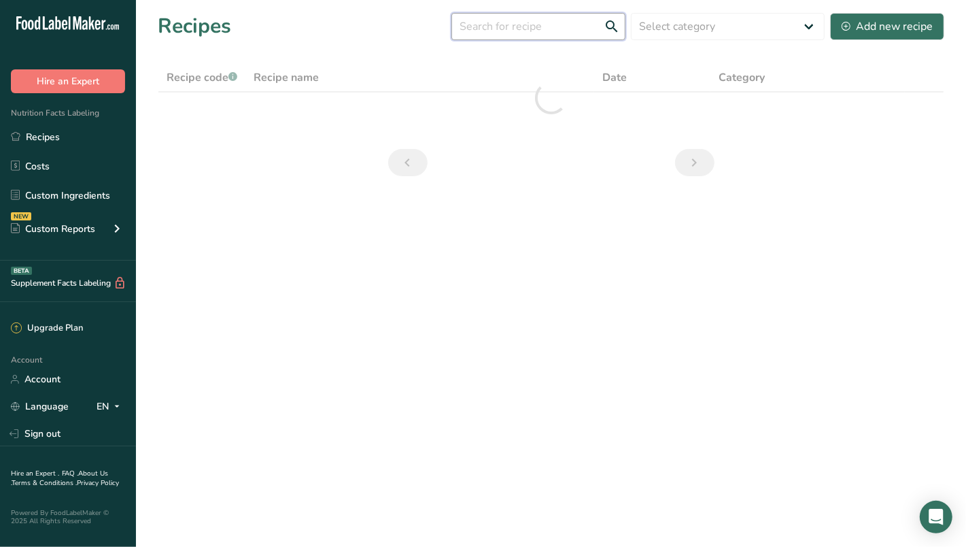
click at [539, 29] on input "text" at bounding box center [538, 26] width 174 height 27
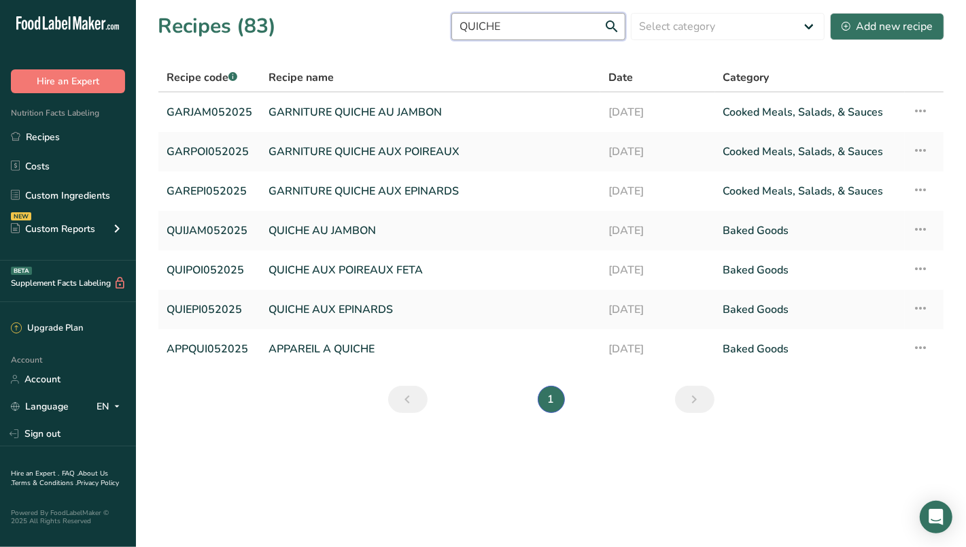
click at [624, 28] on input "QUICHE" at bounding box center [538, 26] width 174 height 27
type input "QUICHE"
click at [352, 268] on link "QUICHE AUX POIREAUX FETA" at bounding box center [431, 270] width 324 height 29
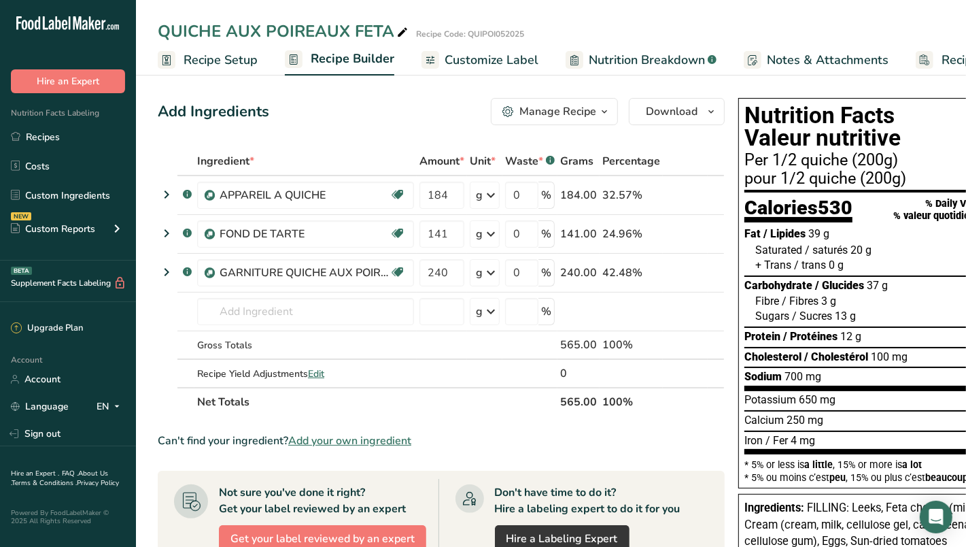
click at [237, 63] on span "Recipe Setup" at bounding box center [221, 60] width 74 height 18
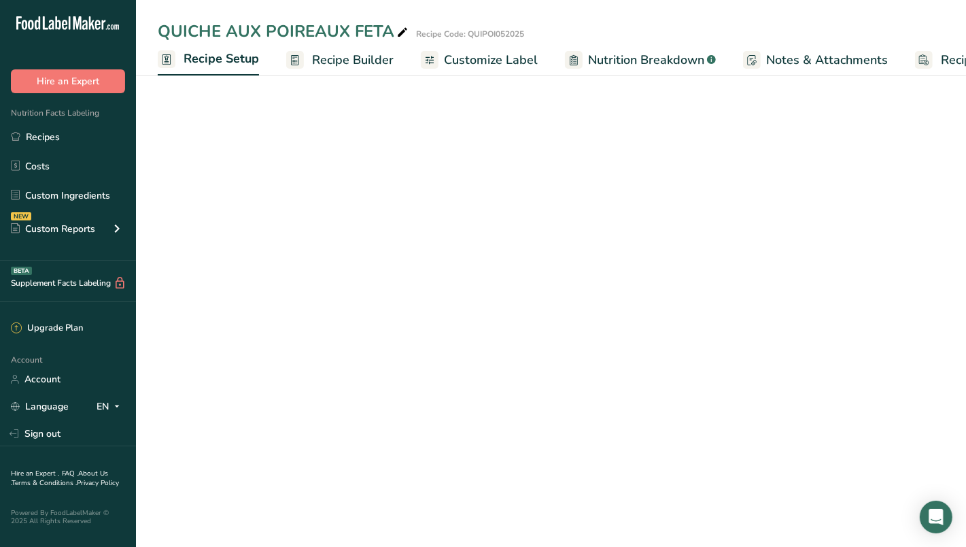
scroll to position [0, 4]
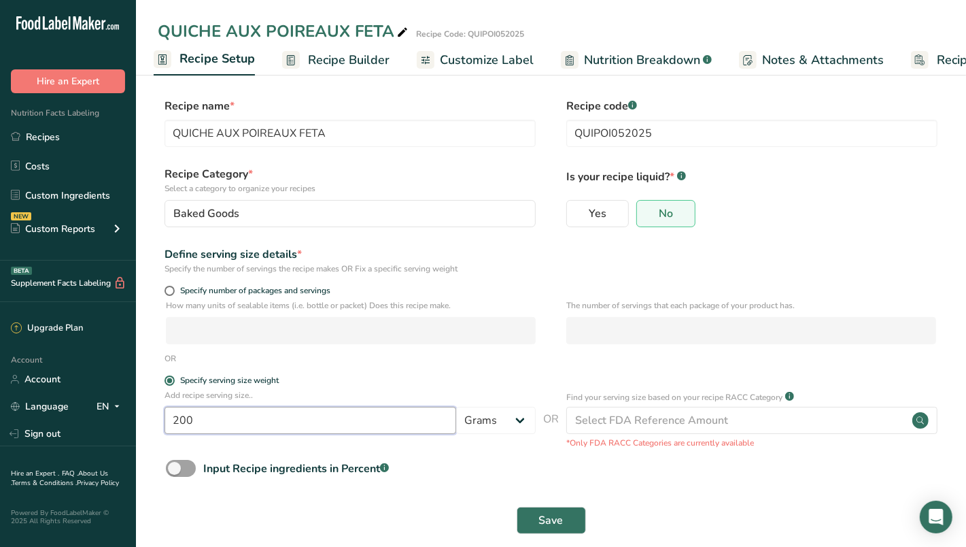
drag, startPoint x: 182, startPoint y: 422, endPoint x: 209, endPoint y: 423, distance: 27.2
click at [209, 423] on input "200" at bounding box center [311, 420] width 292 height 27
type input "225"
click at [536, 509] on button "Save" at bounding box center [551, 520] width 69 height 27
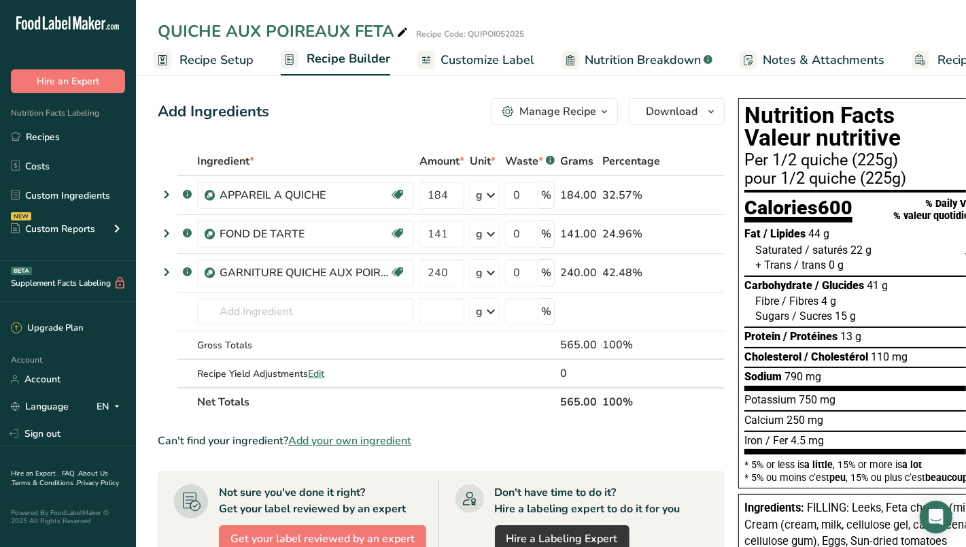
click at [641, 66] on span "Nutrition Breakdown" at bounding box center [643, 60] width 116 height 18
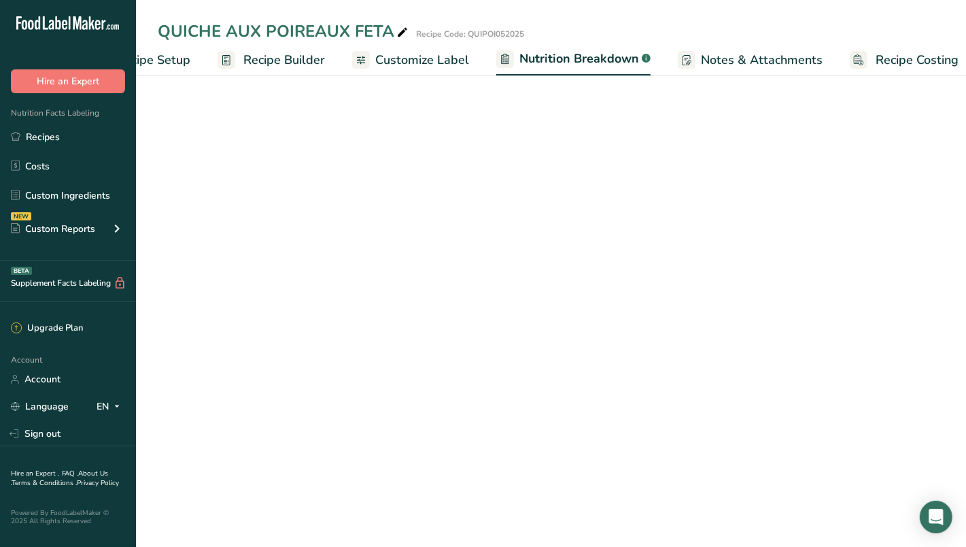
select select "Calories"
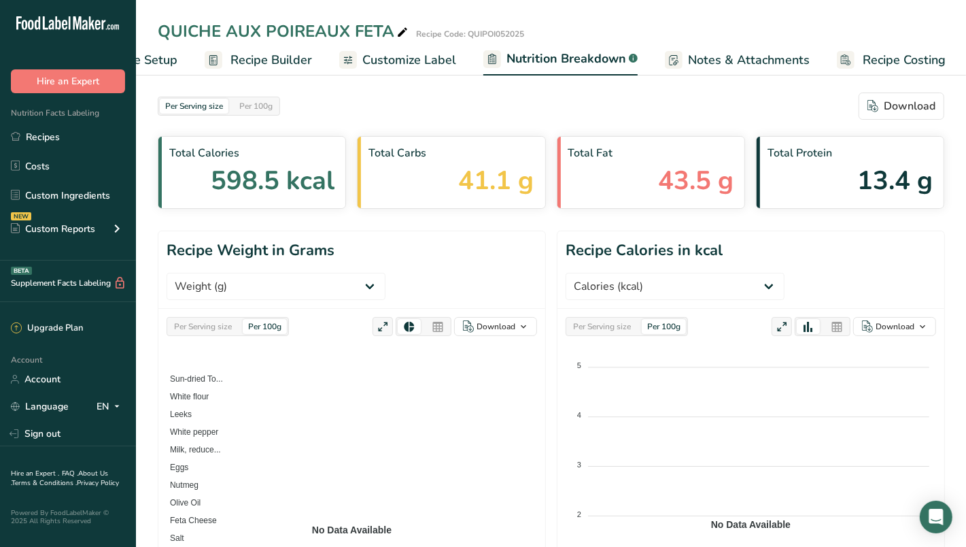
click at [408, 63] on span "Customize Label" at bounding box center [409, 60] width 94 height 18
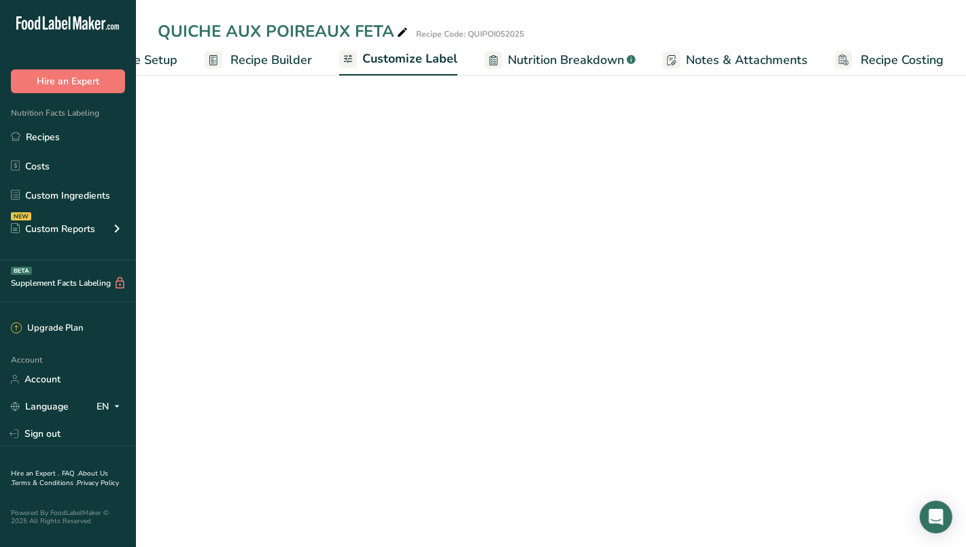
scroll to position [0, 79]
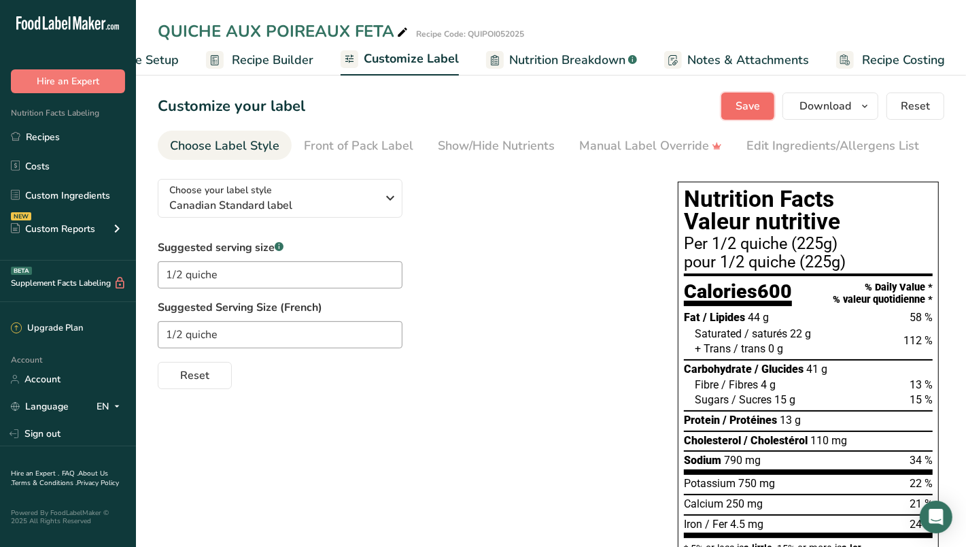
click at [755, 114] on span "Save" at bounding box center [748, 106] width 24 height 16
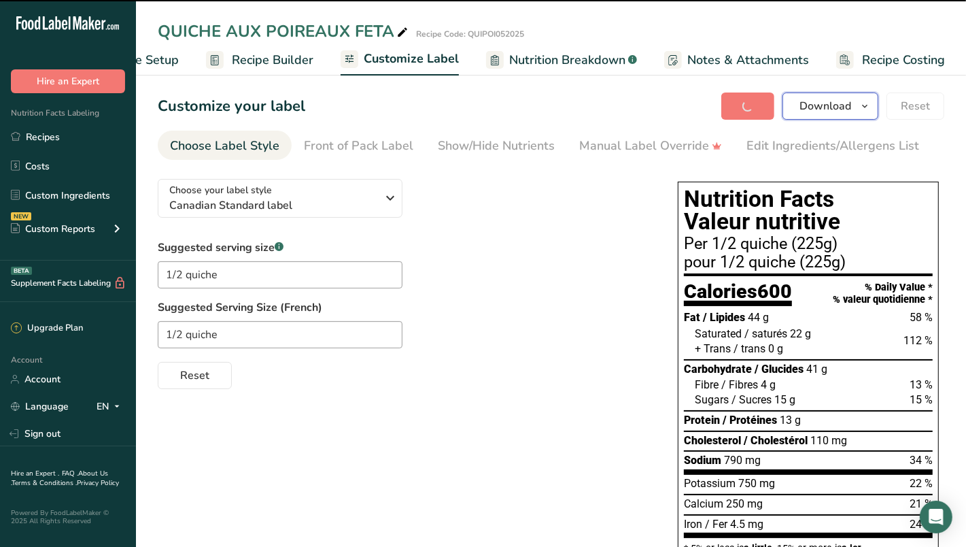
click at [868, 103] on icon "button" at bounding box center [864, 106] width 11 height 17
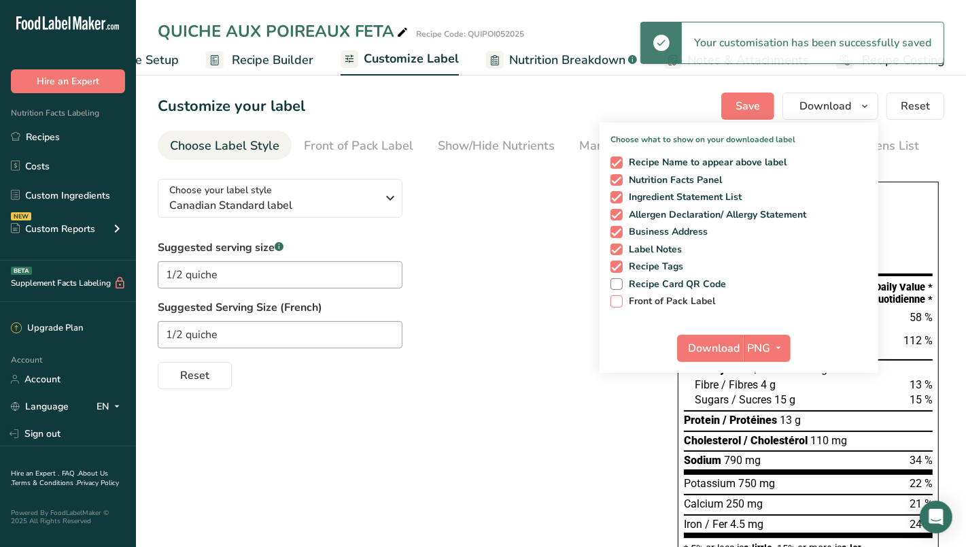
click at [669, 300] on span "Front of Pack Label" at bounding box center [669, 301] width 93 height 12
click at [619, 300] on input "Front of Pack Label" at bounding box center [615, 300] width 9 height 9
checkbox input "true"
click at [765, 344] on span "PNG" at bounding box center [759, 348] width 23 height 16
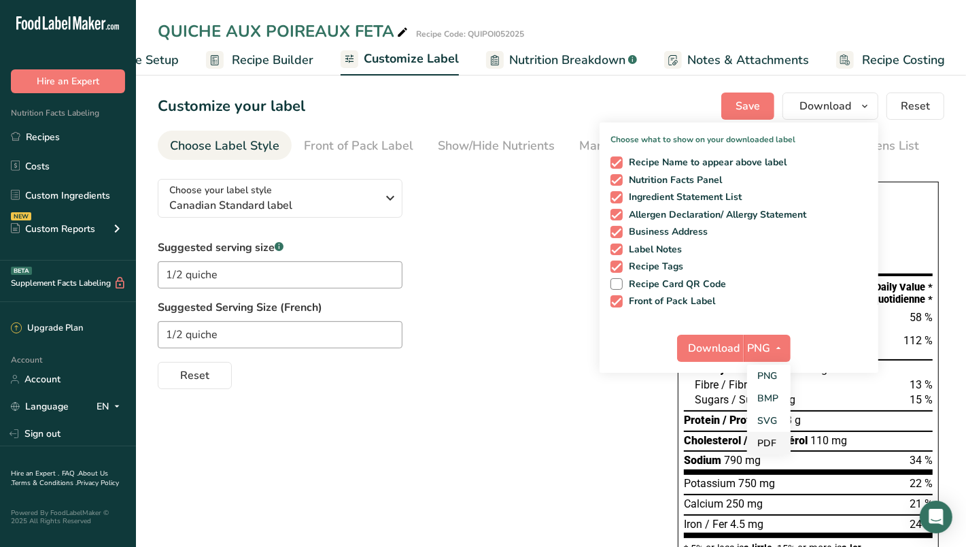
click at [776, 443] on link "PDF" at bounding box center [769, 443] width 44 height 22
click at [709, 352] on span "Download" at bounding box center [715, 348] width 52 height 16
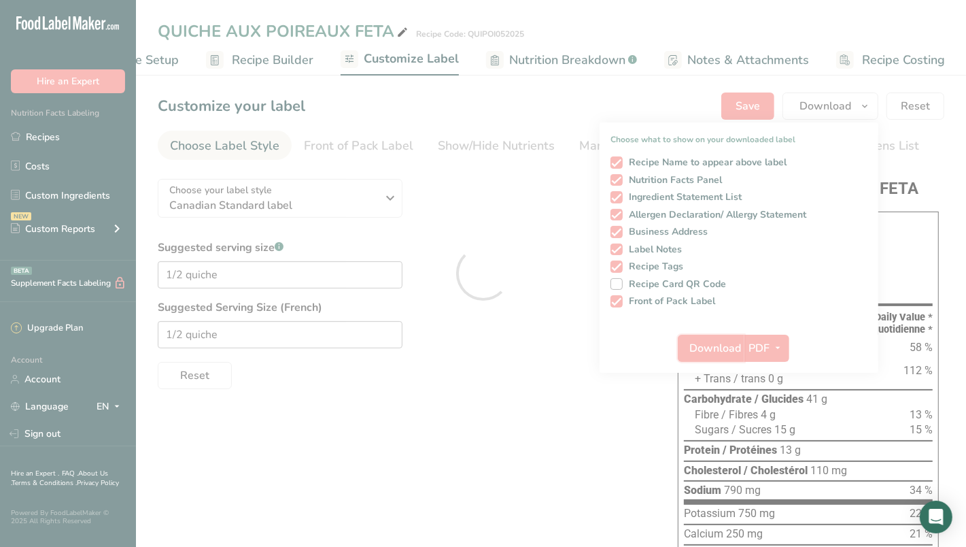
scroll to position [534, 0]
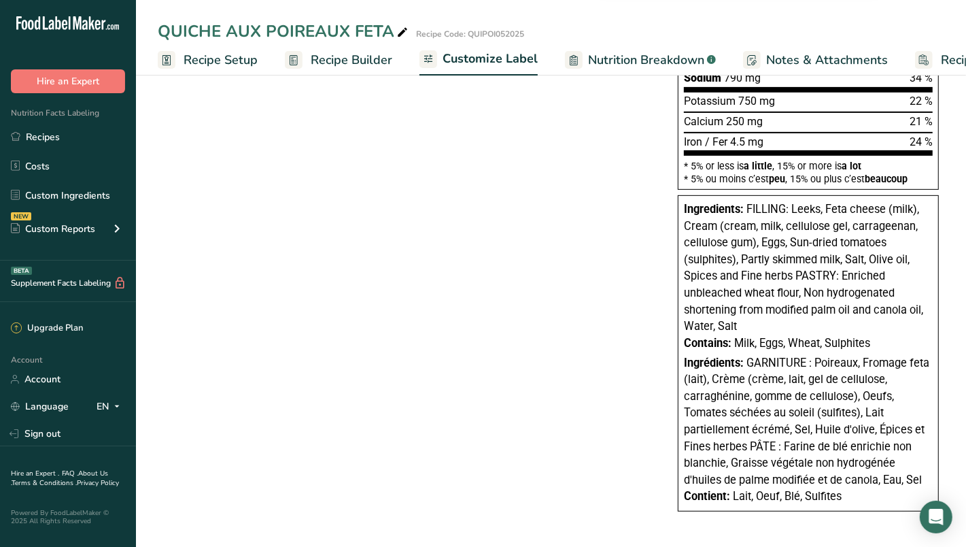
scroll to position [0, 79]
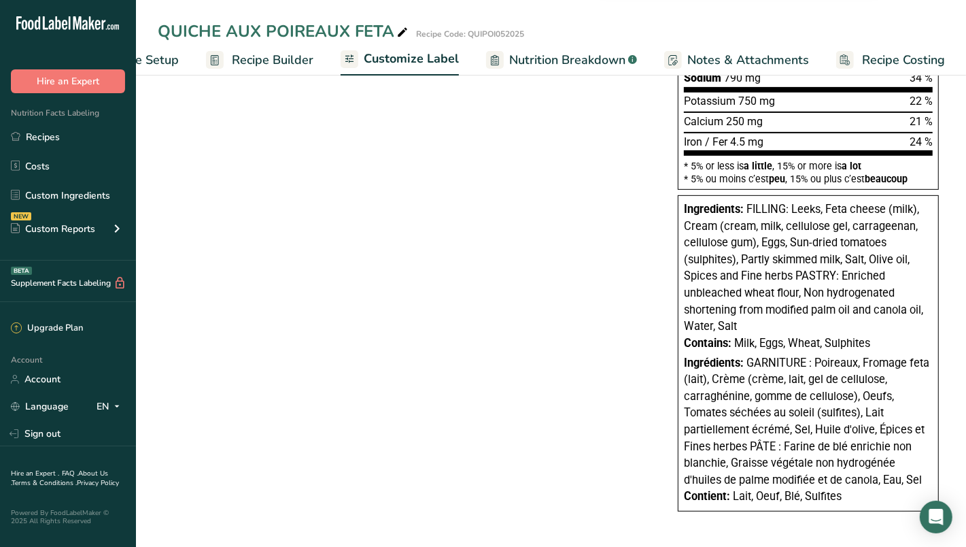
click at [390, 65] on span "Customize Label" at bounding box center [411, 59] width 95 height 18
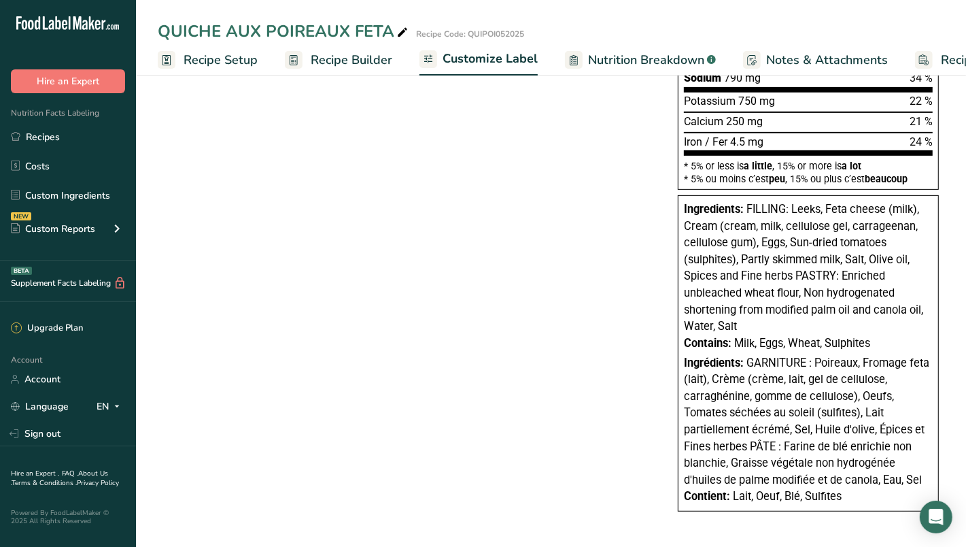
click at [495, 61] on span "Customize Label" at bounding box center [490, 59] width 95 height 18
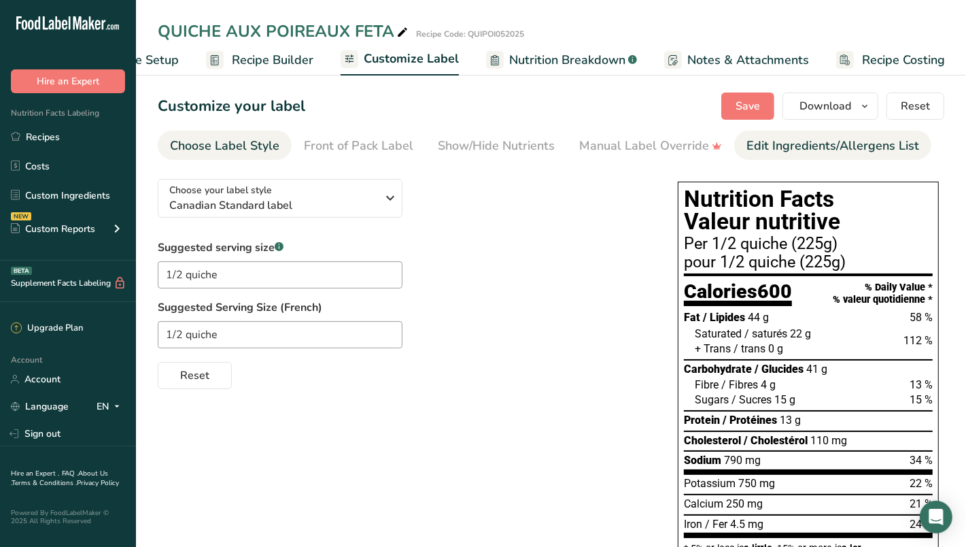
click at [773, 149] on div "Edit Ingredients/Allergens List" at bounding box center [833, 146] width 173 height 18
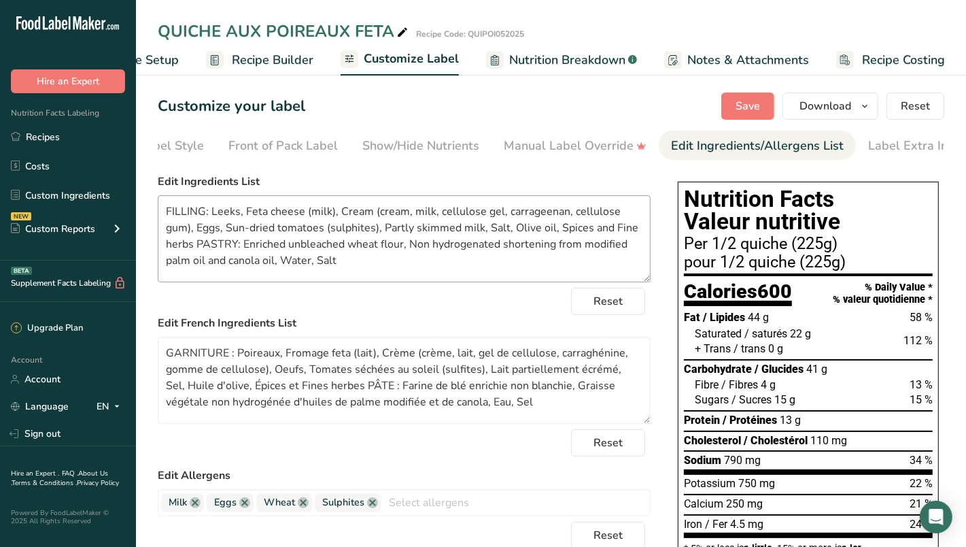
scroll to position [0, 92]
click at [169, 232] on textarea "FILLING: Leeks, Feta cheese (milk), Cream (cream, milk, cellulose gel, carragee…" at bounding box center [404, 238] width 493 height 87
type textarea "FILLING: Leeks, Feta cheese (milk), Cream (cream, milk, cellulose gel, carragee…"
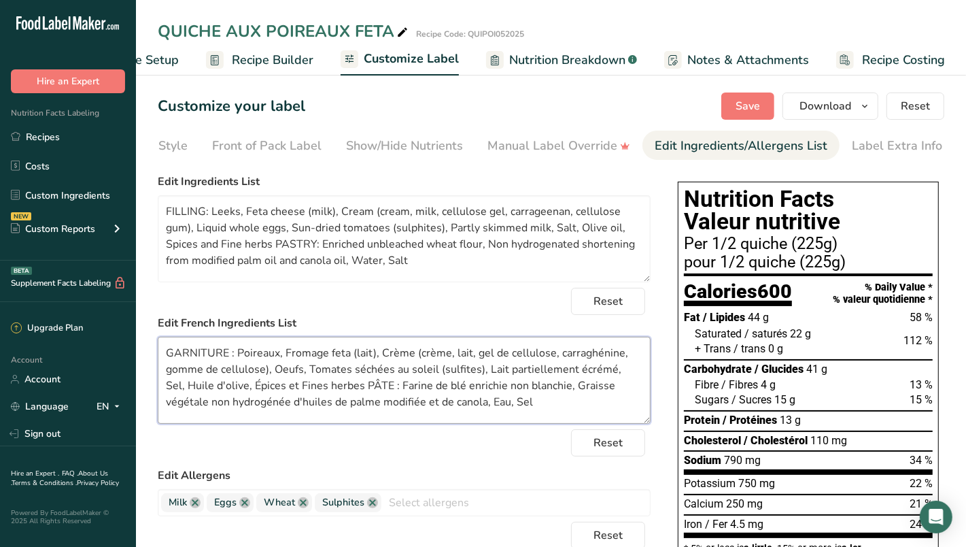
click at [303, 375] on textarea "GARNITURE : Poireaux, Fromage feta (lait), Crème (crème, lait, gel de cellulose…" at bounding box center [404, 380] width 493 height 87
type textarea "GARNITURE : Poireaux, Fromage feta (lait), Crème (crème, lait, gel de cellulose…"
click at [757, 107] on span "Save" at bounding box center [748, 106] width 24 height 16
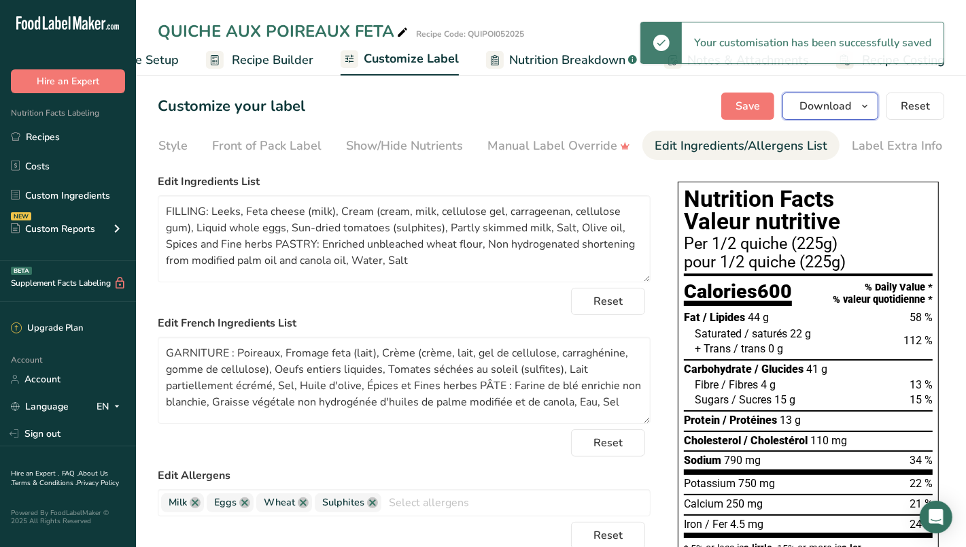
click at [866, 104] on icon "button" at bounding box center [864, 106] width 11 height 17
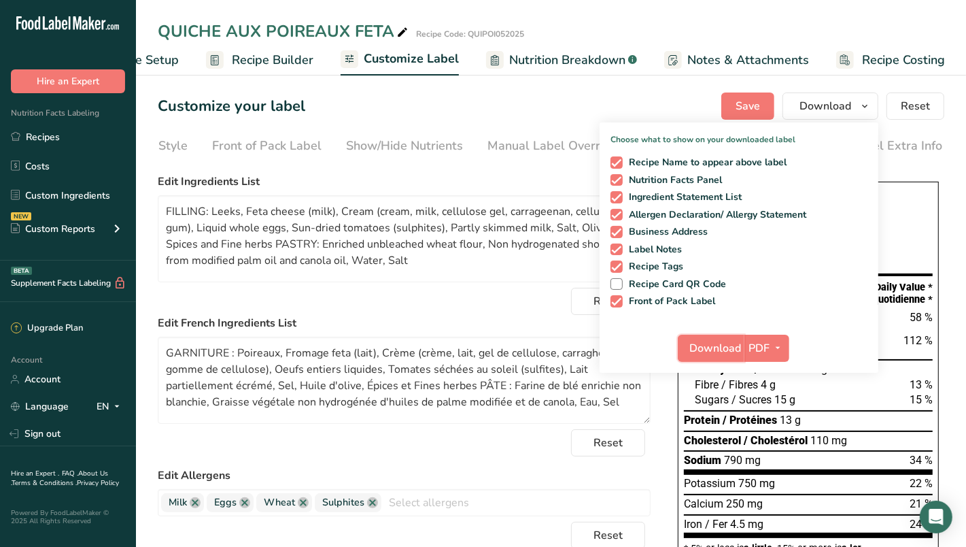
click at [715, 350] on span "Download" at bounding box center [715, 348] width 52 height 16
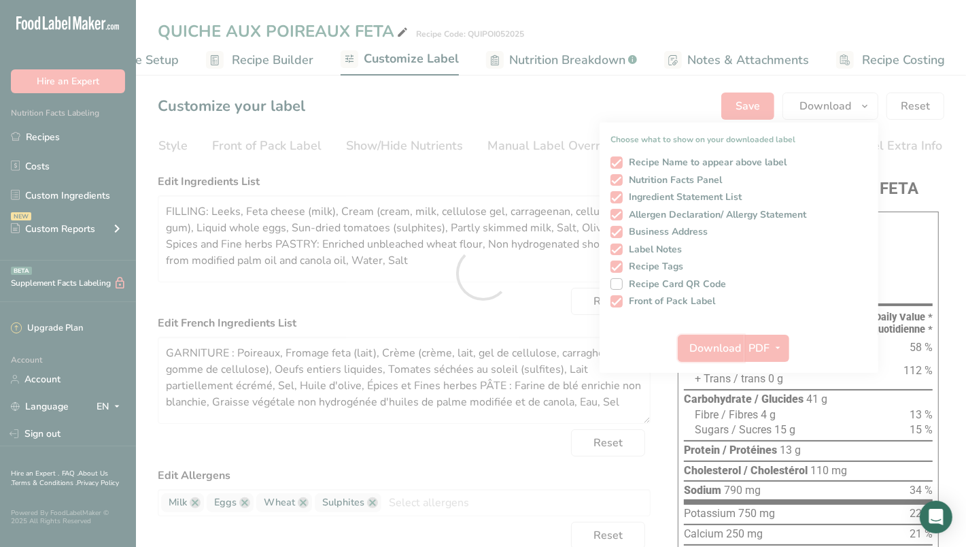
scroll to position [0, 0]
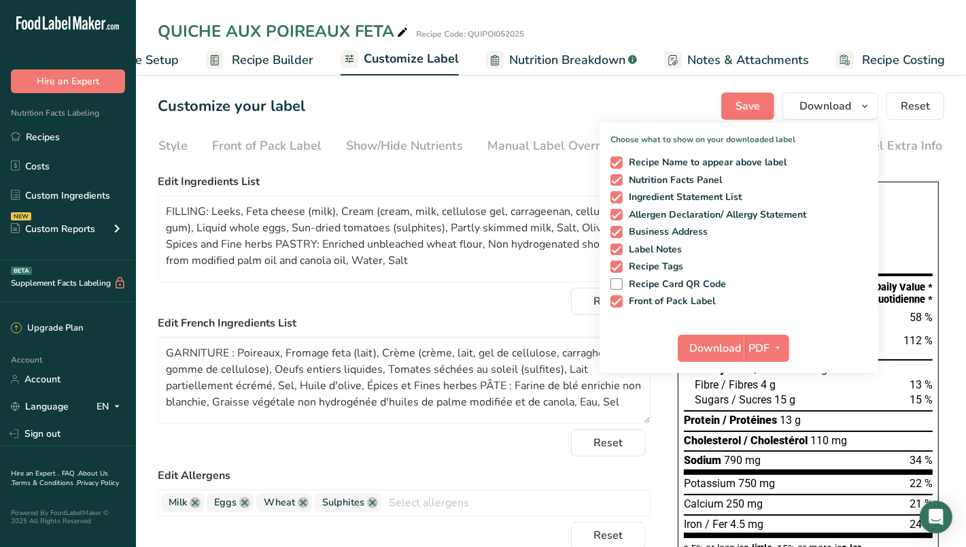
drag, startPoint x: 38, startPoint y: 137, endPoint x: 490, endPoint y: 106, distance: 452.6
click at [38, 137] on link "Recipes" at bounding box center [68, 137] width 136 height 26
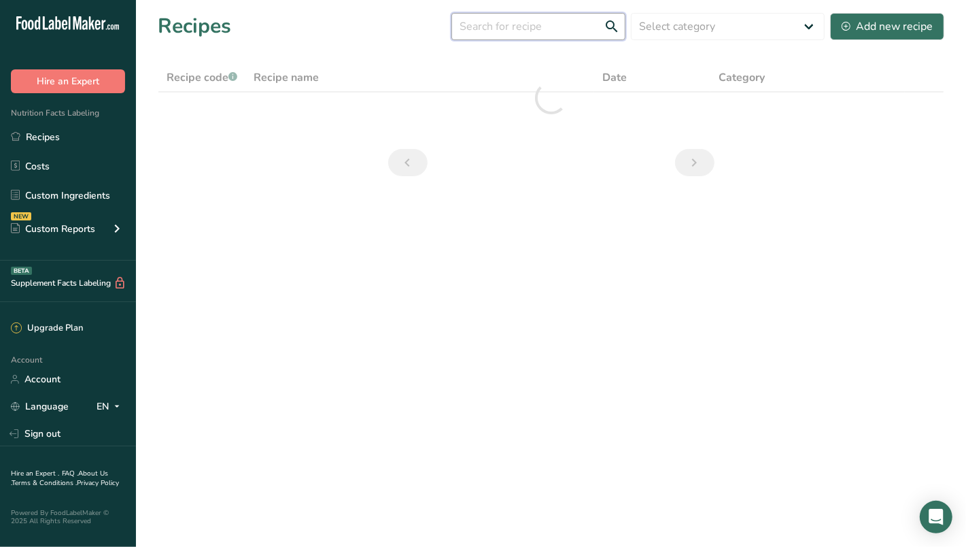
click at [530, 29] on input "text" at bounding box center [538, 26] width 174 height 27
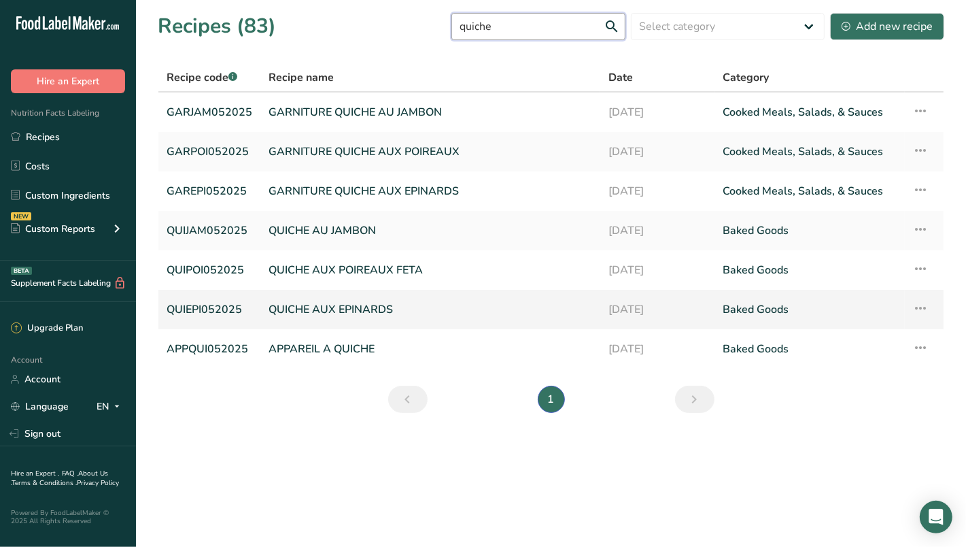
type input "quiche"
click at [331, 305] on link "QUICHE AUX EPINARDS" at bounding box center [431, 309] width 324 height 29
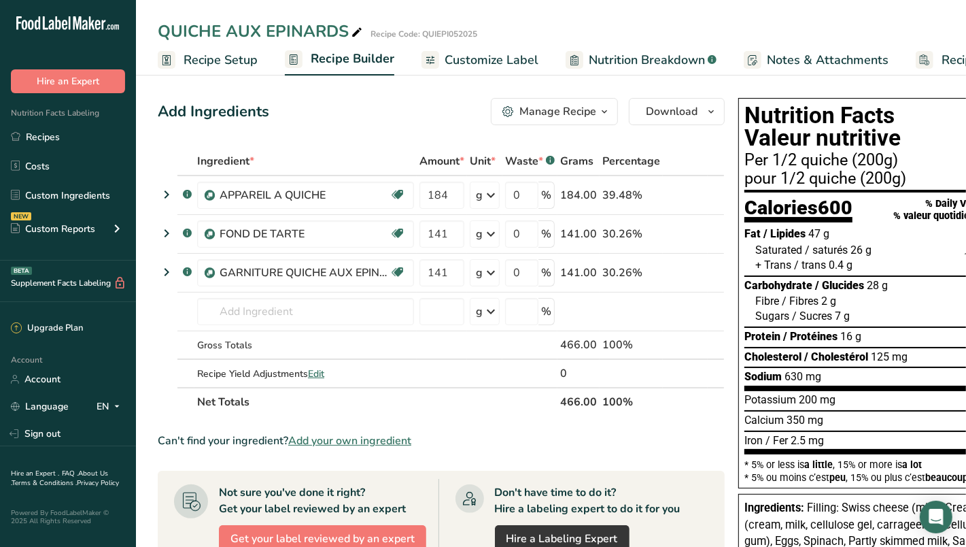
click at [242, 63] on span "Recipe Setup" at bounding box center [221, 60] width 74 height 18
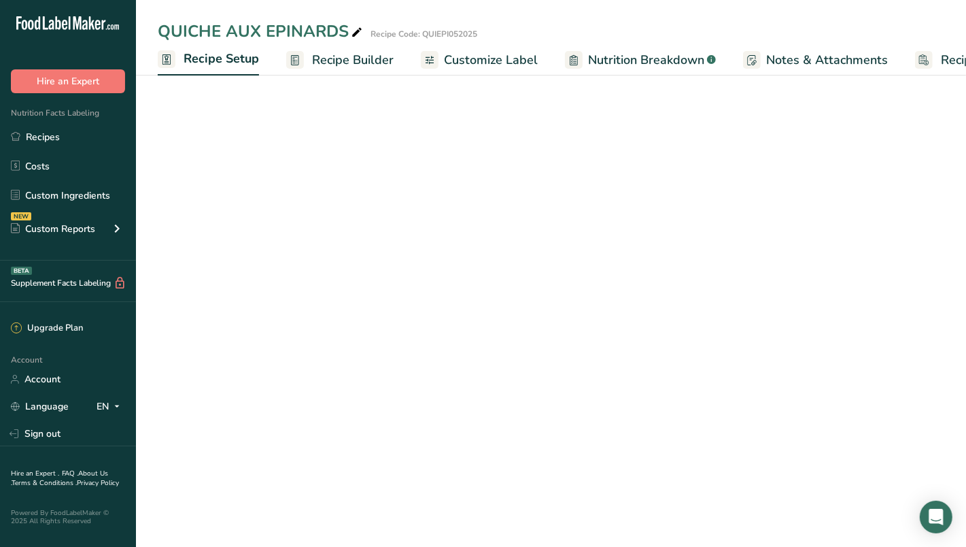
scroll to position [0, 4]
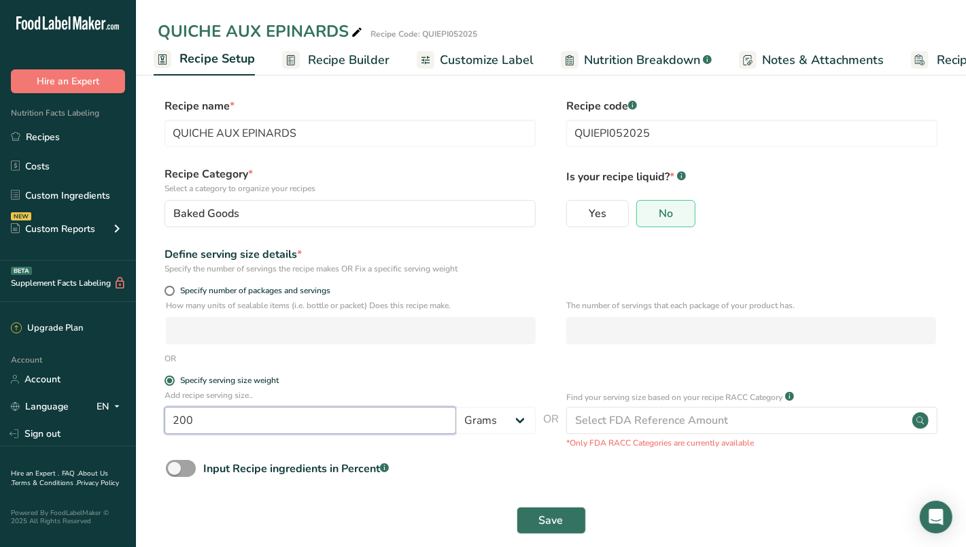
drag, startPoint x: 209, startPoint y: 421, endPoint x: 225, endPoint y: 420, distance: 16.4
click at [225, 420] on input "200" at bounding box center [311, 420] width 292 height 27
type input "225"
click at [558, 513] on span "Save" at bounding box center [551, 520] width 24 height 16
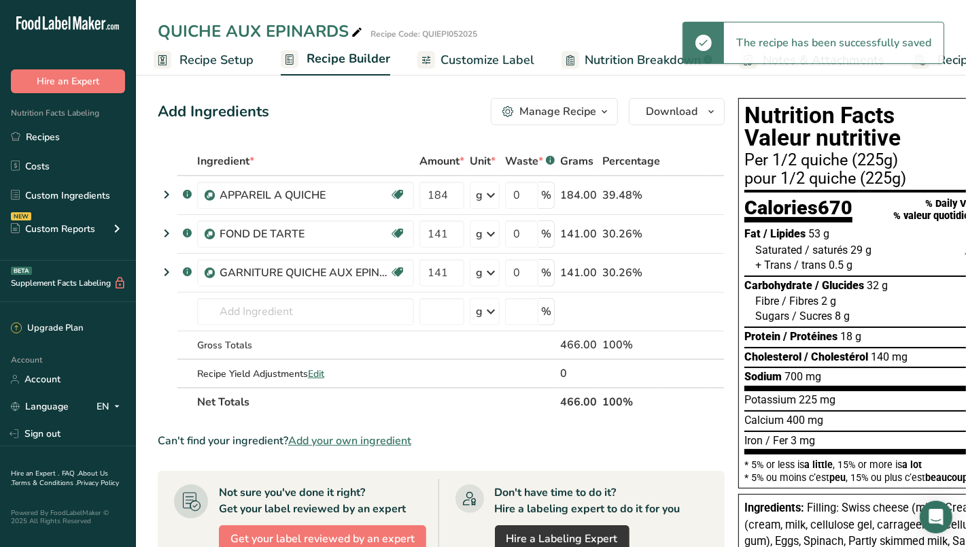
click at [482, 58] on span "Customize Label" at bounding box center [488, 60] width 94 height 18
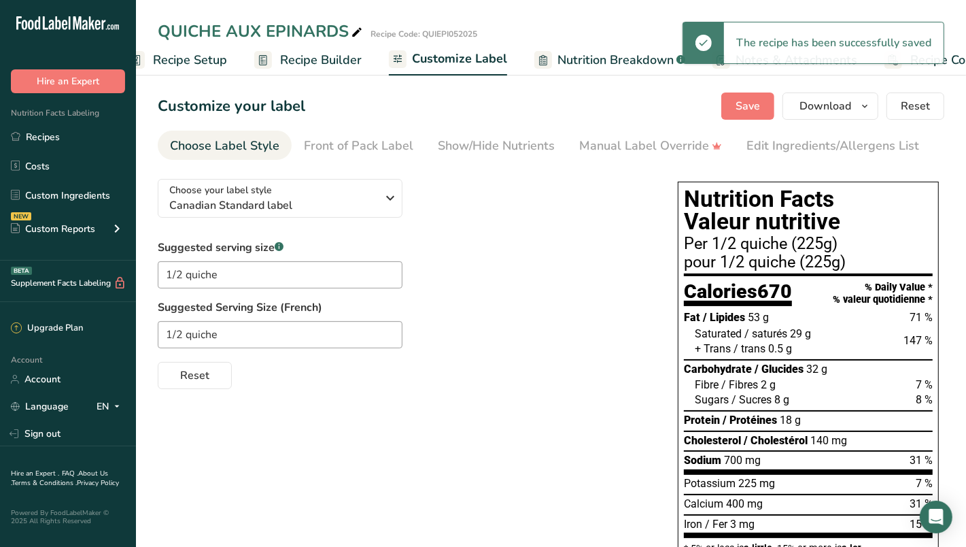
scroll to position [0, 79]
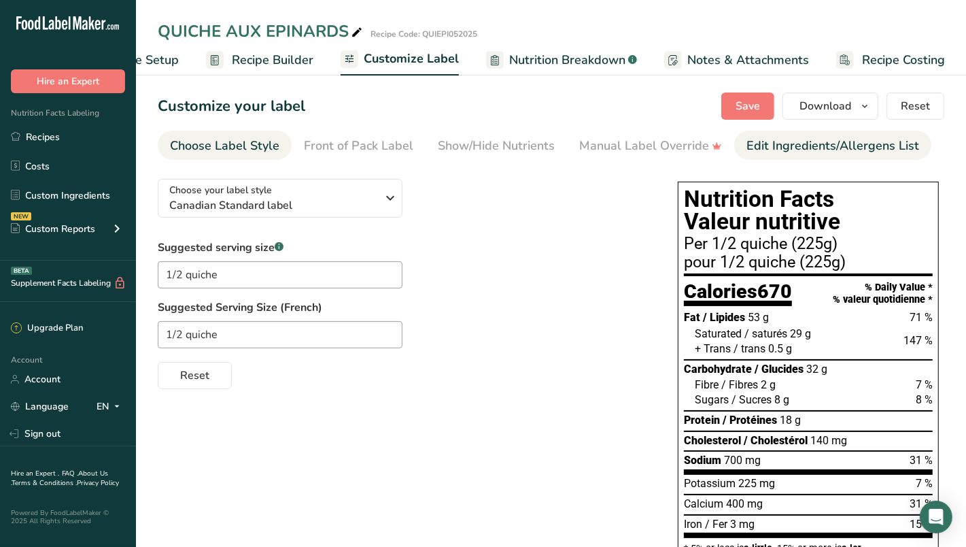
click at [785, 150] on div "Edit Ingredients/Allergens List" at bounding box center [833, 146] width 173 height 18
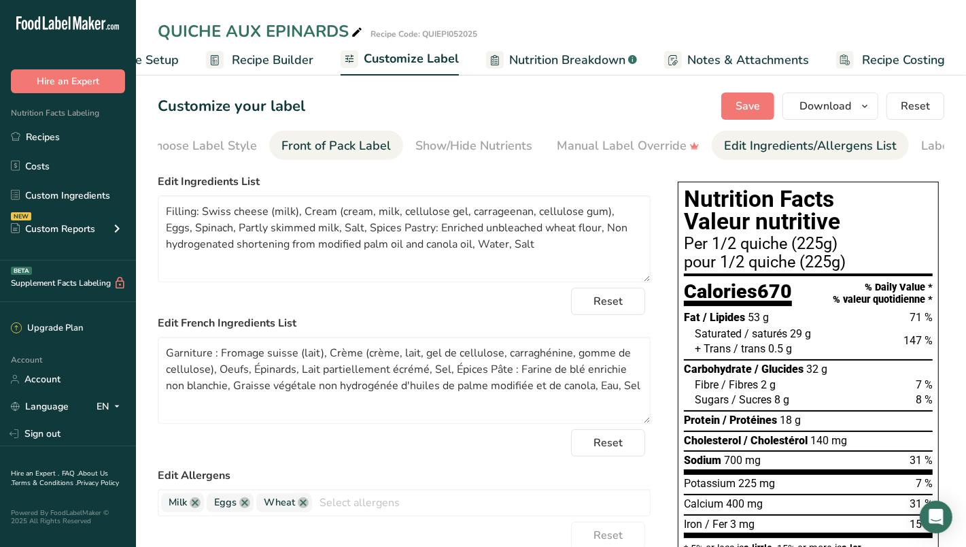
scroll to position [0, 92]
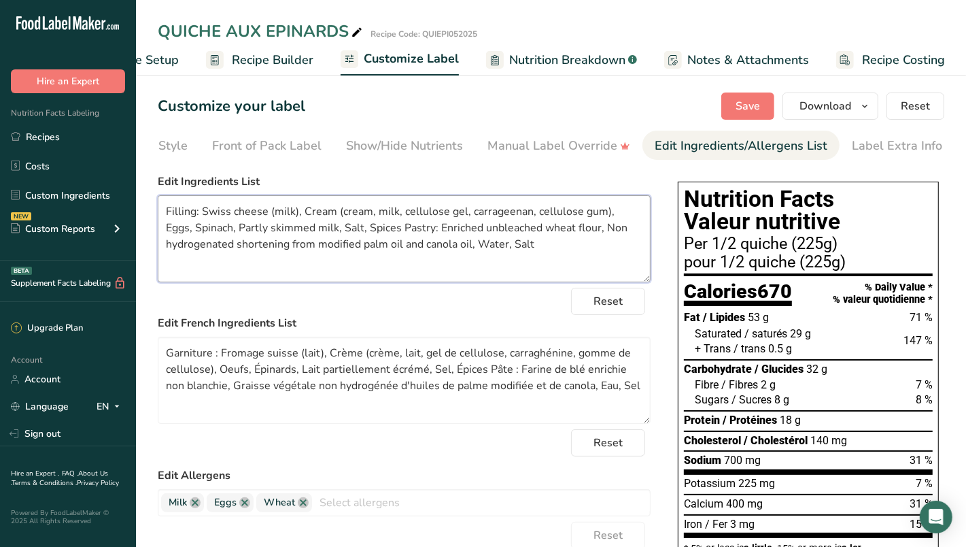
click at [611, 214] on textarea "Filling: Swiss cheese (milk), Cream (cream, milk, cellulose gel, carrageenan, c…" at bounding box center [404, 238] width 493 height 87
type textarea "Filling: Swiss cheese (milk), Cream (cream, milk, cellulose gel, carrageenan, c…"
drag, startPoint x: 244, startPoint y: 373, endPoint x: 296, endPoint y: 366, distance: 52.2
click at [245, 373] on textarea "Garniture : Fromage suisse (lait), Crème (crème, lait, gel de cellulose, carrag…" at bounding box center [404, 380] width 493 height 87
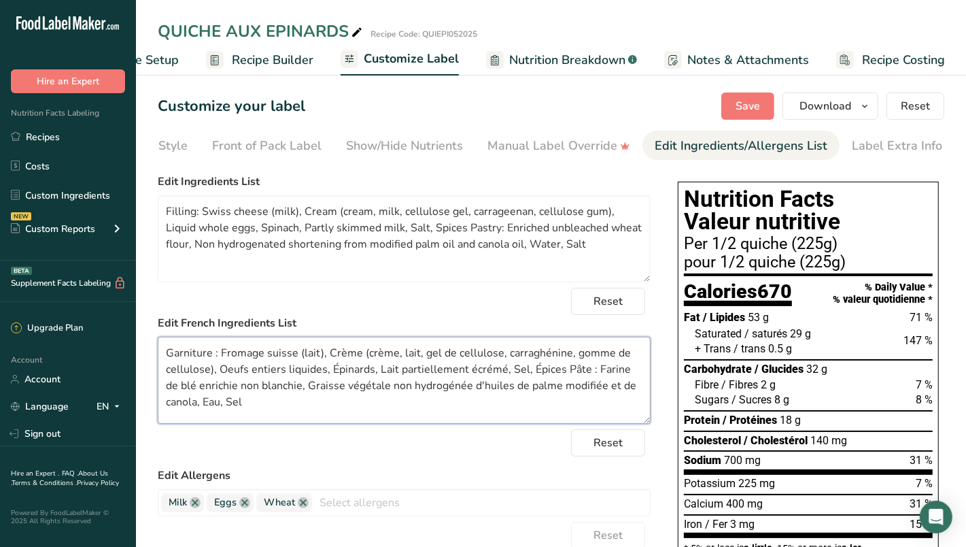
drag, startPoint x: 211, startPoint y: 362, endPoint x: 171, endPoint y: 358, distance: 39.6
click at [171, 358] on textarea "Garniture : Fromage suisse (lait), Crème (crème, lait, gel de cellulose, carrag…" at bounding box center [404, 380] width 493 height 87
drag, startPoint x: 581, startPoint y: 372, endPoint x: 568, endPoint y: 368, distance: 14.2
click at [568, 368] on textarea "GARNITURE : Fromage suisse (lait), Crème (crème, lait, gel de cellulose, carrag…" at bounding box center [404, 380] width 493 height 87
type textarea "GARNITURE : Fromage suisse (lait), Crème (crème, lait, gel de cellulose, carrag…"
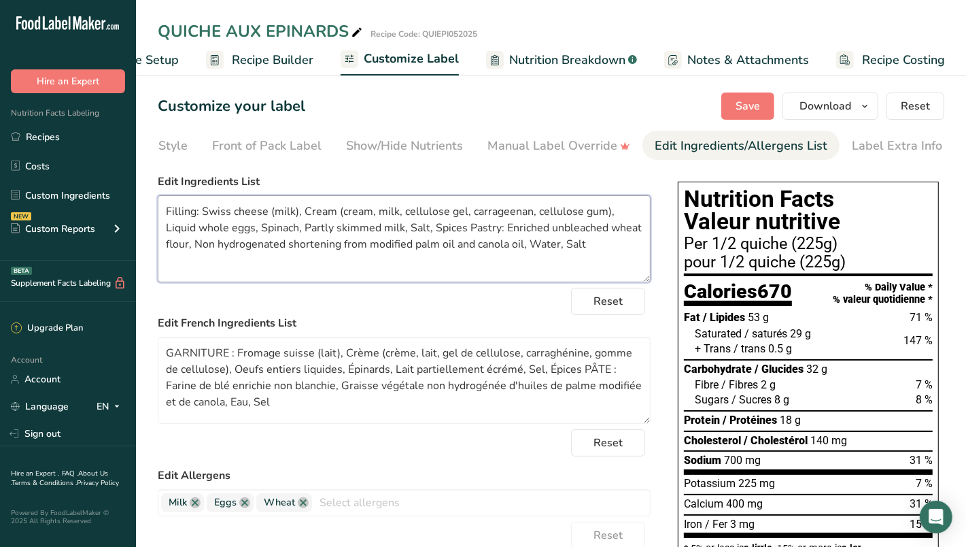
drag, startPoint x: 194, startPoint y: 218, endPoint x: 329, endPoint y: 172, distance: 142.1
click at [170, 211] on textarea "Filling: Swiss cheese (milk), Cream (cream, milk, cellulose gel, carrageenan, c…" at bounding box center [404, 238] width 493 height 87
drag, startPoint x: 496, startPoint y: 231, endPoint x: 475, endPoint y: 230, distance: 21.1
click at [475, 230] on textarea "FILLING: Swiss cheese (milk), Cream (cream, milk, cellulose gel, carrageenan, c…" at bounding box center [404, 238] width 493 height 87
type textarea "FILLING: Swiss cheese (milk), Cream (cream, milk, cellulose gel, carrageenan, c…"
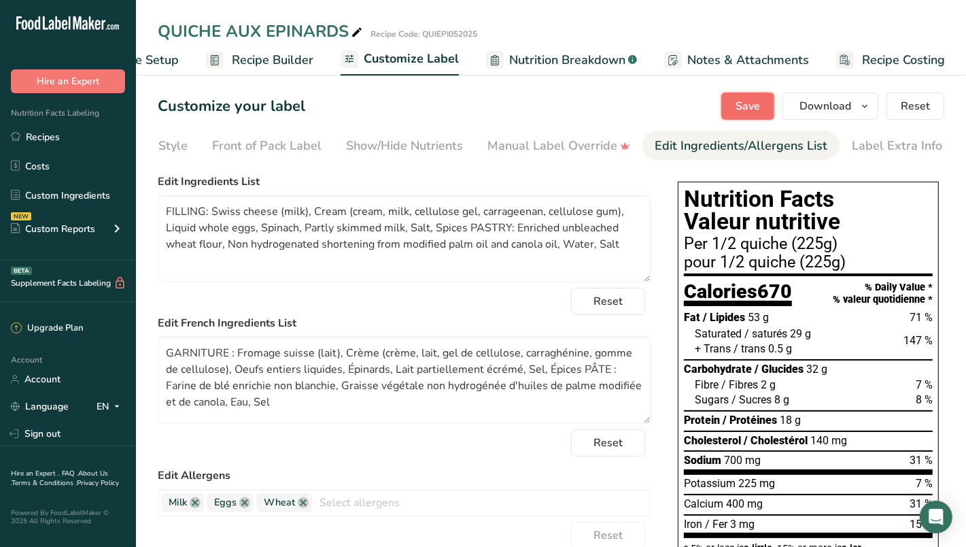
click at [757, 112] on span "Save" at bounding box center [748, 106] width 24 height 16
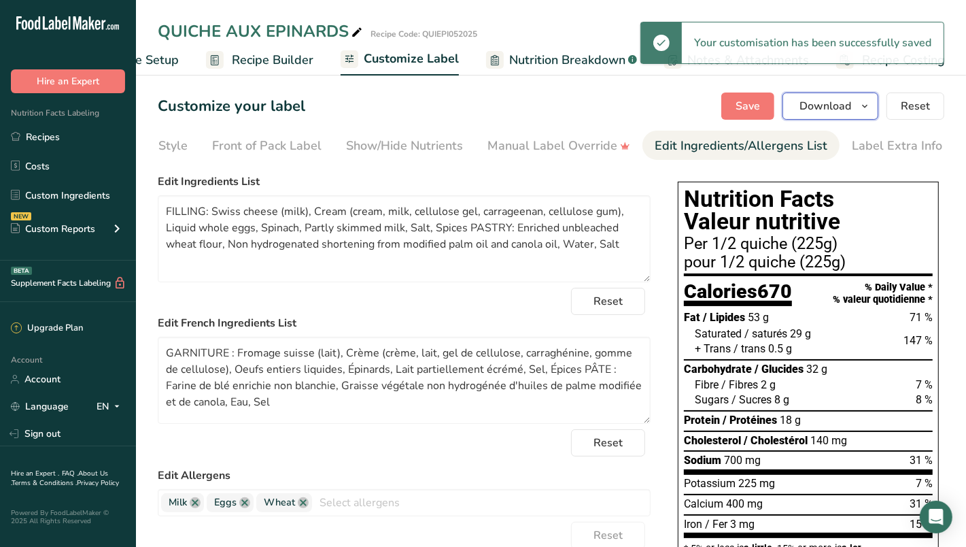
click at [870, 109] on icon "button" at bounding box center [864, 106] width 11 height 17
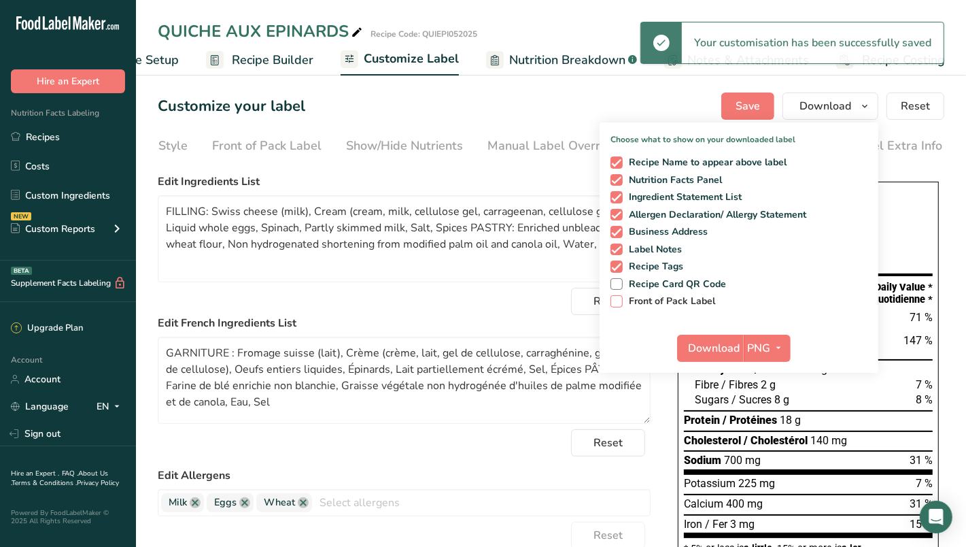
click at [657, 298] on span "Front of Pack Label" at bounding box center [669, 301] width 93 height 12
click at [619, 298] on input "Front of Pack Label" at bounding box center [615, 300] width 9 height 9
checkbox input "true"
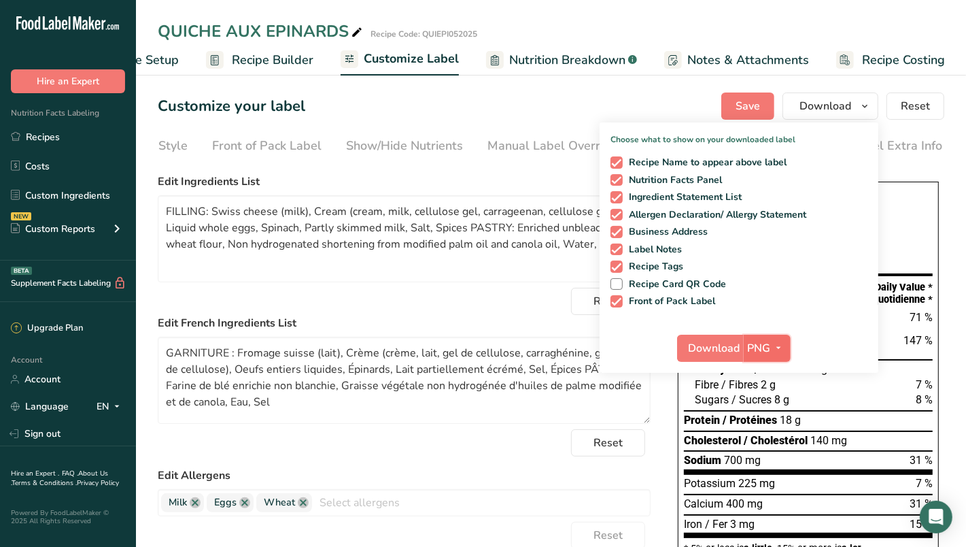
click at [781, 346] on icon "button" at bounding box center [779, 347] width 11 height 17
click at [764, 449] on link "PDF" at bounding box center [769, 443] width 44 height 22
click at [715, 351] on span "Download" at bounding box center [715, 348] width 52 height 16
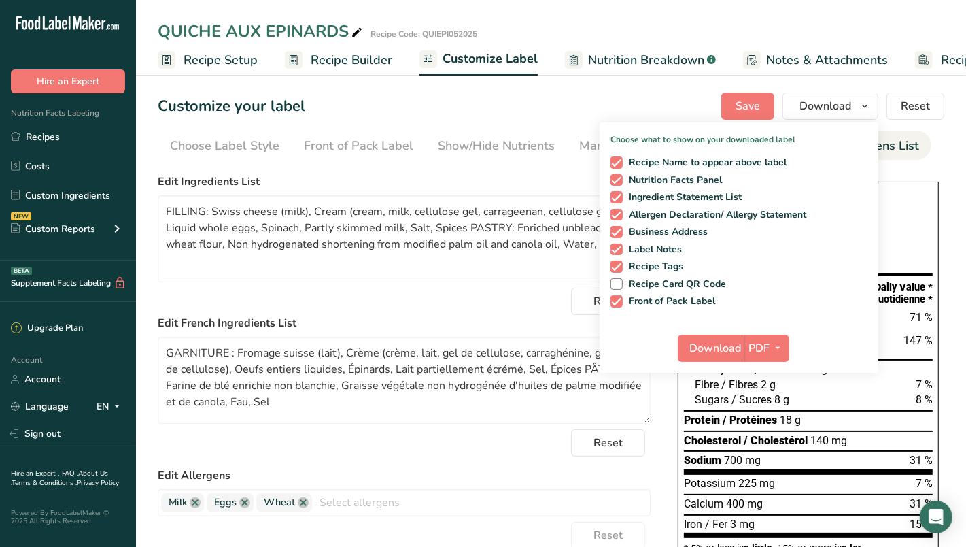
scroll to position [0, 92]
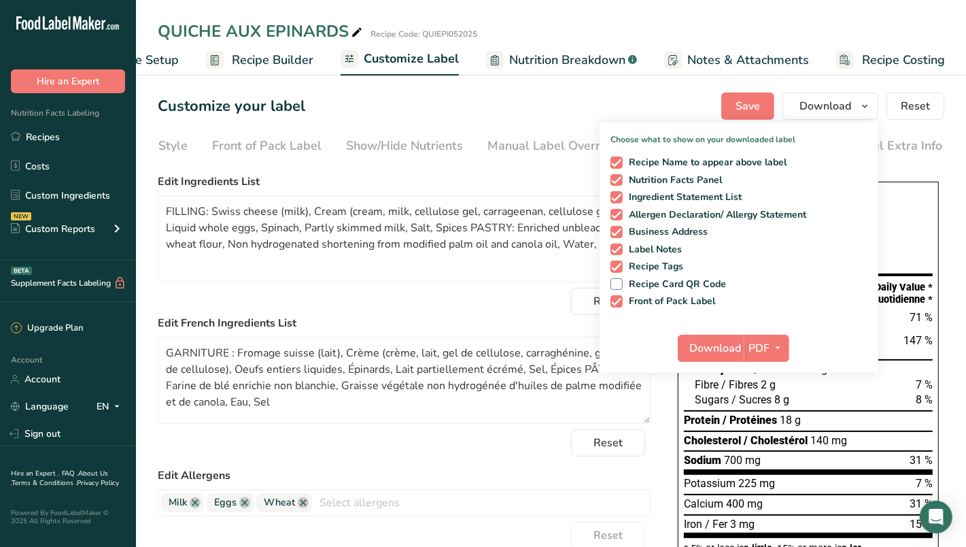
click at [55, 137] on link "Recipes" at bounding box center [68, 137] width 136 height 26
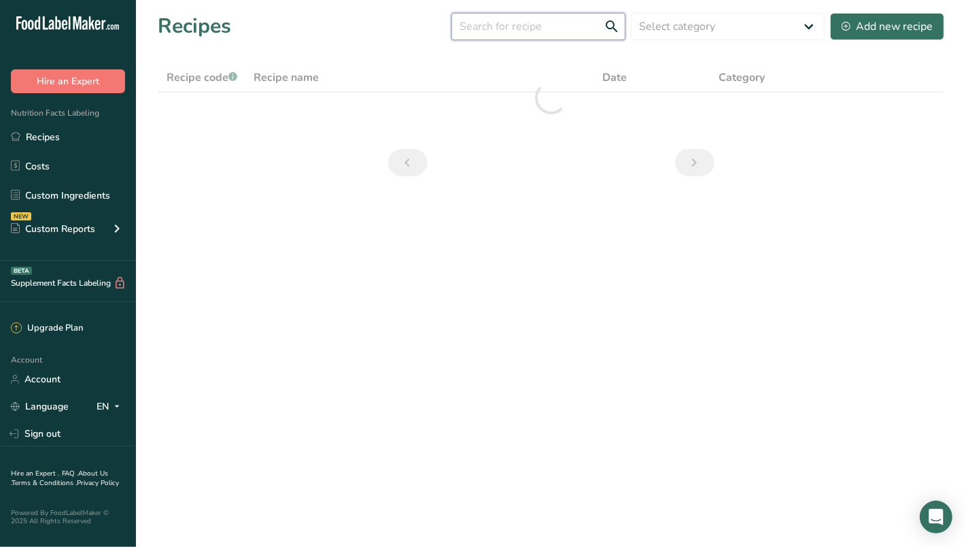
click at [521, 29] on input "text" at bounding box center [538, 26] width 174 height 27
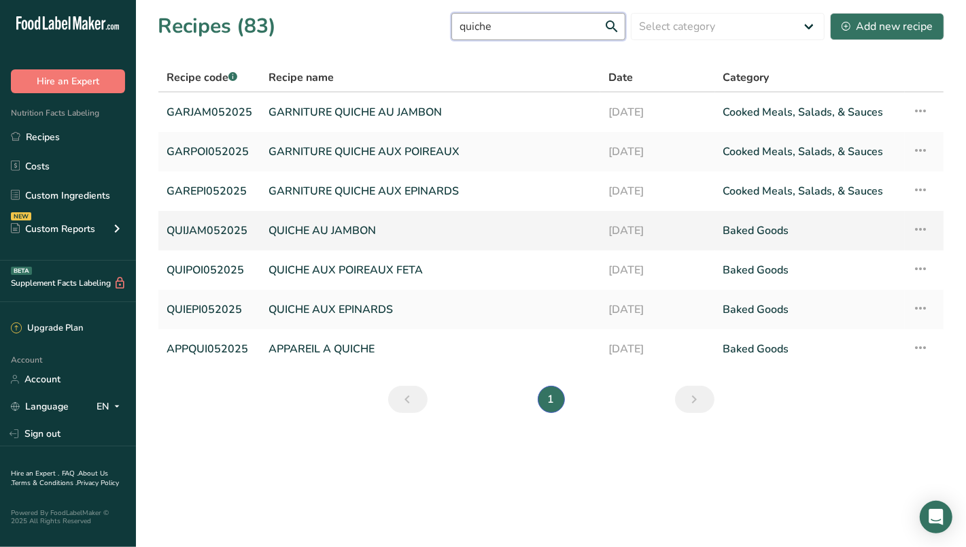
type input "quiche"
click at [337, 228] on link "QUICHE AU JAMBON" at bounding box center [431, 230] width 324 height 29
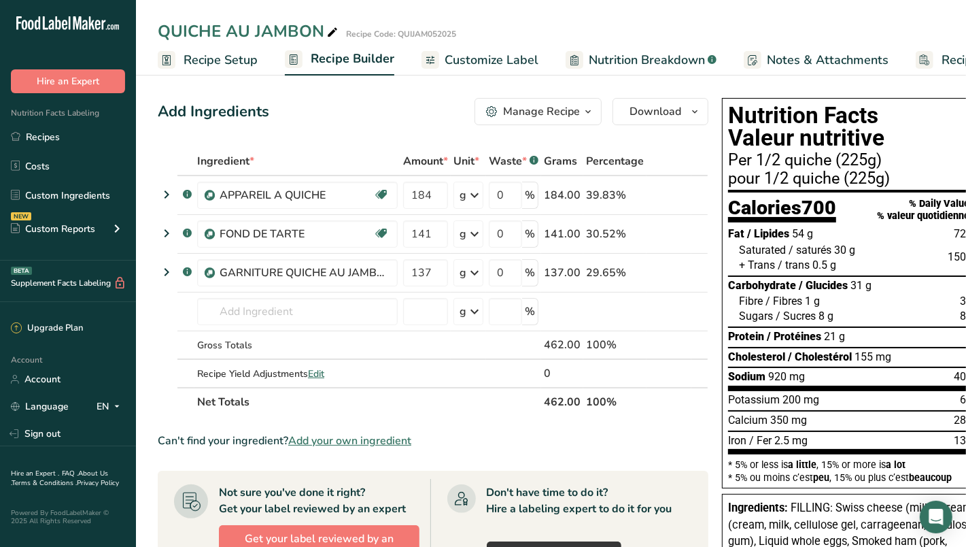
click at [499, 63] on span "Customize Label" at bounding box center [492, 60] width 94 height 18
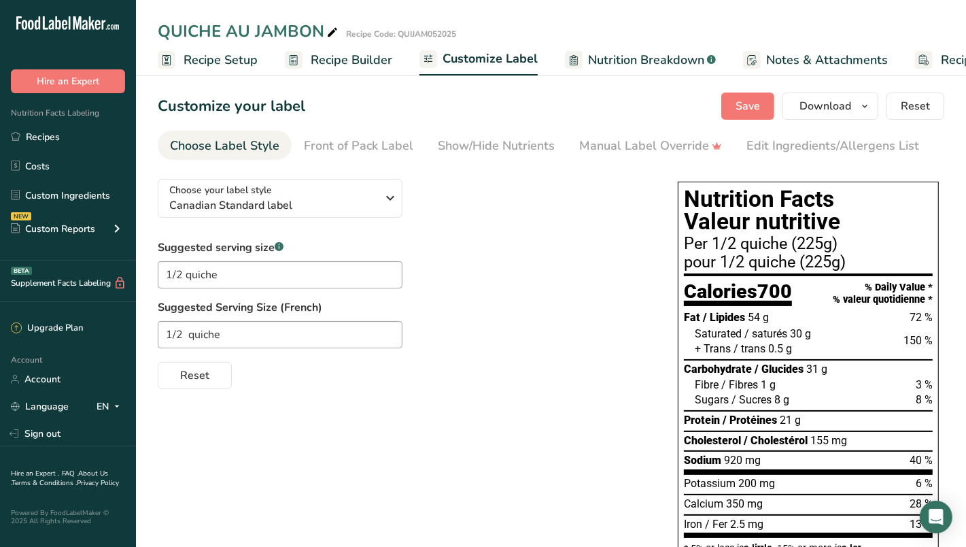
click at [200, 58] on span "Recipe Setup" at bounding box center [221, 60] width 74 height 18
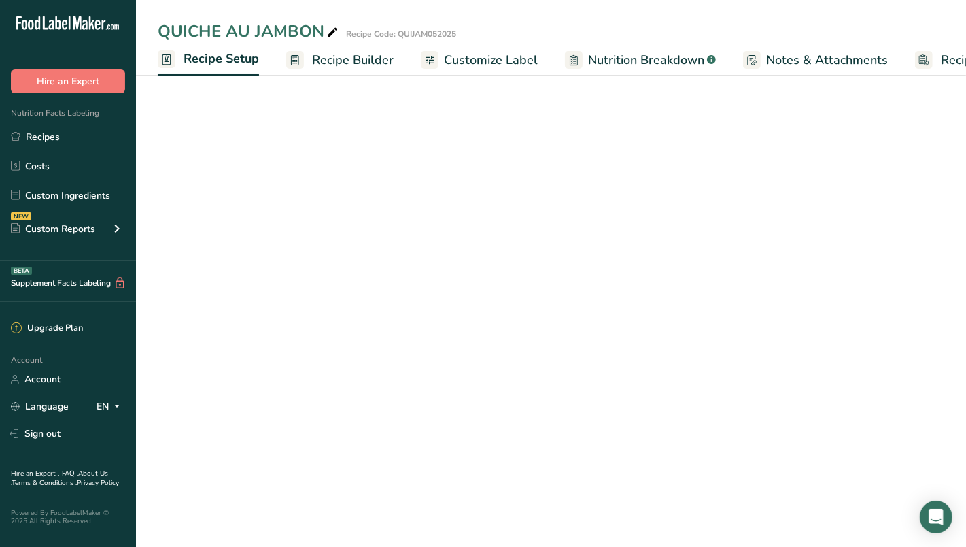
scroll to position [0, 4]
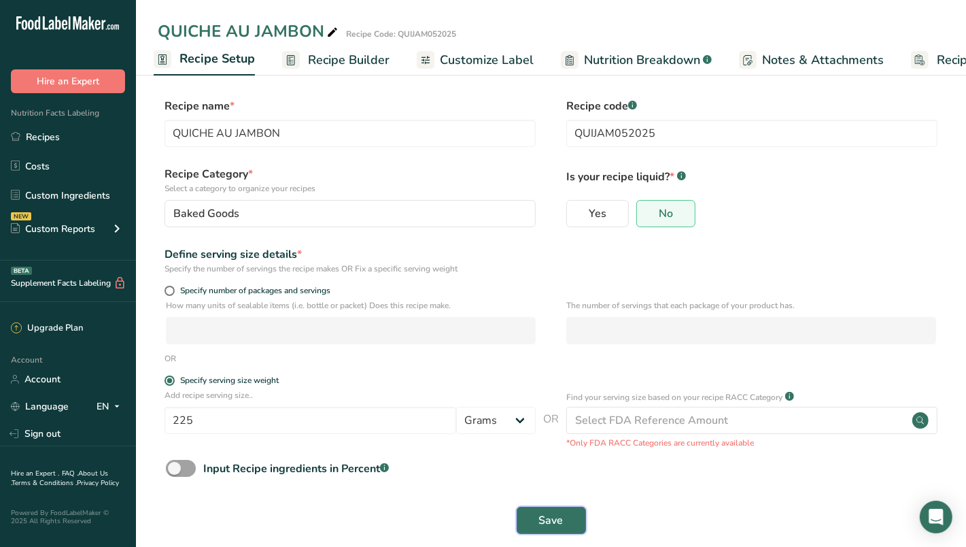
click at [570, 515] on button "Save" at bounding box center [551, 520] width 69 height 27
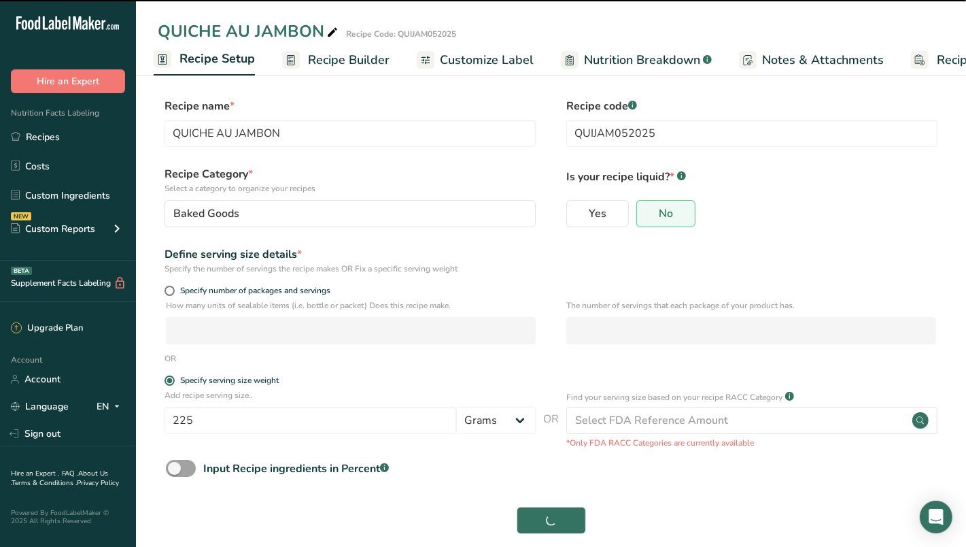
click at [473, 70] on link "Customize Label" at bounding box center [475, 60] width 117 height 31
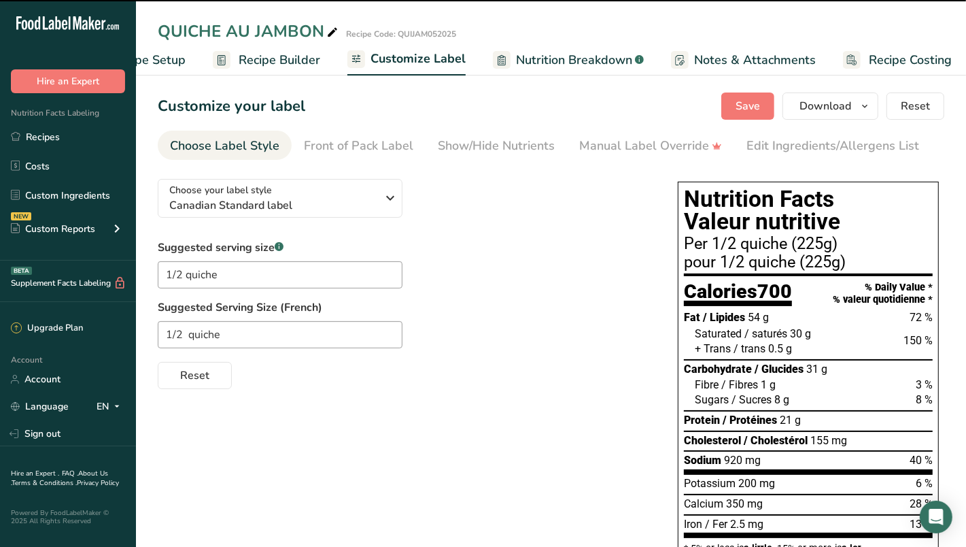
scroll to position [0, 79]
click at [785, 143] on div "Edit Ingredients/Allergens List" at bounding box center [833, 146] width 173 height 18
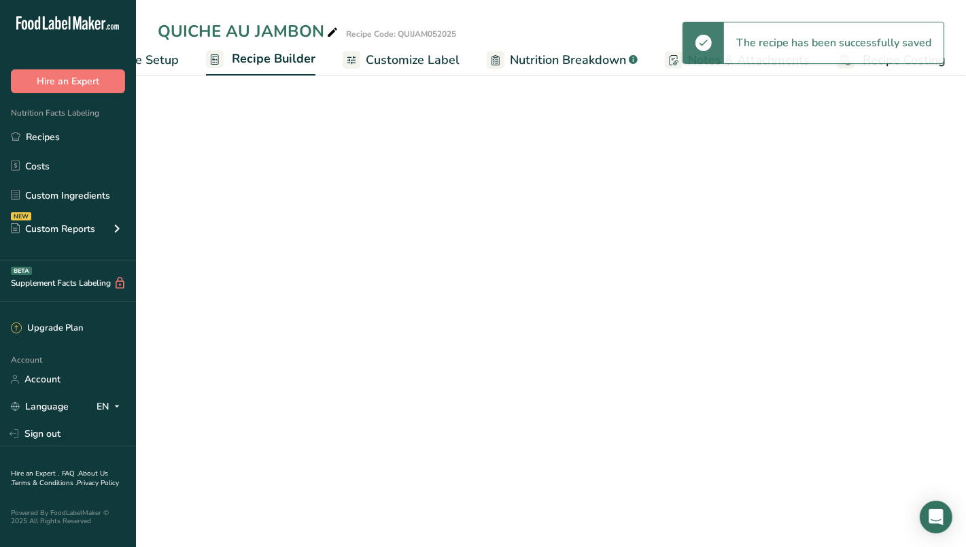
scroll to position [0, 84]
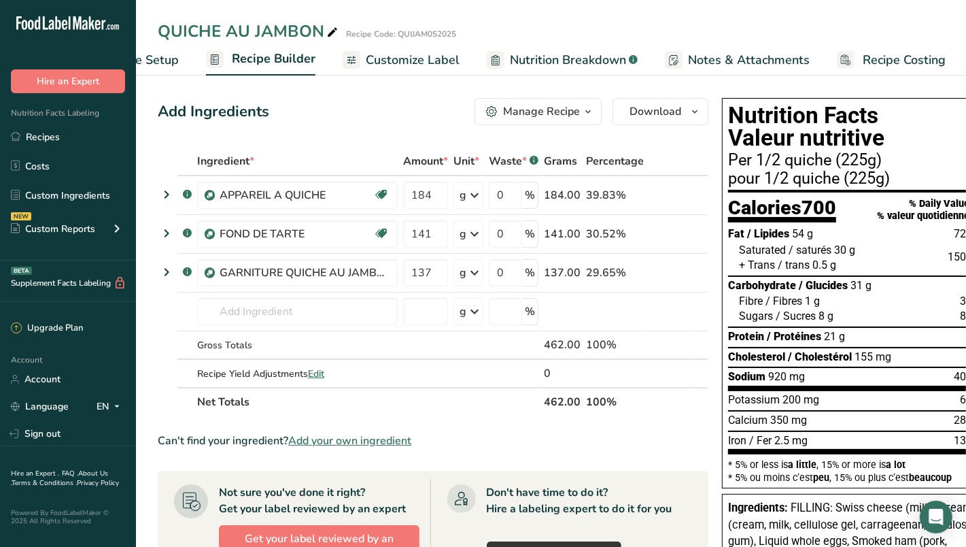
click at [400, 63] on span "Customize Label" at bounding box center [413, 60] width 94 height 18
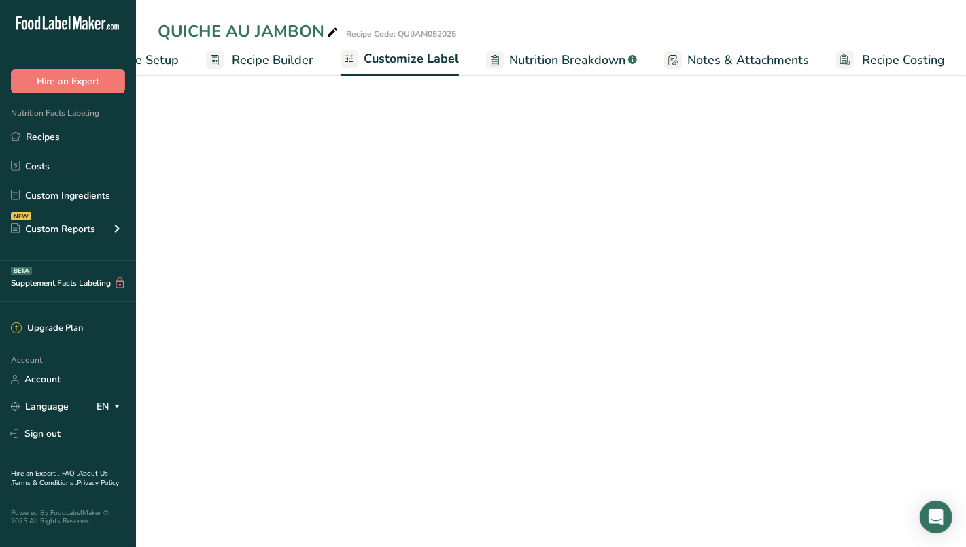
click at [841, 144] on div "Edit Ingredients/Allergens List" at bounding box center [833, 146] width 173 height 18
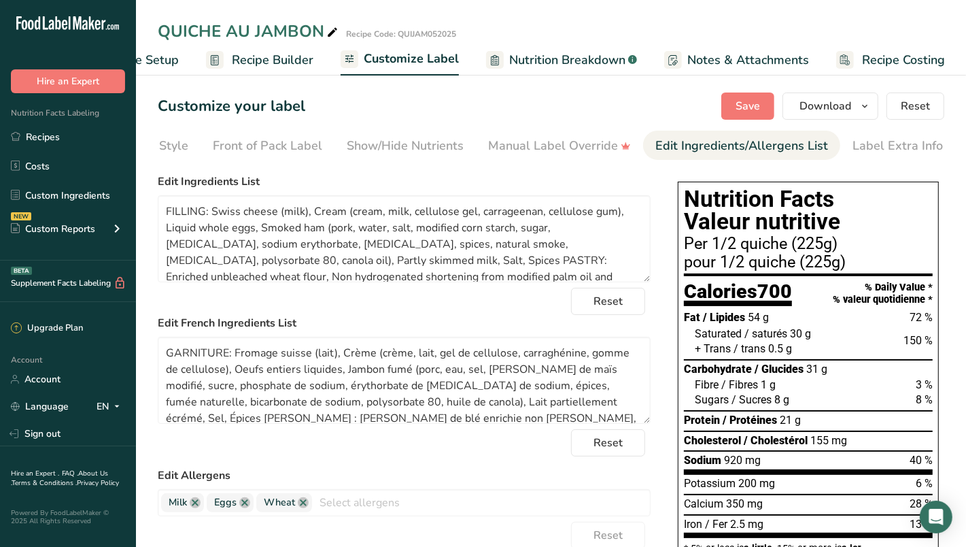
scroll to position [0, 92]
click at [870, 104] on icon "button" at bounding box center [864, 106] width 11 height 17
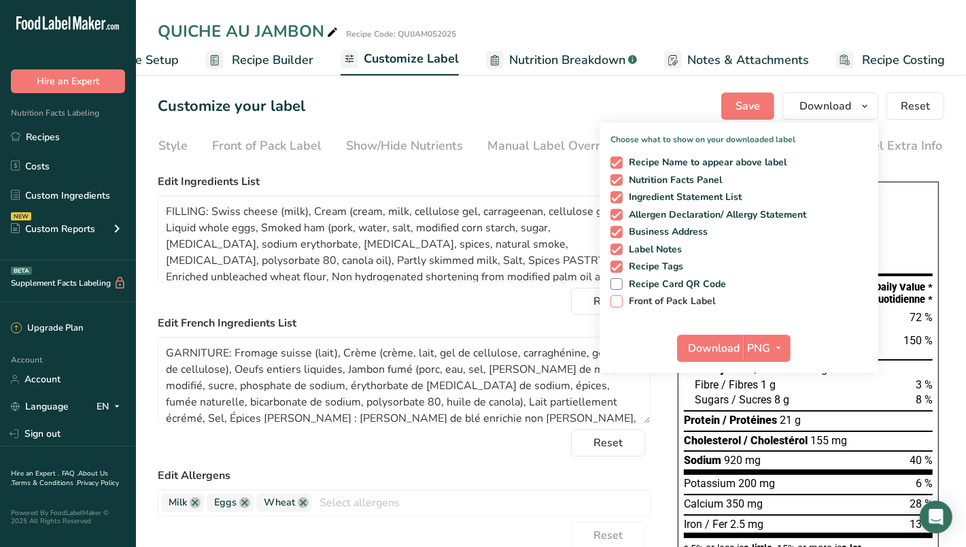
click at [693, 299] on span "Front of Pack Label" at bounding box center [669, 301] width 93 height 12
click at [619, 299] on input "Front of Pack Label" at bounding box center [615, 300] width 9 height 9
checkbox input "true"
click at [774, 342] on span "button" at bounding box center [779, 348] width 16 height 16
click at [768, 439] on link "PDF" at bounding box center [769, 443] width 44 height 22
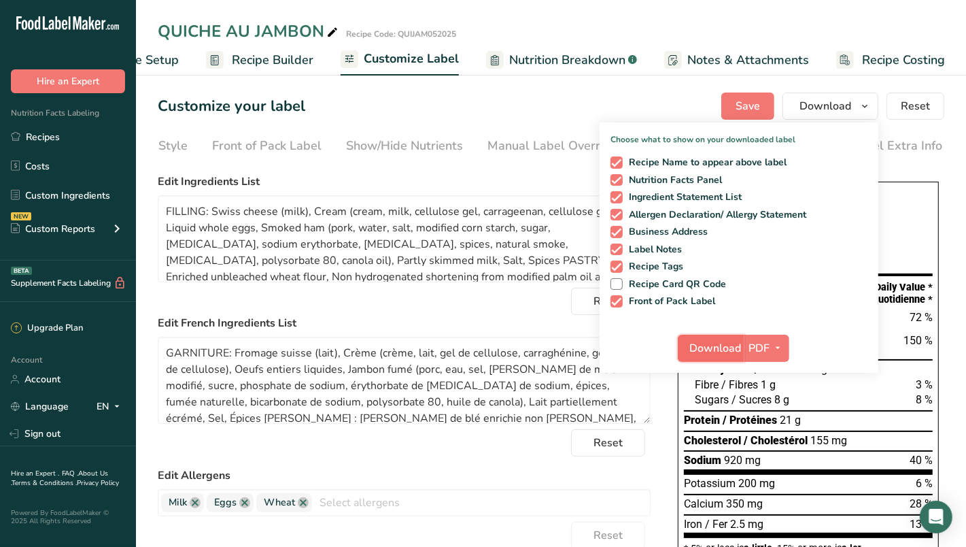
click at [717, 341] on span "Download" at bounding box center [715, 348] width 52 height 16
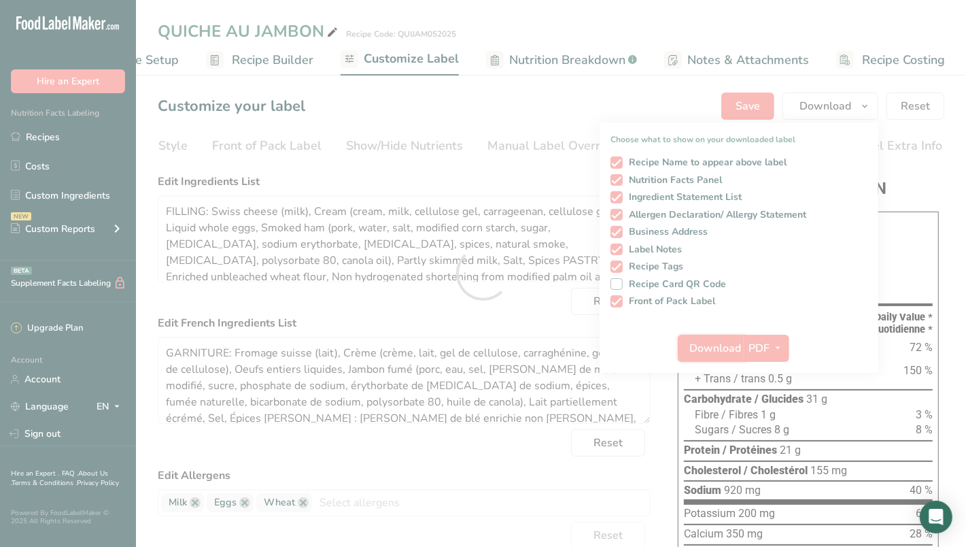
scroll to position [0, 0]
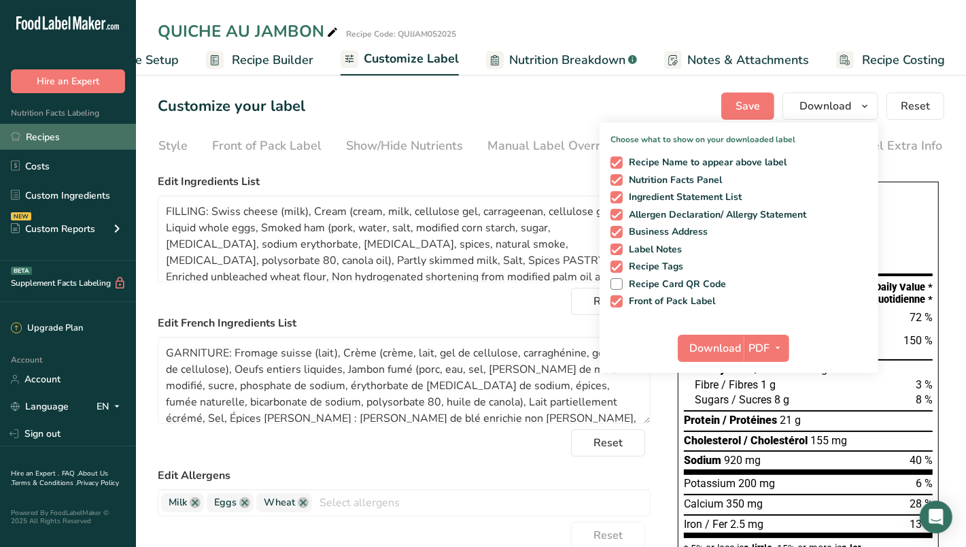
click at [48, 144] on link "Recipes" at bounding box center [68, 137] width 136 height 26
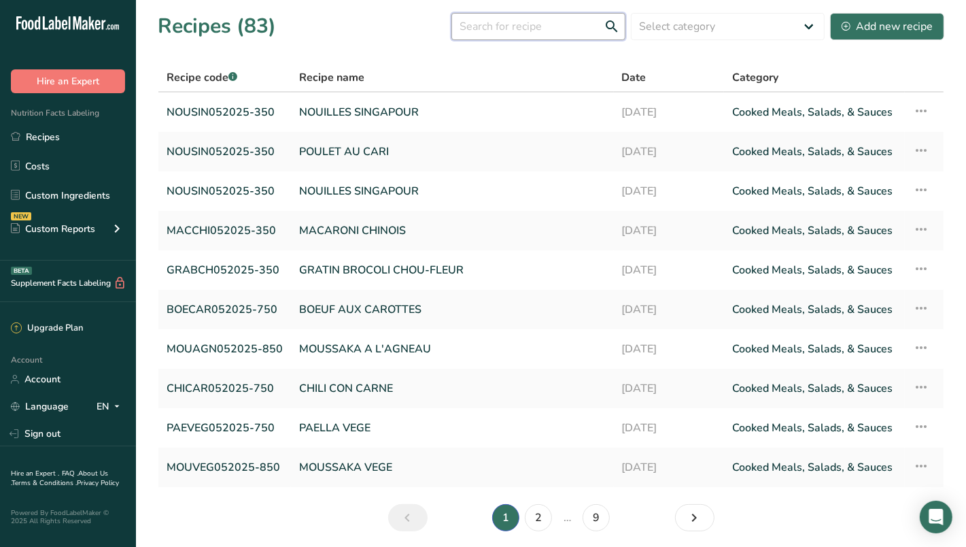
click at [515, 33] on input "text" at bounding box center [538, 26] width 174 height 27
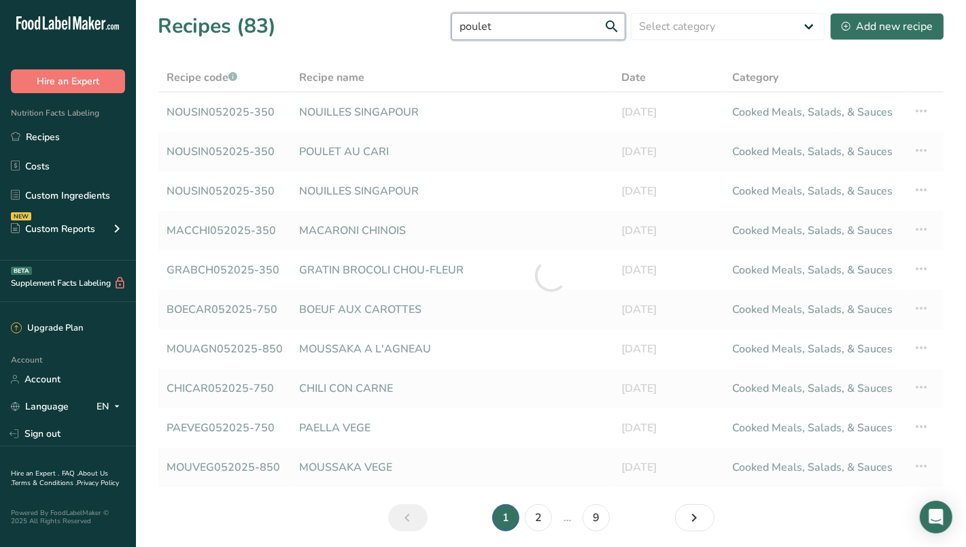
click at [617, 22] on input "poulet" at bounding box center [538, 26] width 174 height 27
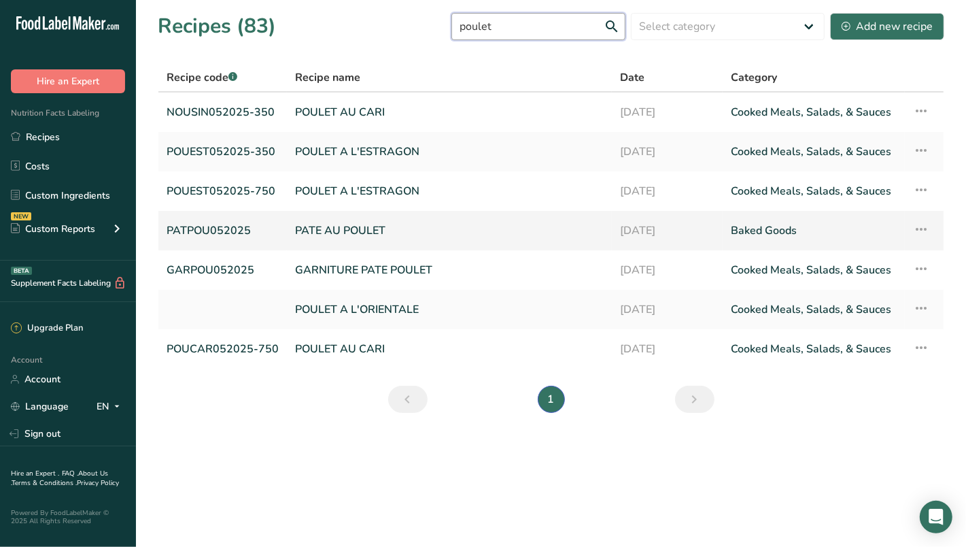
type input "poulet"
click at [364, 236] on link "PATE AU POULET" at bounding box center [449, 230] width 309 height 29
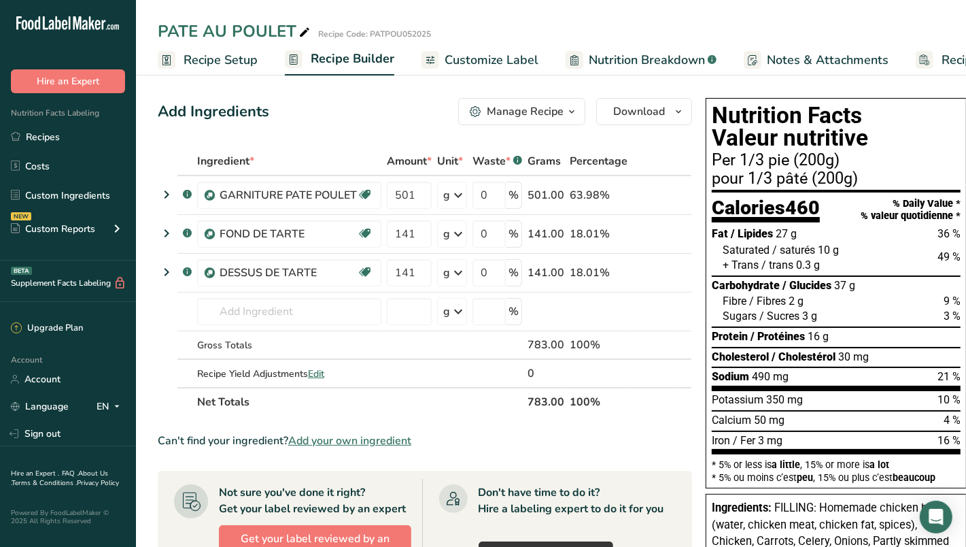
click at [209, 63] on span "Recipe Setup" at bounding box center [221, 60] width 74 height 18
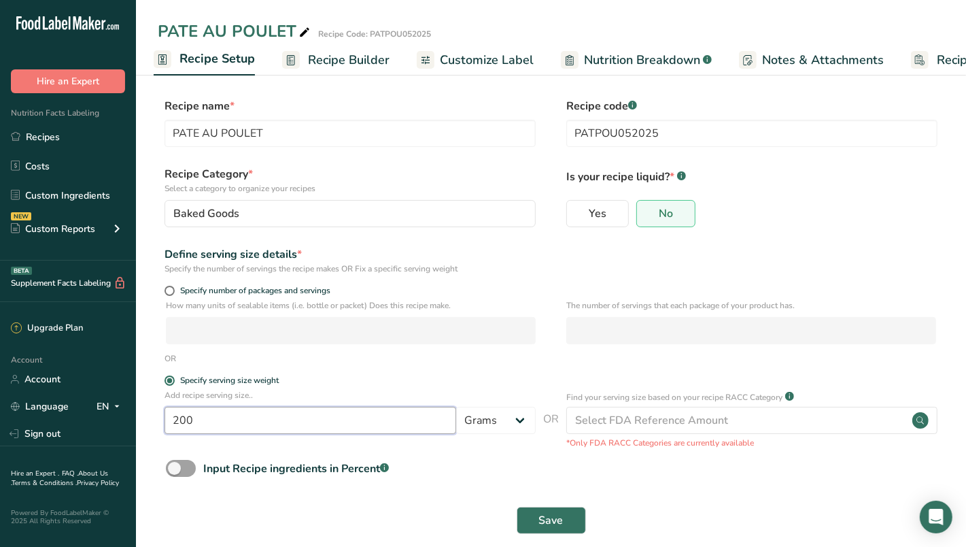
drag, startPoint x: 181, startPoint y: 423, endPoint x: 248, endPoint y: 420, distance: 67.4
click at [248, 420] on input "200" at bounding box center [311, 420] width 292 height 27
type input "233"
click at [543, 519] on span "Save" at bounding box center [551, 520] width 24 height 16
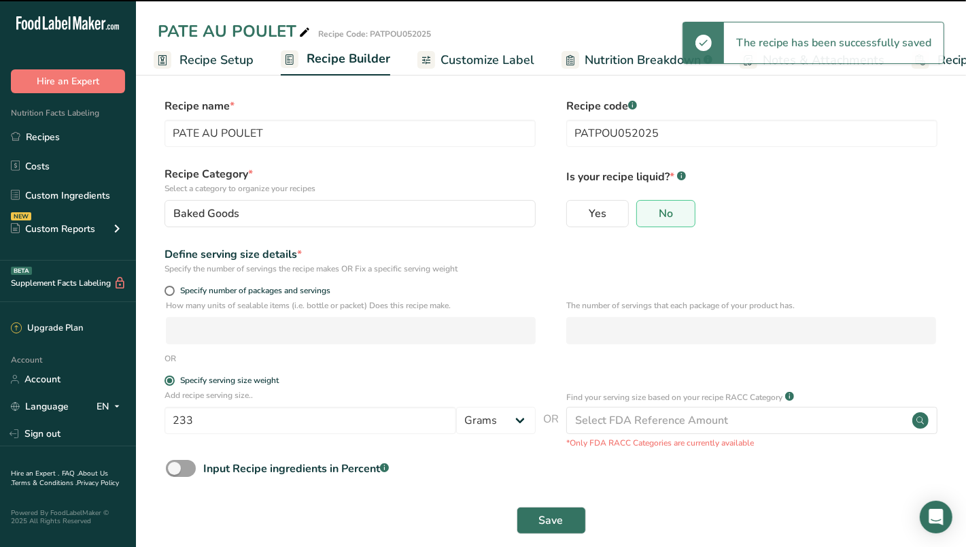
click at [492, 55] on span "Customize Label" at bounding box center [488, 60] width 94 height 18
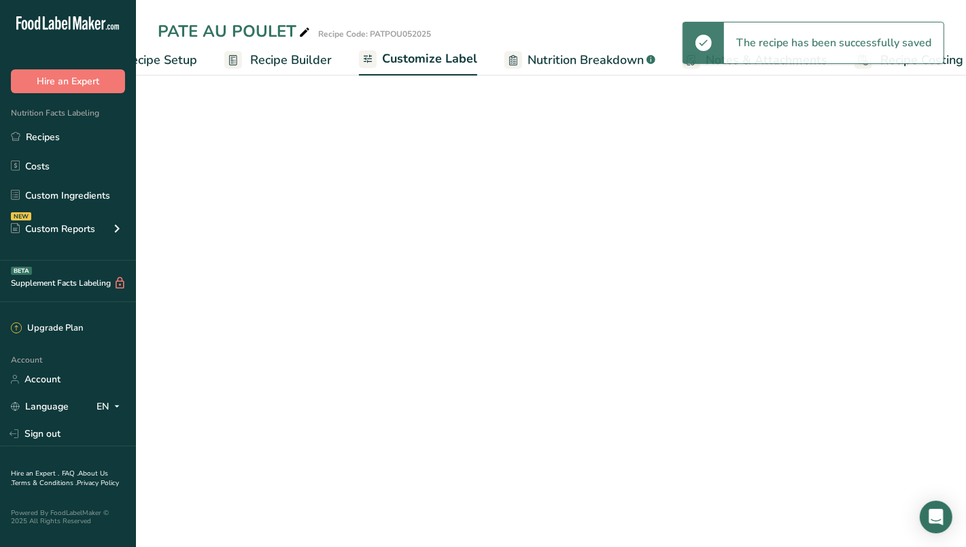
scroll to position [0, 79]
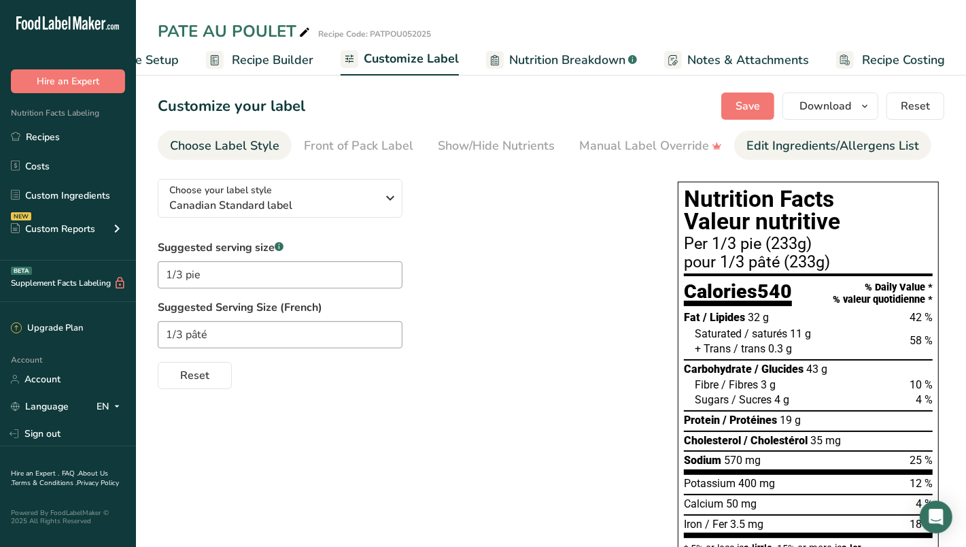
click at [770, 139] on div "Edit Ingredients/Allergens List" at bounding box center [833, 146] width 173 height 18
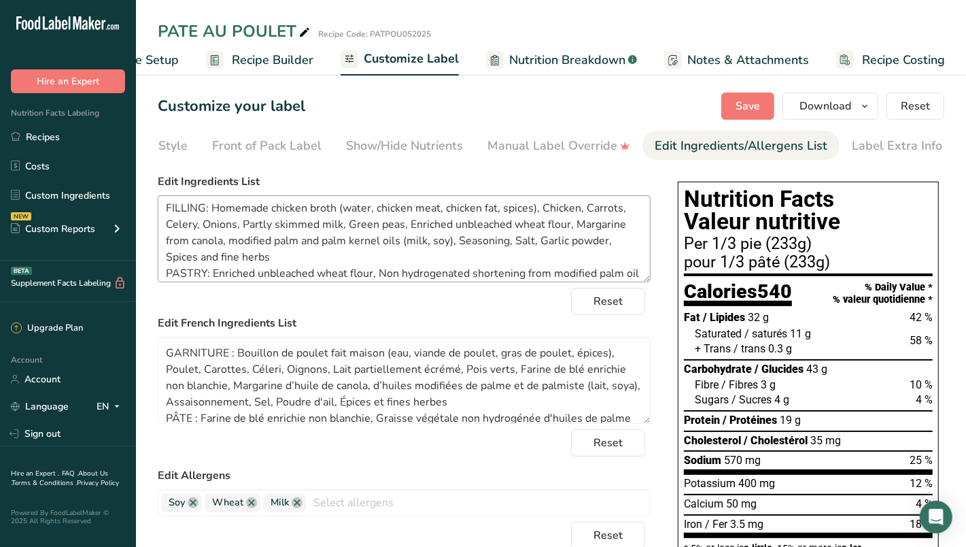
scroll to position [7, 0]
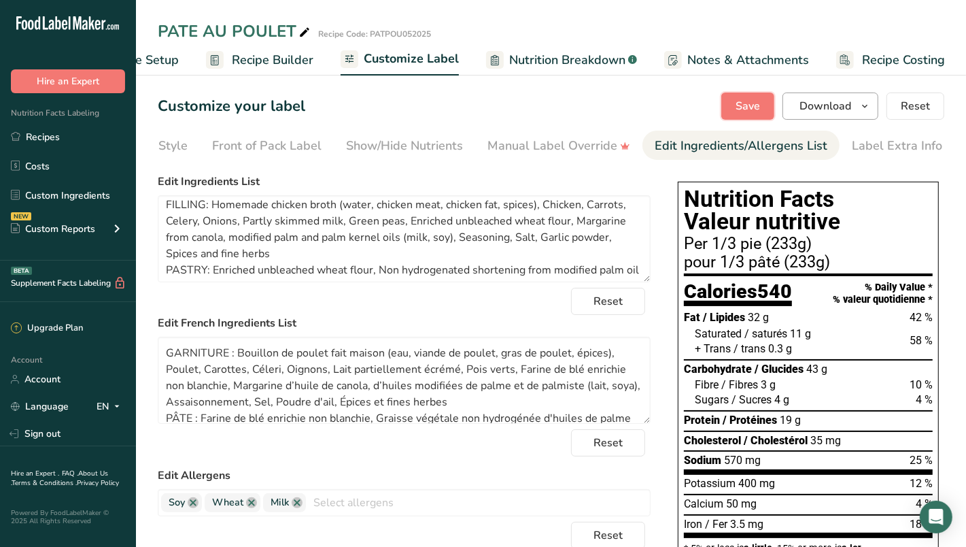
click at [743, 112] on span "Save" at bounding box center [748, 106] width 24 height 16
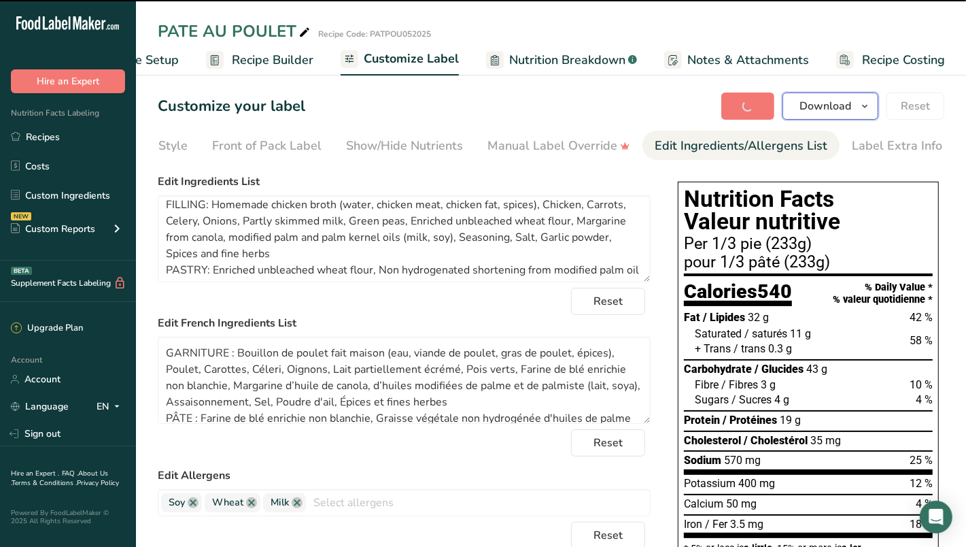
click at [870, 106] on icon "button" at bounding box center [864, 106] width 11 height 17
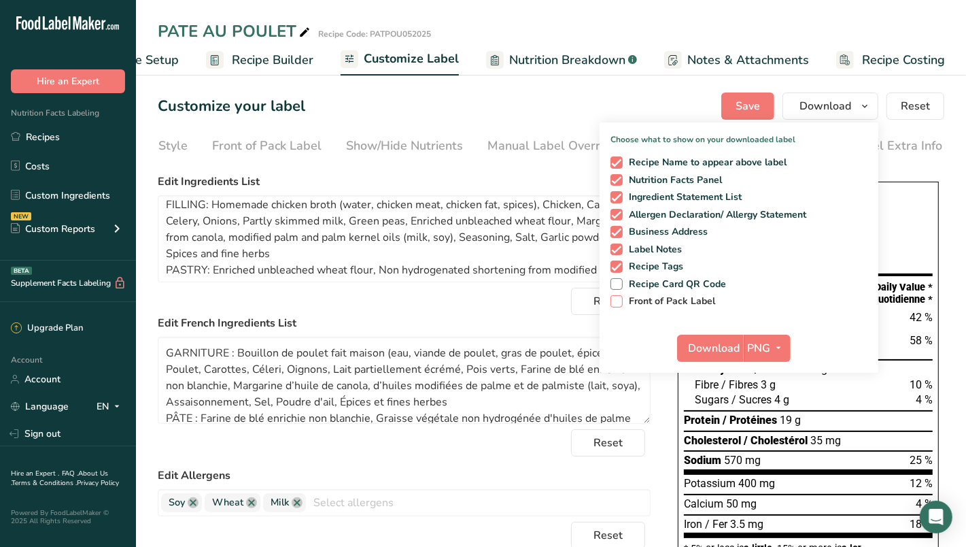
click at [669, 301] on span "Front of Pack Label" at bounding box center [669, 301] width 93 height 12
click at [619, 301] on input "Front of Pack Label" at bounding box center [615, 300] width 9 height 9
checkbox input "true"
click at [779, 345] on icon "button" at bounding box center [779, 347] width 11 height 17
click at [776, 442] on link "PDF" at bounding box center [769, 443] width 44 height 22
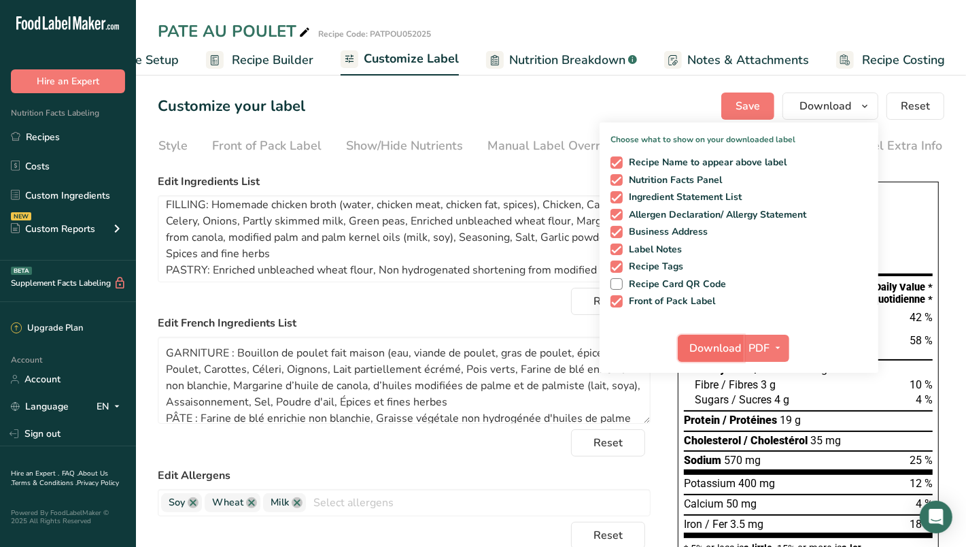
click at [719, 349] on span "Download" at bounding box center [715, 348] width 52 height 16
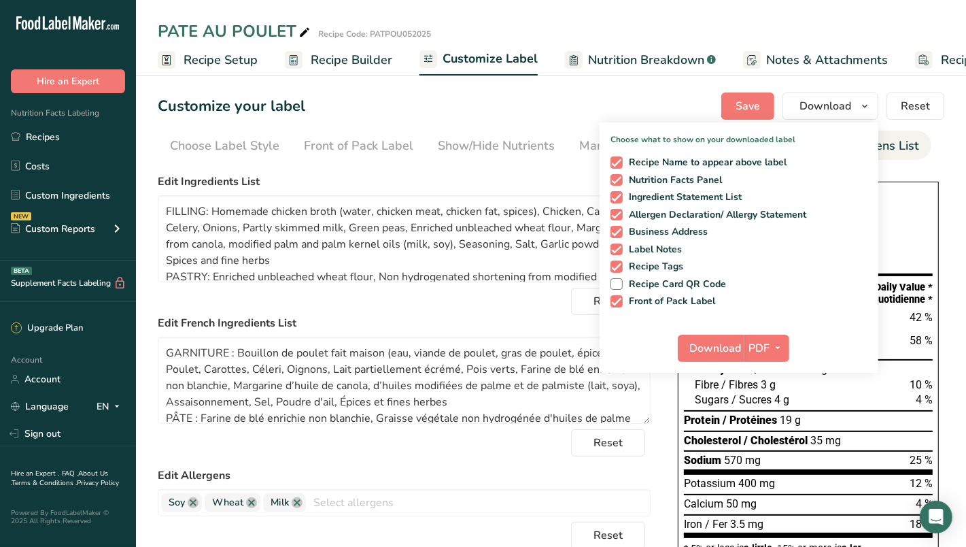
scroll to position [7, 0]
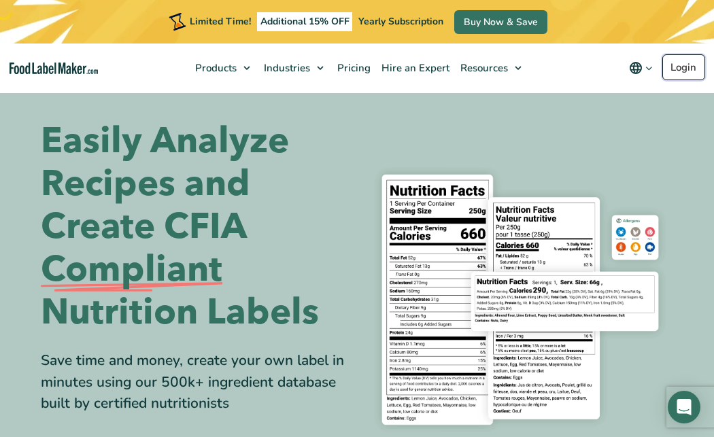
click at [436, 70] on link "Login" at bounding box center [683, 67] width 43 height 26
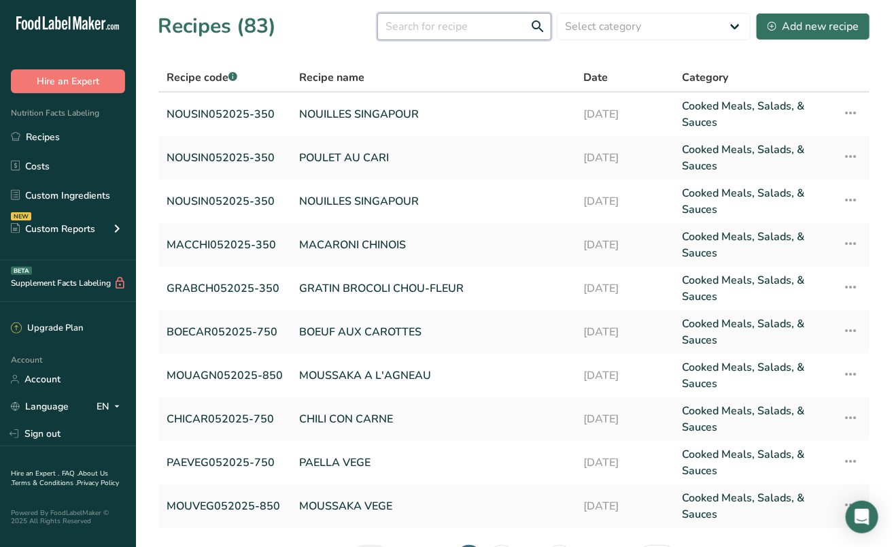
click at [462, 30] on input "text" at bounding box center [464, 26] width 174 height 27
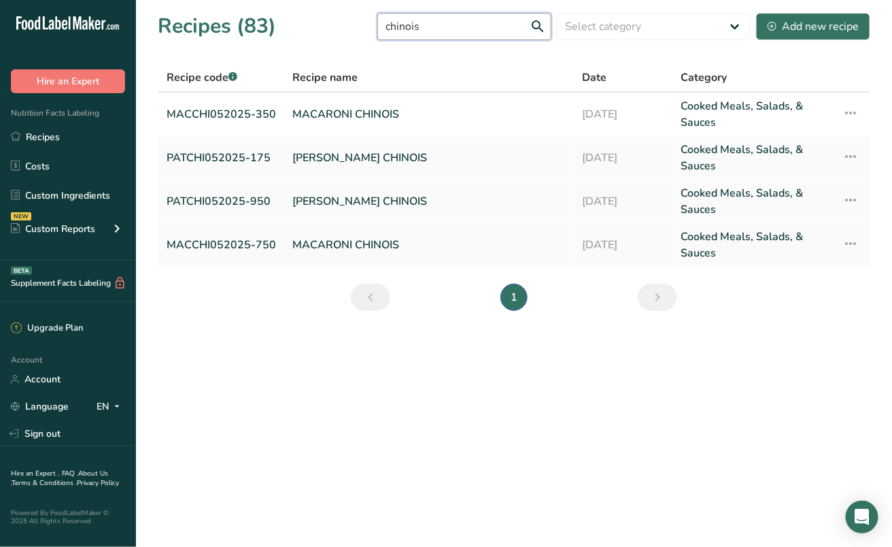
type input "chinois"
click at [339, 203] on link "[PERSON_NAME] CHINOIS" at bounding box center [428, 201] width 273 height 33
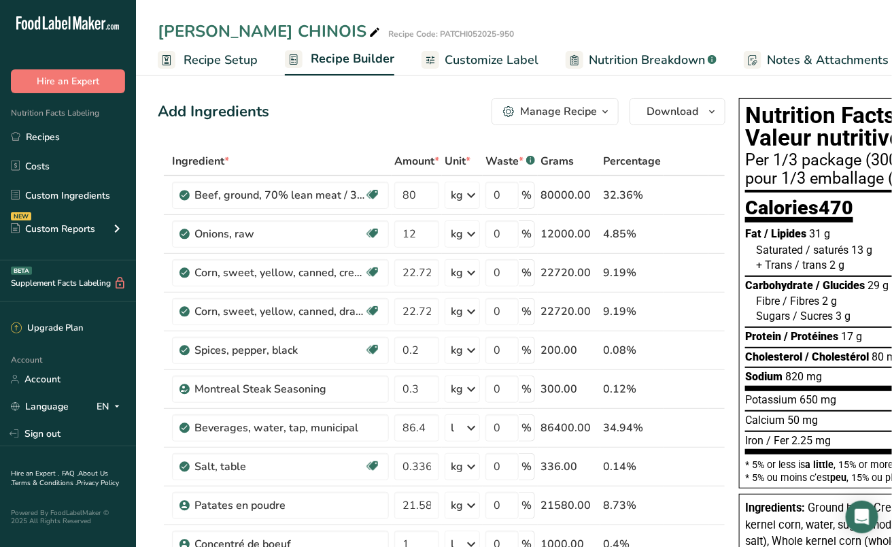
click at [214, 57] on span "Recipe Setup" at bounding box center [221, 60] width 74 height 18
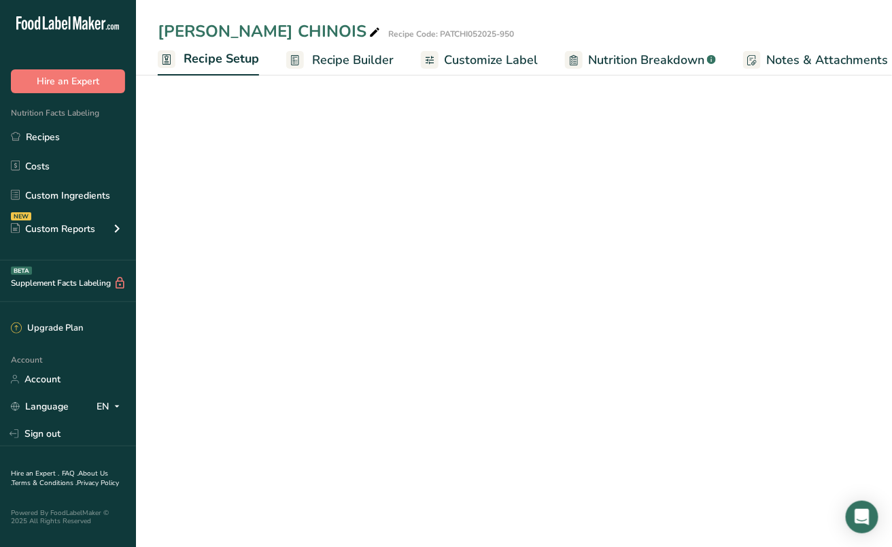
scroll to position [0, 4]
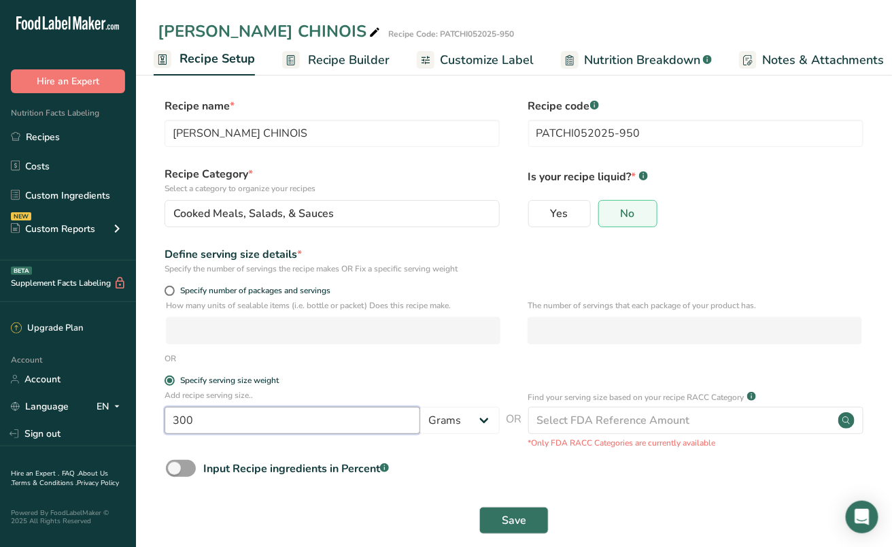
drag, startPoint x: 188, startPoint y: 421, endPoint x: 175, endPoint y: 420, distance: 12.3
click at [177, 420] on input "300" at bounding box center [293, 420] width 256 height 27
click at [184, 422] on input "300" at bounding box center [293, 420] width 256 height 27
drag, startPoint x: 211, startPoint y: 413, endPoint x: 179, endPoint y: 421, distance: 33.5
click at [179, 421] on input "300" at bounding box center [293, 420] width 256 height 27
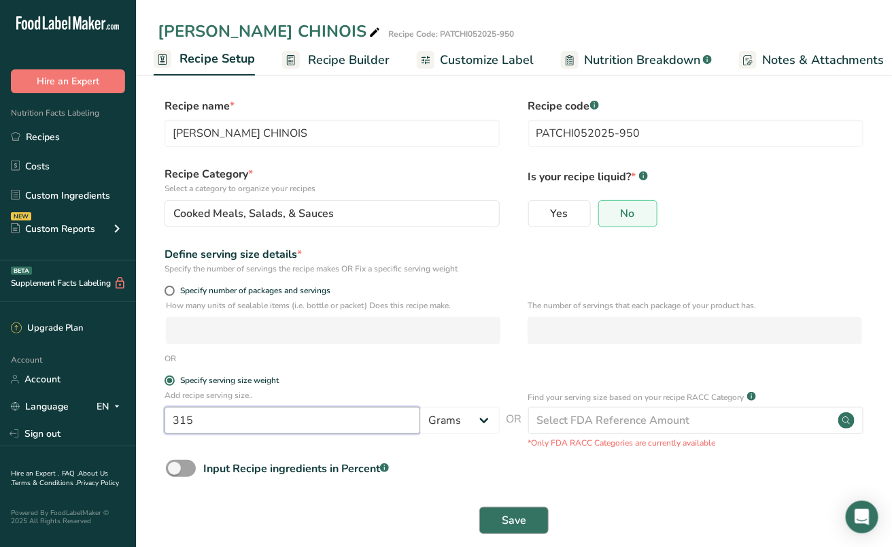
type input "315"
click at [523, 518] on span "Save" at bounding box center [514, 520] width 24 height 16
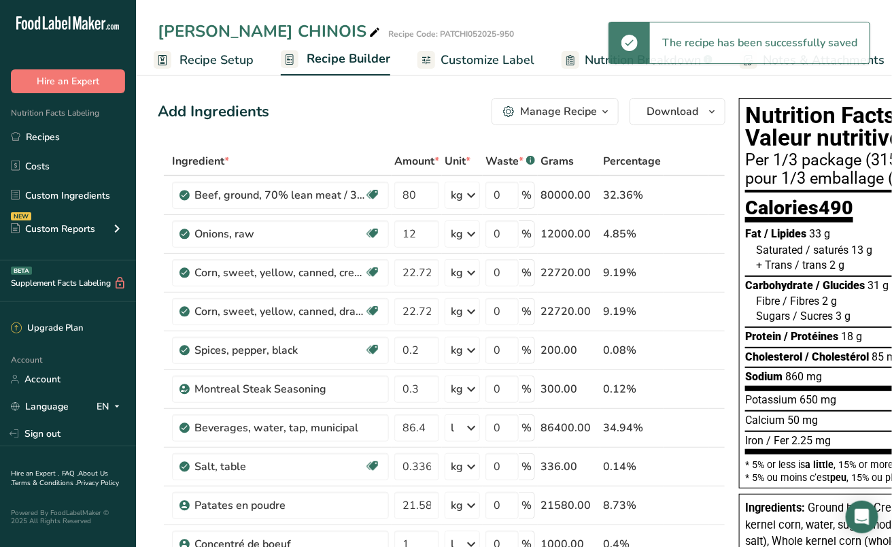
click at [509, 63] on span "Customize Label" at bounding box center [488, 60] width 94 height 18
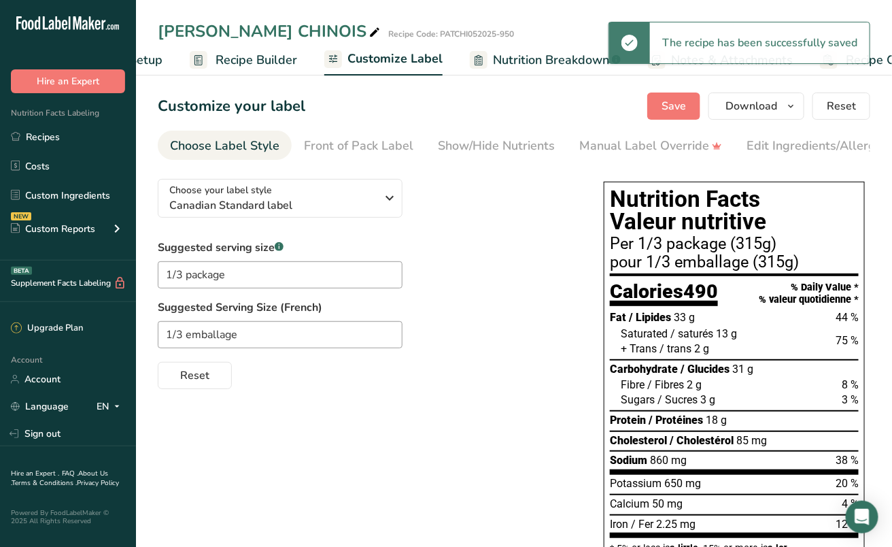
scroll to position [0, 153]
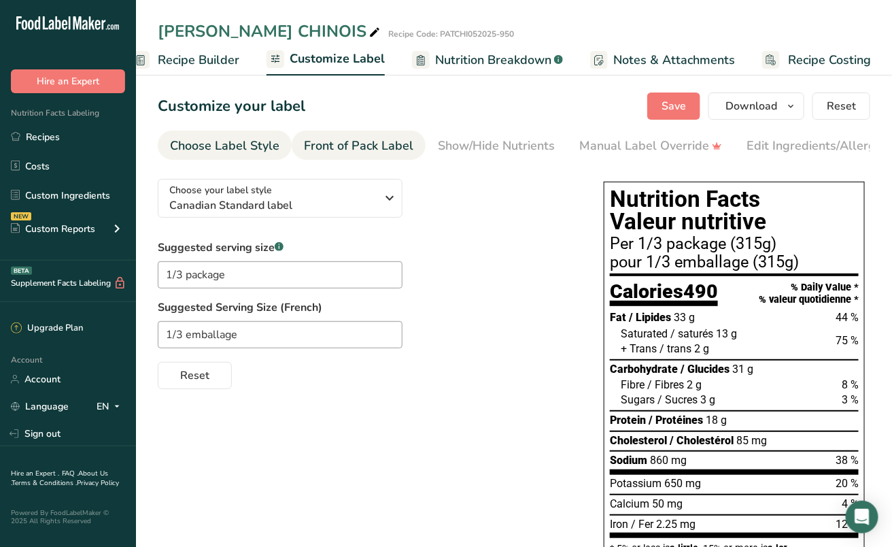
click at [377, 154] on div "Front of Pack Label" at bounding box center [358, 146] width 109 height 18
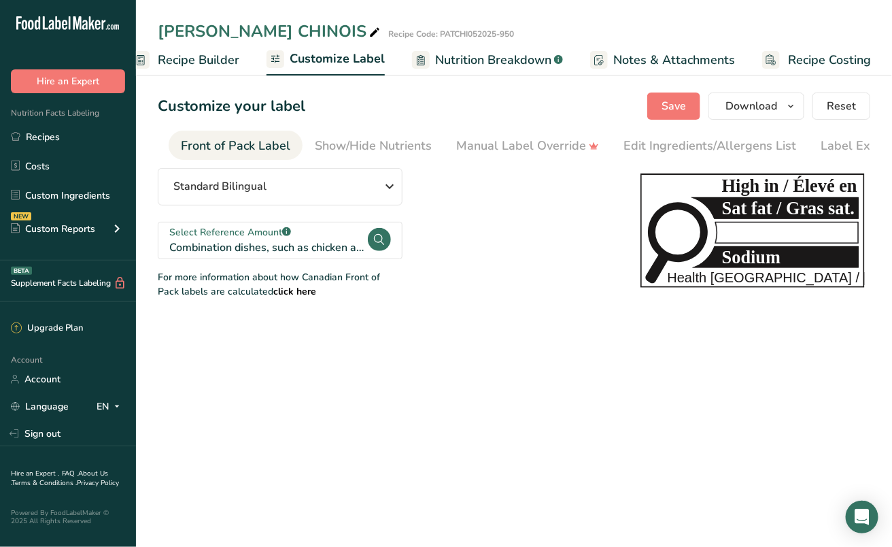
scroll to position [0, 131]
click at [635, 152] on div "Edit Ingredients/Allergens List" at bounding box center [701, 146] width 173 height 18
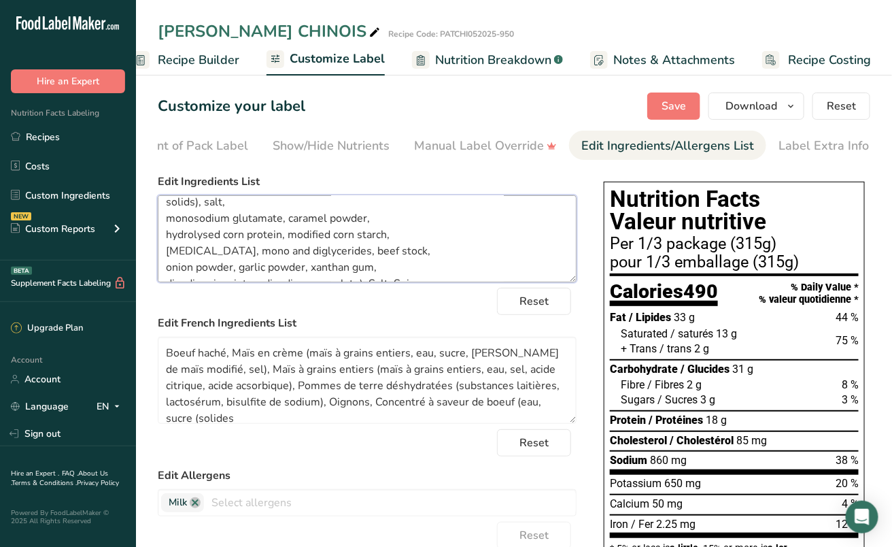
scroll to position [75, 0]
click at [246, 271] on textarea "Ground beef, Cream style corn (whole kernel corn, water, sugar, modified corn s…" at bounding box center [367, 238] width 419 height 87
type textarea "Ground beef, Cream style corn (whole kernel corn, water, sugar, modified corn s…"
click at [663, 103] on button "Save" at bounding box center [673, 105] width 53 height 27
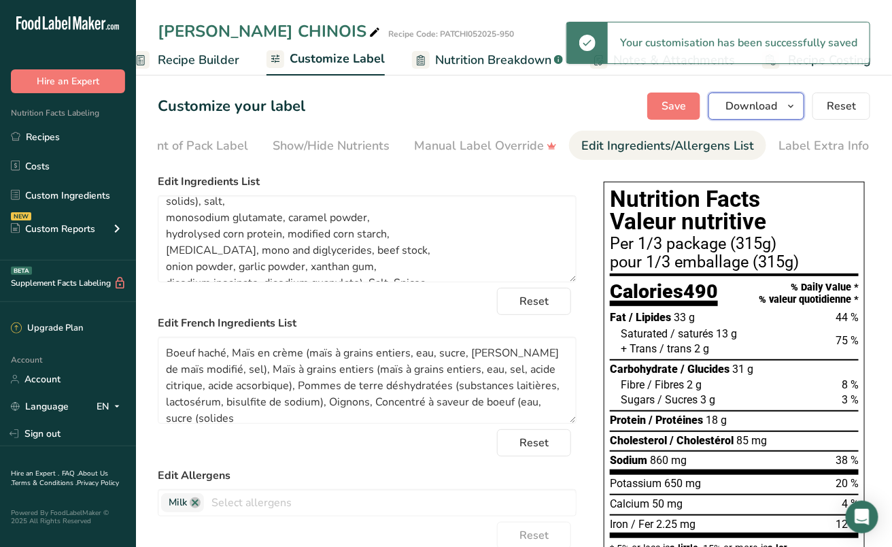
click at [791, 106] on icon "button" at bounding box center [790, 106] width 11 height 17
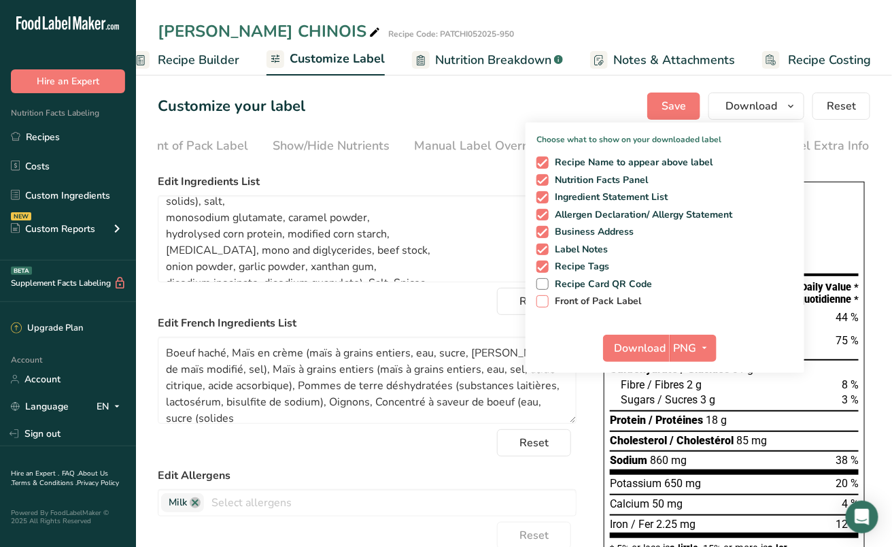
click at [587, 298] on span "Front of Pack Label" at bounding box center [595, 301] width 93 height 12
click at [545, 298] on input "Front of Pack Label" at bounding box center [540, 300] width 9 height 9
checkbox input "true"
click at [700, 343] on icon "button" at bounding box center [705, 347] width 11 height 17
click at [698, 445] on link "PDF" at bounding box center [695, 443] width 44 height 22
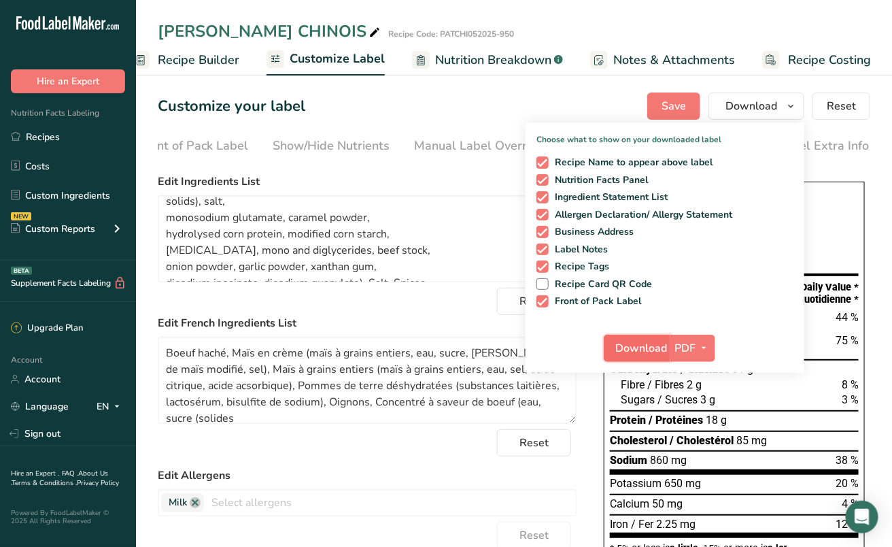
click at [642, 343] on span "Download" at bounding box center [641, 348] width 52 height 16
